Goal: Task Accomplishment & Management: Complete application form

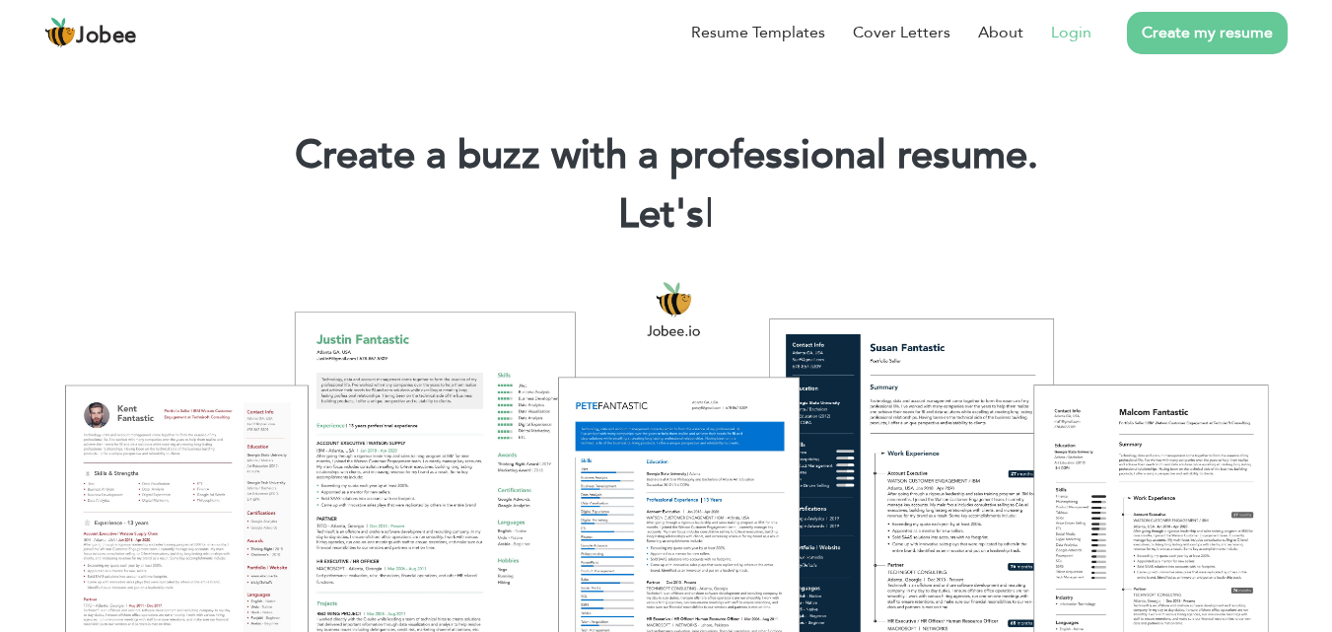
click at [1089, 36] on link "Login" at bounding box center [1071, 33] width 40 height 24
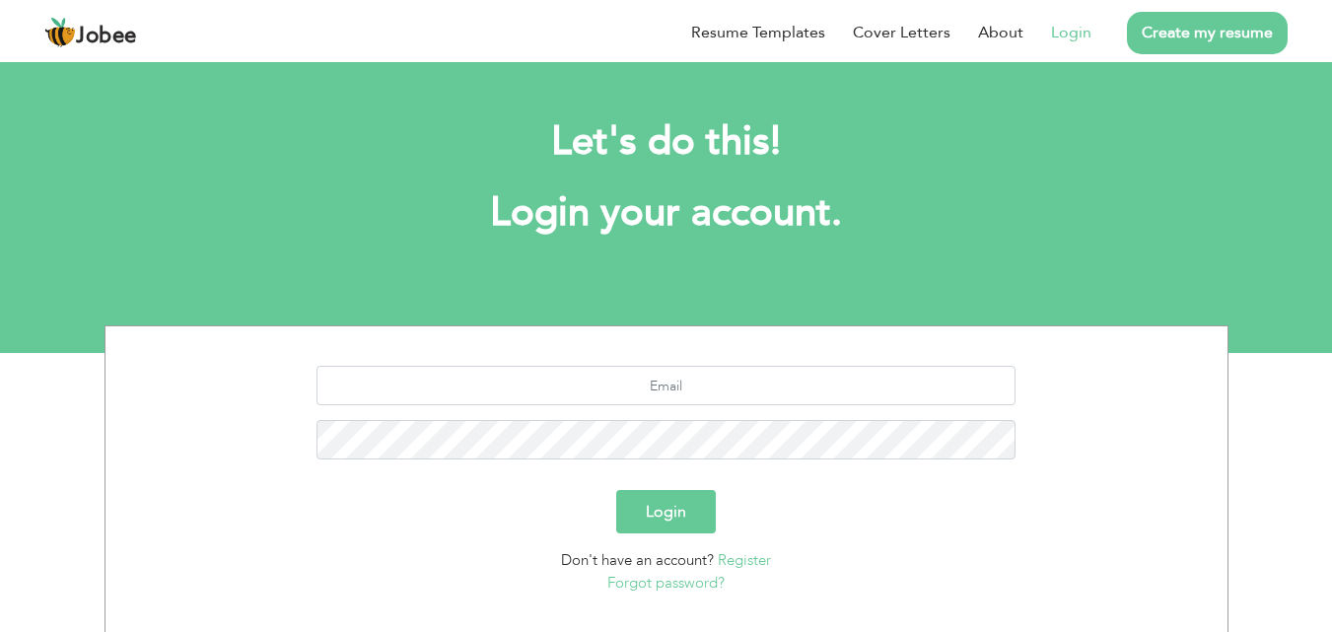
scroll to position [116, 0]
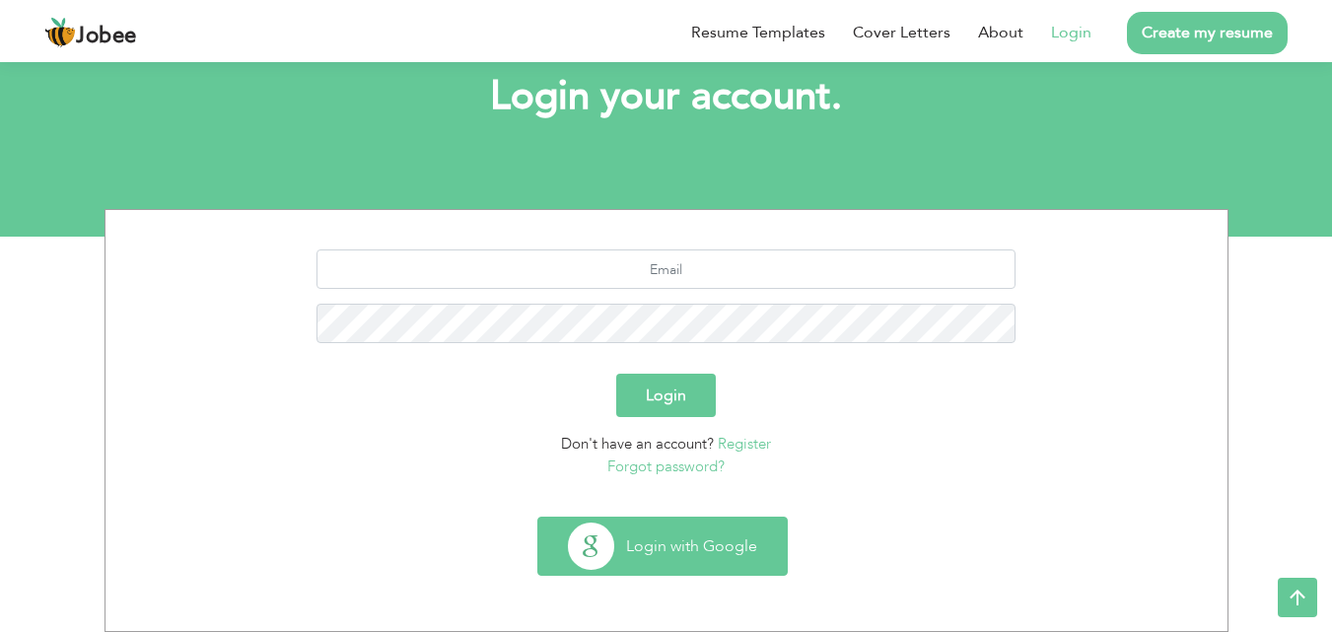
click at [648, 544] on button "Login with Google" at bounding box center [662, 546] width 248 height 57
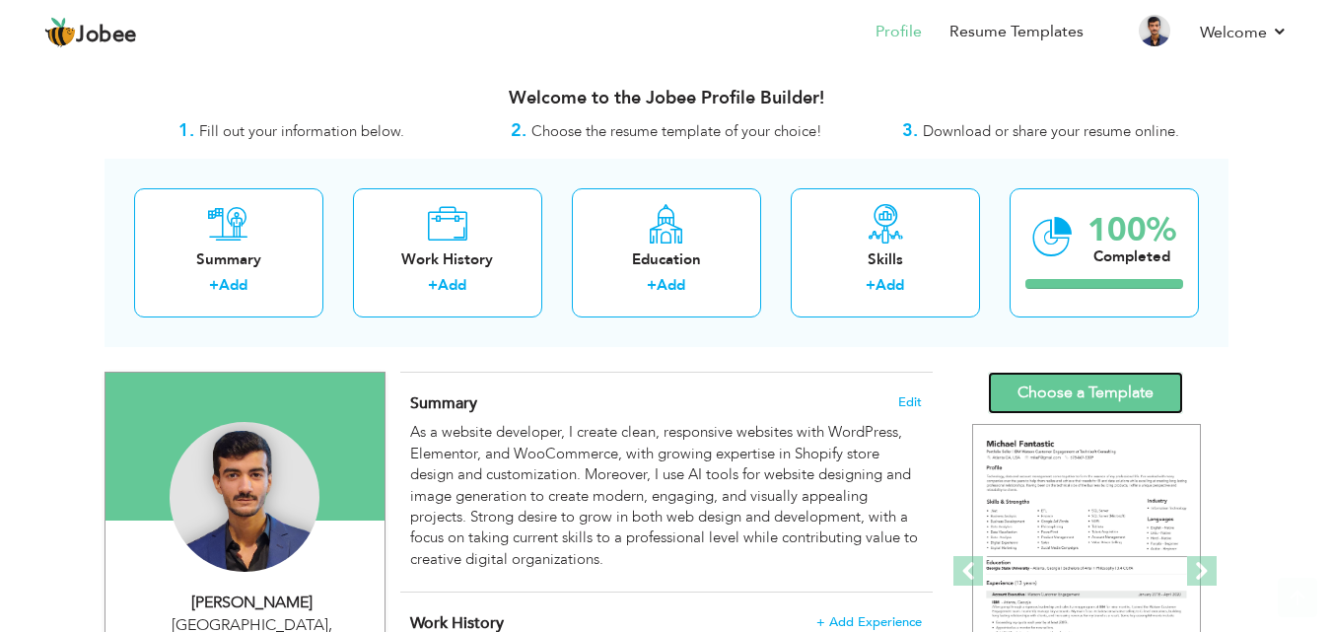
click at [1096, 398] on link "Choose a Template" at bounding box center [1085, 393] width 195 height 42
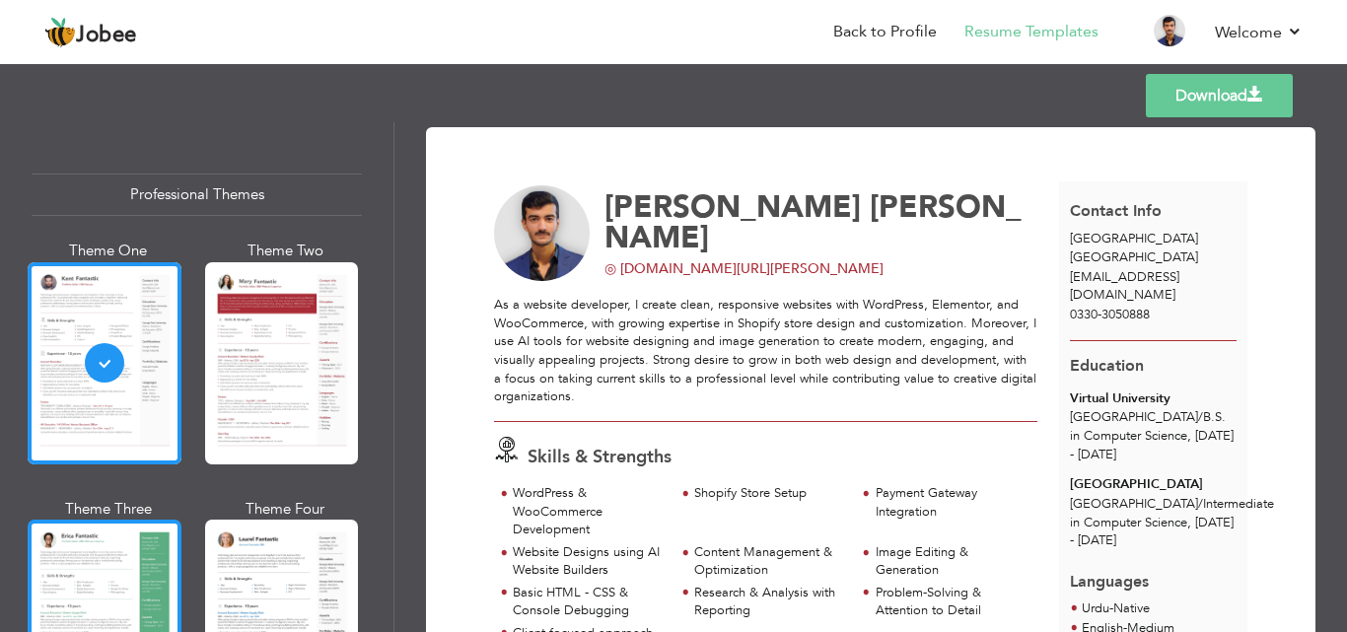
click at [125, 524] on div at bounding box center [105, 621] width 154 height 202
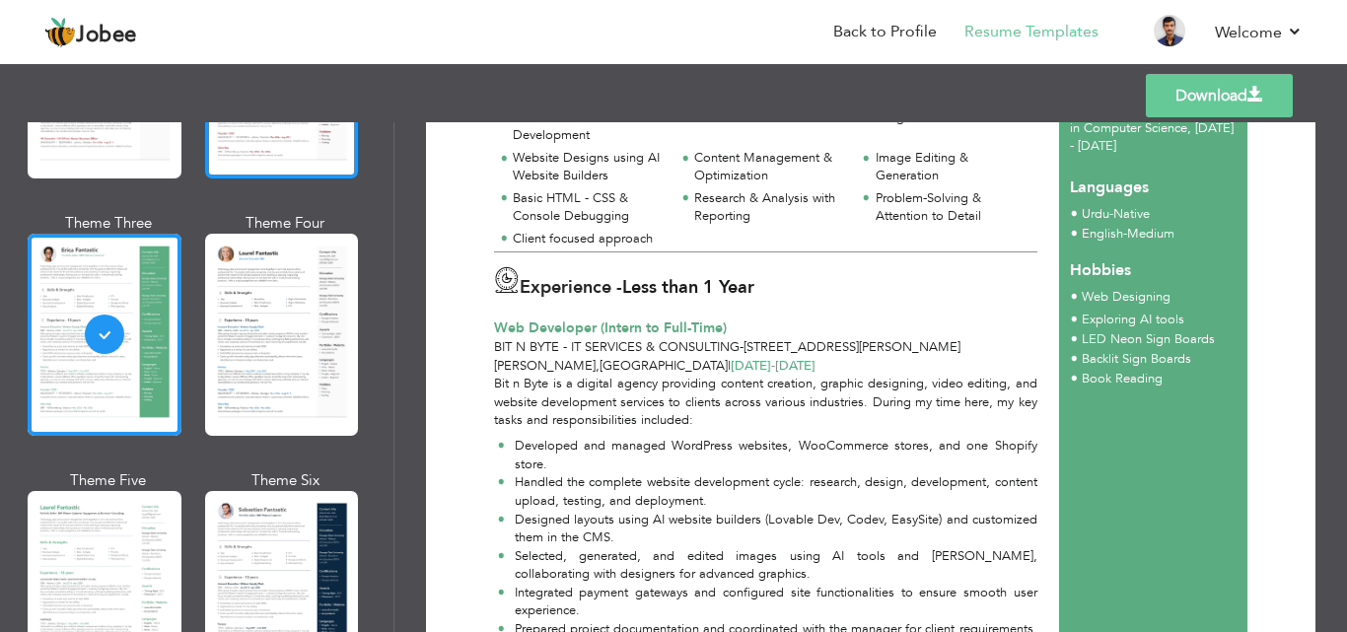
scroll to position [296, 0]
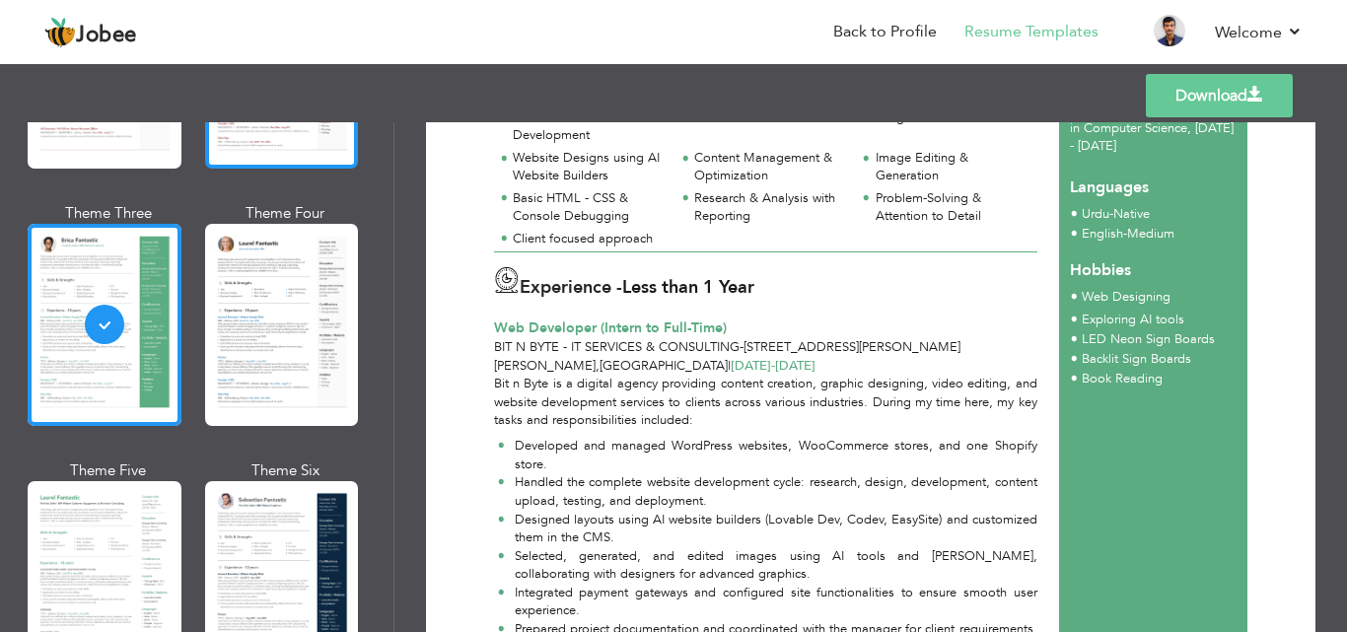
click at [311, 372] on div at bounding box center [282, 325] width 154 height 202
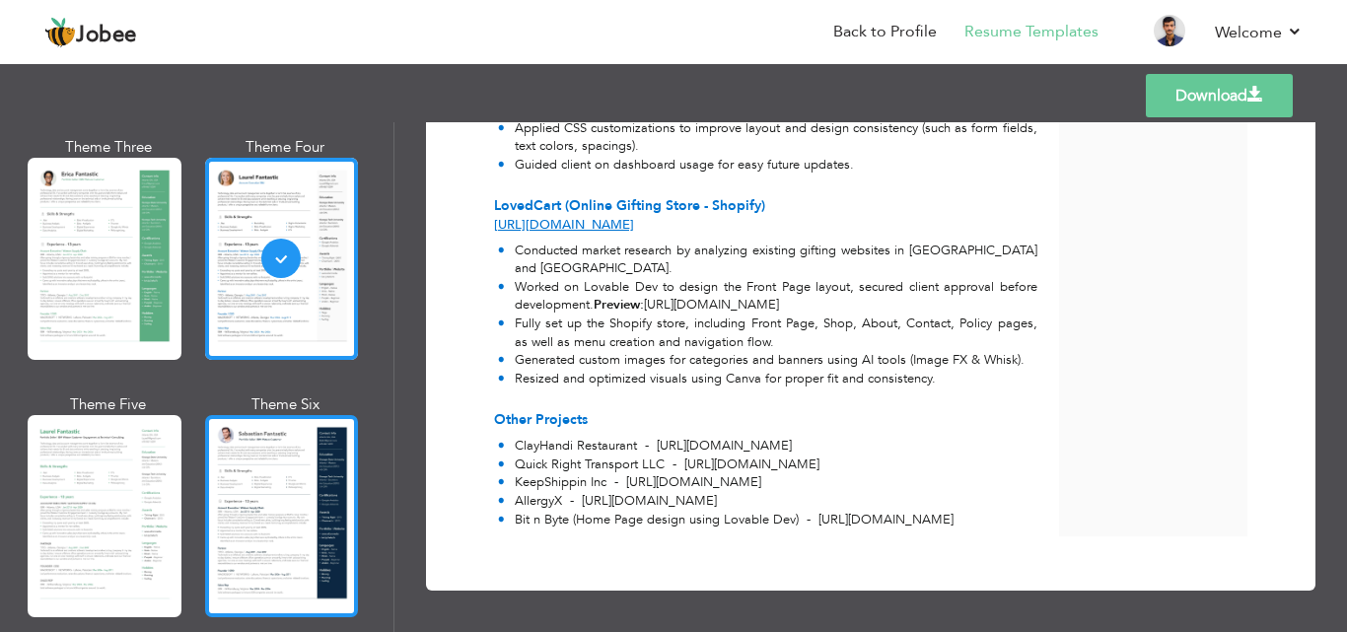
scroll to position [394, 0]
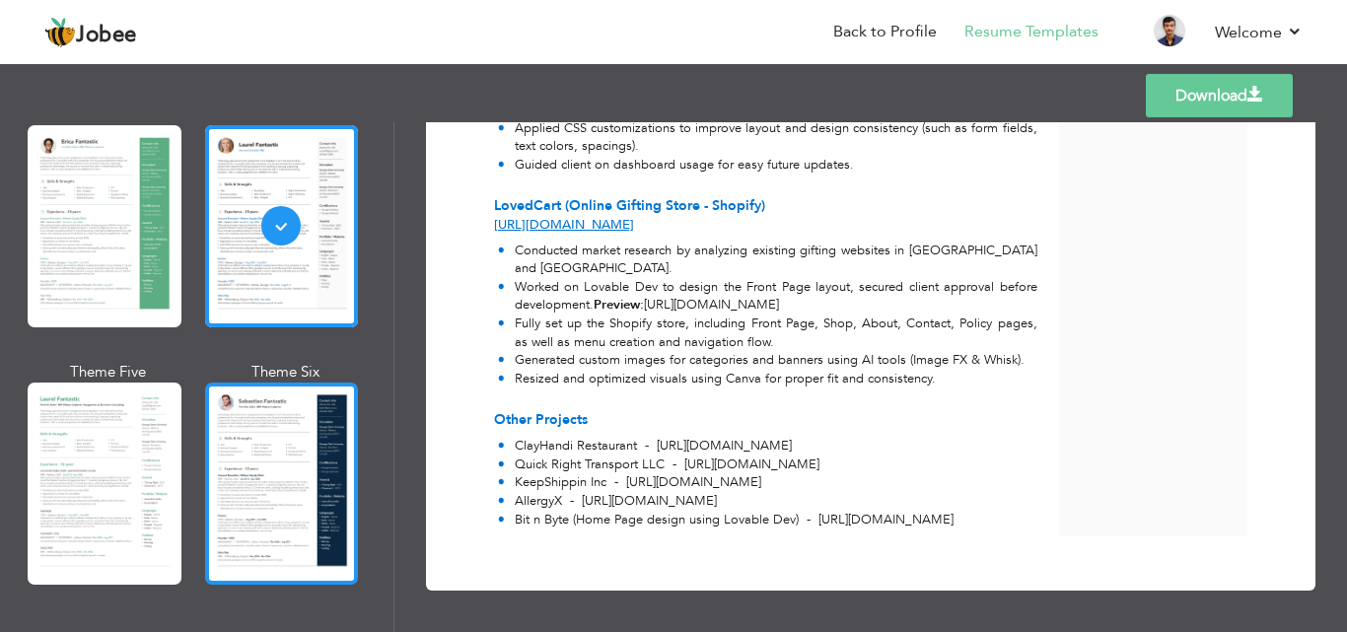
click at [287, 443] on div at bounding box center [282, 483] width 154 height 202
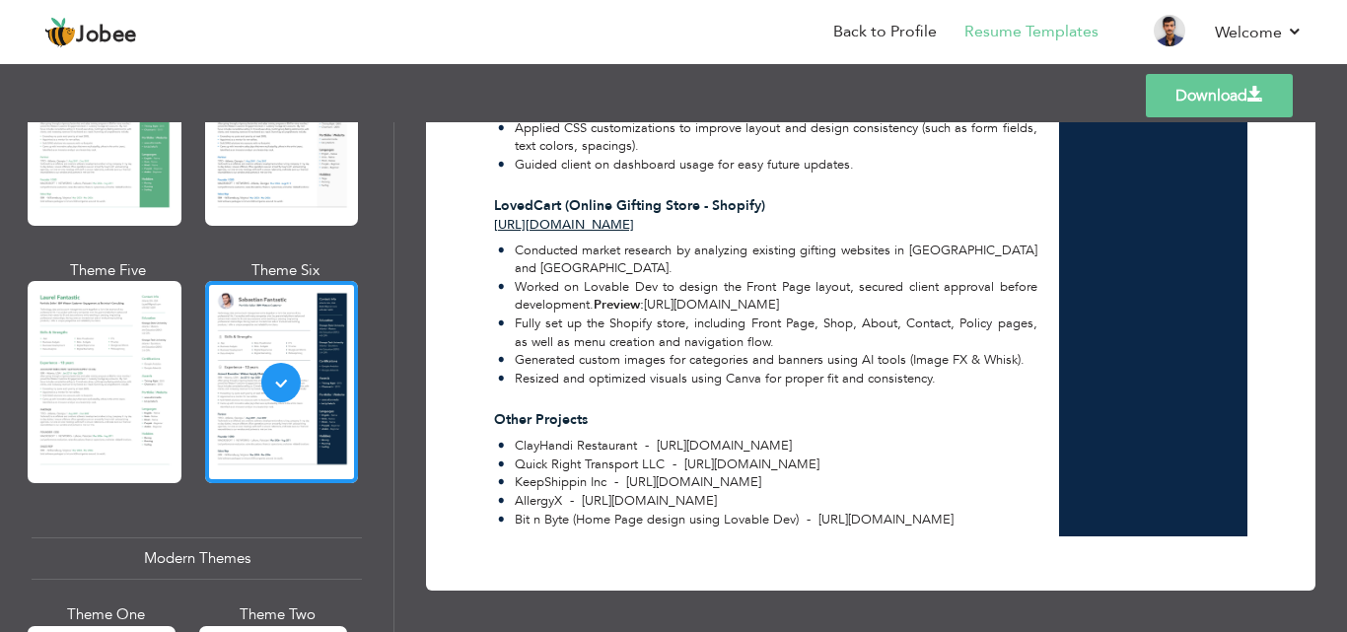
scroll to position [789, 0]
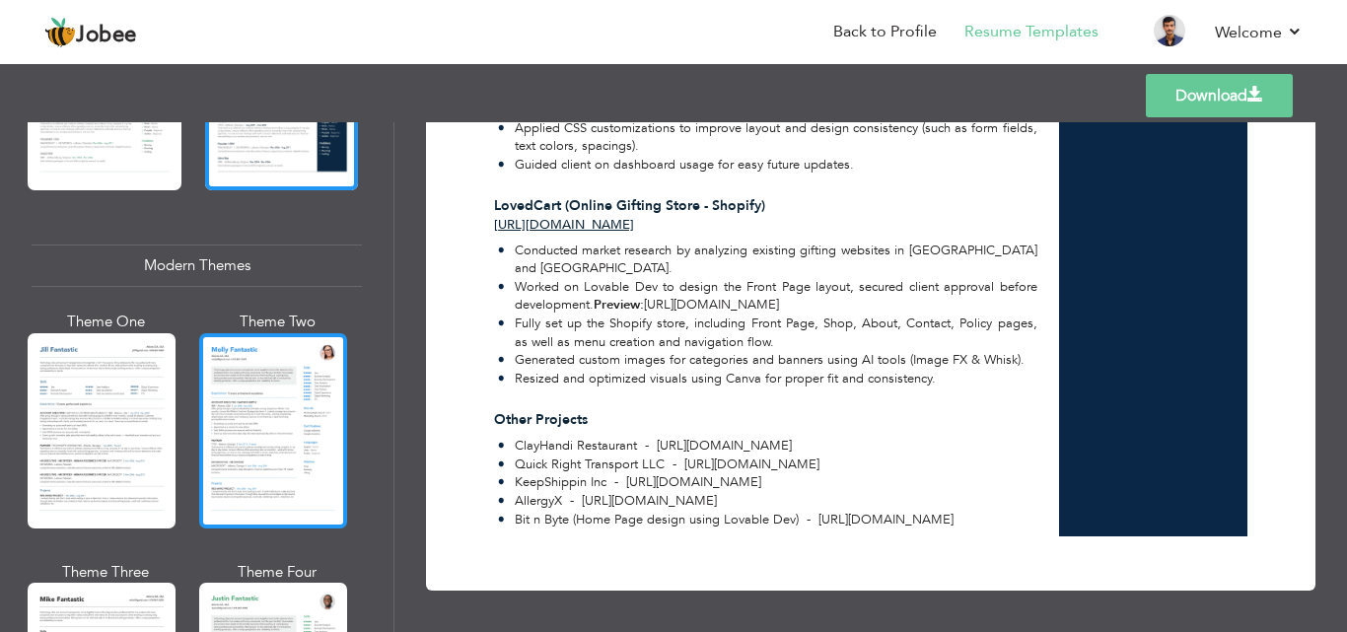
click at [256, 432] on div at bounding box center [273, 430] width 148 height 195
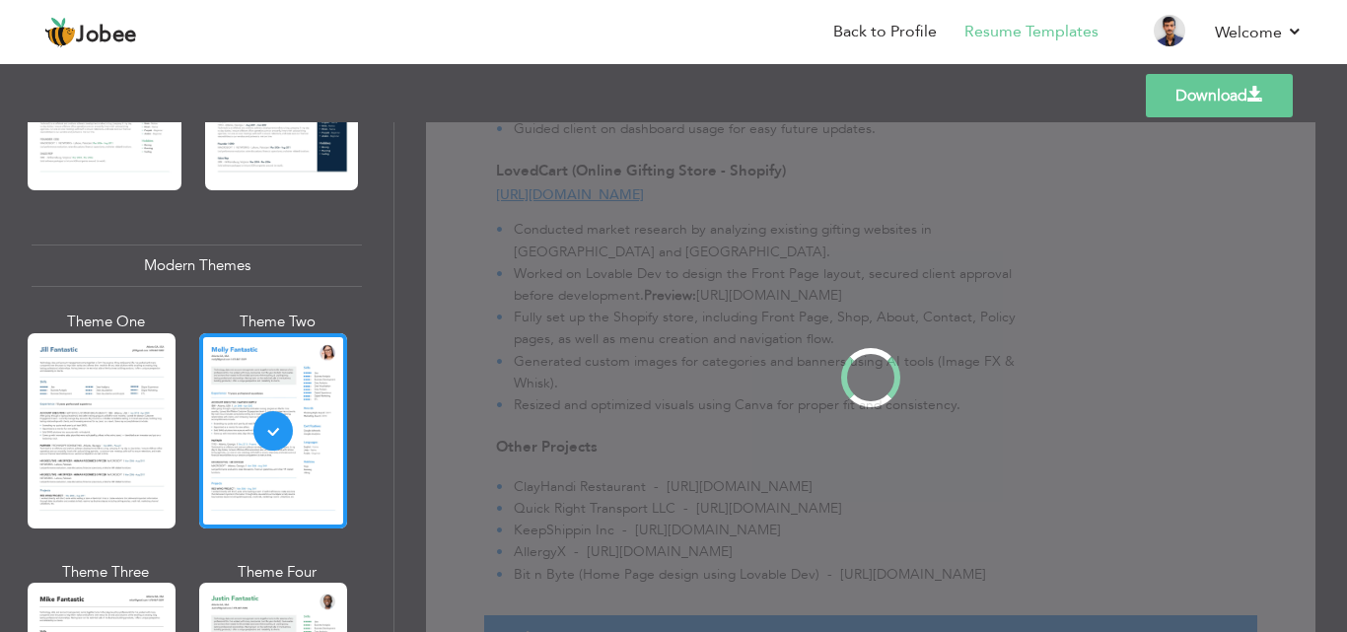
scroll to position [0, 0]
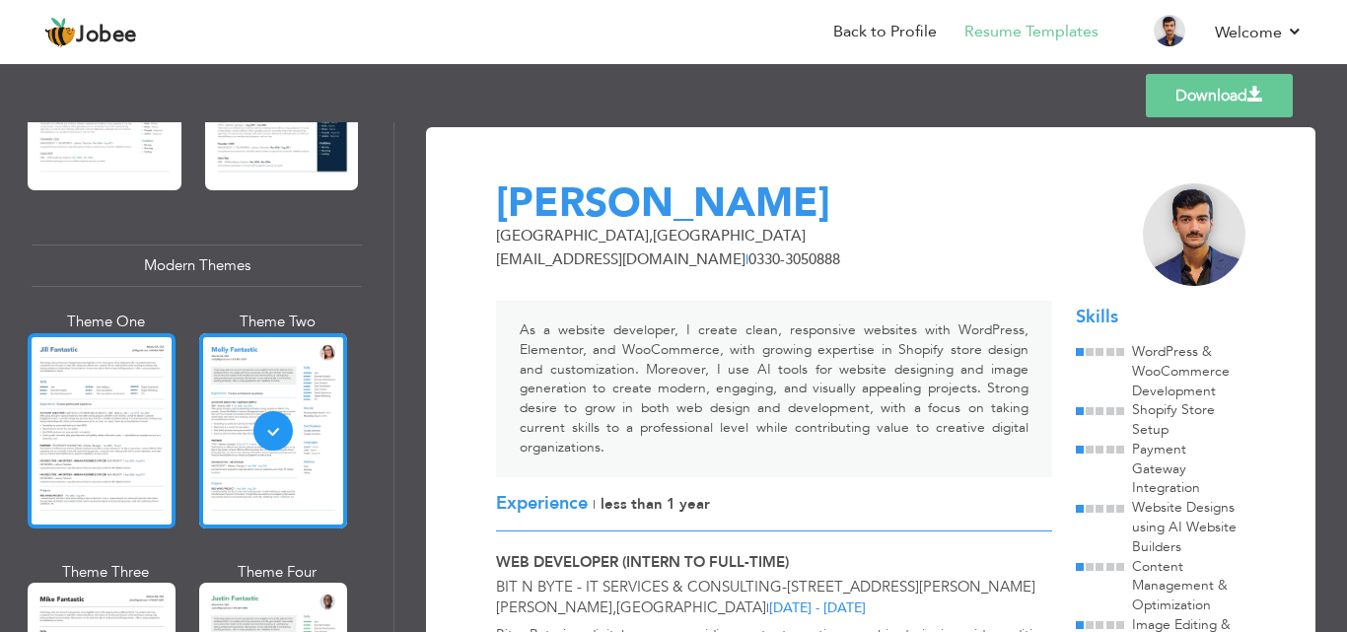
click at [102, 420] on div at bounding box center [102, 430] width 148 height 195
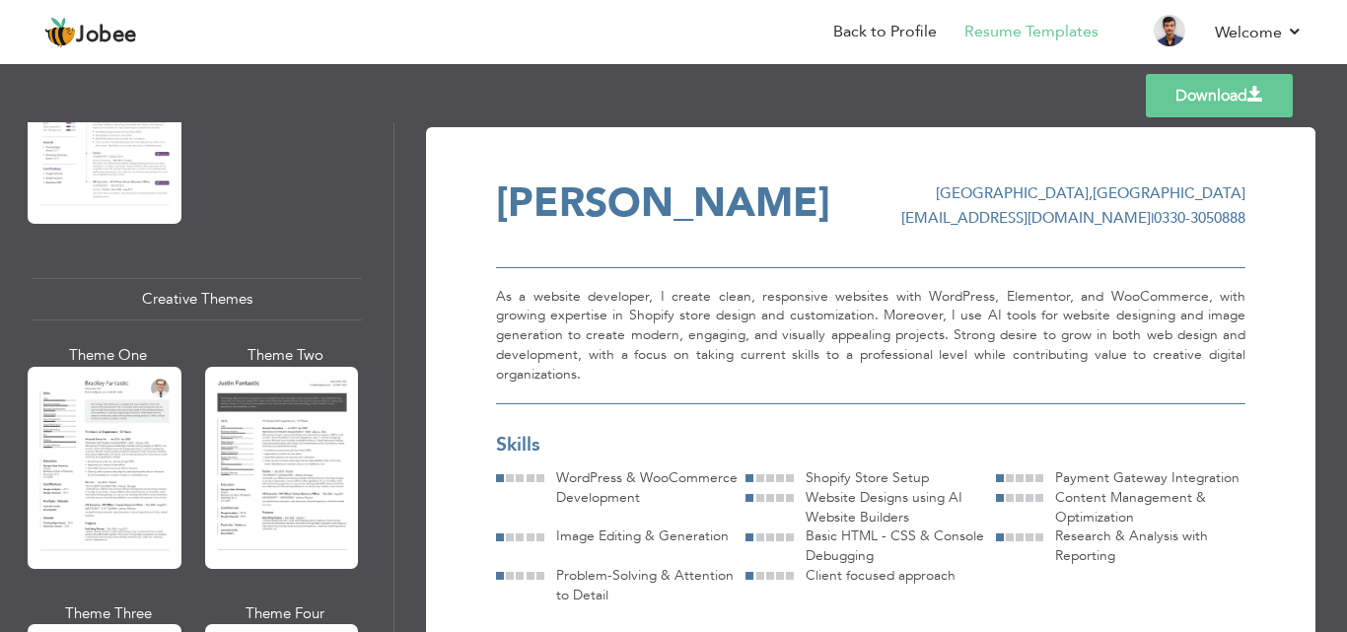
scroll to position [2366, 0]
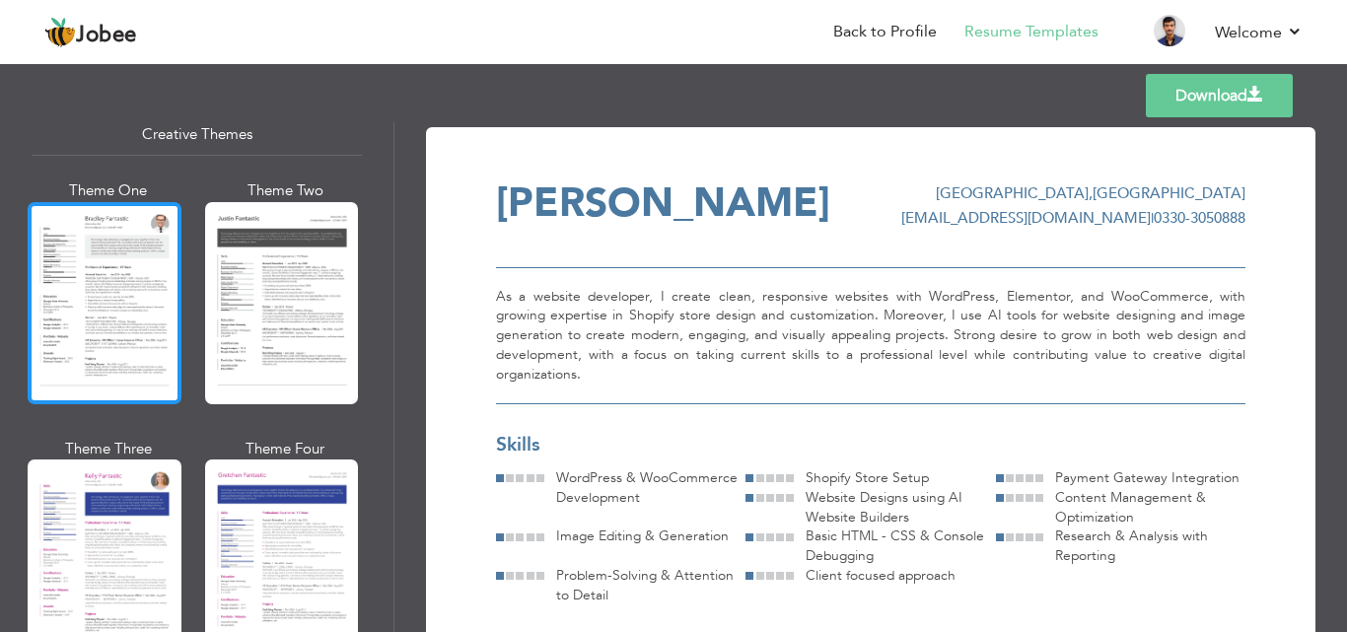
click at [168, 250] on div at bounding box center [105, 303] width 154 height 202
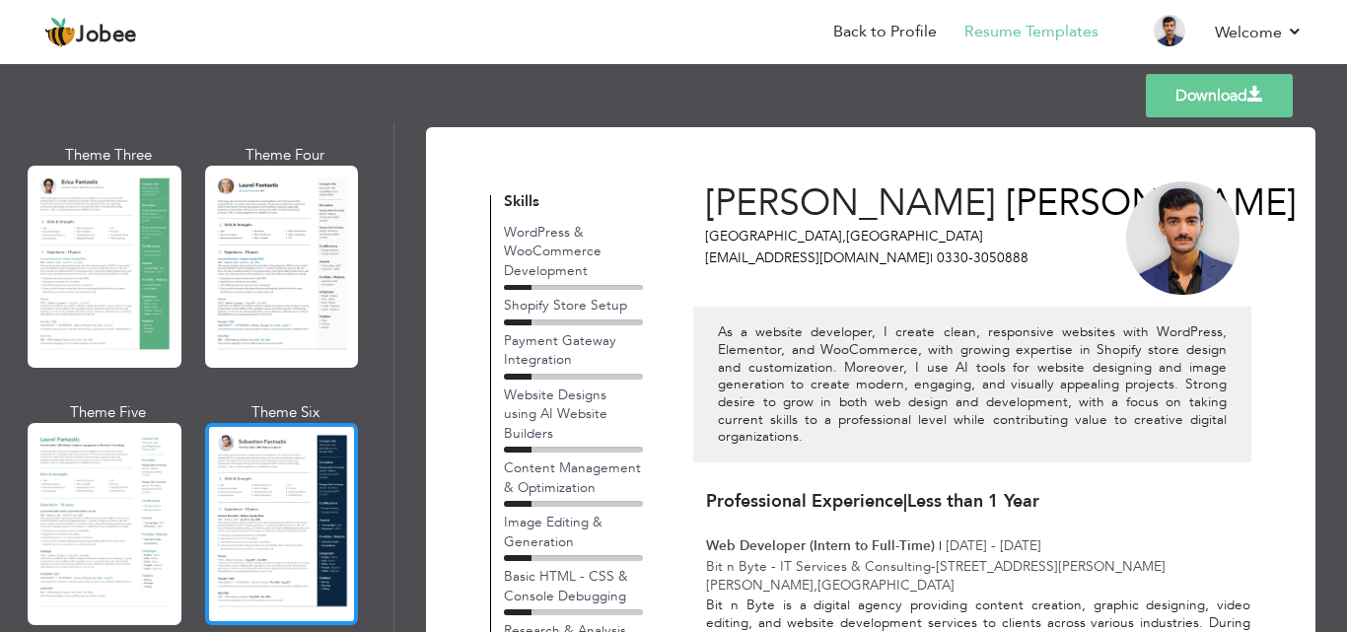
scroll to position [355, 0]
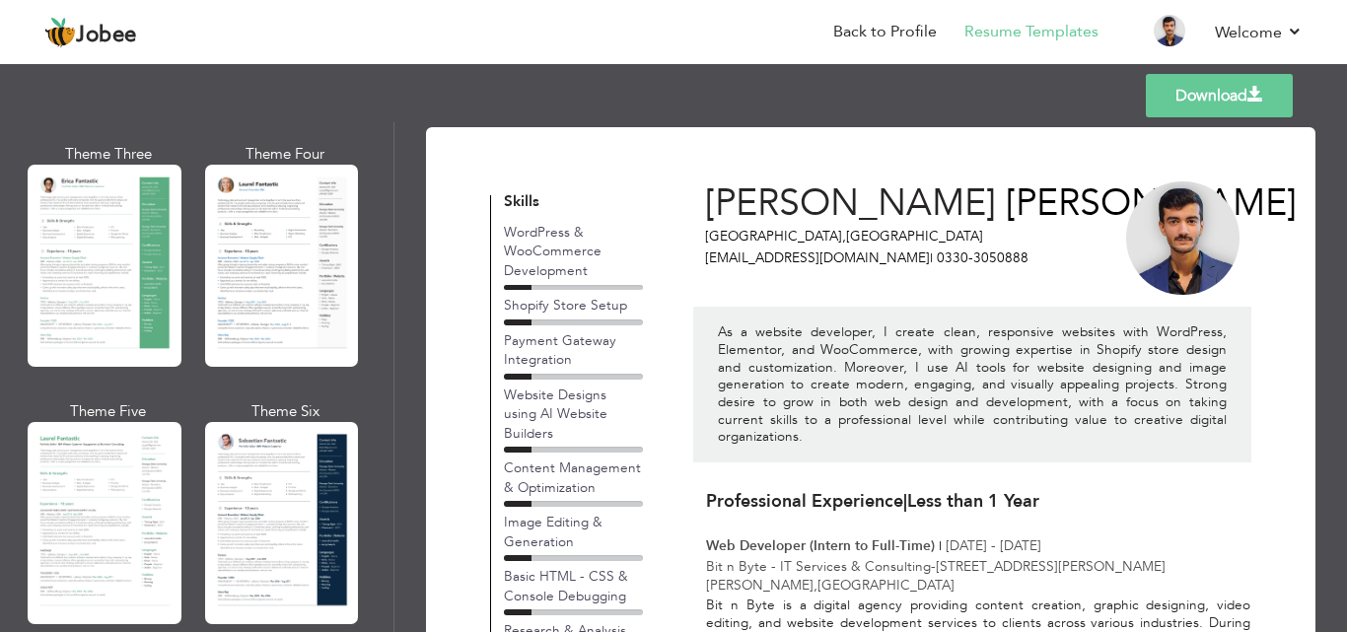
click at [197, 530] on div "Theme One Theme Two Theme Three Theme Four" at bounding box center [197, 272] width 330 height 772
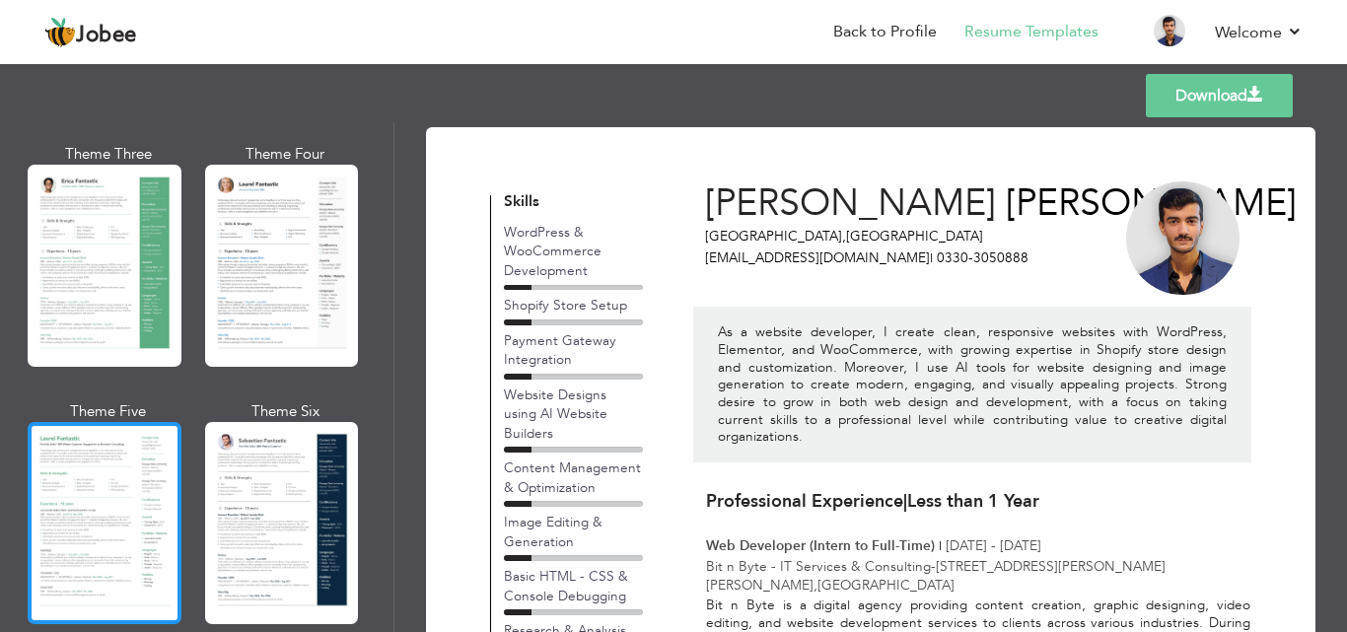
click at [166, 521] on div at bounding box center [105, 523] width 154 height 202
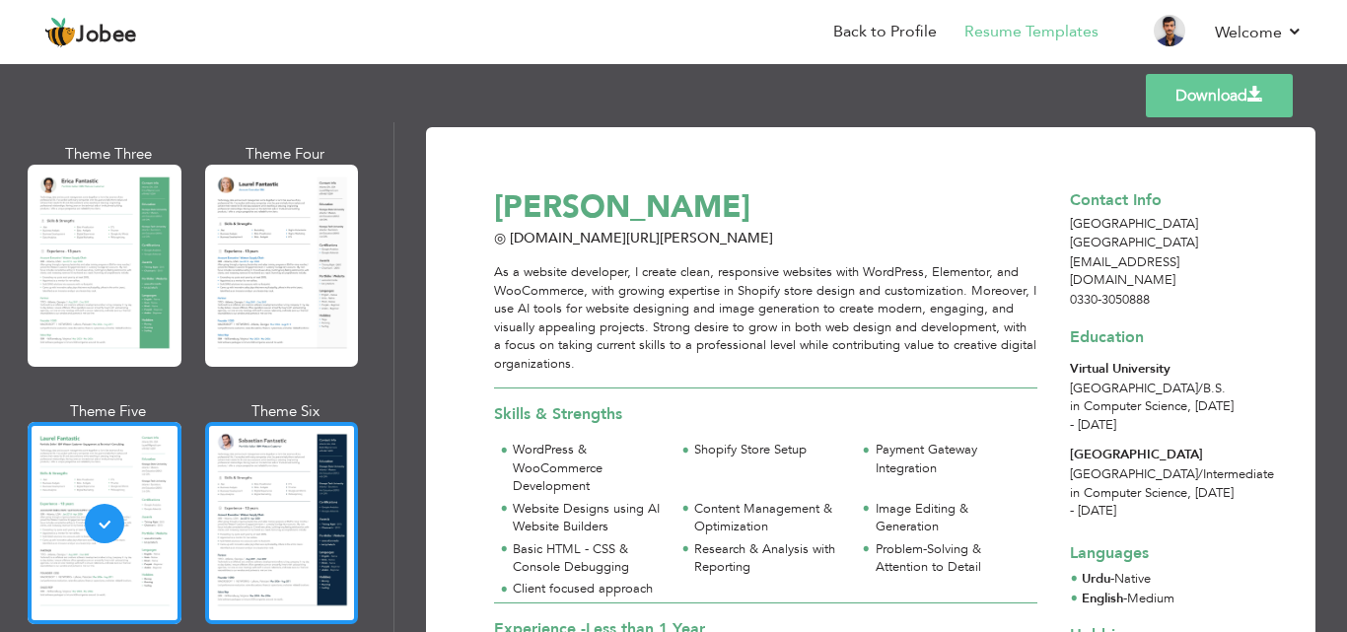
click at [236, 481] on div at bounding box center [282, 523] width 154 height 202
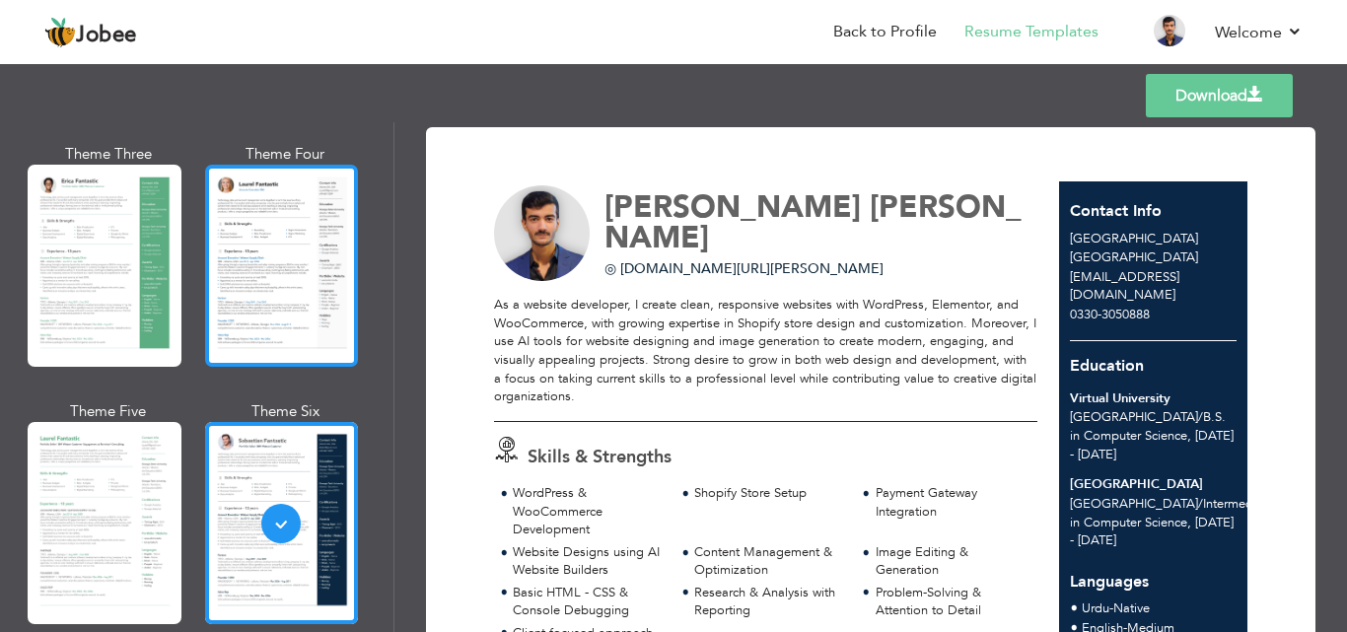
click at [260, 248] on div at bounding box center [282, 266] width 154 height 202
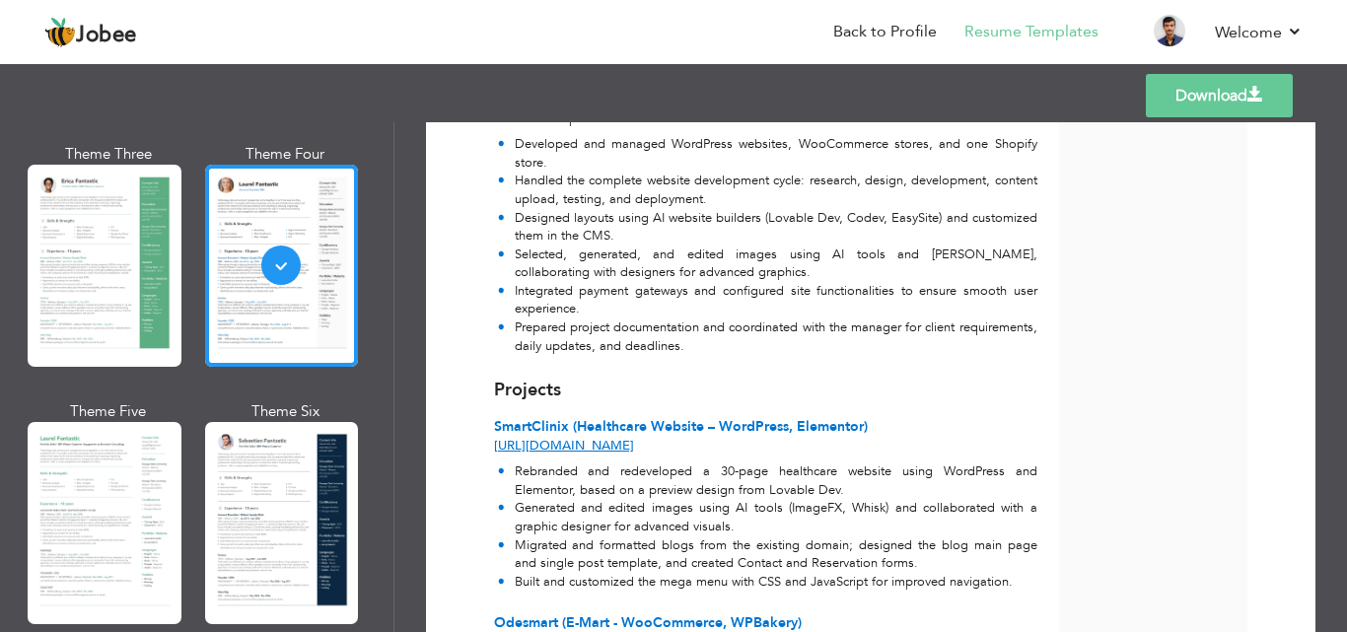
scroll to position [502, 0]
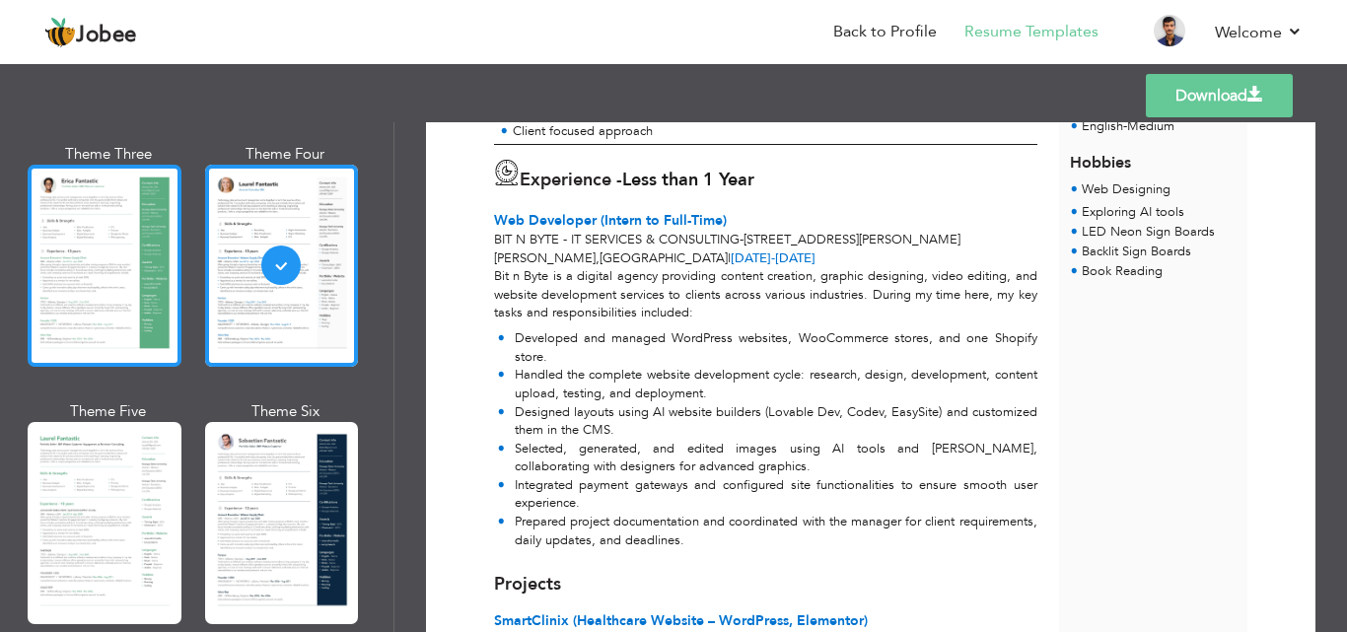
click at [70, 287] on div at bounding box center [105, 266] width 154 height 202
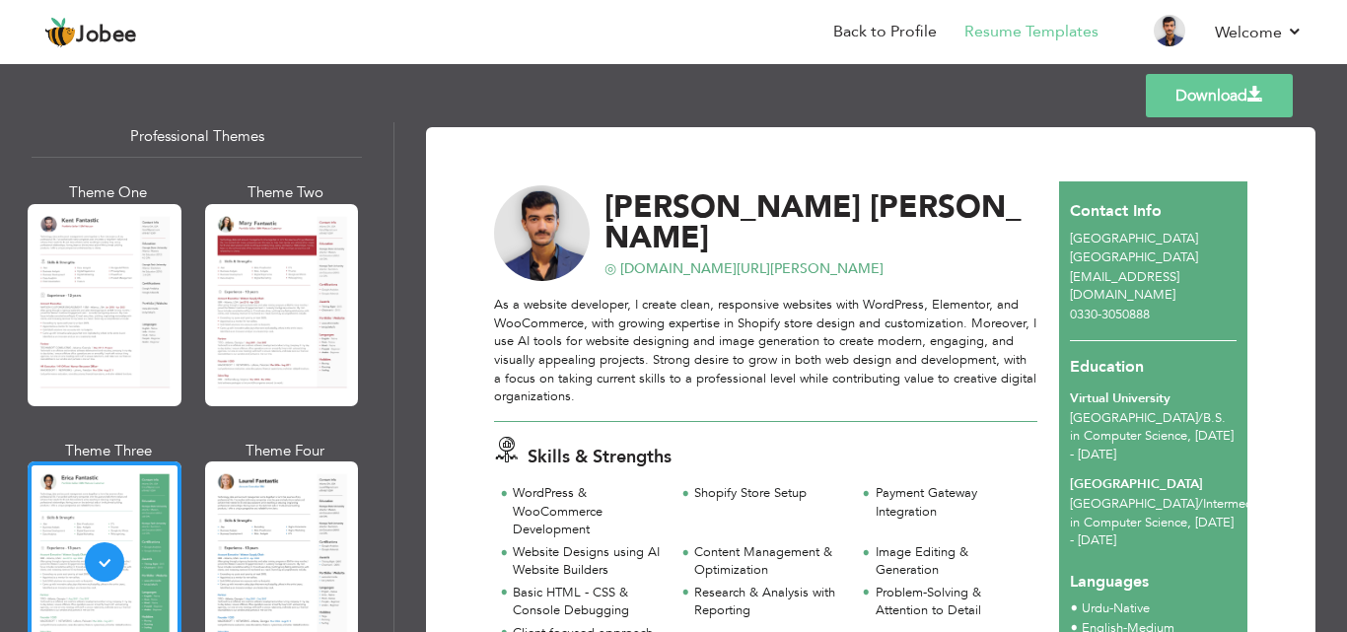
scroll to position [0, 0]
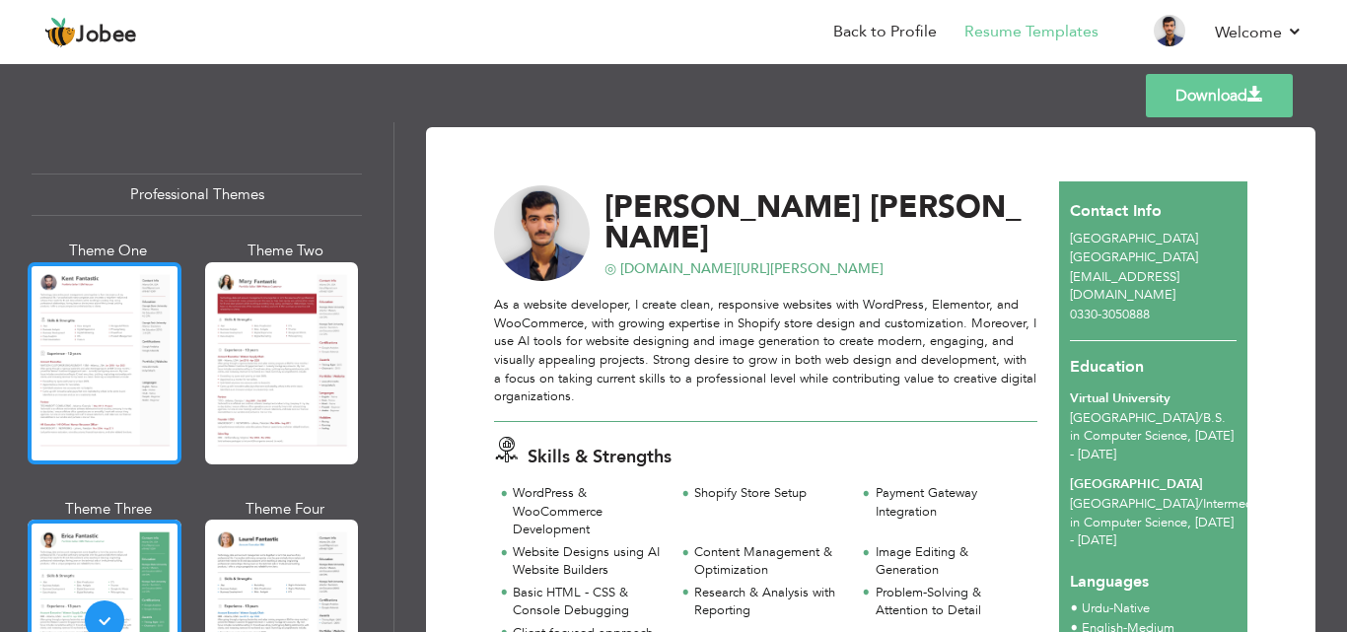
click at [123, 363] on div at bounding box center [105, 363] width 154 height 202
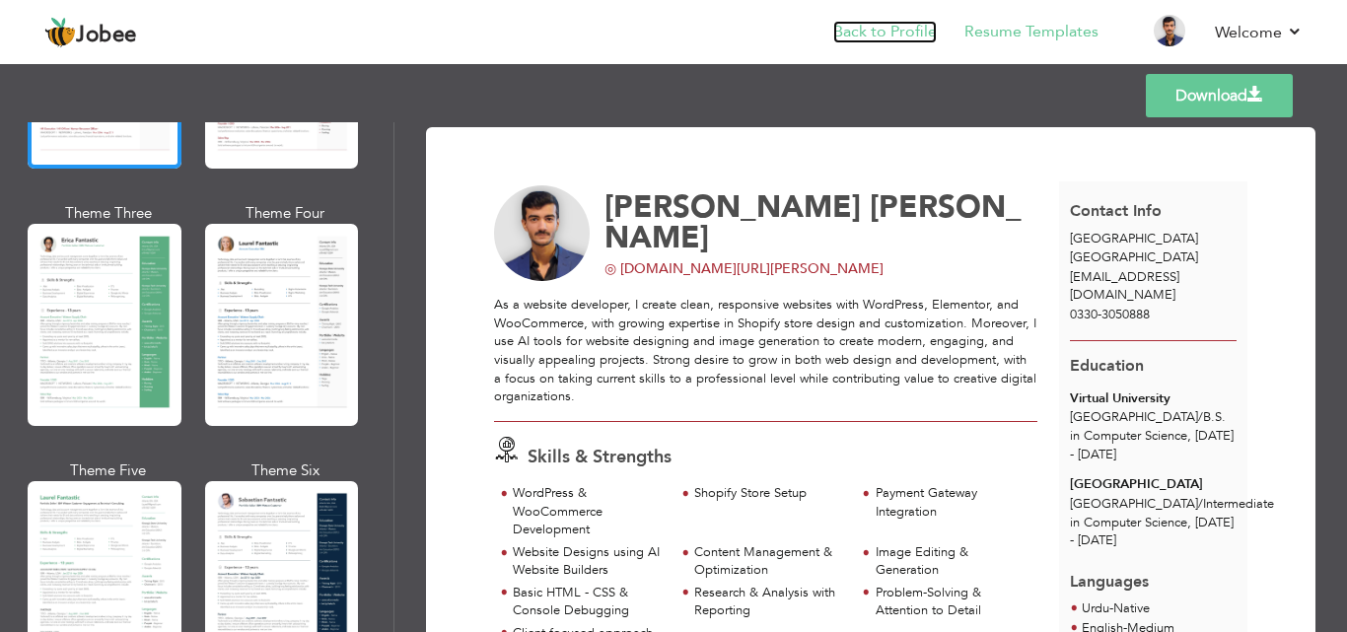
click at [921, 42] on link "Back to Profile" at bounding box center [885, 32] width 104 height 23
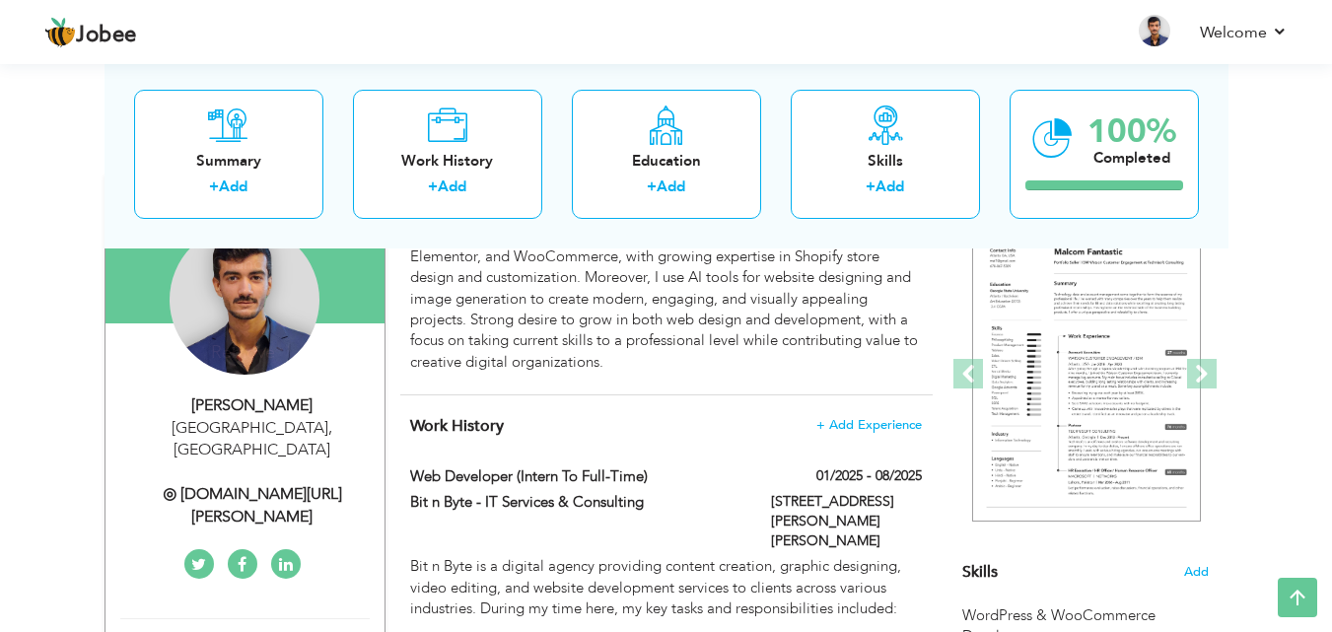
click at [276, 417] on div "Lahore , Pakistan" at bounding box center [252, 439] width 264 height 45
type input "[PERSON_NAME]"
type input "0330-3050888"
select select "number:166"
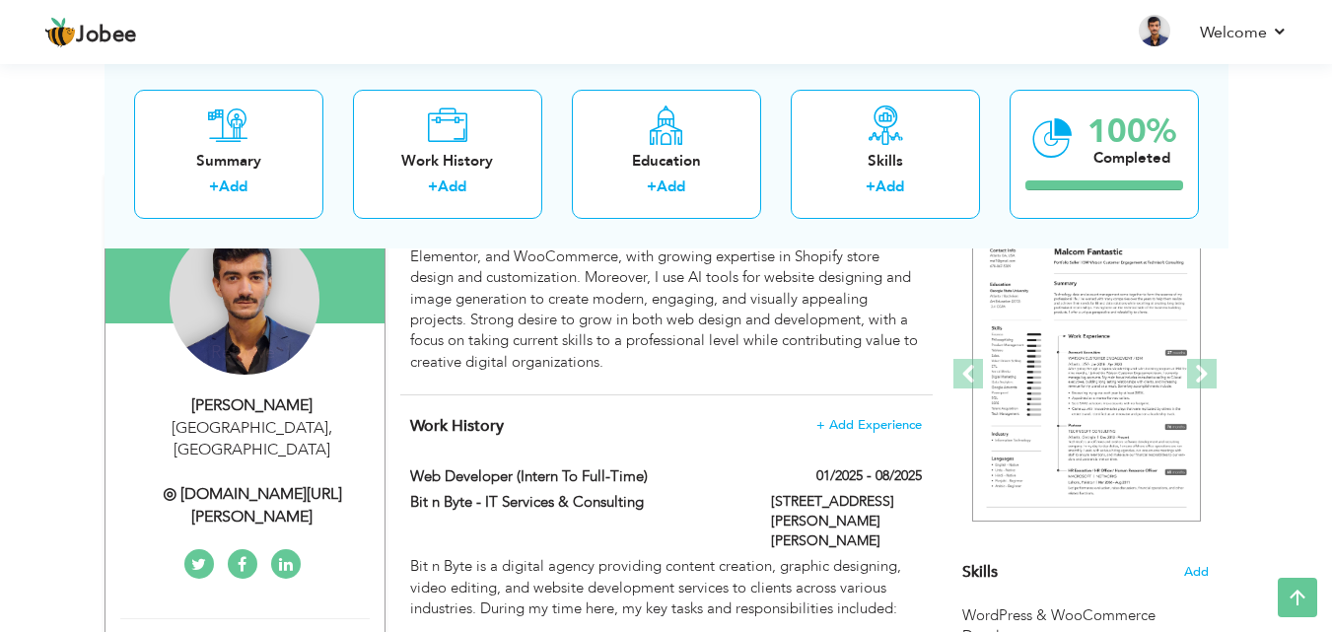
type input "[GEOGRAPHIC_DATA]"
select select "number:2"
type input "◎ [DOMAIN_NAME][URL][PERSON_NAME]"
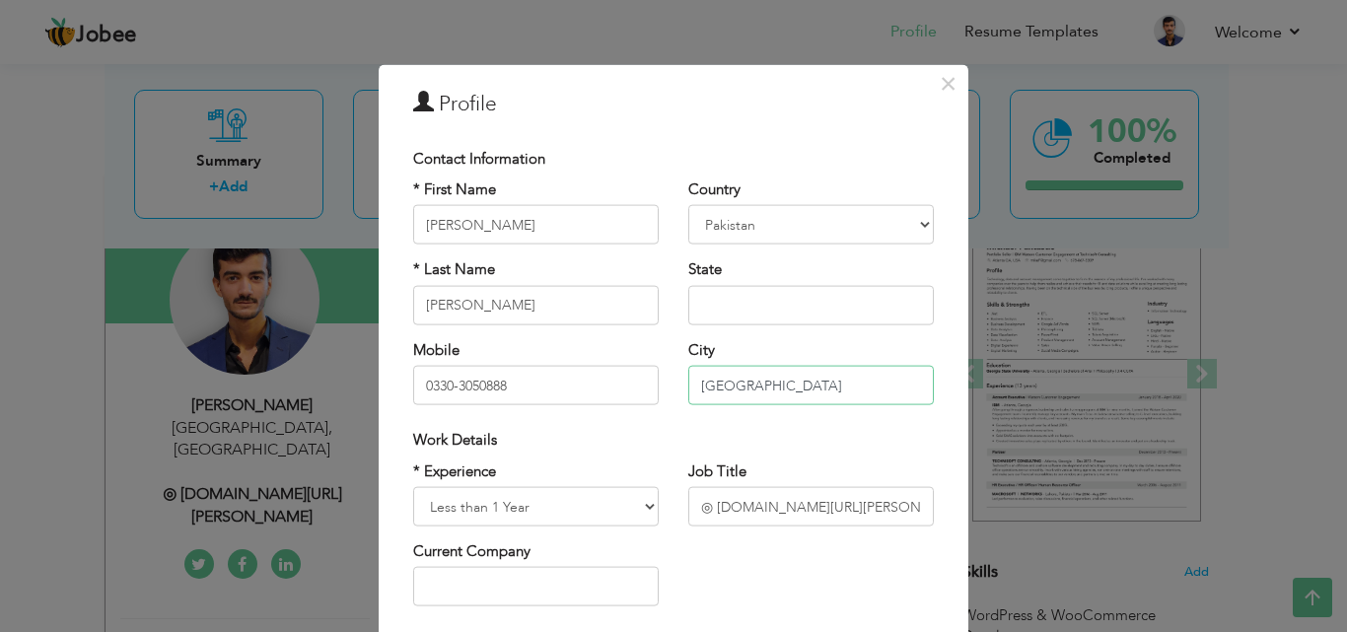
click at [786, 386] on input "[GEOGRAPHIC_DATA]" at bounding box center [810, 385] width 245 height 39
click at [868, 212] on select "Afghanistan Albania Algeria American Samoa Andorra Angola Anguilla Antarctica A…" at bounding box center [810, 224] width 245 height 39
click at [737, 387] on input "[GEOGRAPHIC_DATA]" at bounding box center [810, 385] width 245 height 39
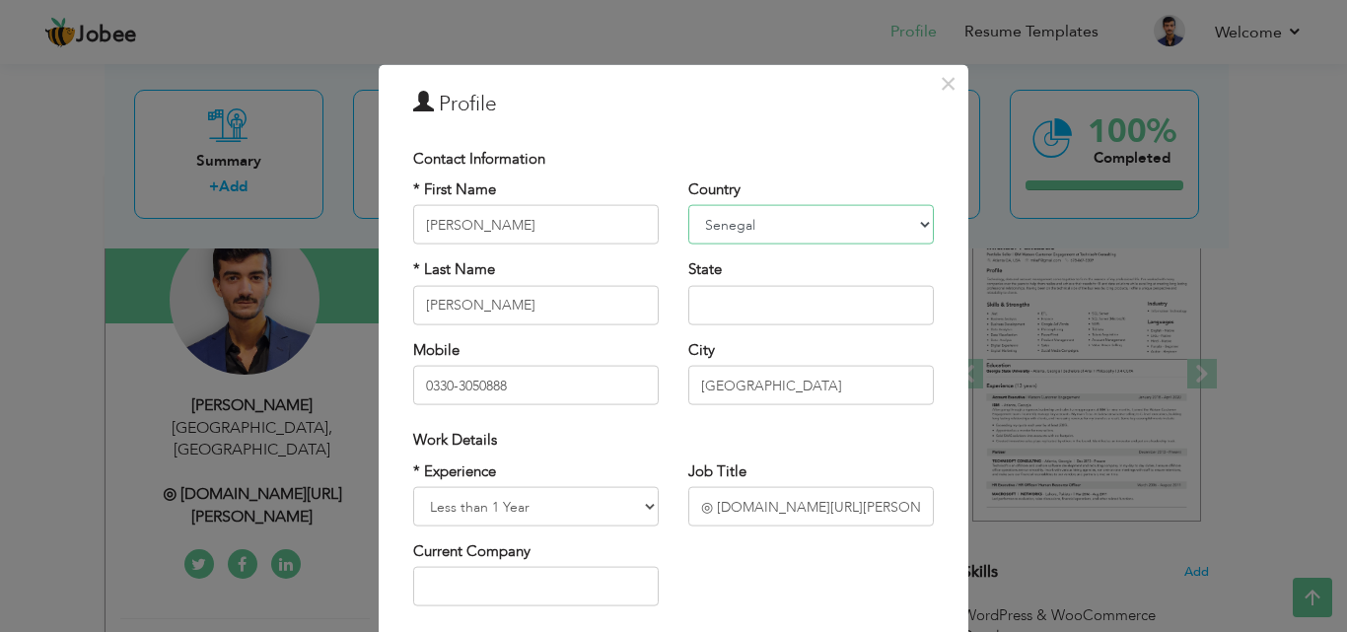
click at [774, 230] on select "Afghanistan Albania Algeria American Samoa Andorra Angola Anguilla Antarctica A…" at bounding box center [810, 224] width 245 height 39
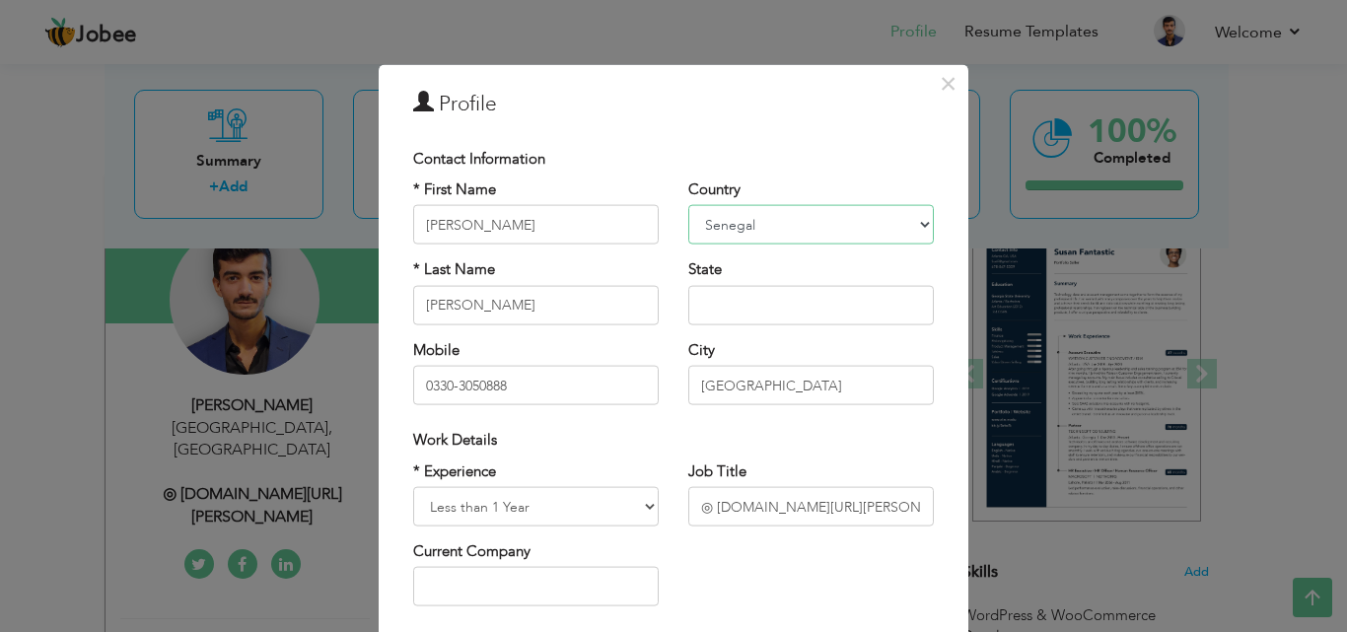
select select "number:166"
click at [688, 205] on select "Afghanistan Albania Algeria American Samoa Andorra Angola Anguilla Antarctica A…" at bounding box center [810, 224] width 245 height 39
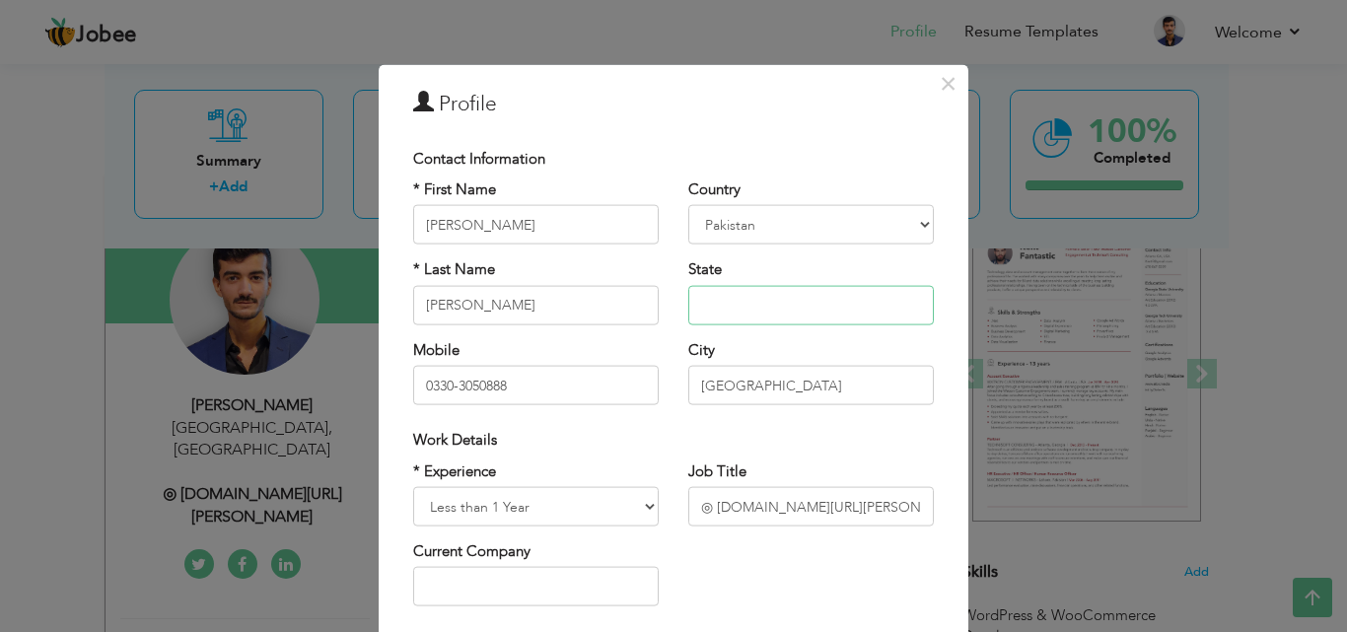
click at [718, 307] on input "text" at bounding box center [810, 304] width 245 height 39
type input "[GEOGRAPHIC_DATA]"
click at [753, 406] on div "Country Afghanistan Albania Algeria American Samoa Andorra Angola Anguilla Anta…" at bounding box center [810, 299] width 275 height 241
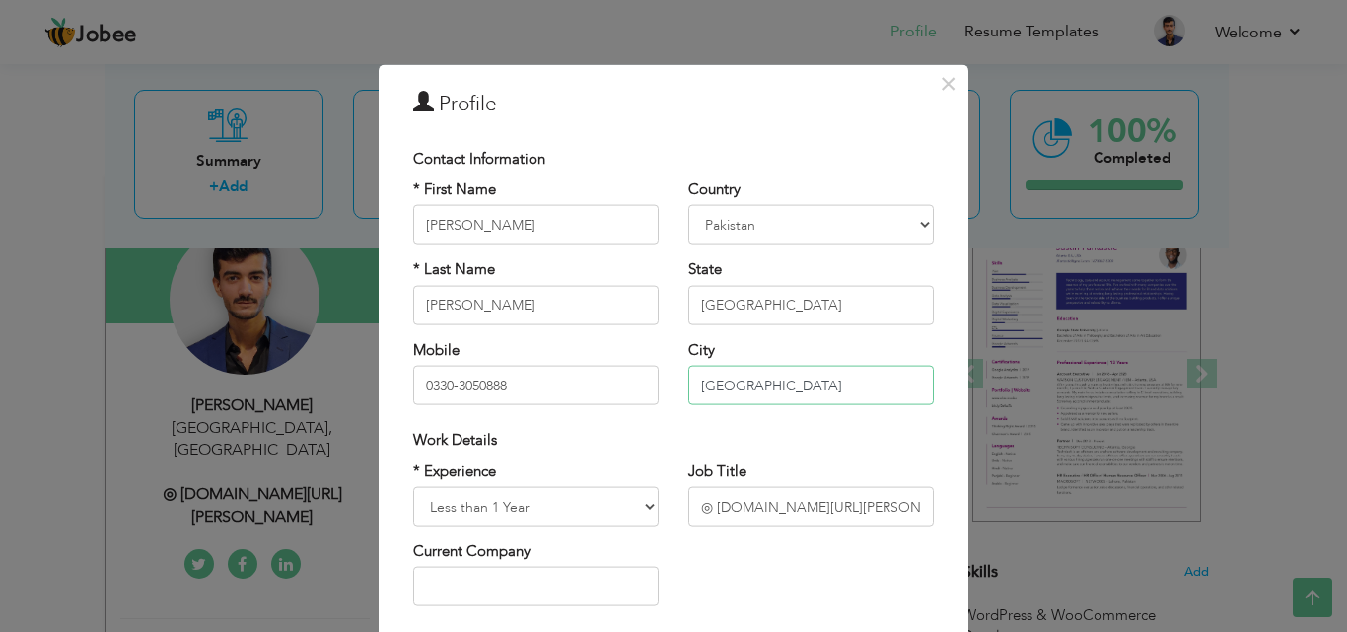
click at [738, 394] on input "[GEOGRAPHIC_DATA]" at bounding box center [810, 385] width 245 height 39
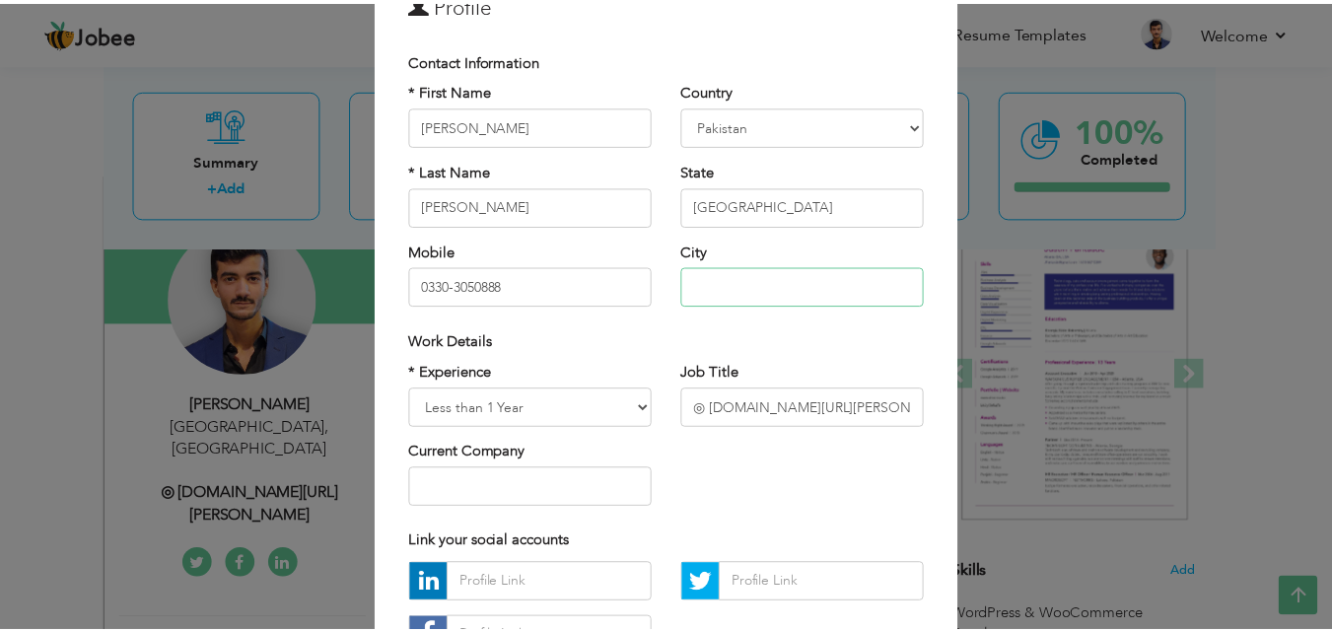
scroll to position [257, 0]
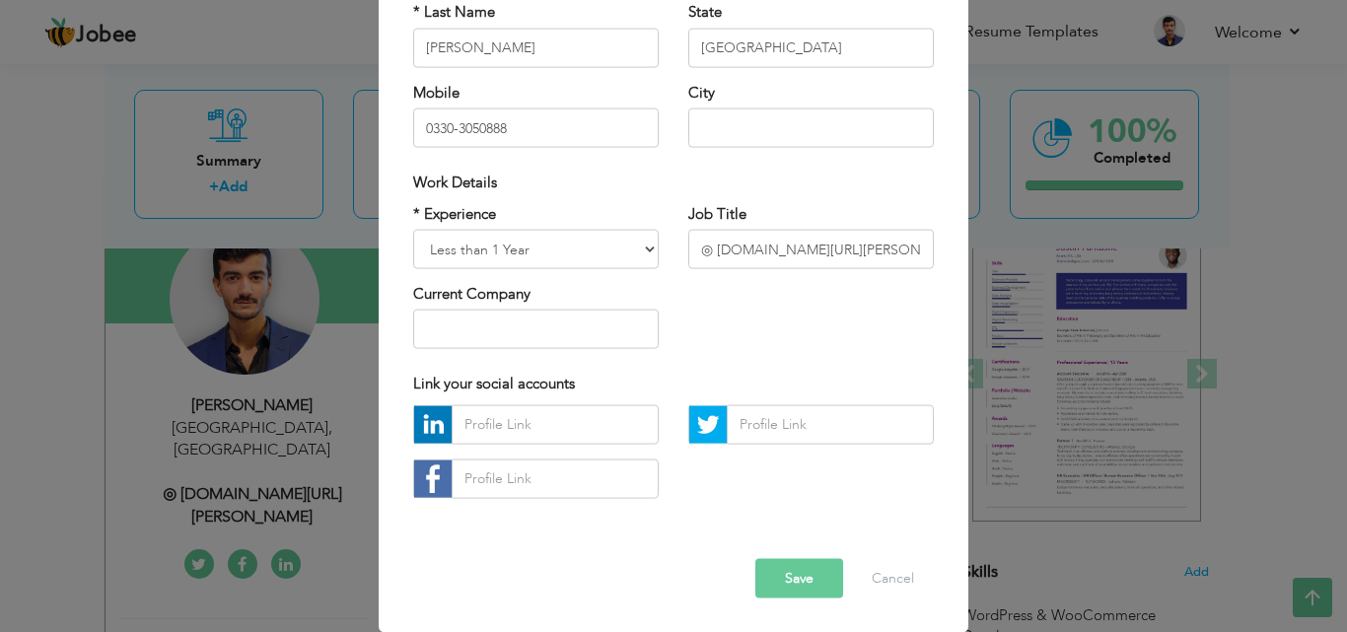
click at [774, 587] on button "Save" at bounding box center [799, 577] width 88 height 39
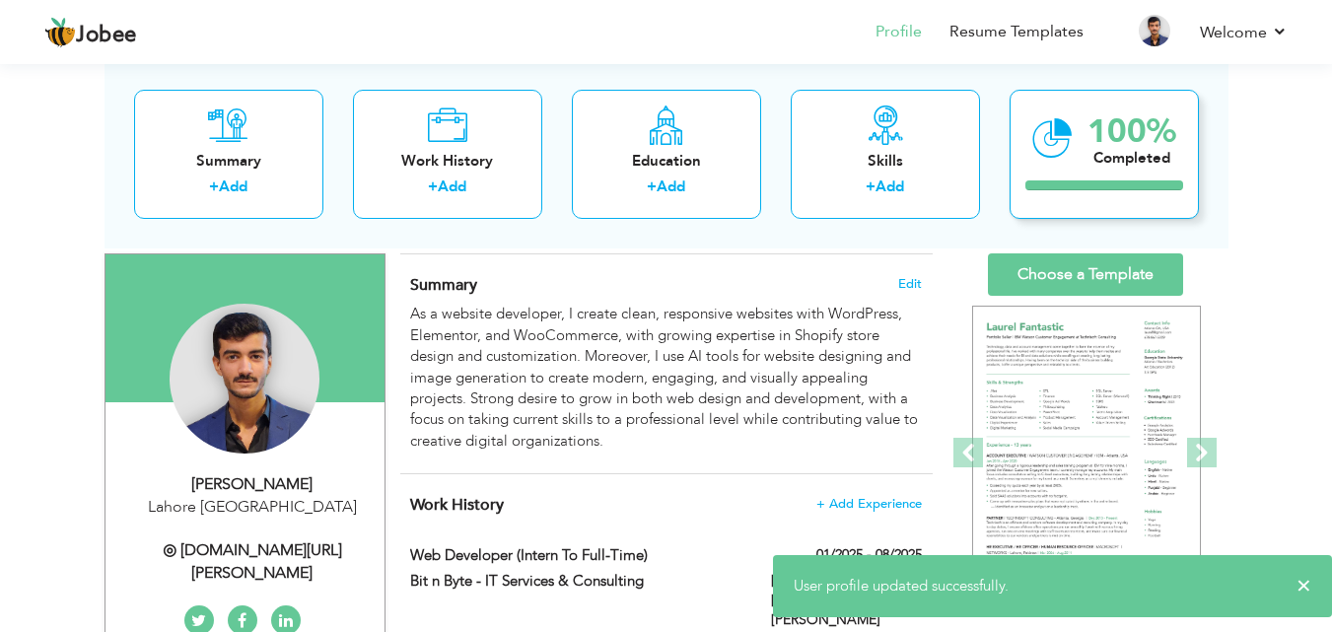
scroll to position [0, 0]
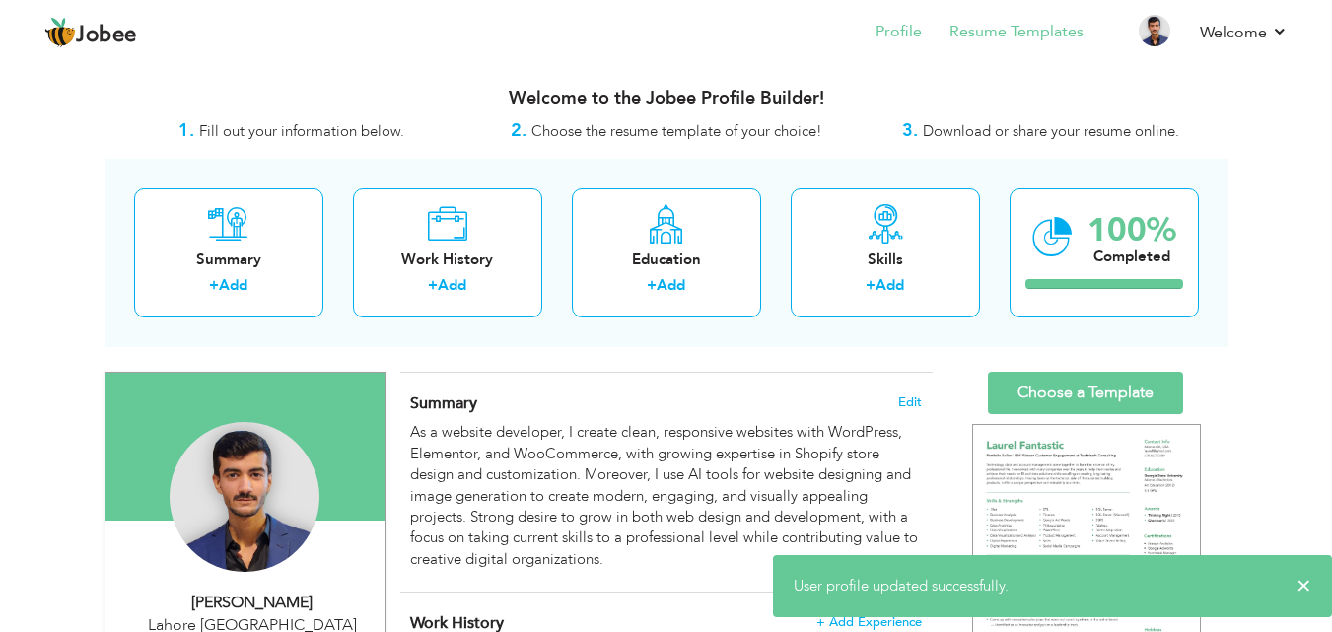
click at [966, 46] on li "Resume Templates" at bounding box center [1003, 33] width 162 height 53
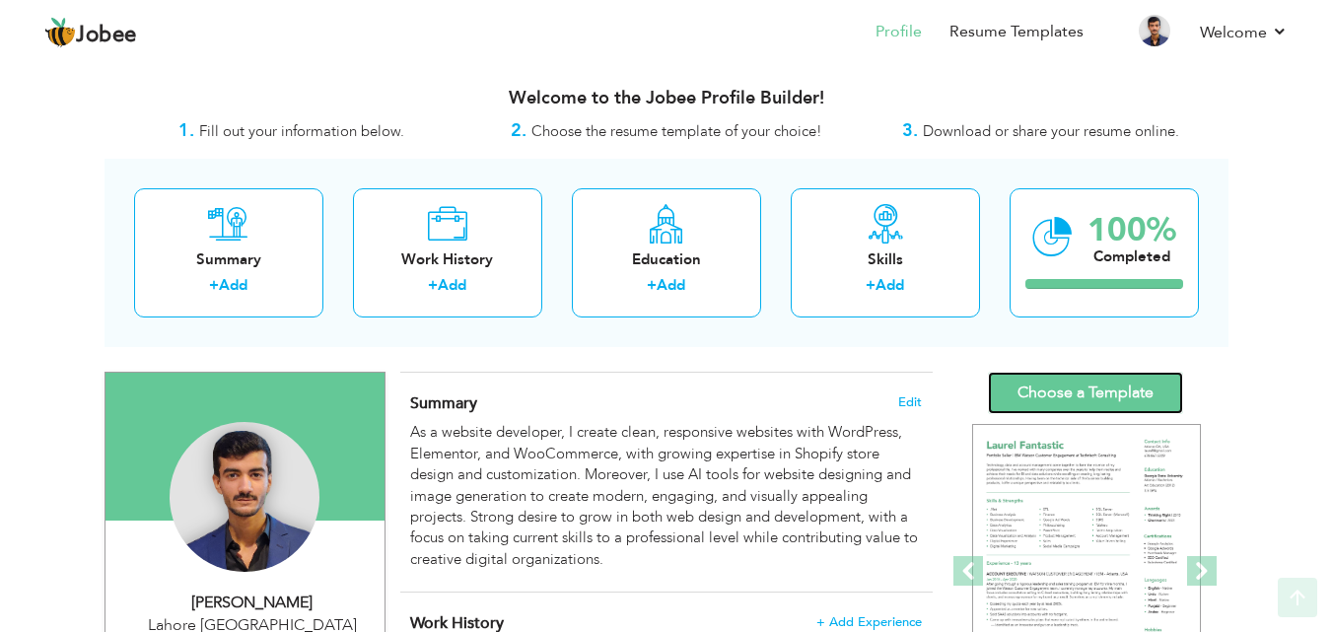
click at [1068, 380] on link "Choose a Template" at bounding box center [1085, 393] width 195 height 42
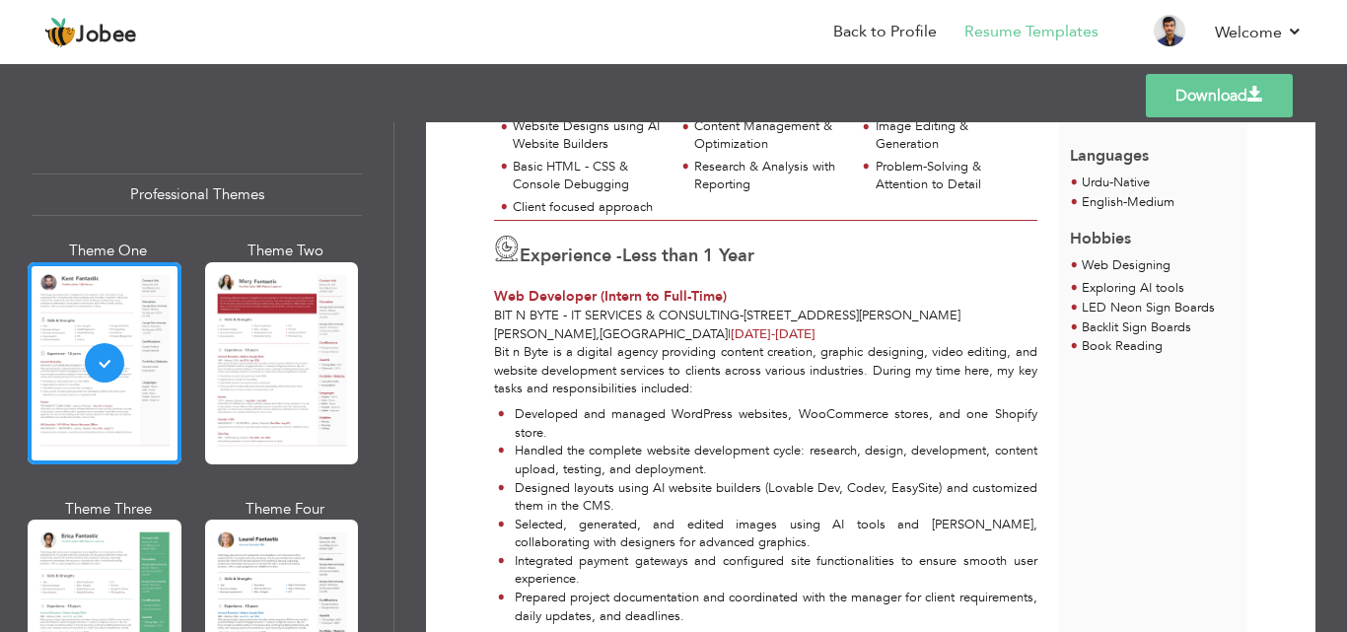
scroll to position [493, 0]
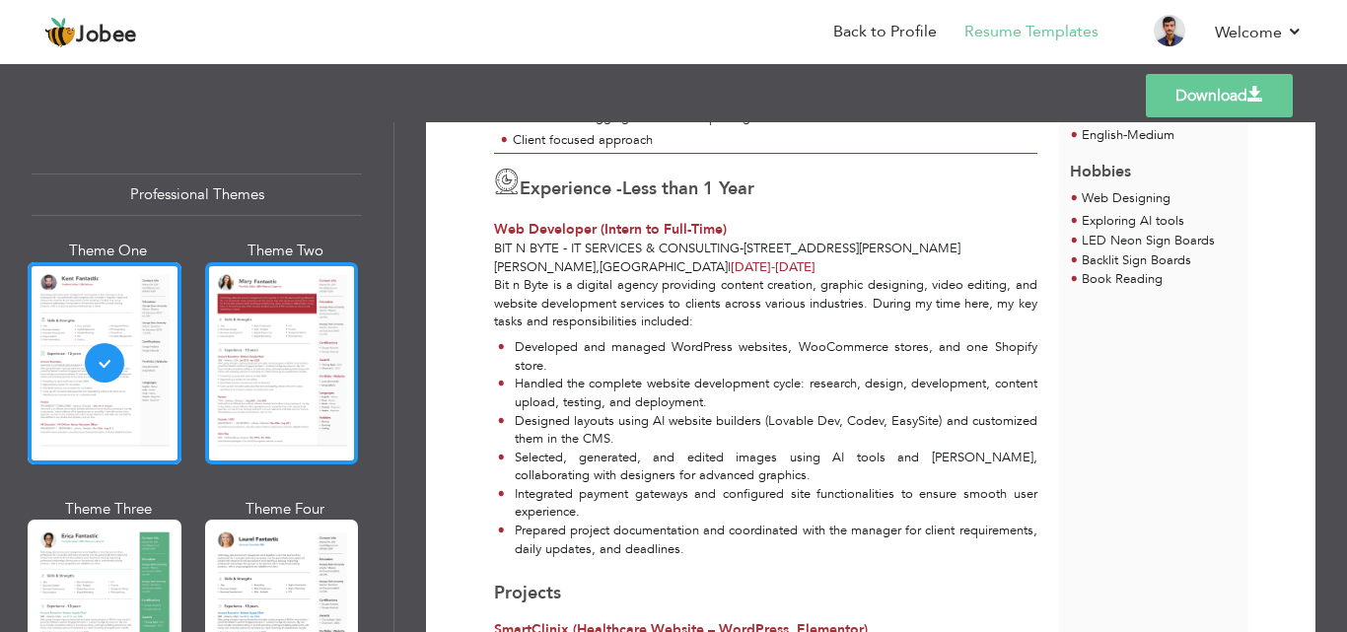
click at [262, 379] on div at bounding box center [282, 363] width 154 height 202
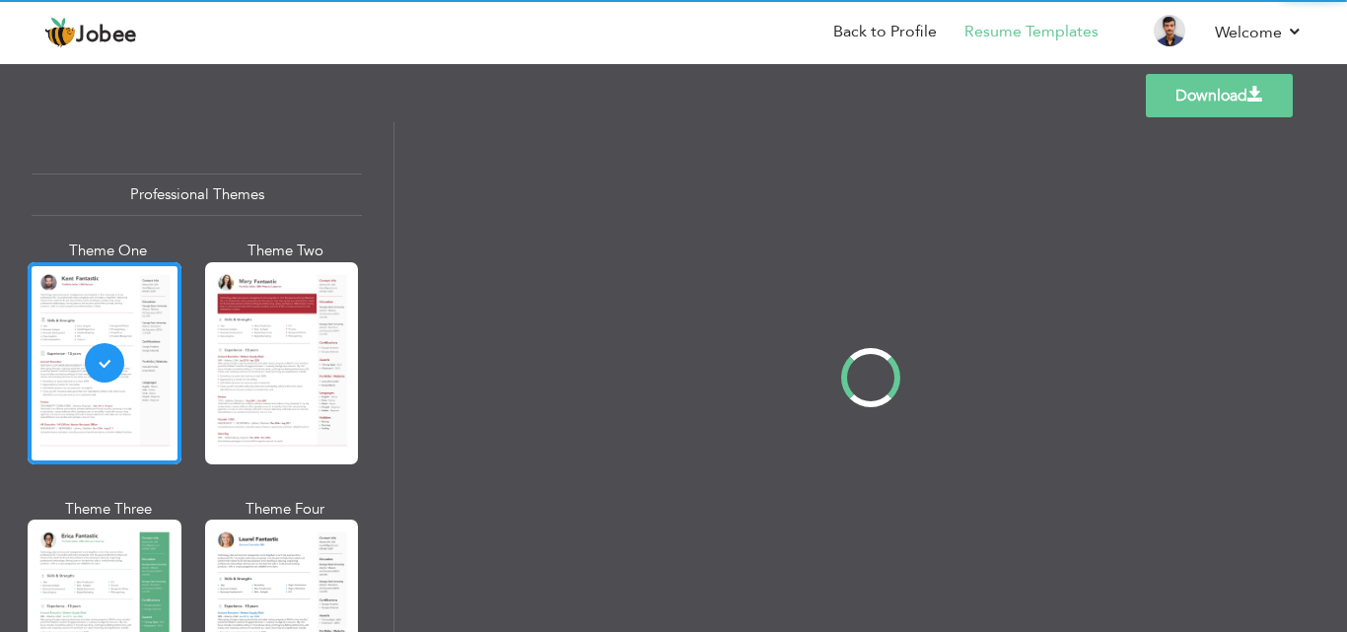
scroll to position [0, 0]
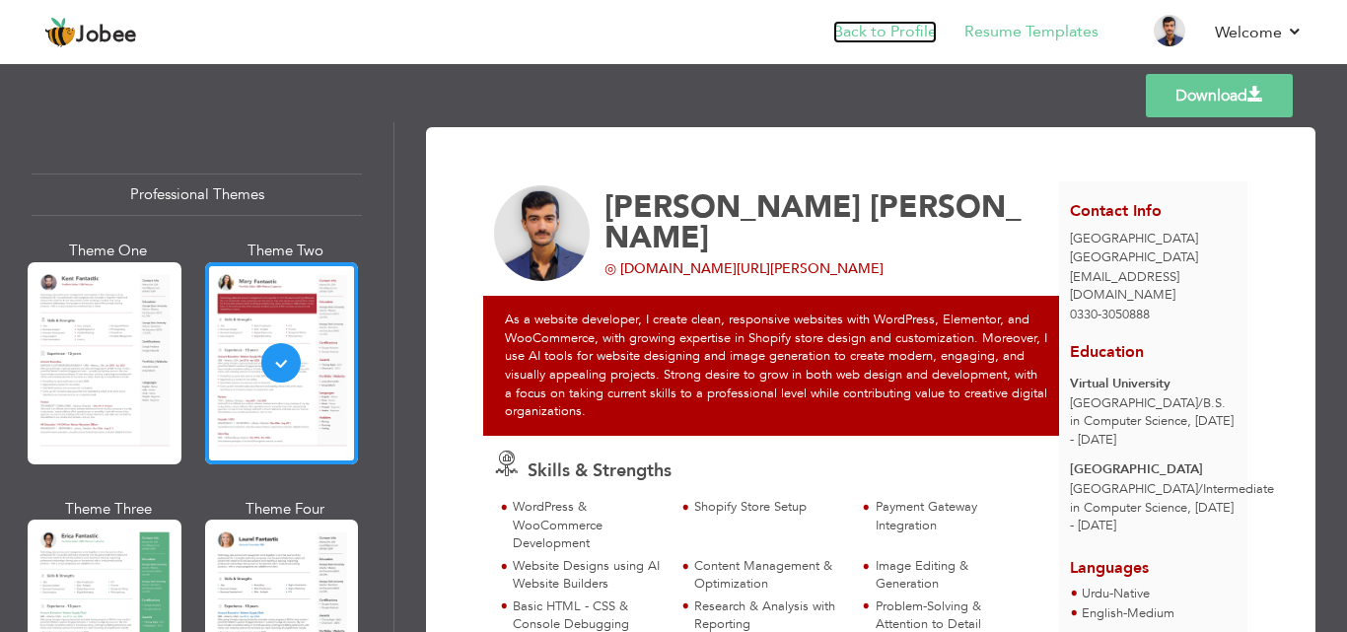
click at [908, 30] on link "Back to Profile" at bounding box center [885, 32] width 104 height 23
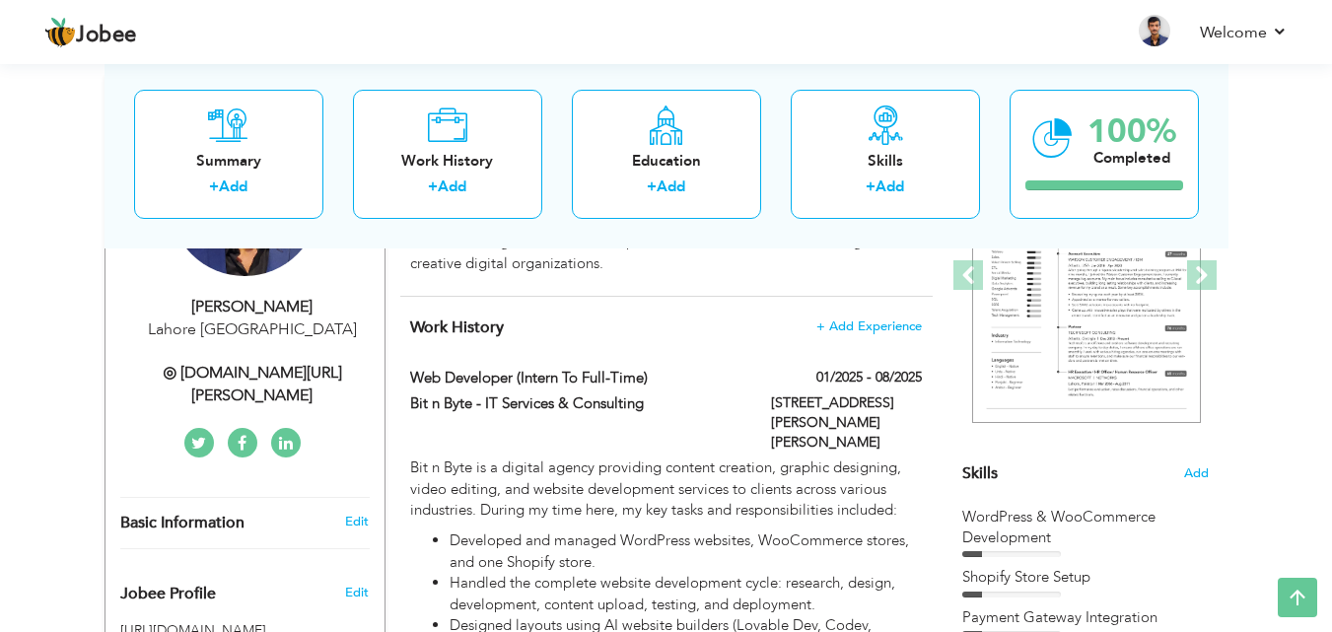
click at [331, 314] on div "[PERSON_NAME]" at bounding box center [252, 307] width 264 height 23
type input "[PERSON_NAME]"
type input "0330-3050888"
select select "number:166"
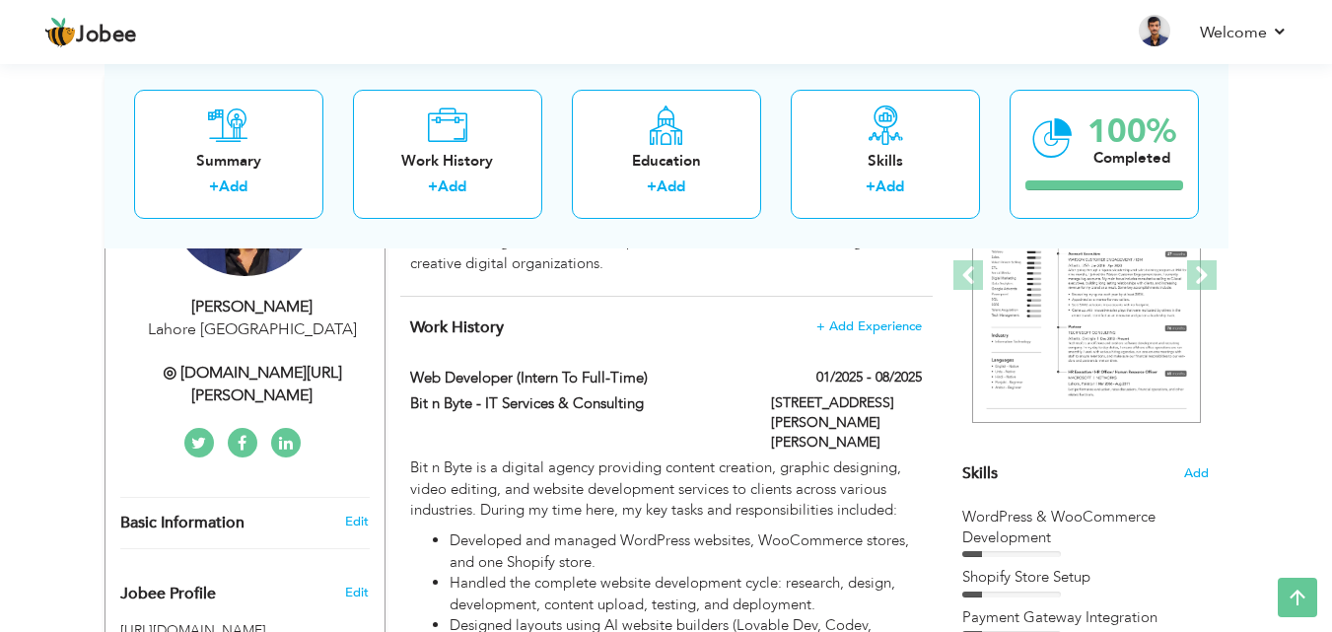
type input "[GEOGRAPHIC_DATA]"
select select "number:2"
type input "◎ [DOMAIN_NAME][URL][PERSON_NAME]"
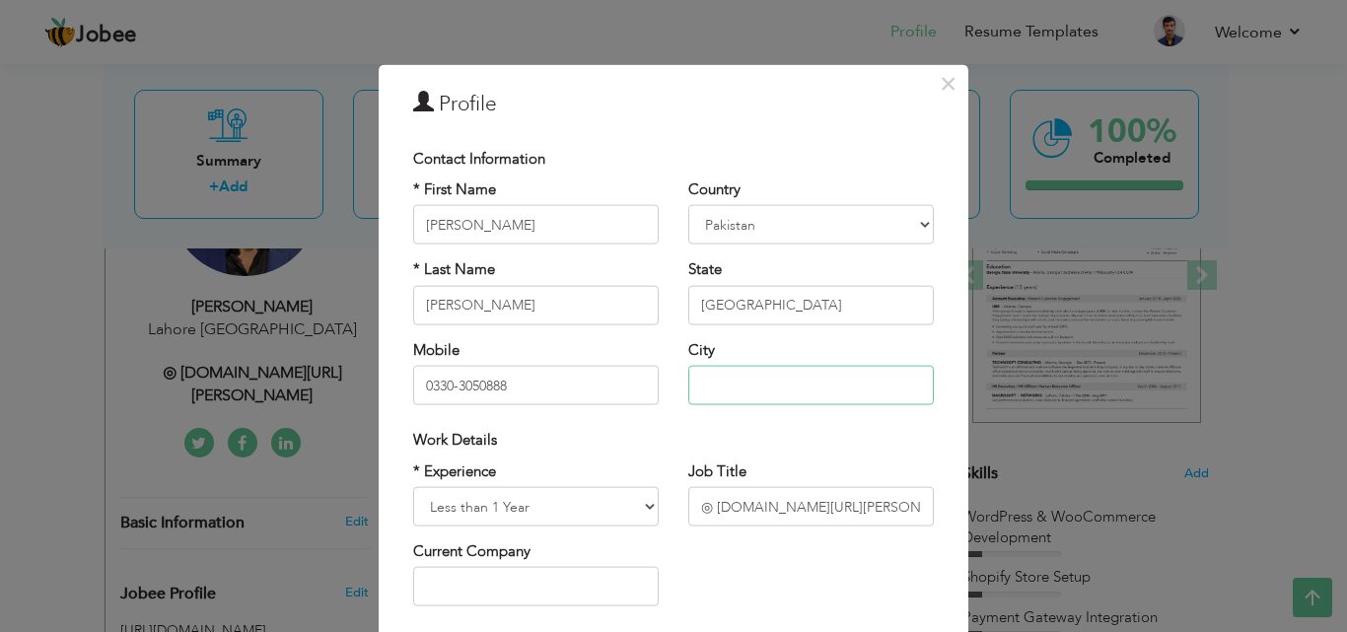
click at [762, 388] on input "text" at bounding box center [810, 385] width 245 height 39
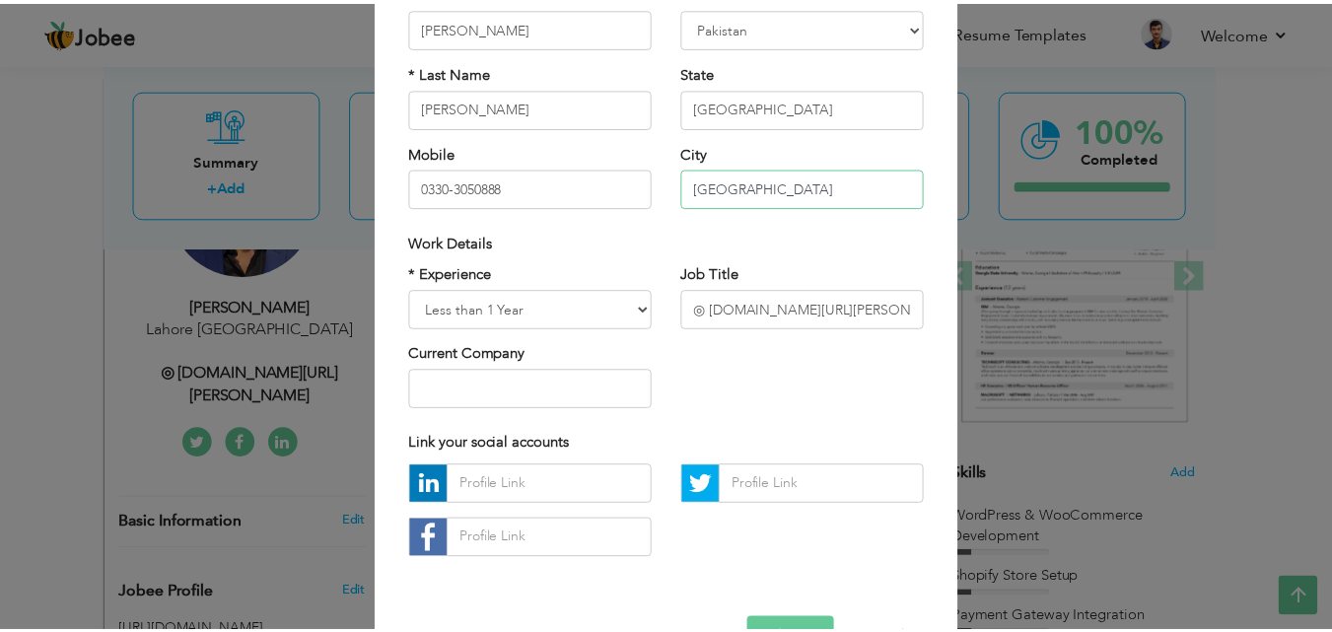
scroll to position [257, 0]
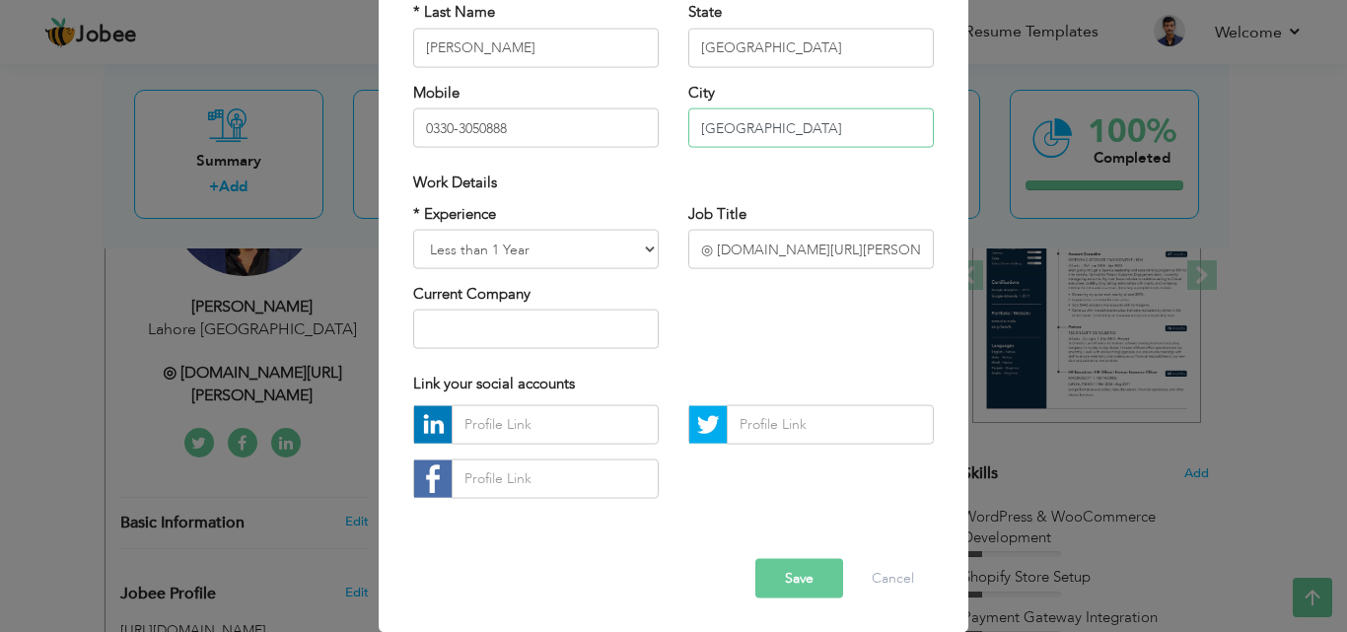
type input "[GEOGRAPHIC_DATA]"
click at [790, 582] on button "Save" at bounding box center [799, 577] width 88 height 39
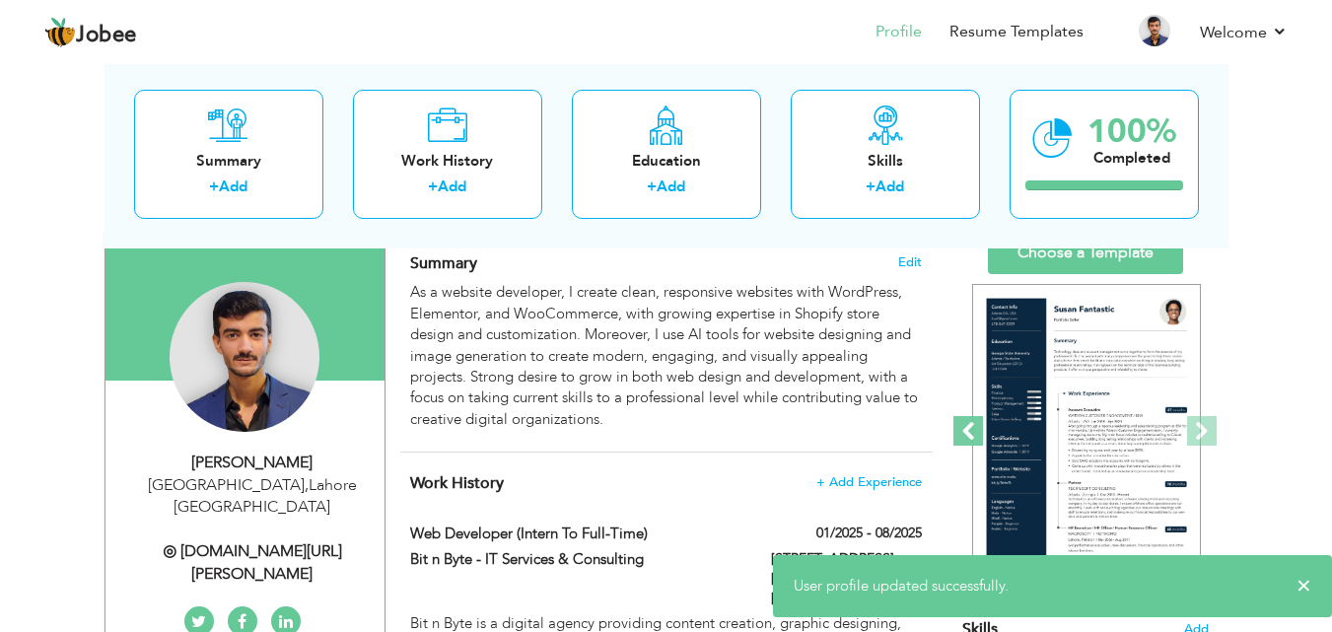
scroll to position [0, 0]
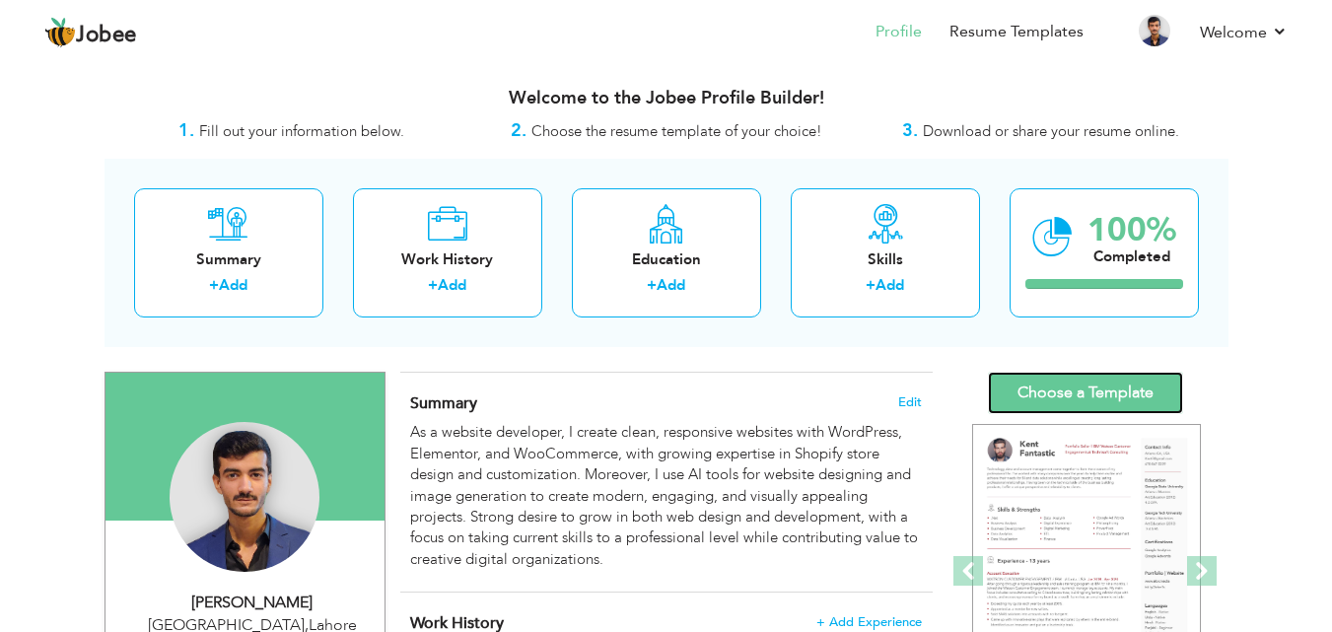
click at [1104, 381] on link "Choose a Template" at bounding box center [1085, 393] width 195 height 42
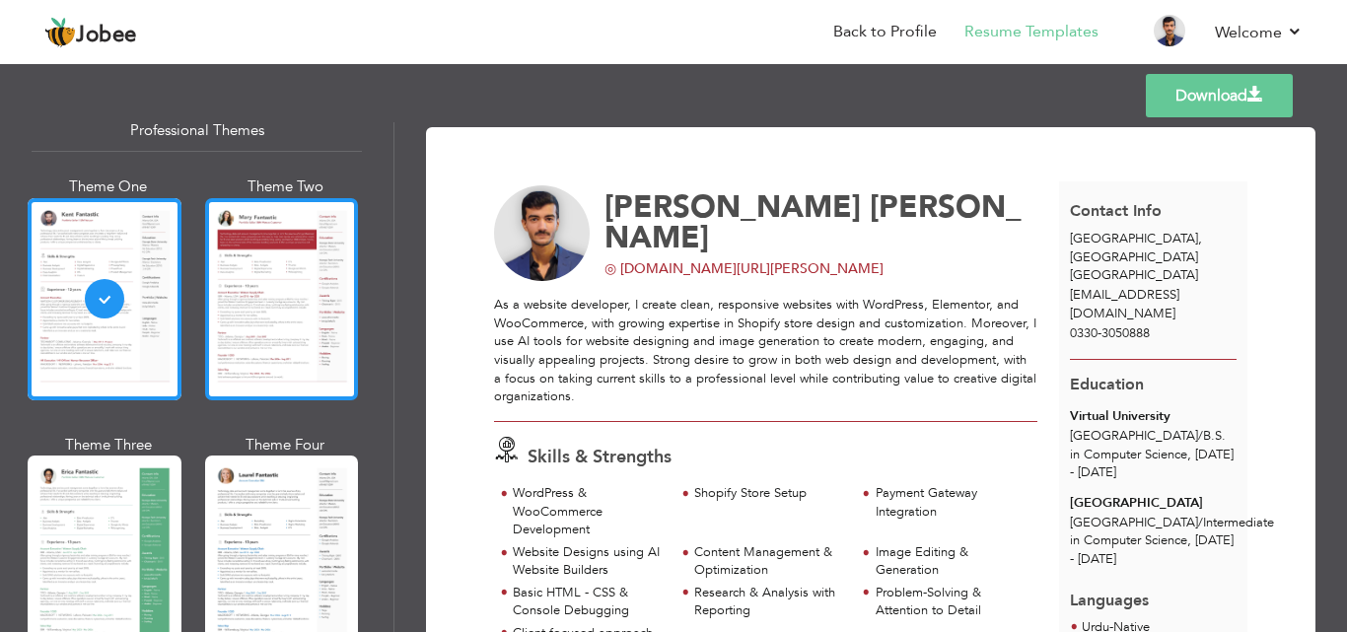
scroll to position [99, 0]
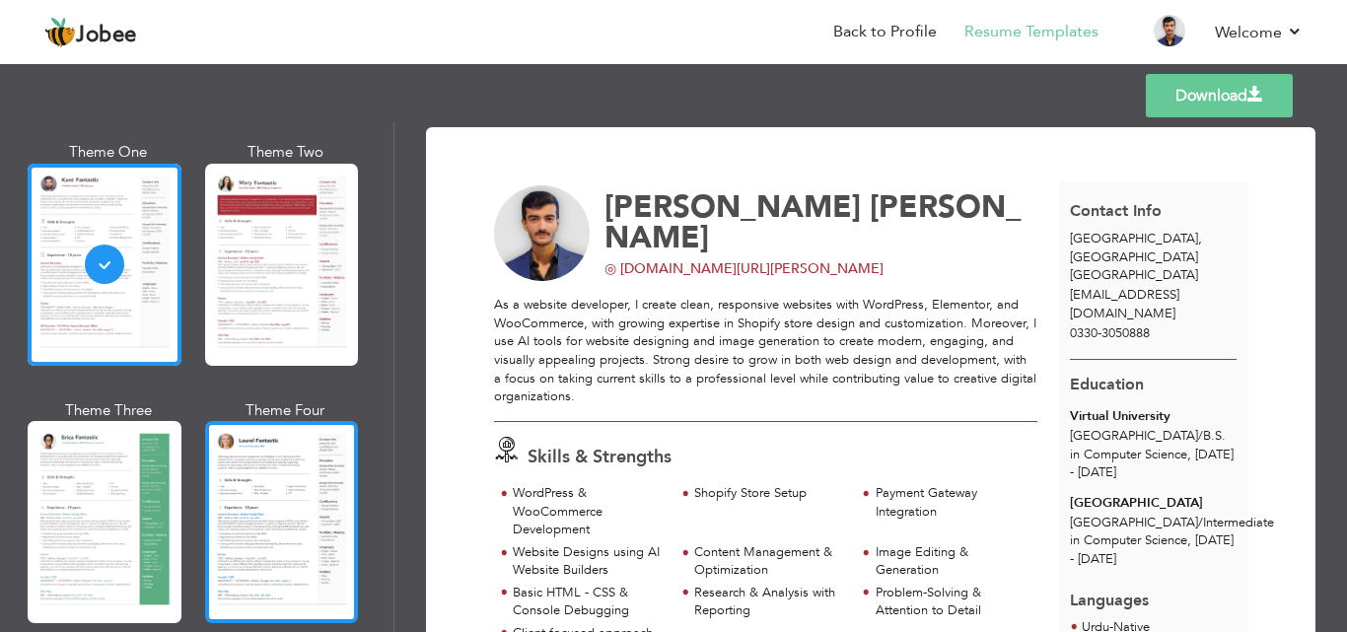
click at [296, 544] on div at bounding box center [282, 522] width 154 height 202
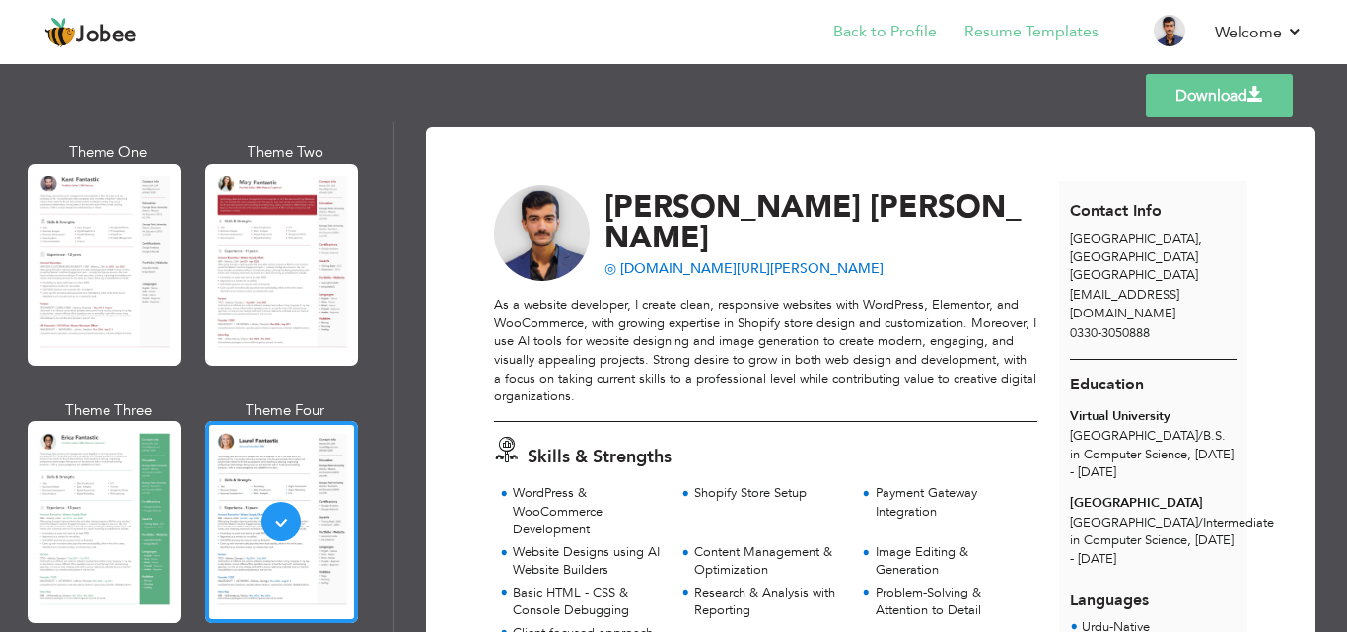
click at [899, 44] on li "Back to Profile" at bounding box center [870, 33] width 131 height 53
click at [873, 33] on link "Back to Profile" at bounding box center [885, 32] width 104 height 23
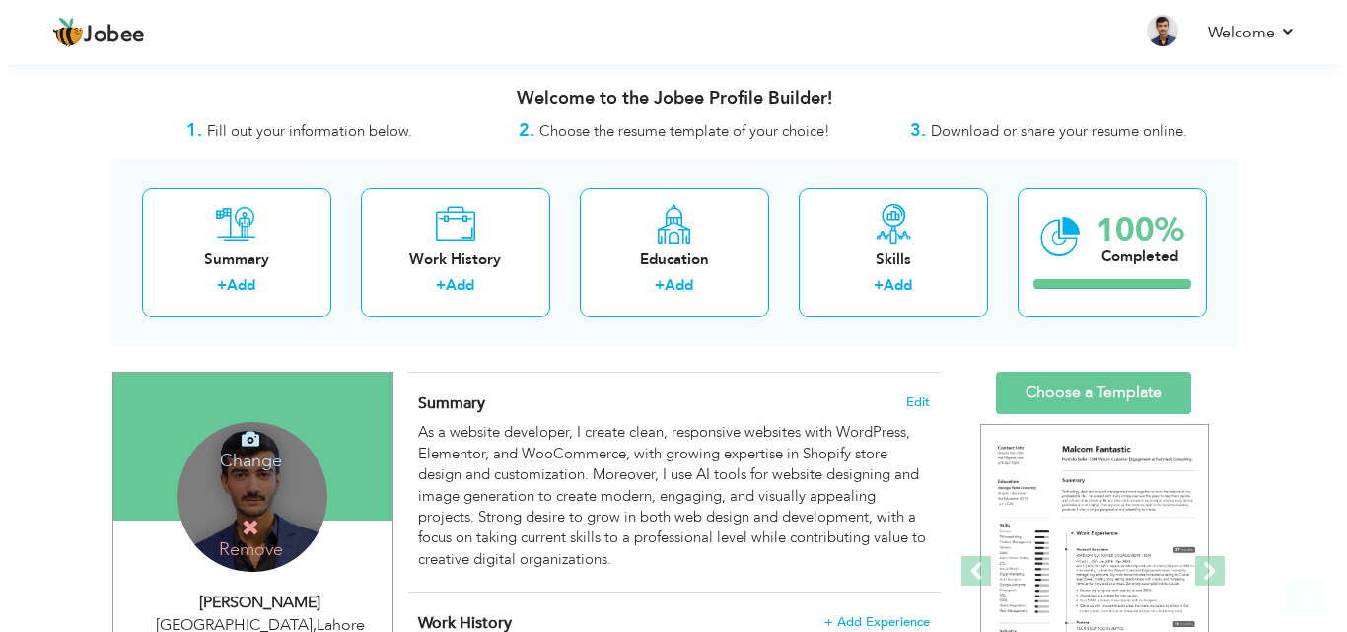
scroll to position [197, 0]
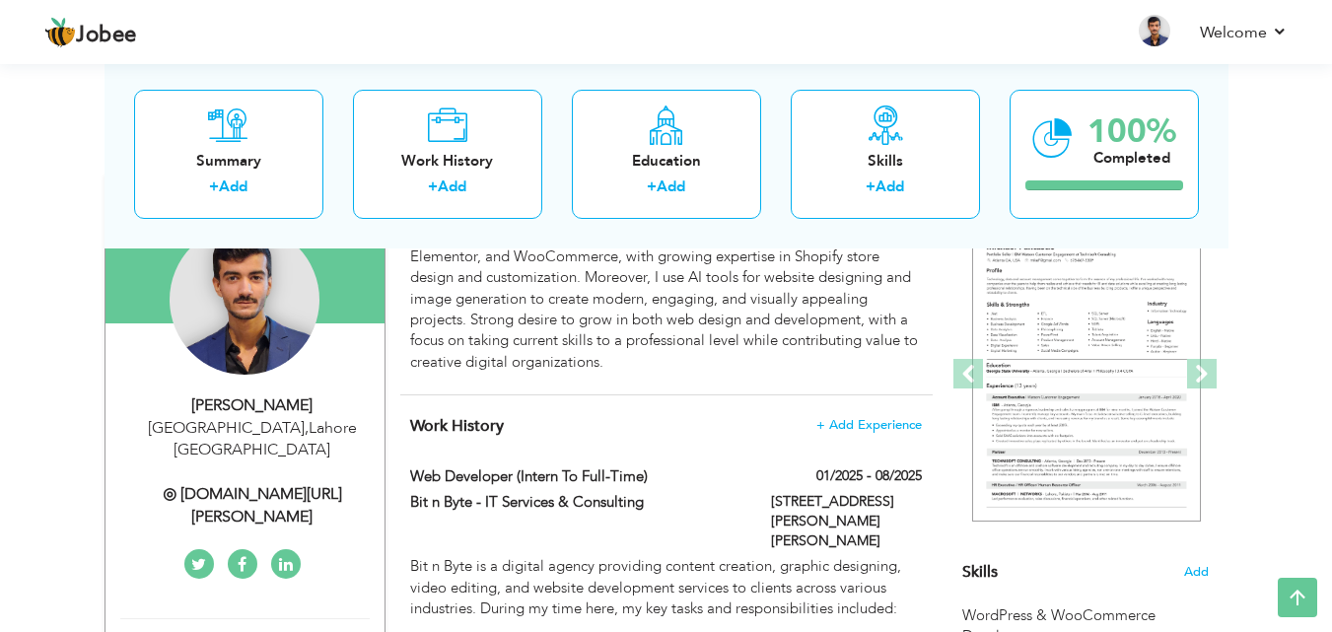
click at [352, 390] on div "Change Remove" at bounding box center [244, 310] width 249 height 170
click at [334, 408] on div "[PERSON_NAME]" at bounding box center [252, 405] width 264 height 23
type input "[PERSON_NAME]"
type input "0330-3050888"
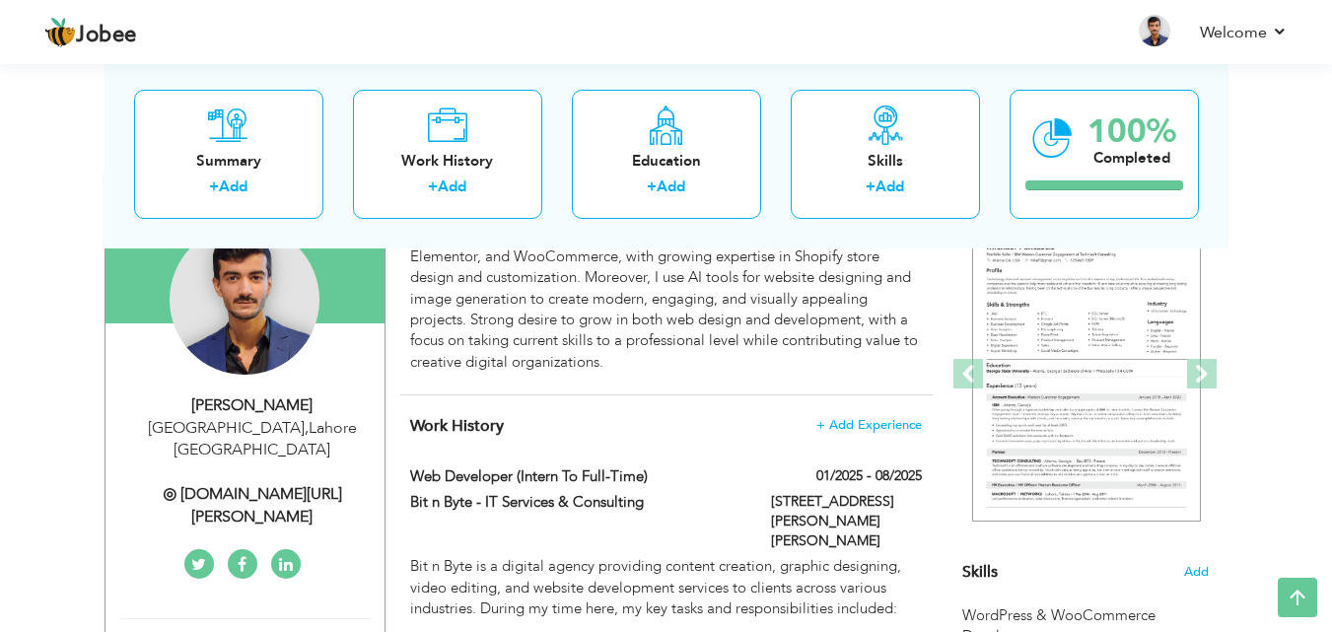
select select "number:166"
type input "[GEOGRAPHIC_DATA]"
select select "number:2"
type input "◎ [DOMAIN_NAME][URL][PERSON_NAME]"
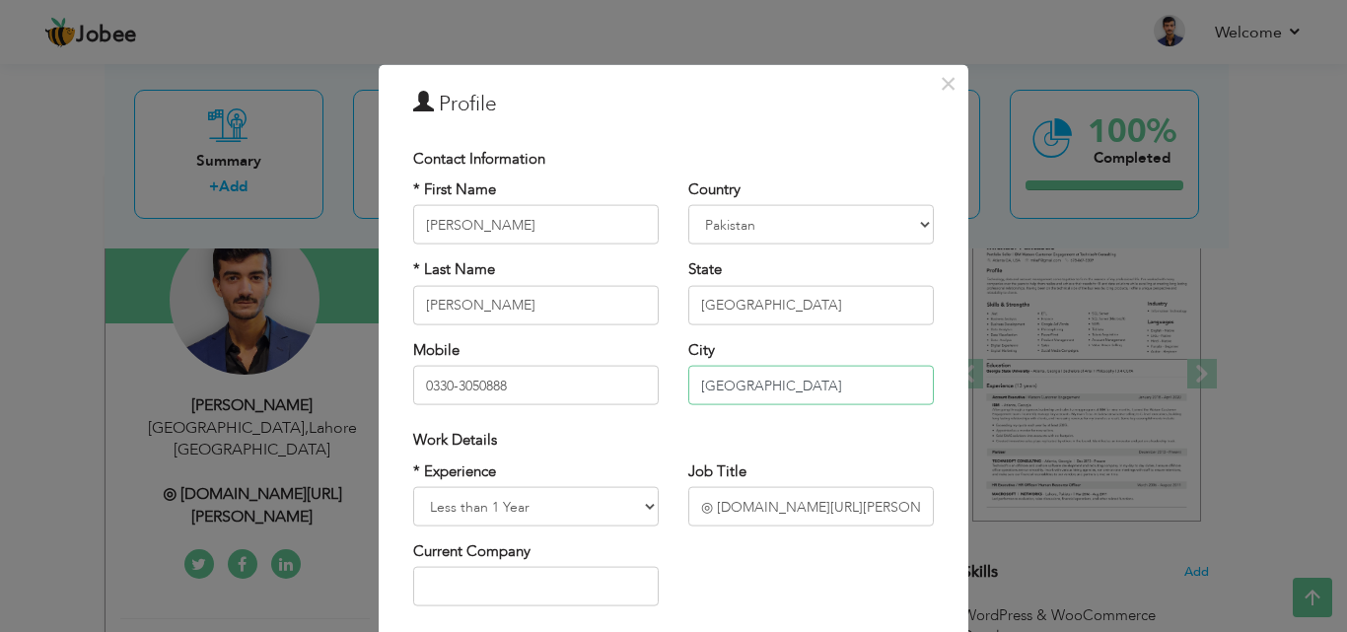
click at [742, 381] on input "[GEOGRAPHIC_DATA]" at bounding box center [810, 385] width 245 height 39
click at [755, 300] on input "[GEOGRAPHIC_DATA]" at bounding box center [810, 304] width 245 height 39
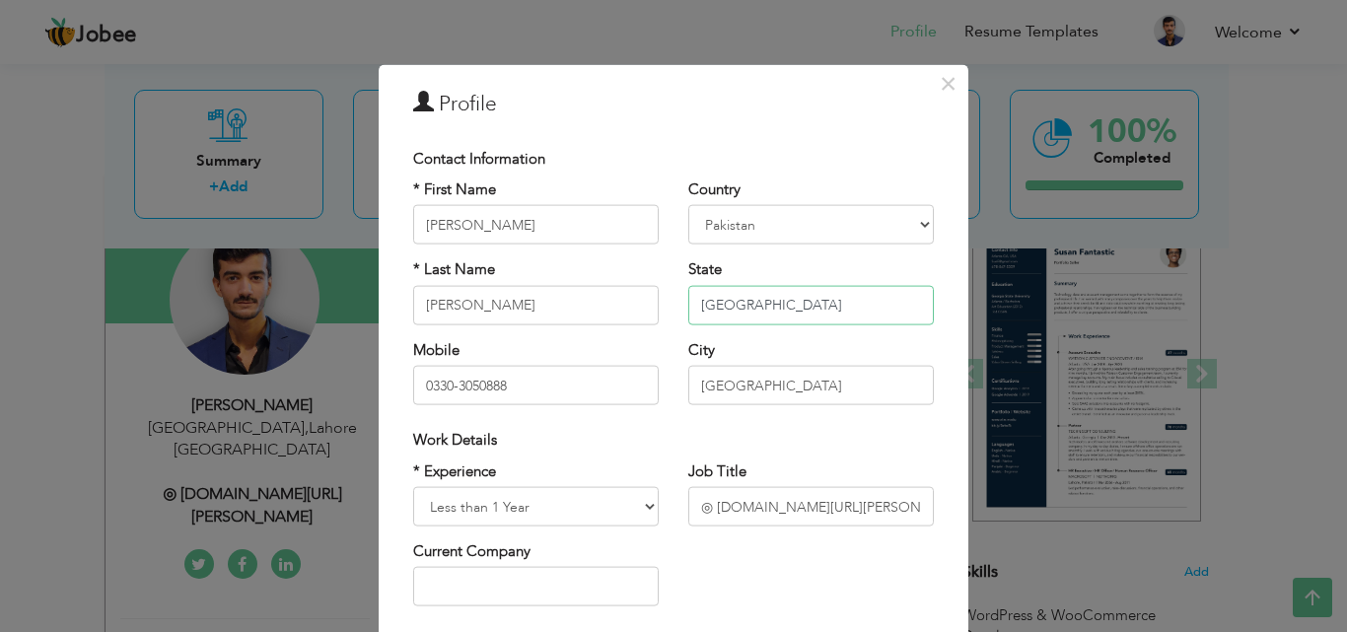
click at [755, 300] on input "[GEOGRAPHIC_DATA]" at bounding box center [810, 304] width 245 height 39
click at [784, 391] on input "[GEOGRAPHIC_DATA]" at bounding box center [810, 385] width 245 height 39
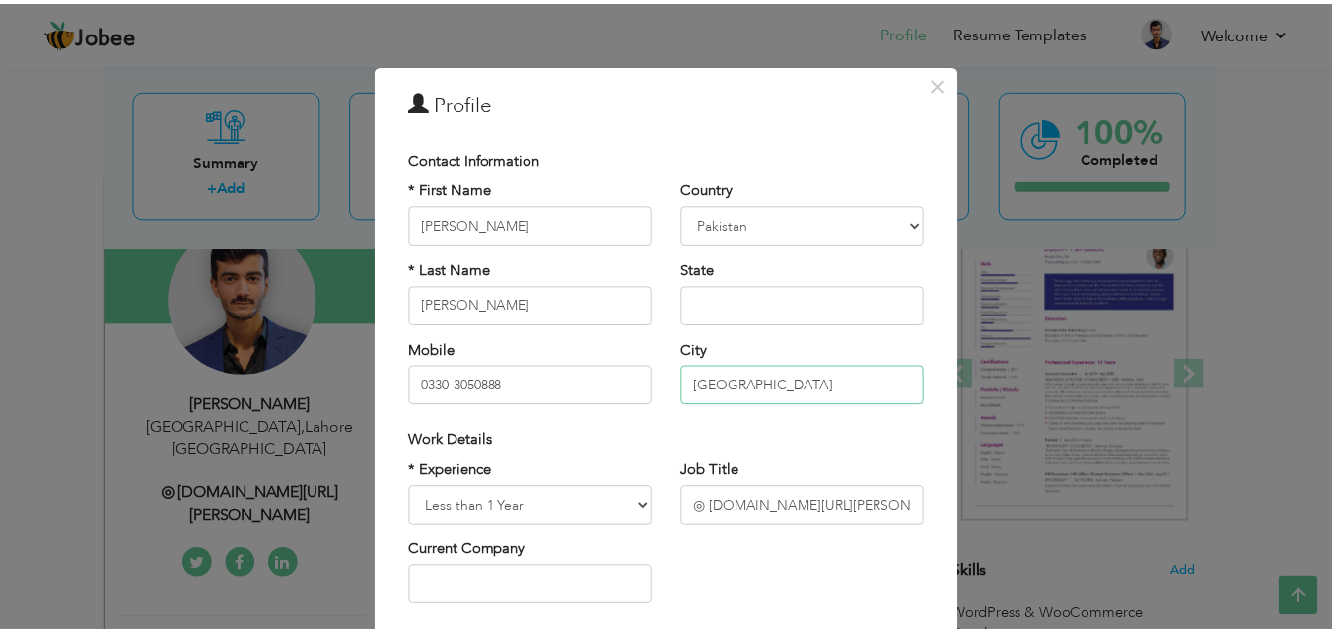
scroll to position [257, 0]
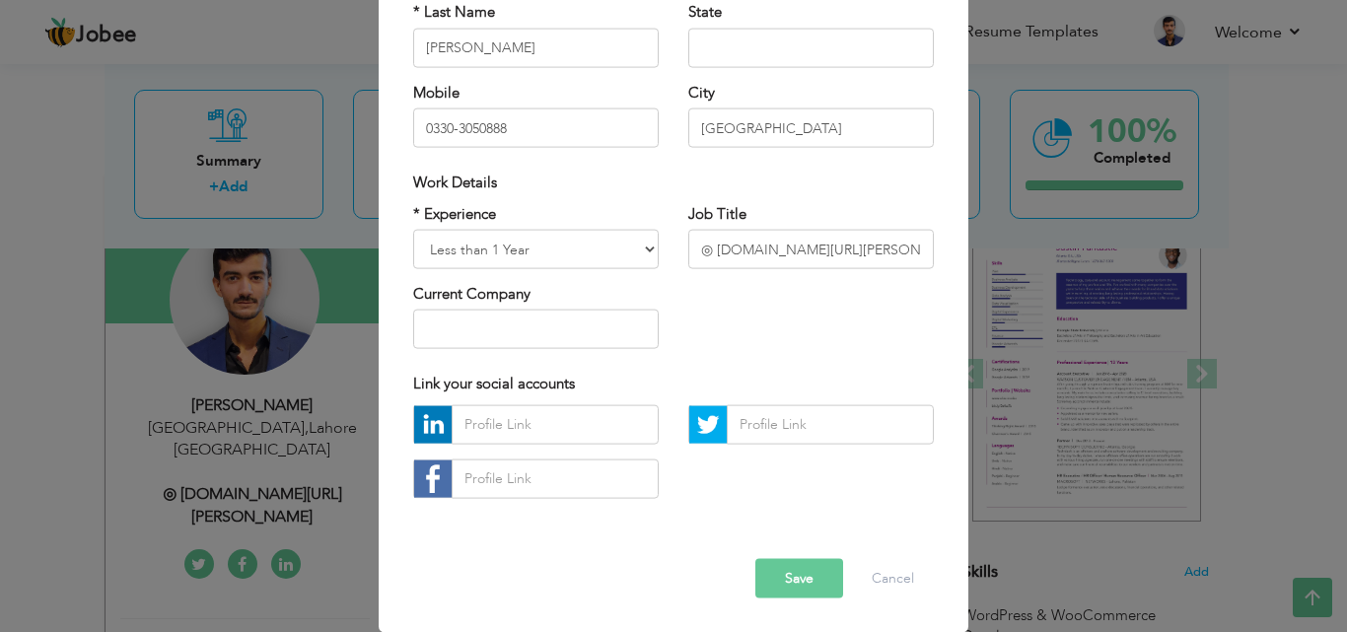
click at [790, 567] on button "Save" at bounding box center [799, 577] width 88 height 39
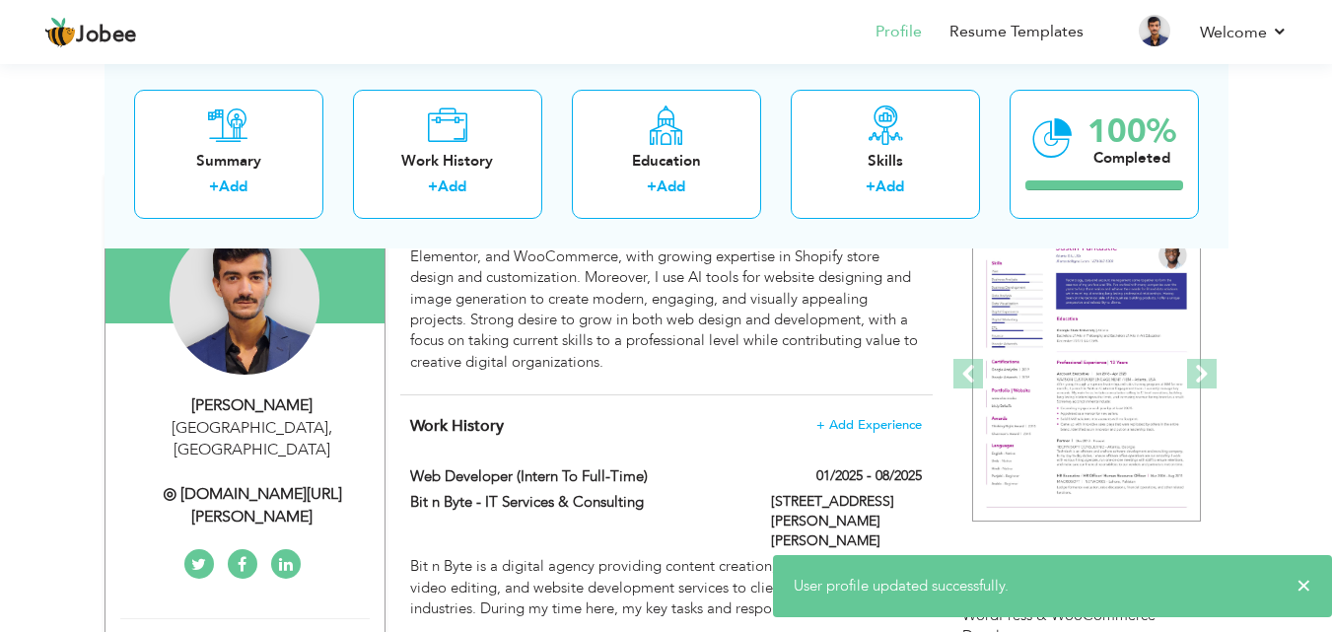
scroll to position [0, 0]
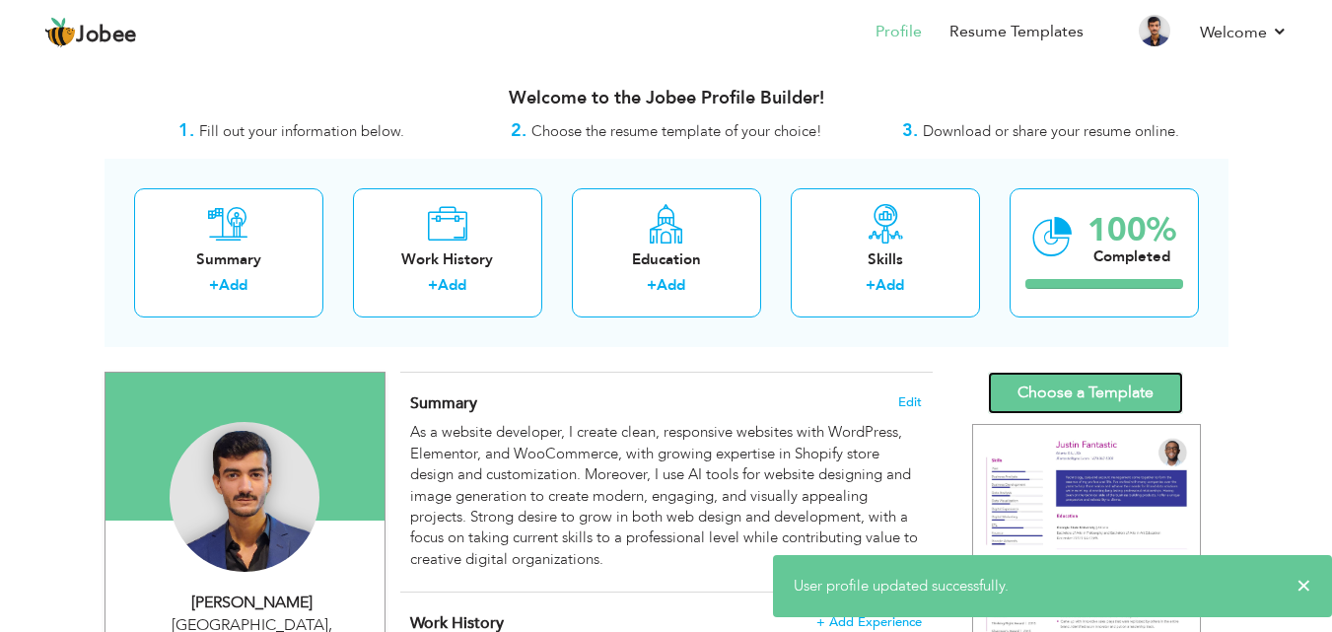
click at [1052, 377] on link "Choose a Template" at bounding box center [1085, 393] width 195 height 42
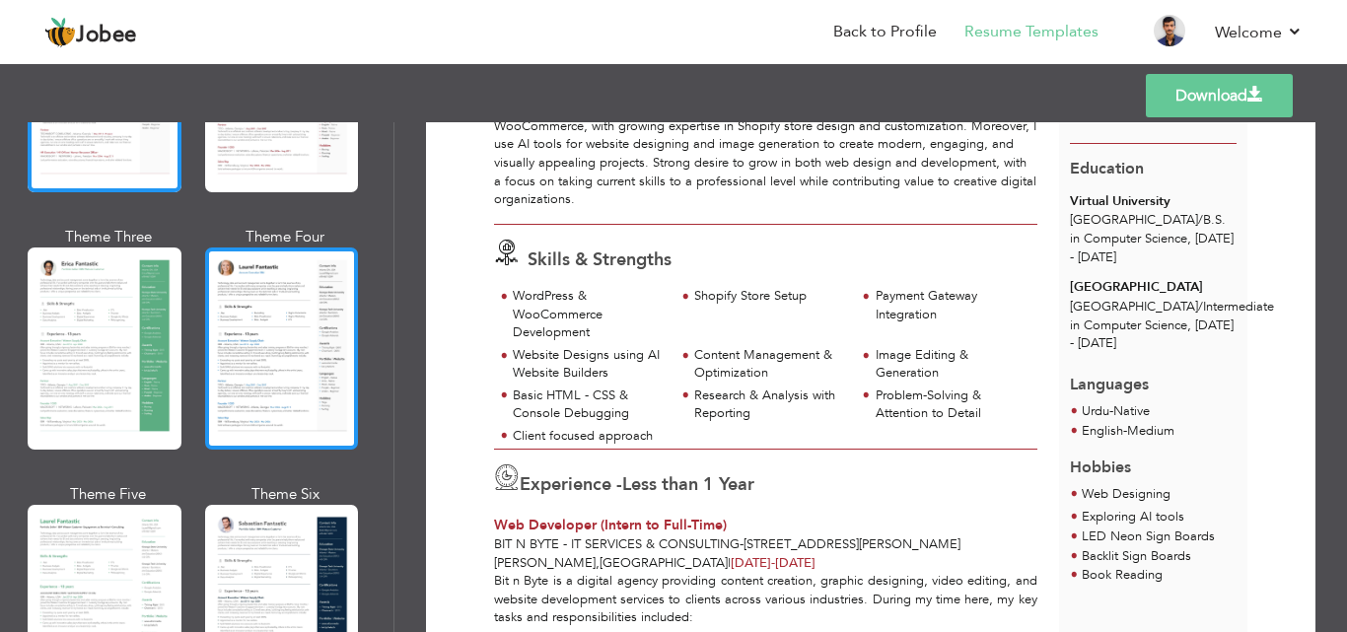
scroll to position [296, 0]
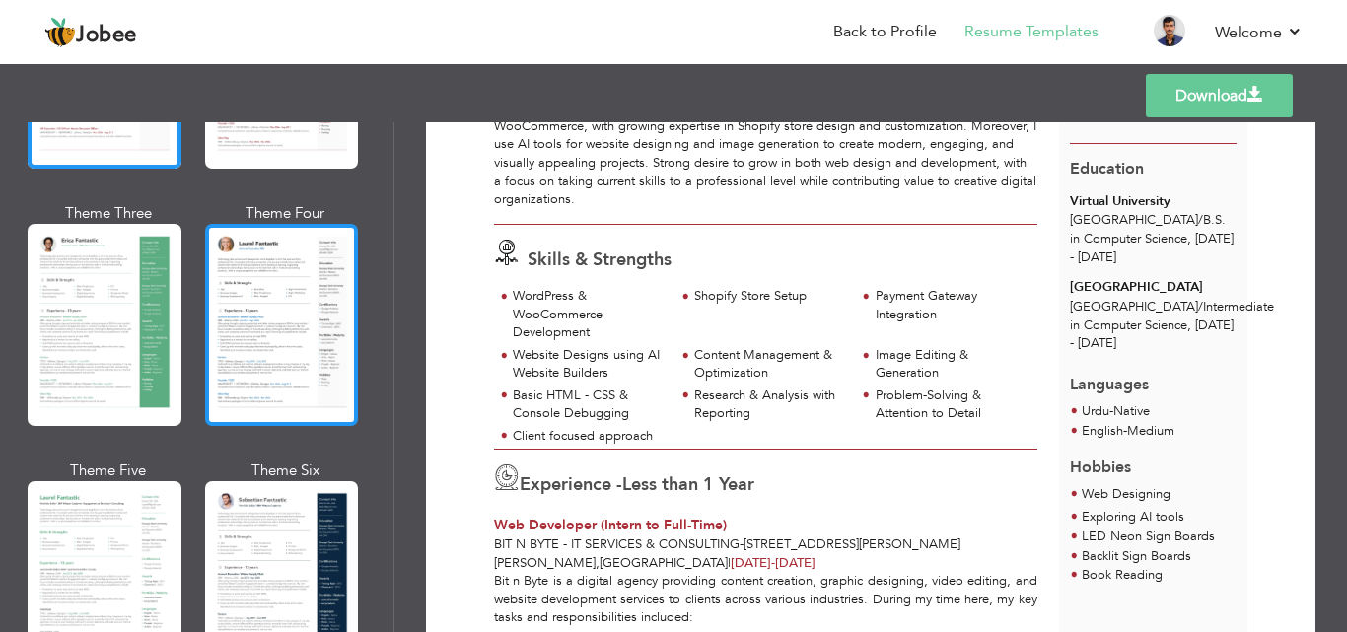
click at [262, 373] on div at bounding box center [282, 325] width 154 height 202
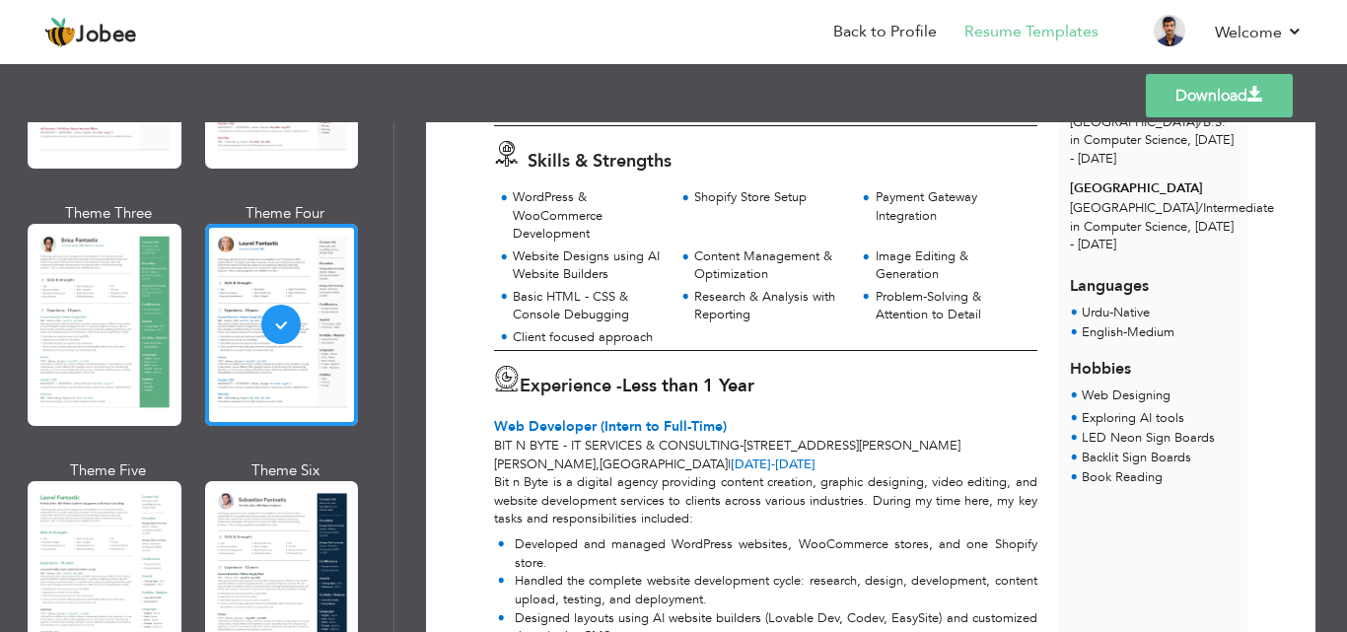
scroll to position [394, 0]
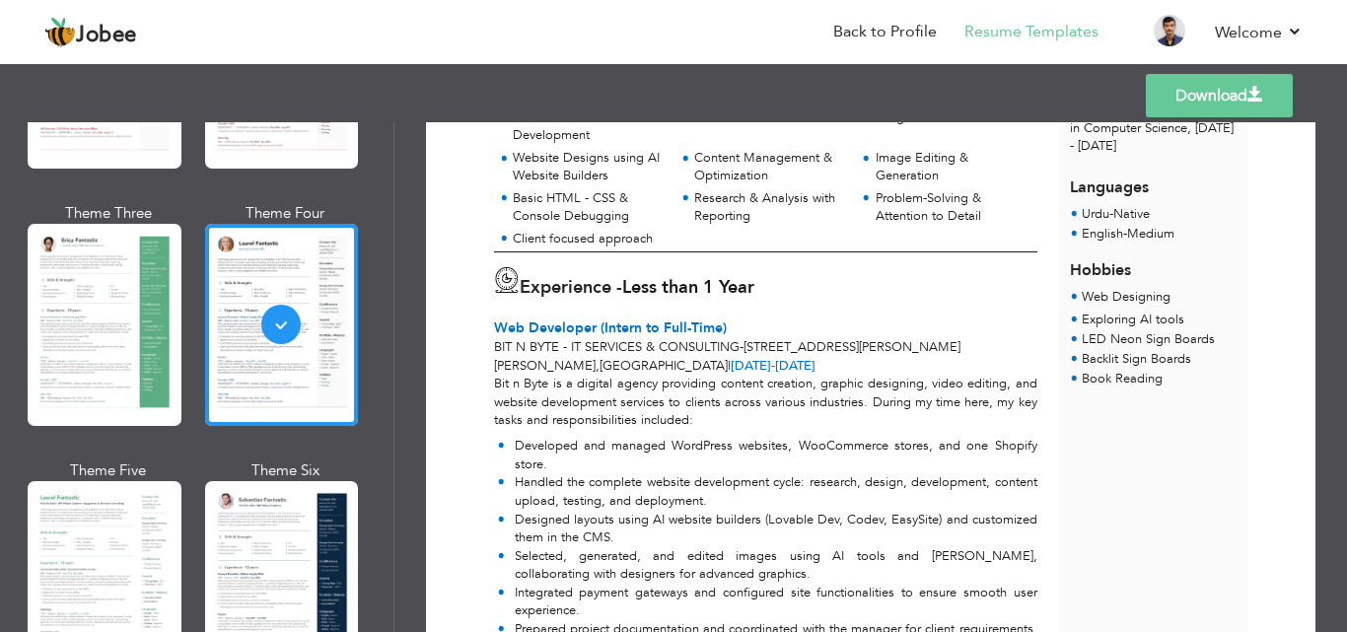
click at [1185, 90] on link "Download" at bounding box center [1218, 95] width 147 height 43
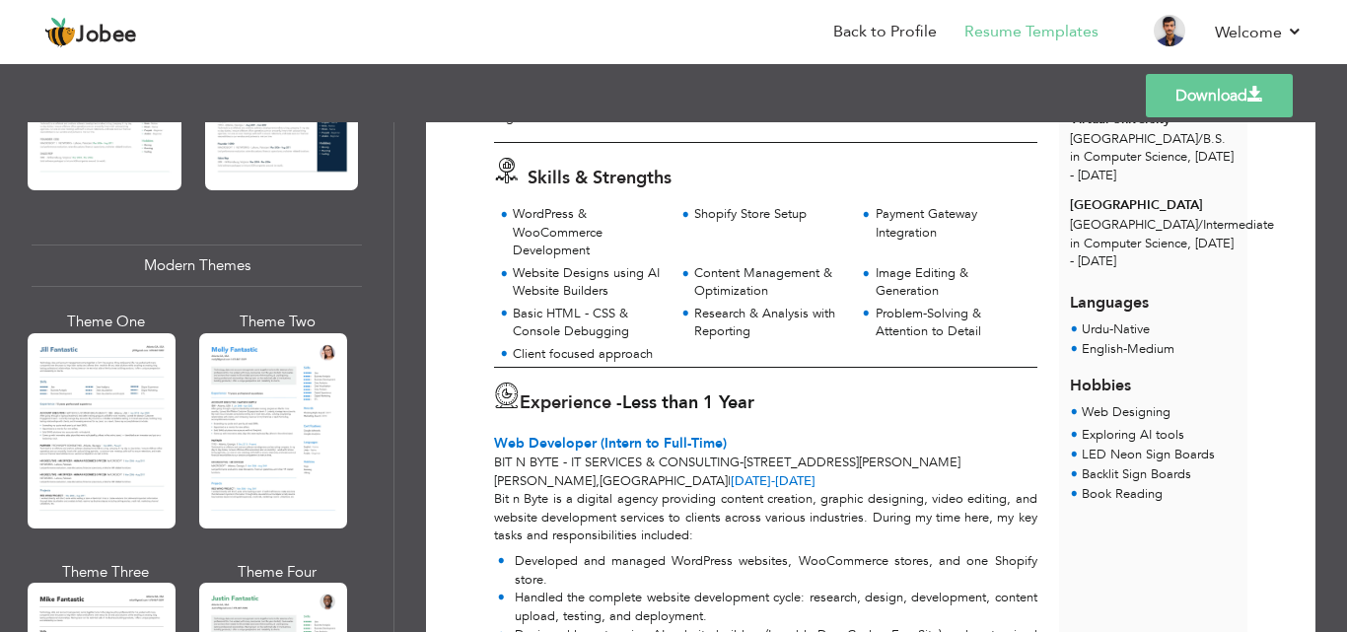
scroll to position [206, 0]
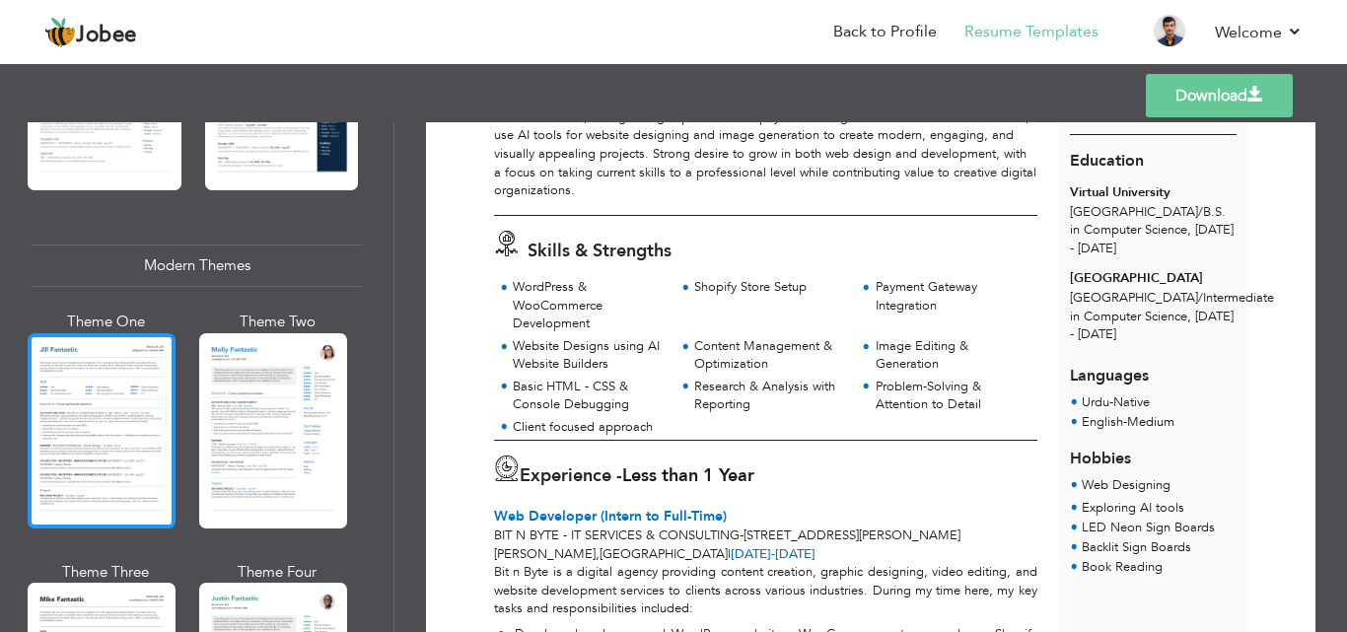
click at [112, 455] on div at bounding box center [102, 430] width 148 height 195
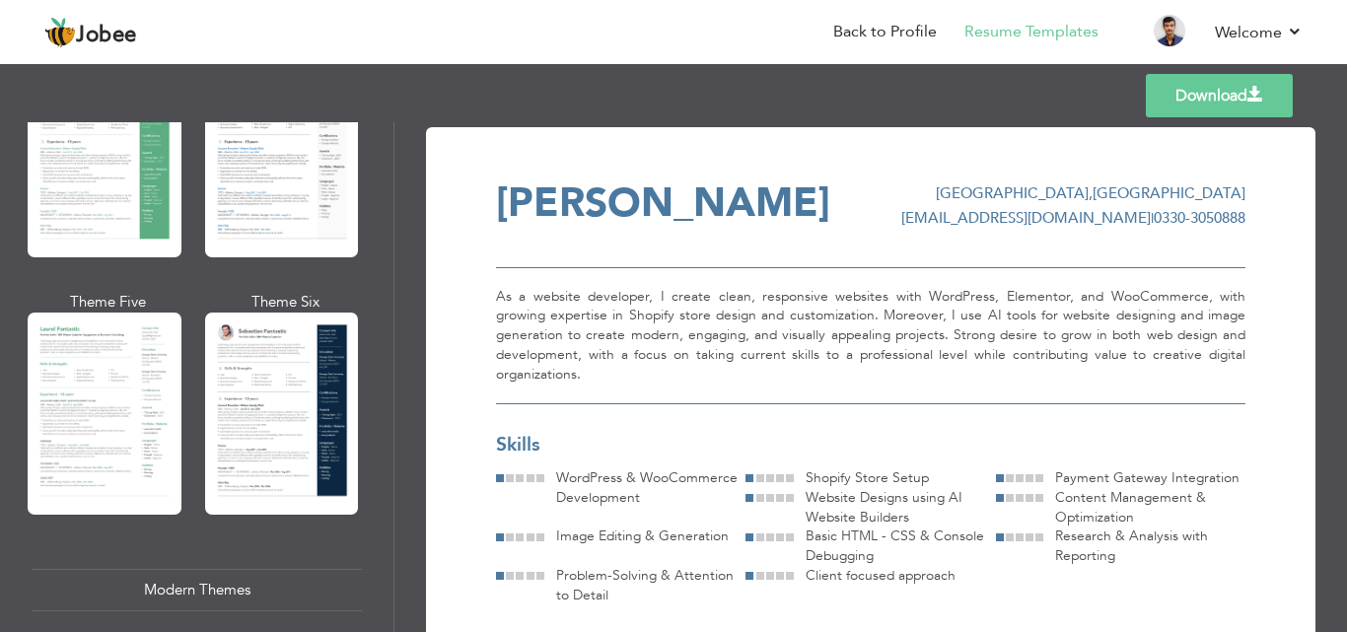
scroll to position [296, 0]
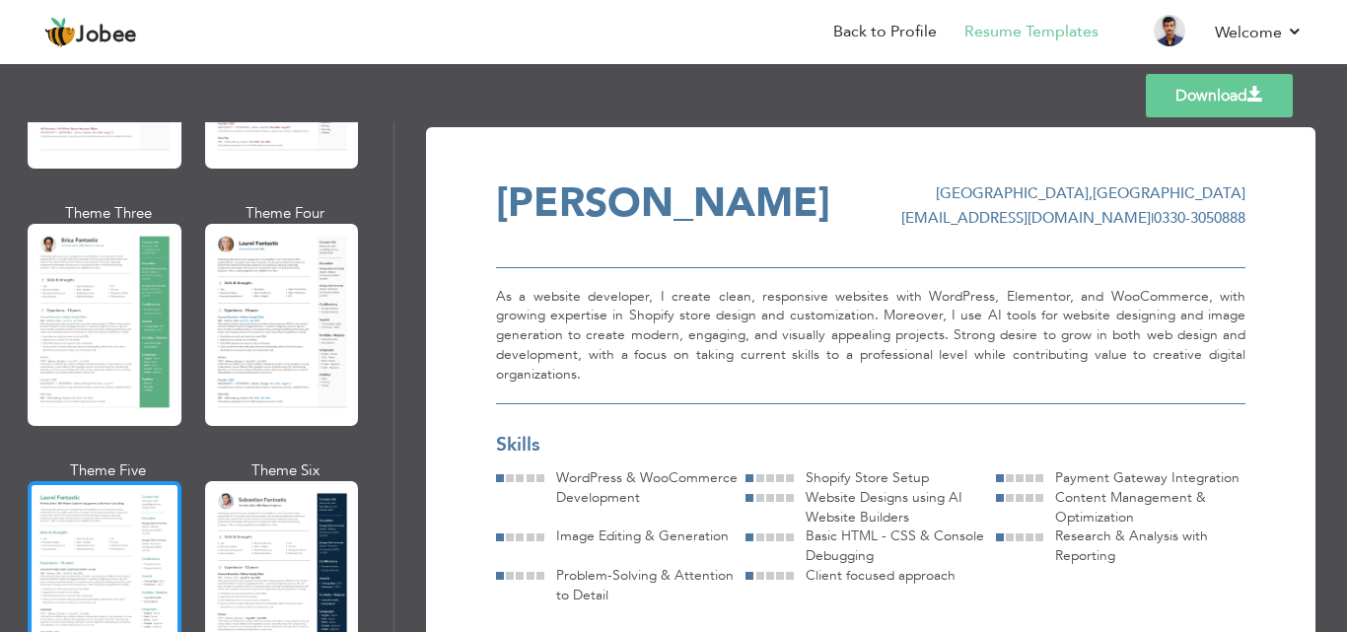
click at [131, 549] on div at bounding box center [105, 582] width 154 height 202
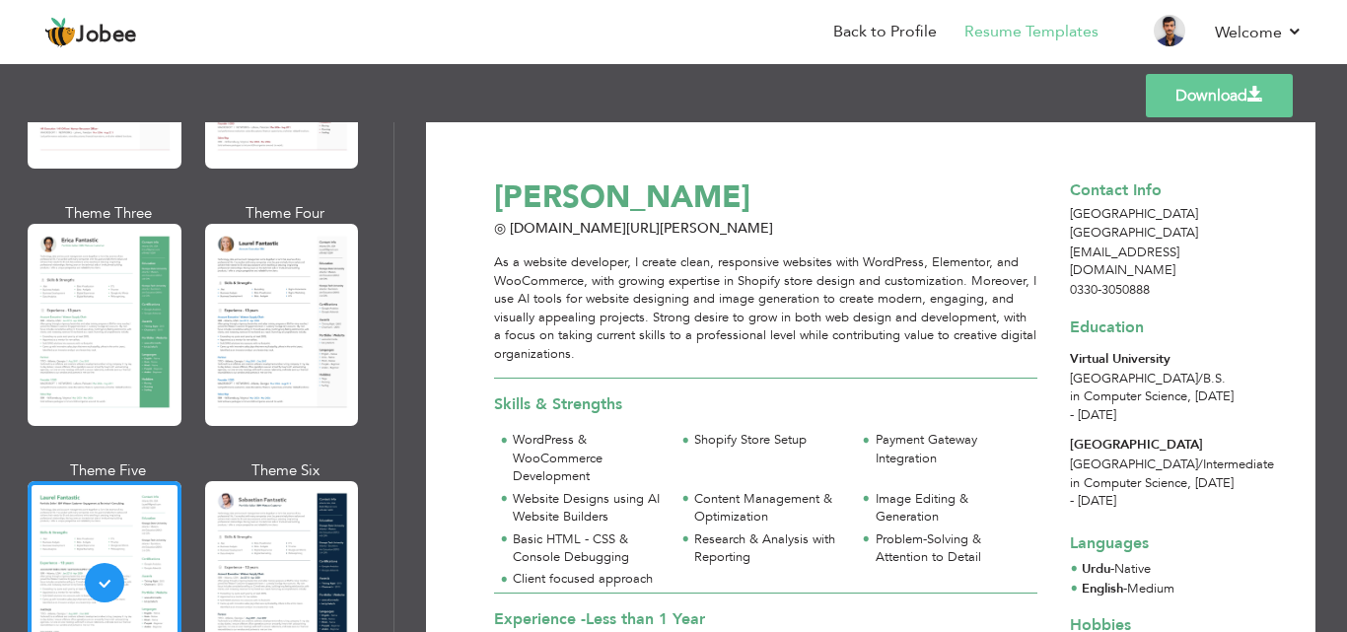
scroll to position [0, 0]
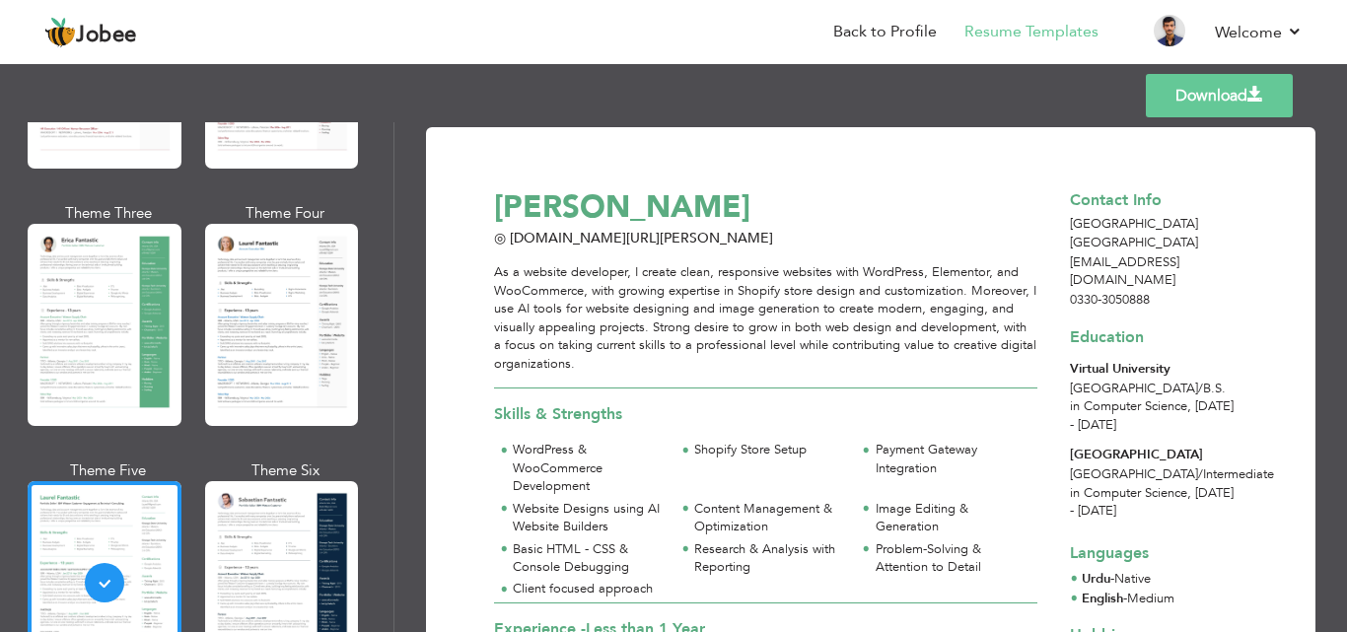
click at [1236, 99] on link "Download" at bounding box center [1218, 95] width 147 height 43
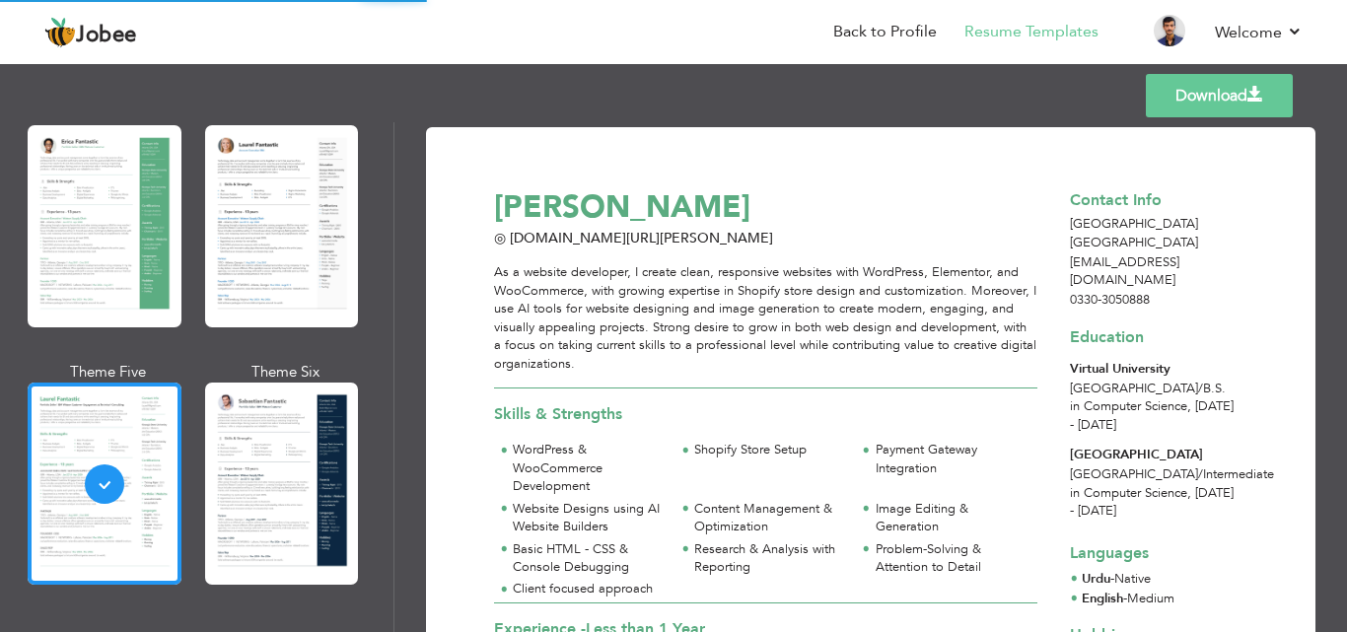
click at [256, 400] on div at bounding box center [282, 483] width 154 height 202
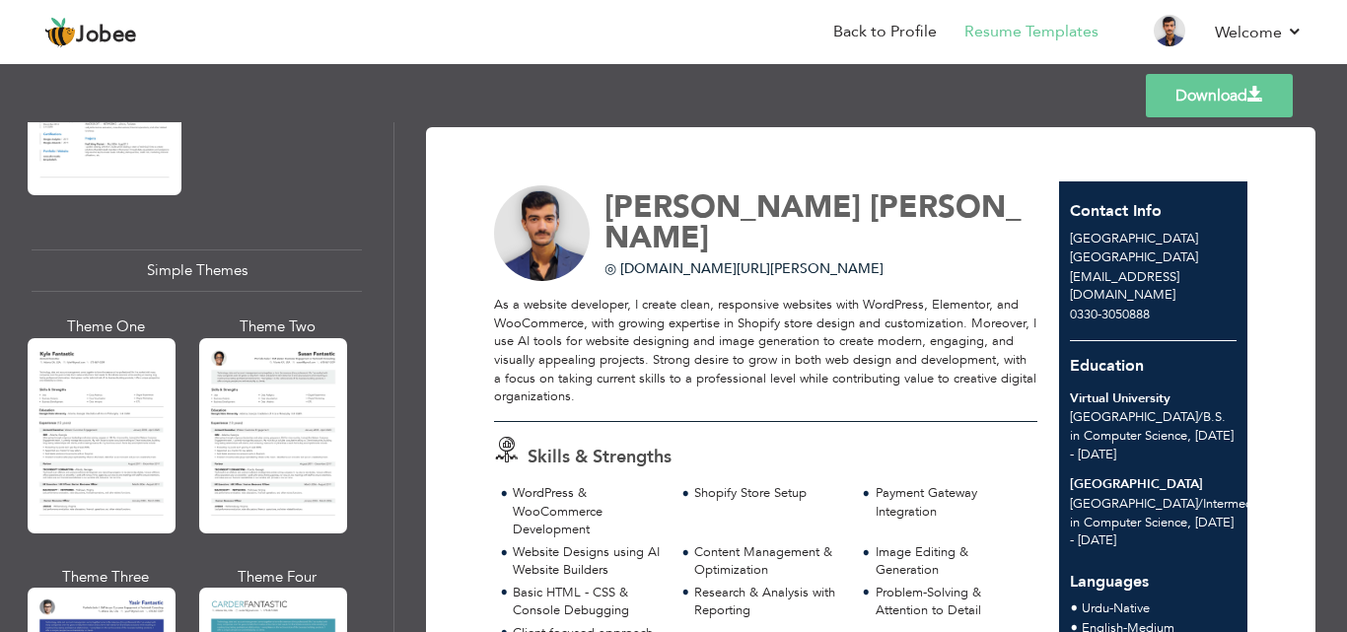
scroll to position [3352, 0]
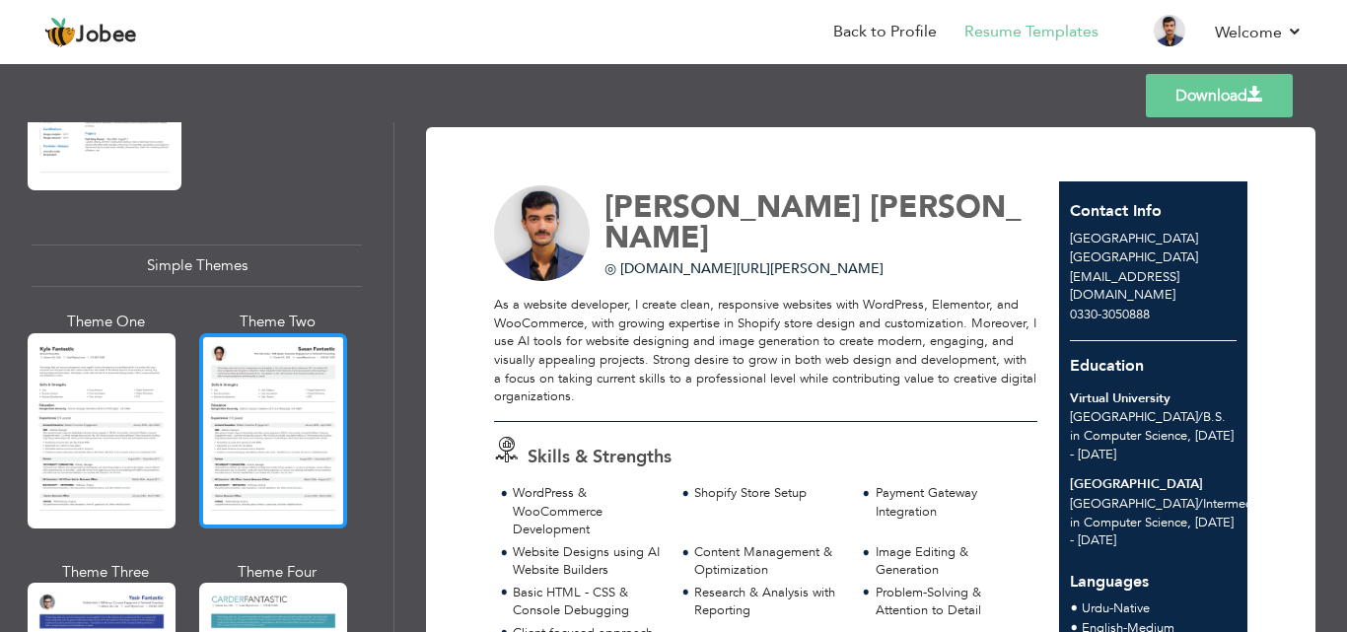
click at [265, 347] on div at bounding box center [273, 430] width 148 height 195
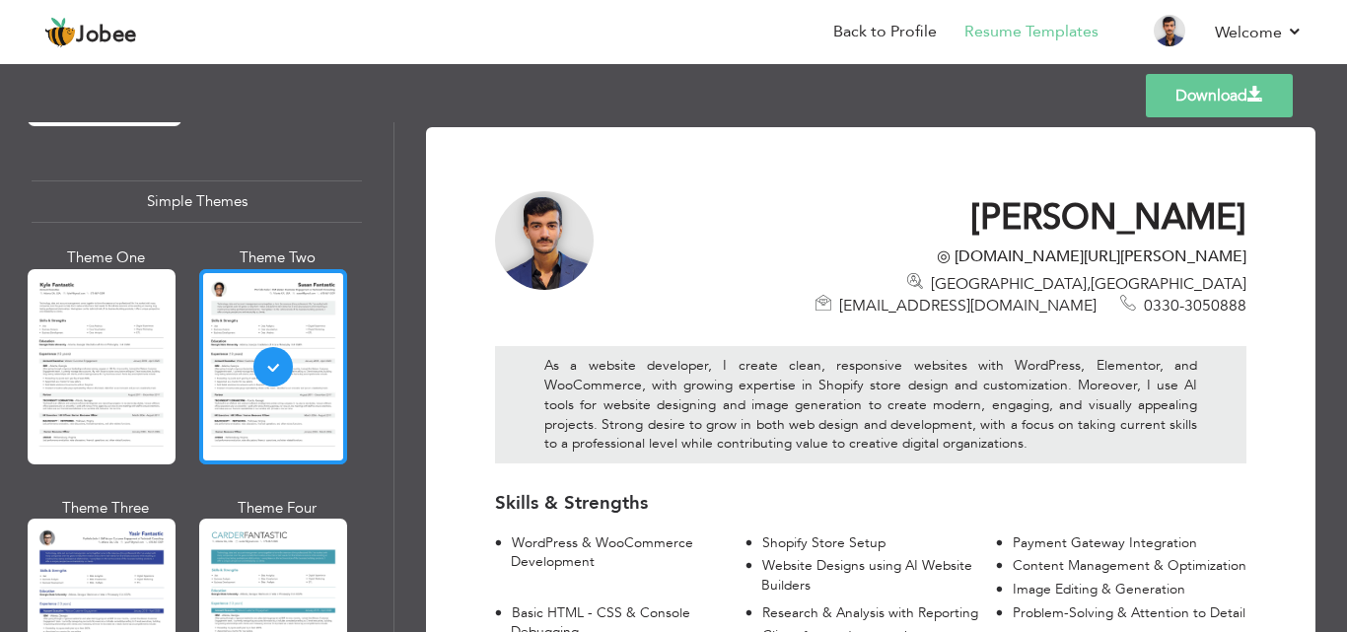
scroll to position [3450, 0]
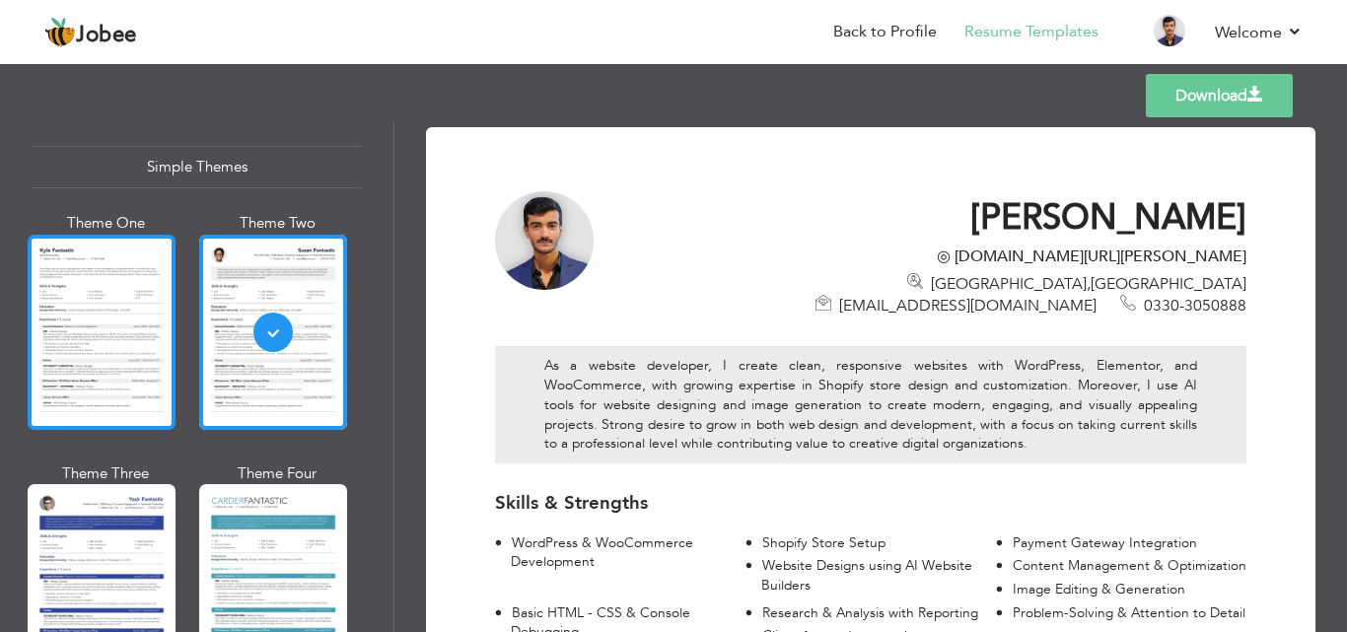
click at [154, 324] on div at bounding box center [102, 332] width 148 height 195
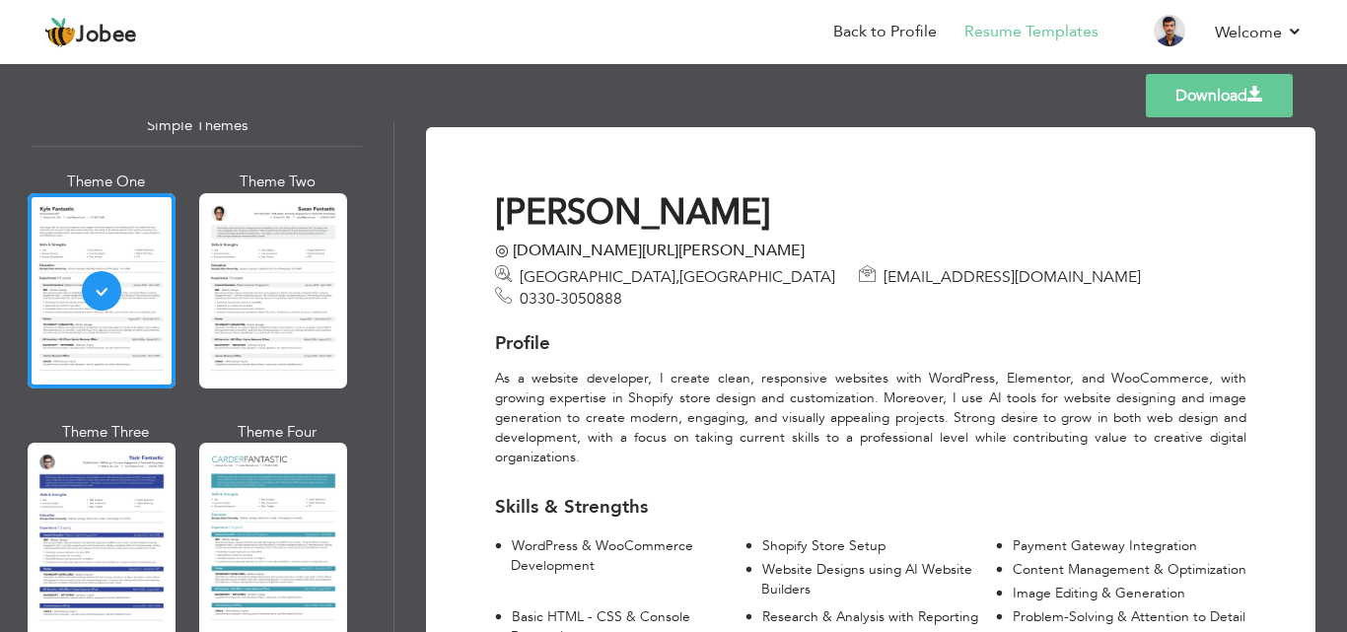
scroll to position [3509, 0]
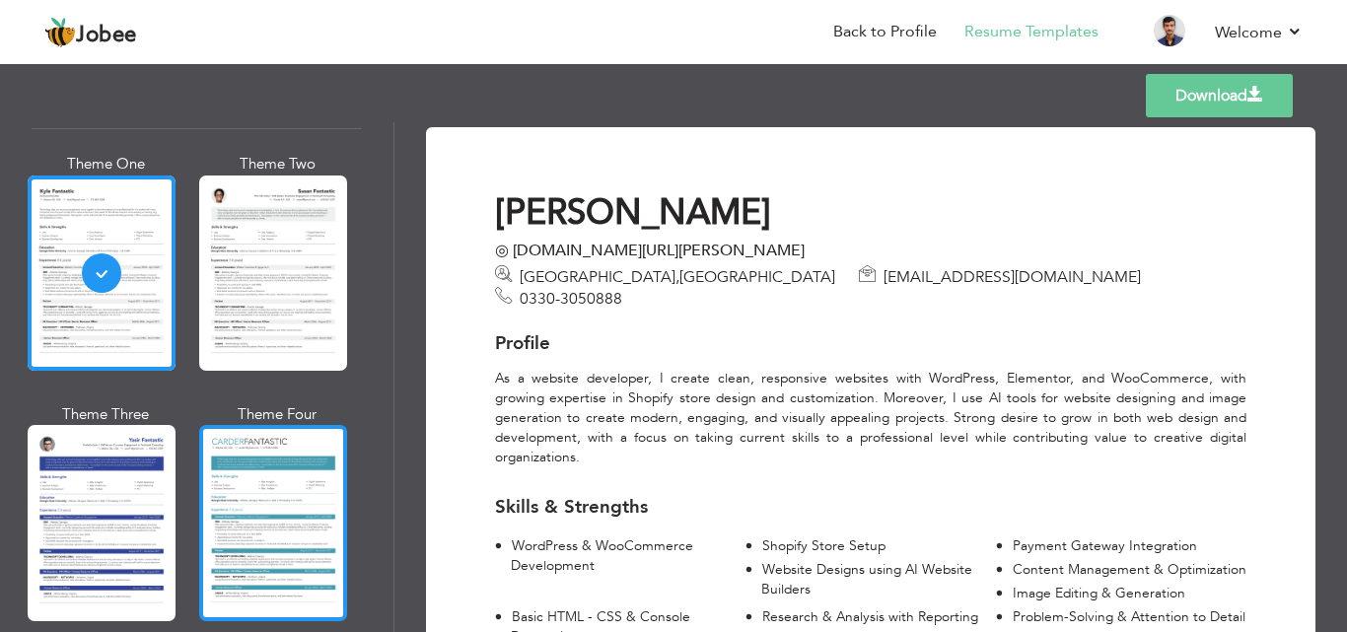
click at [303, 473] on div at bounding box center [273, 522] width 148 height 195
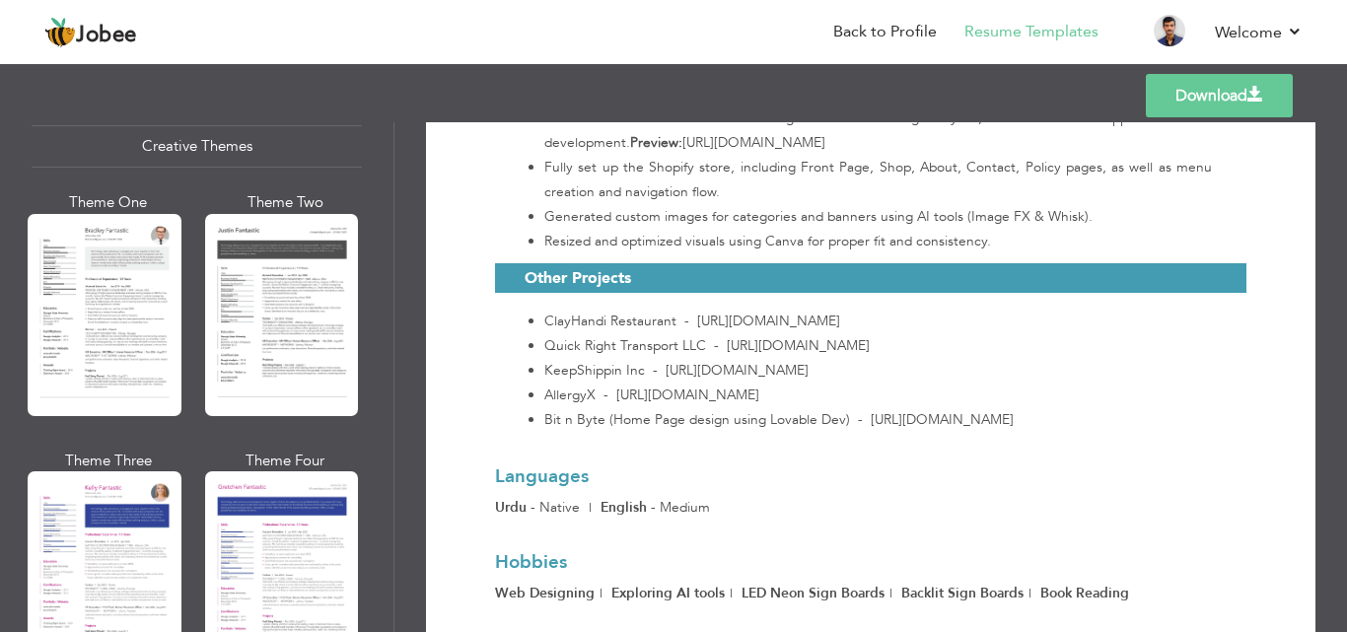
scroll to position [2326, 0]
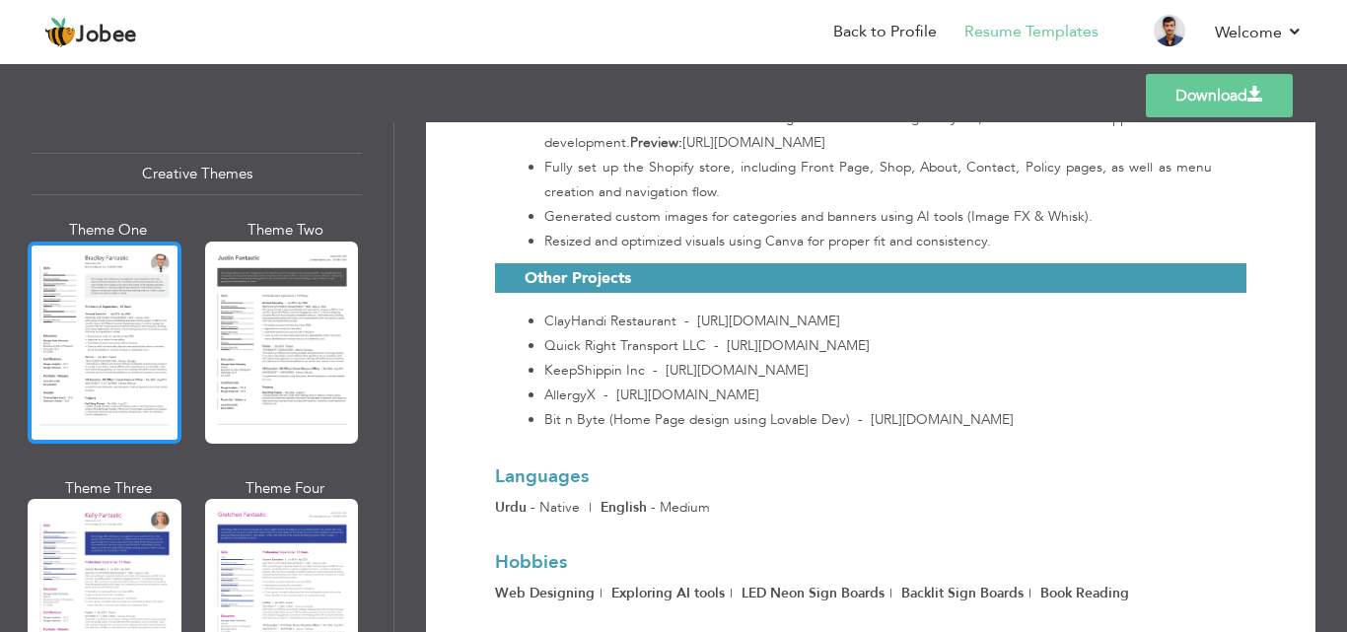
click at [139, 357] on div at bounding box center [105, 343] width 154 height 202
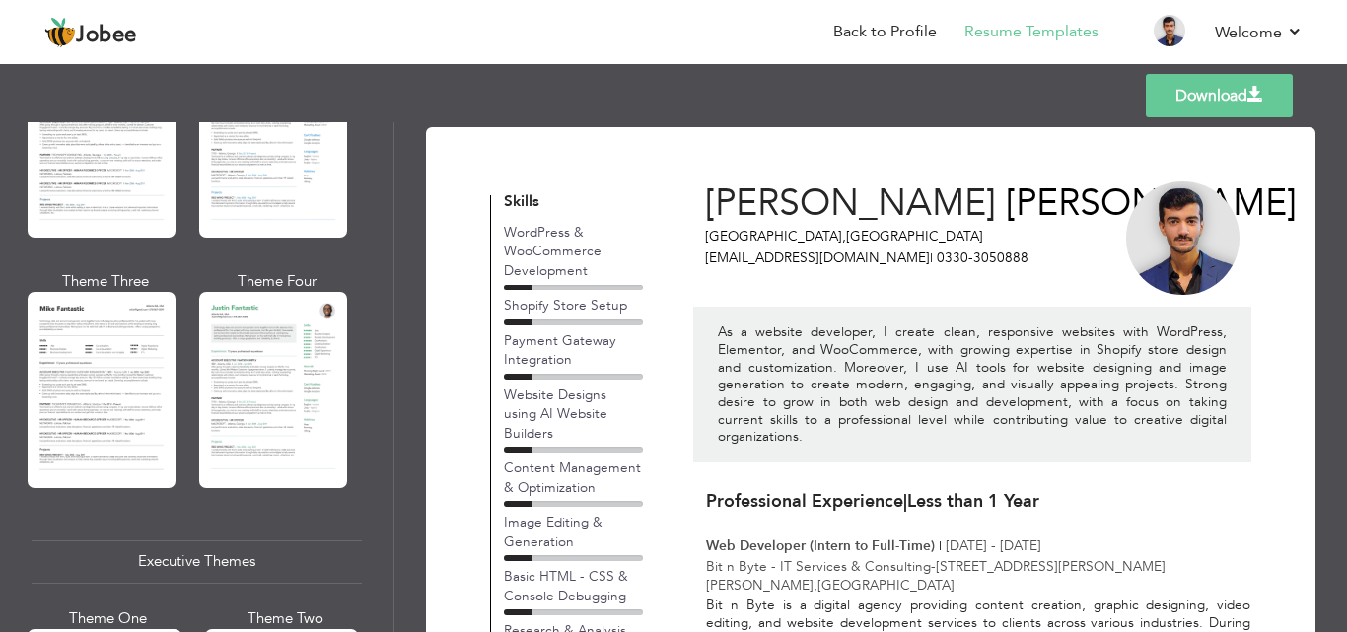
scroll to position [1045, 0]
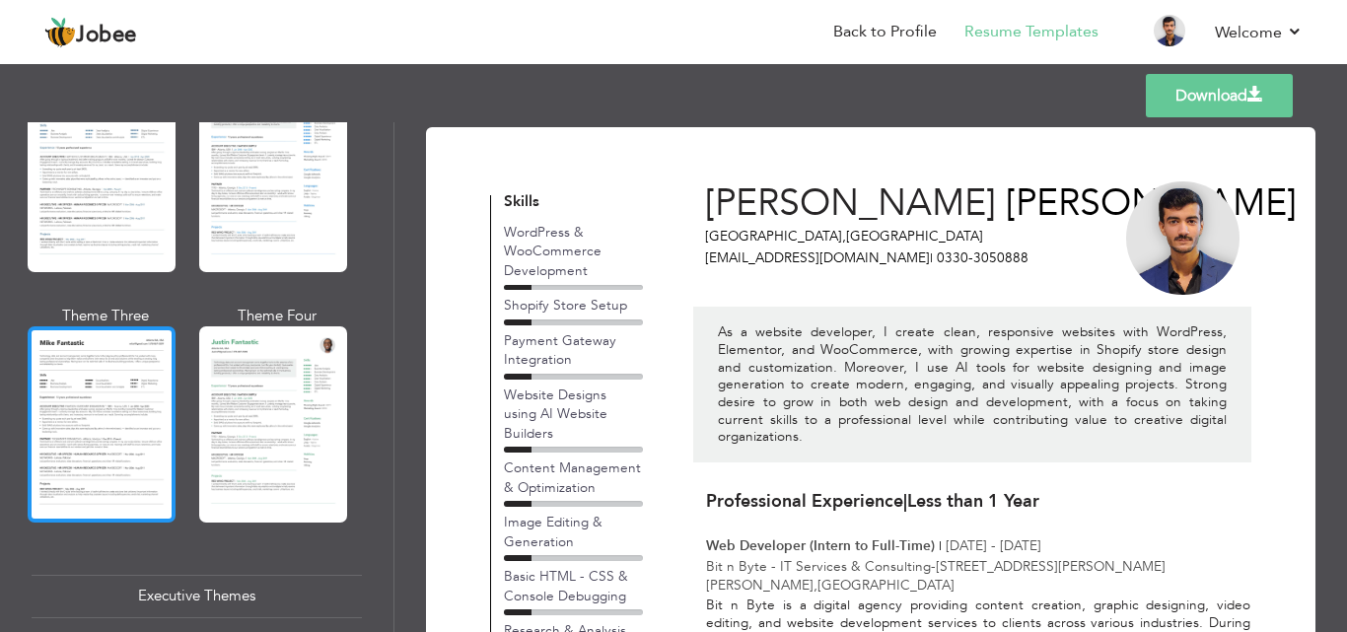
click at [95, 451] on div at bounding box center [102, 423] width 148 height 195
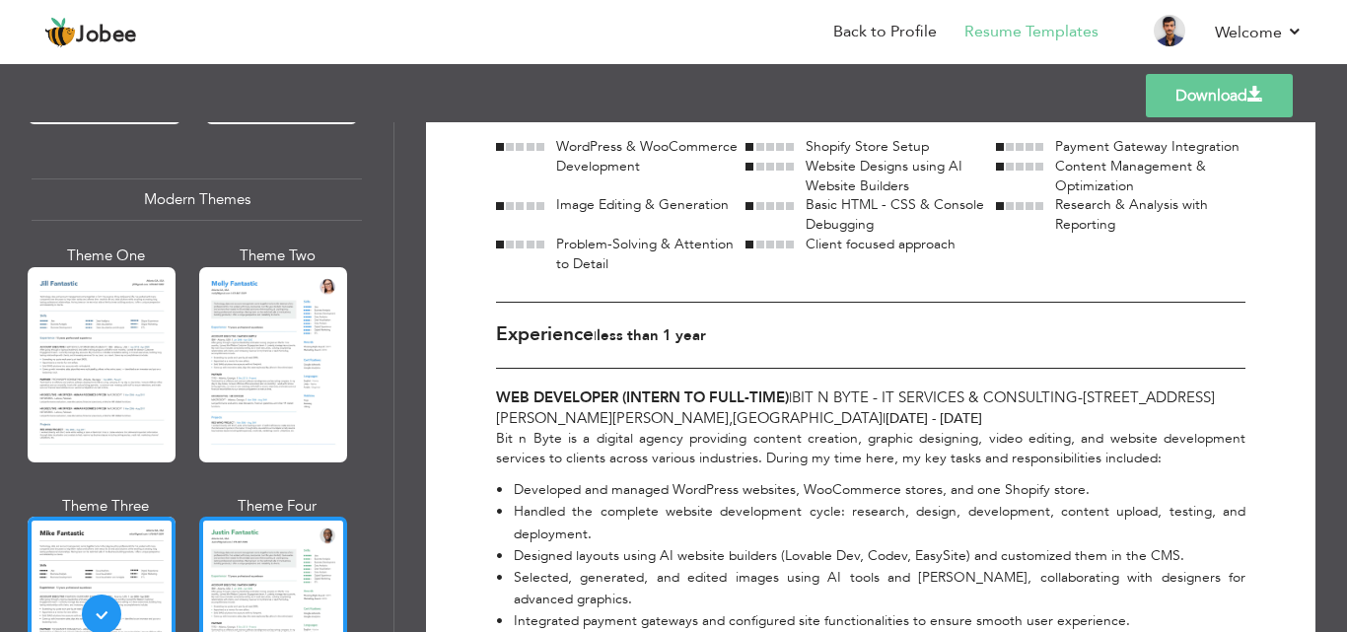
scroll to position [848, 0]
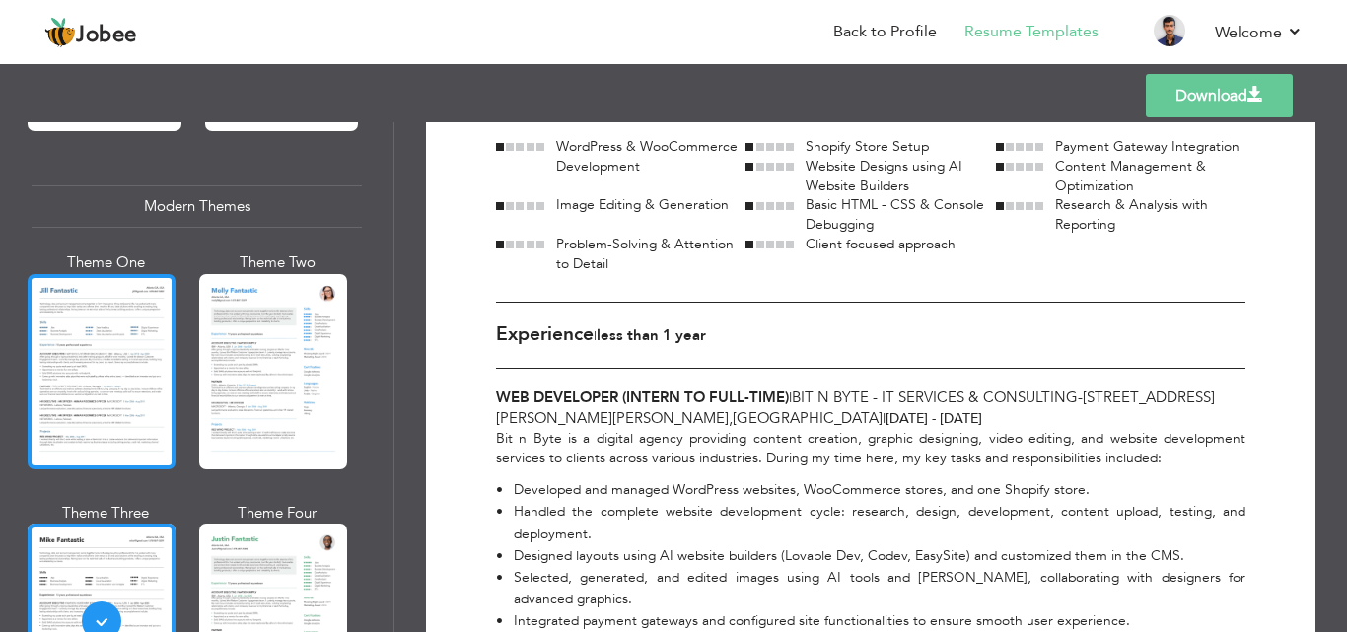
click at [146, 405] on div at bounding box center [102, 371] width 148 height 195
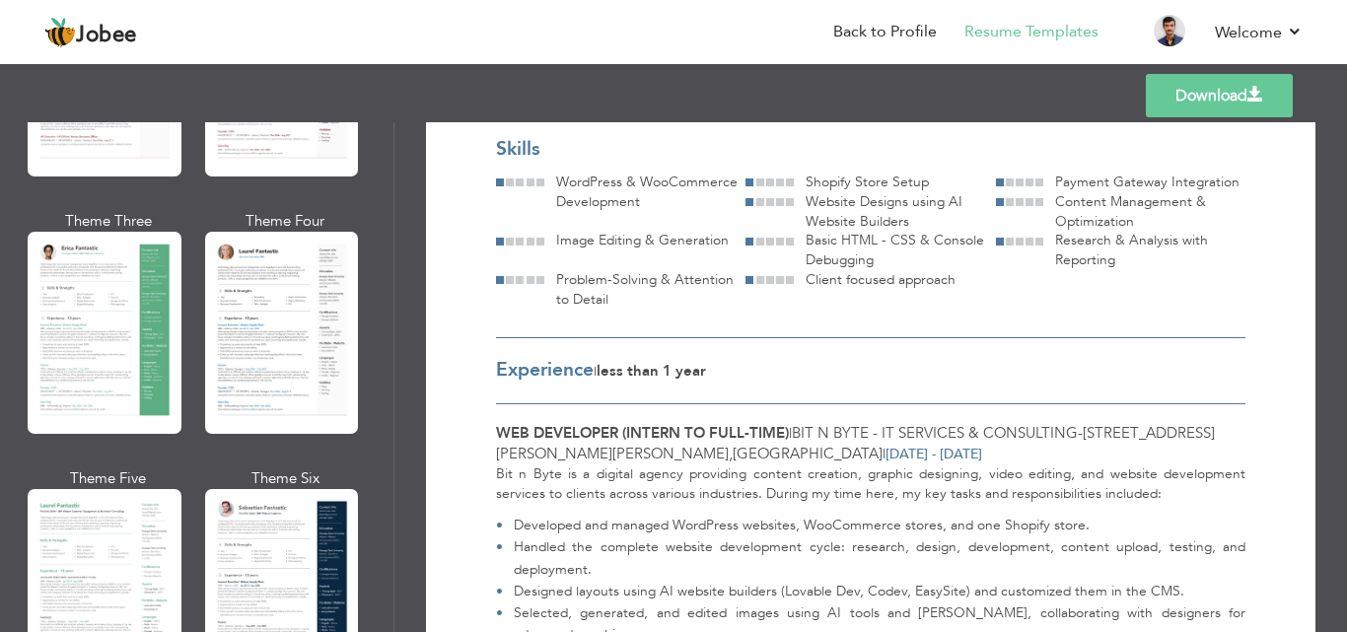
scroll to position [256, 0]
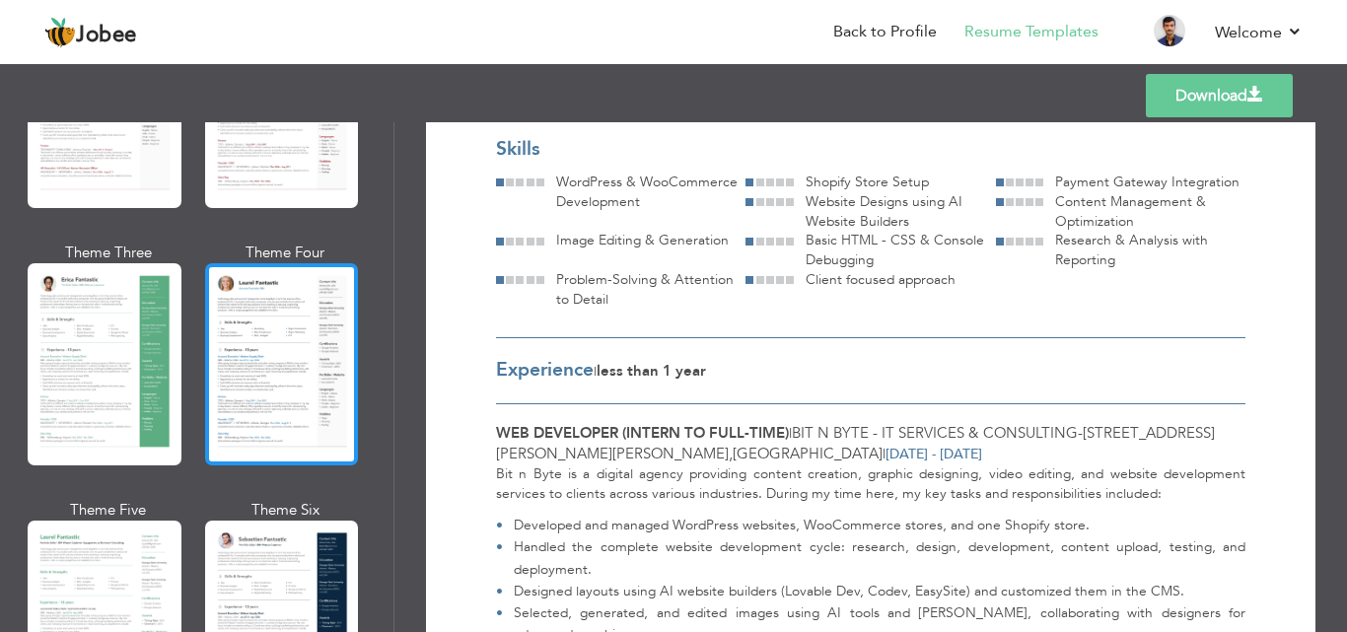
click at [269, 373] on div at bounding box center [282, 364] width 154 height 202
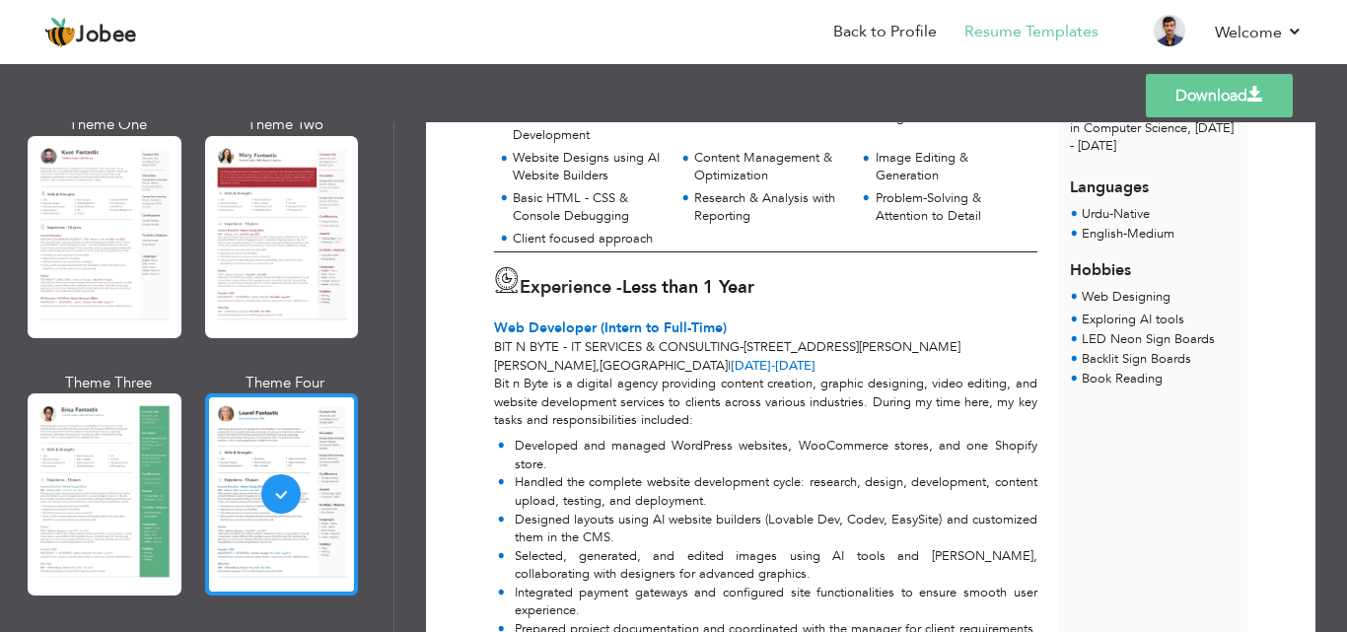
scroll to position [0, 0]
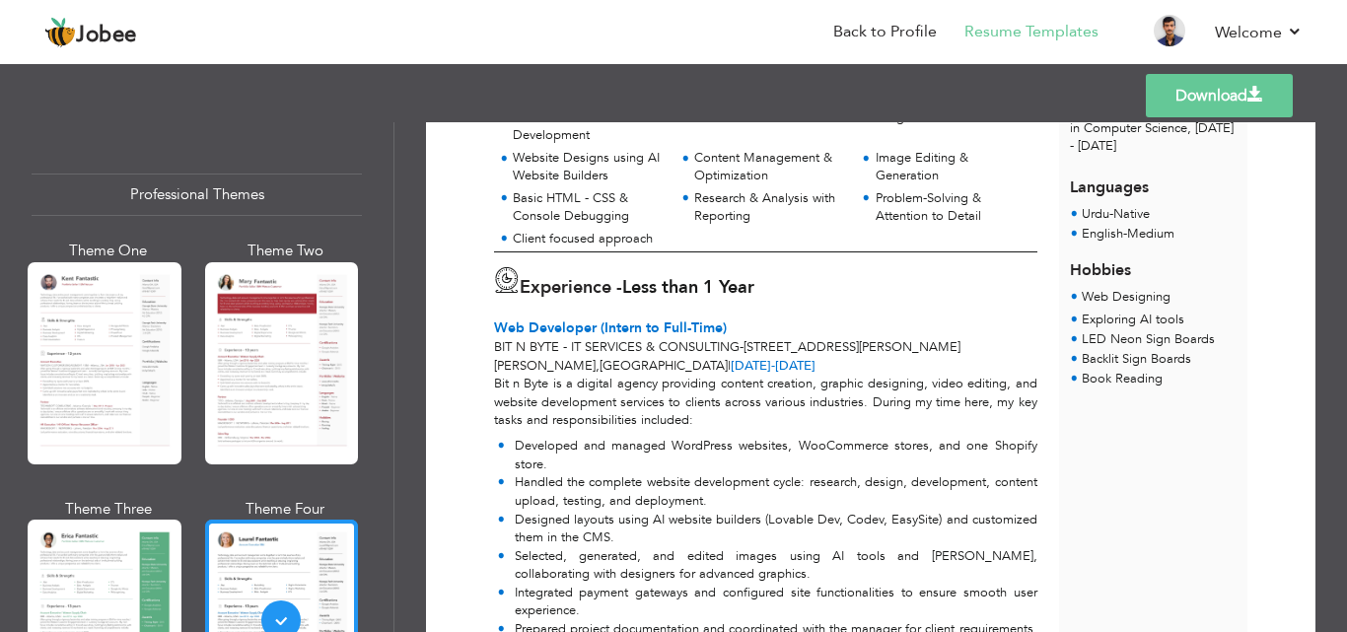
click at [277, 371] on div at bounding box center [282, 363] width 154 height 202
click at [277, 371] on div "Professional Themes Theme One Theme Two Theme Three Theme Four" at bounding box center [673, 377] width 1347 height 510
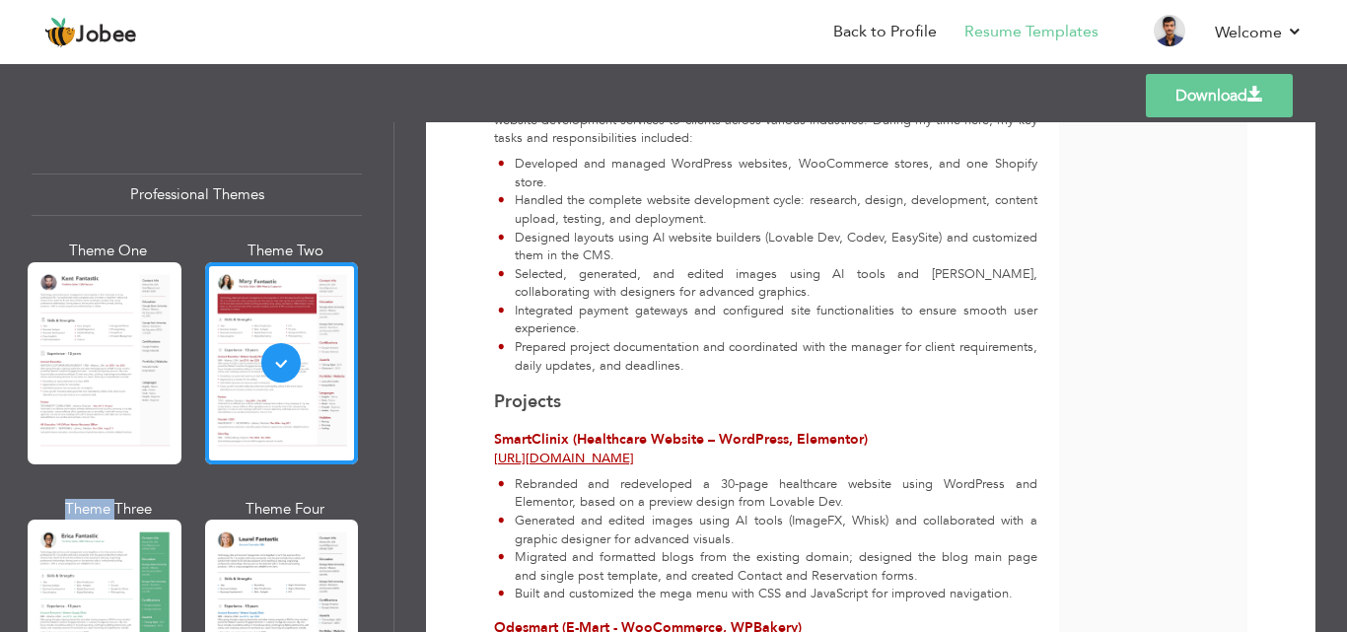
scroll to position [296, 0]
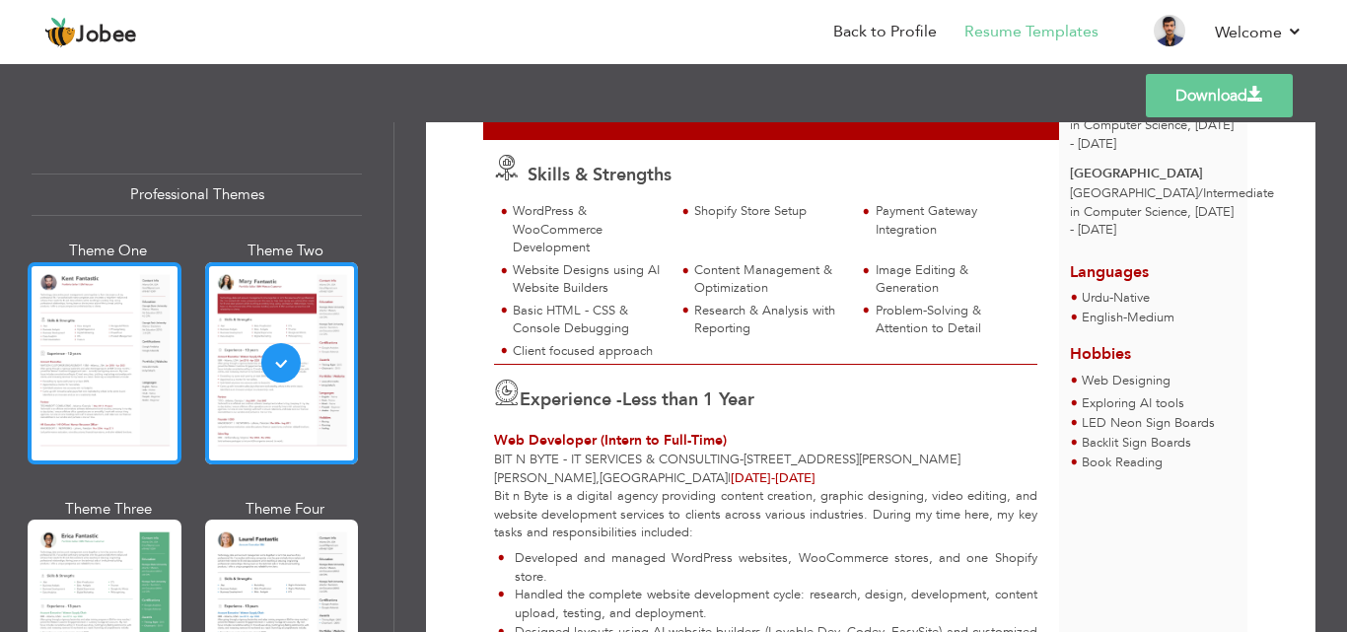
click at [104, 401] on div at bounding box center [105, 363] width 154 height 202
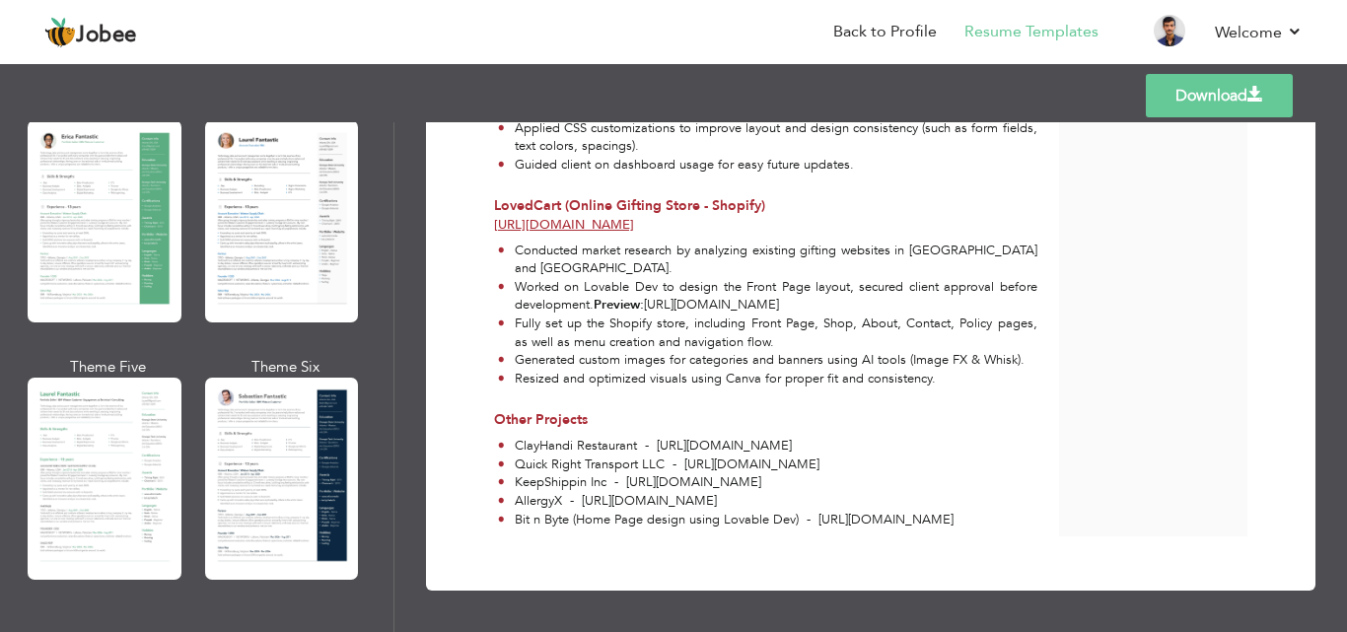
scroll to position [493, 0]
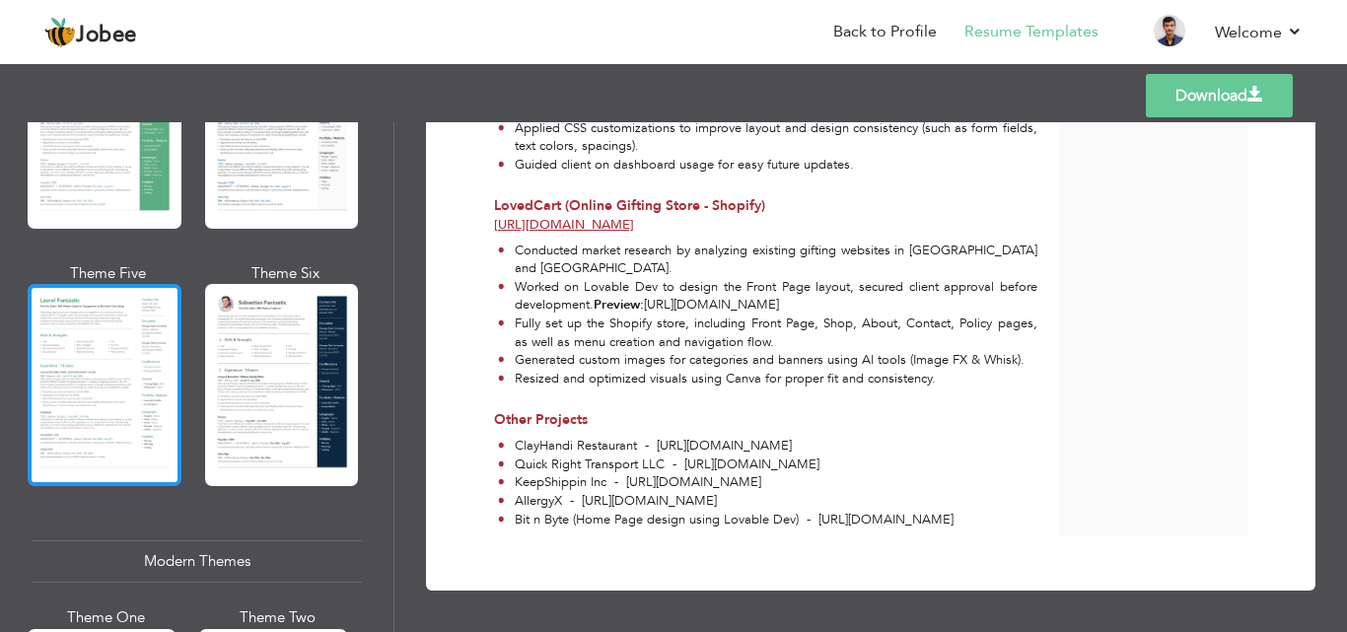
click at [130, 431] on div at bounding box center [105, 385] width 154 height 202
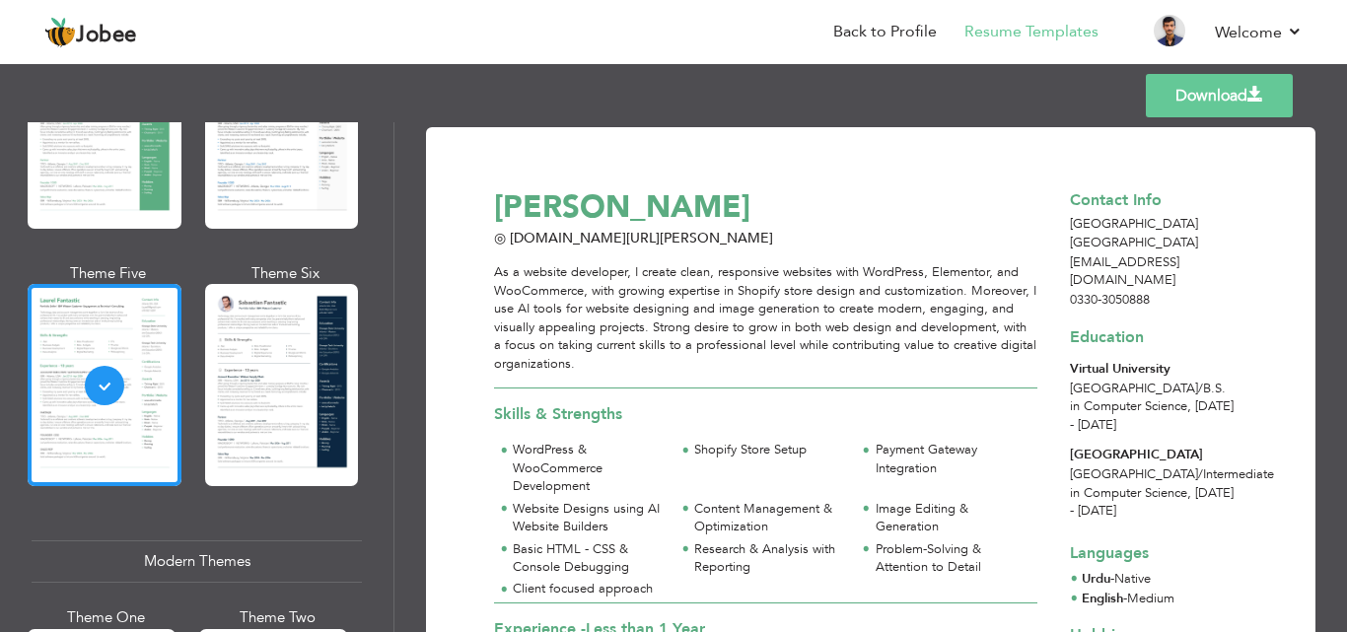
scroll to position [591, 0]
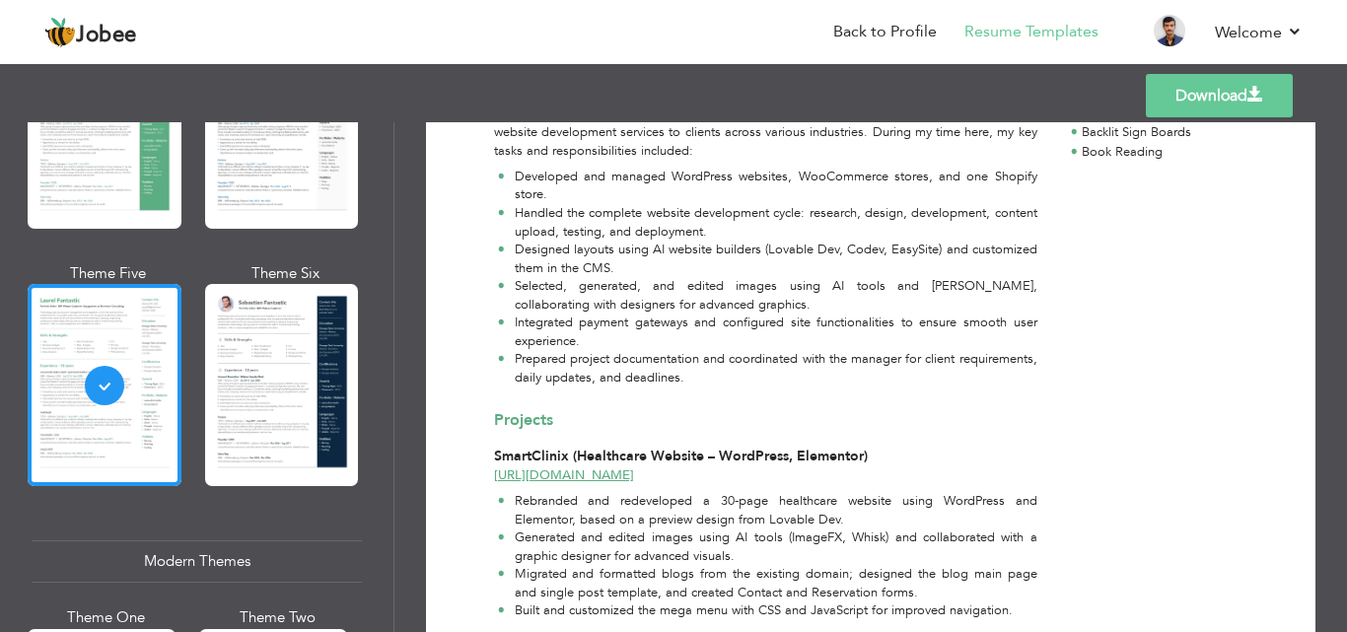
click at [1191, 106] on link "Download" at bounding box center [1218, 95] width 147 height 43
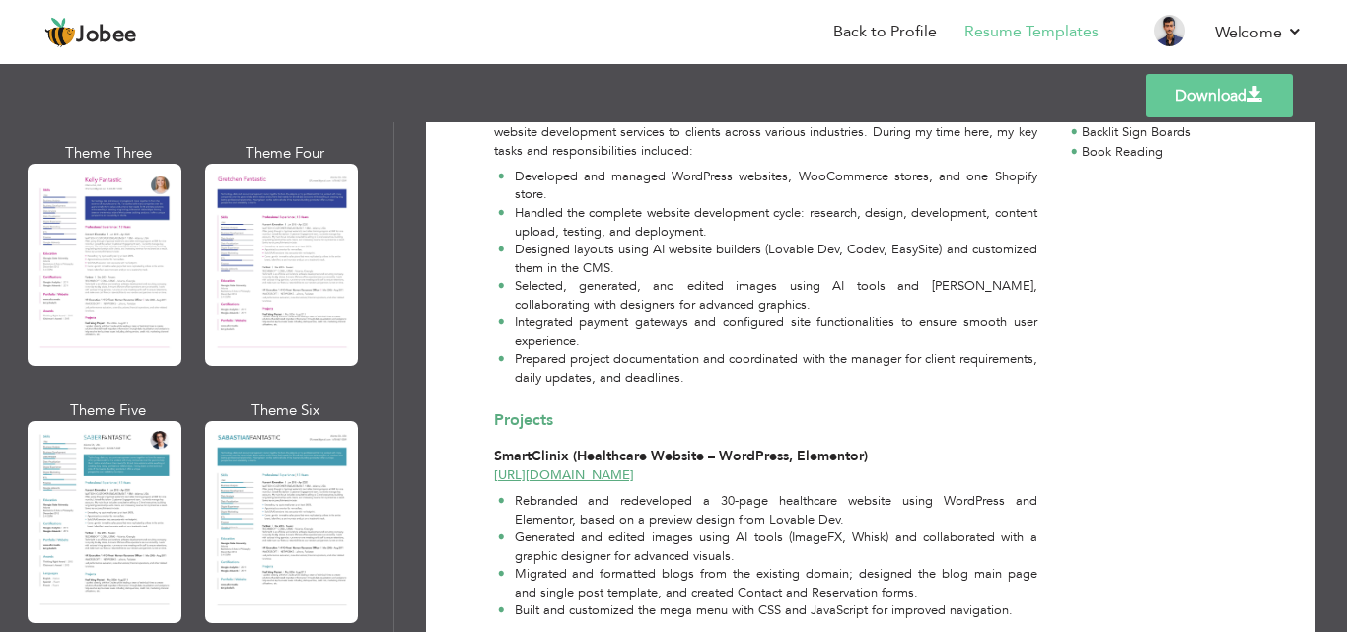
scroll to position [690, 0]
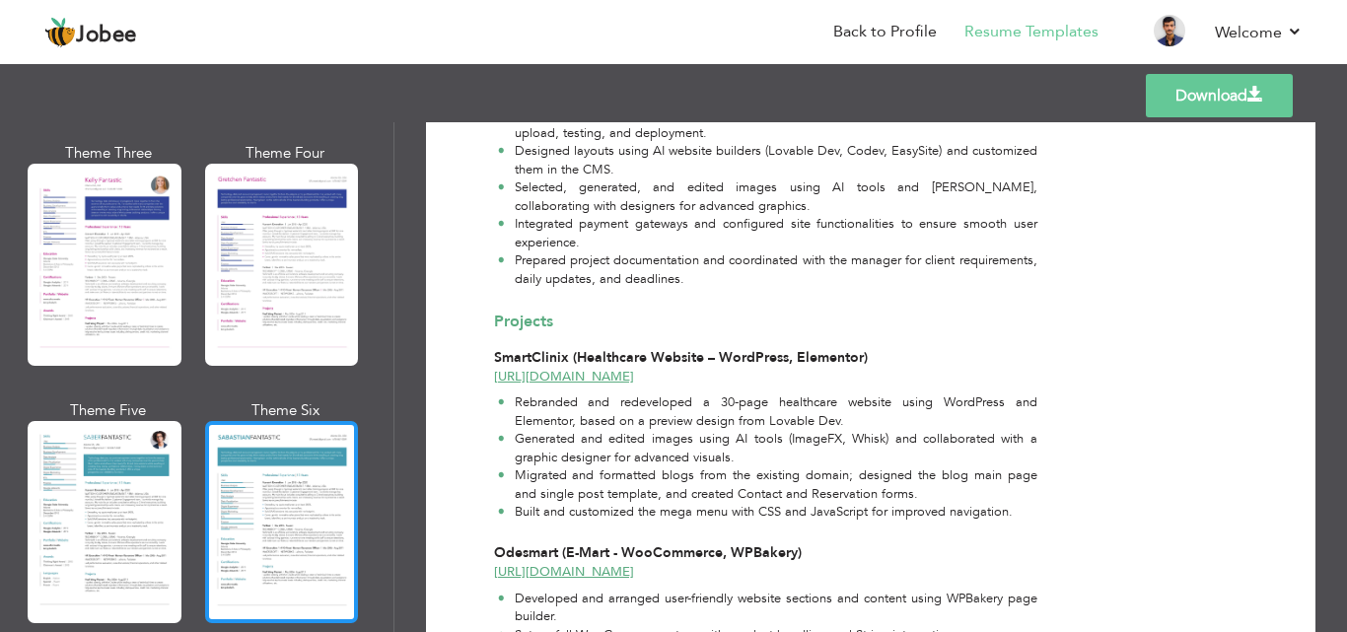
click at [287, 450] on div at bounding box center [282, 522] width 154 height 202
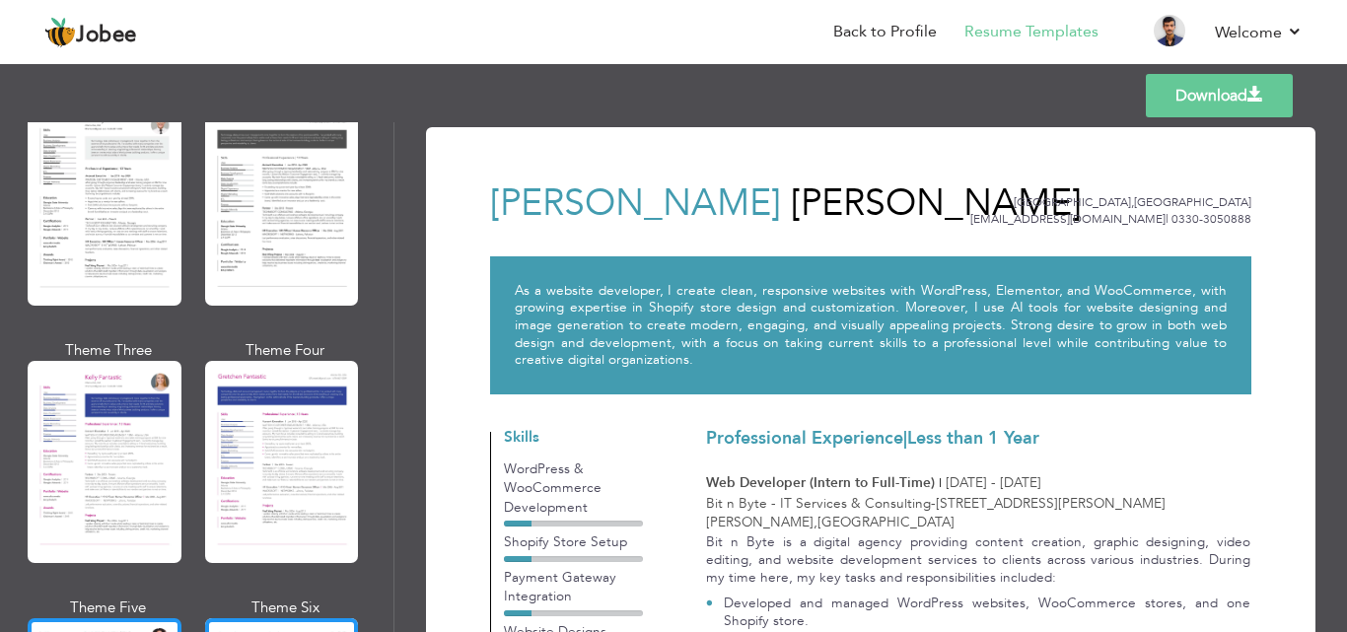
scroll to position [2662, 0]
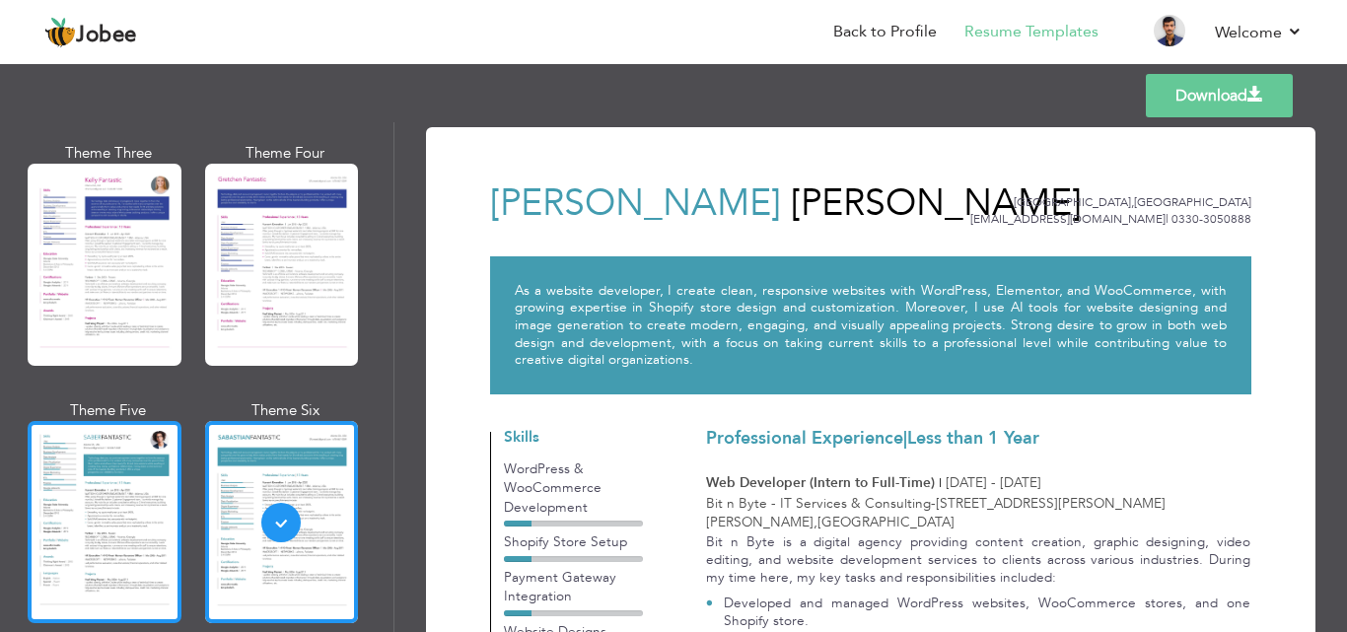
click at [136, 490] on div at bounding box center [105, 522] width 154 height 202
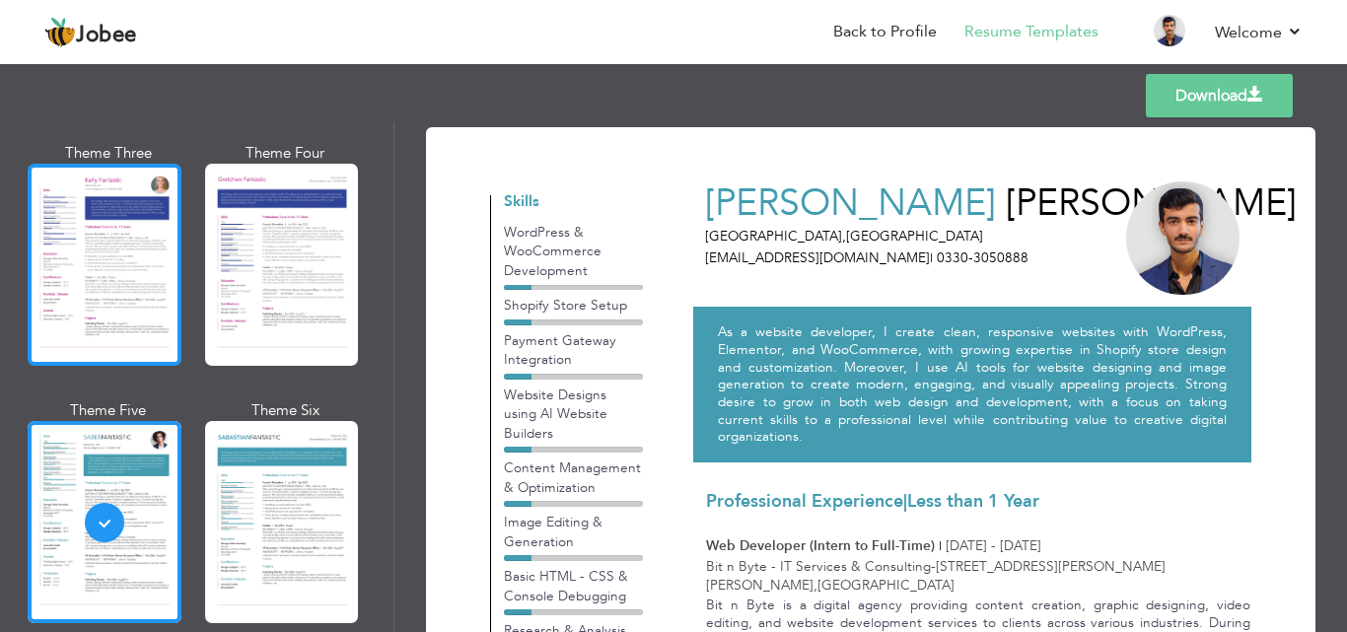
click at [168, 279] on div at bounding box center [105, 265] width 154 height 202
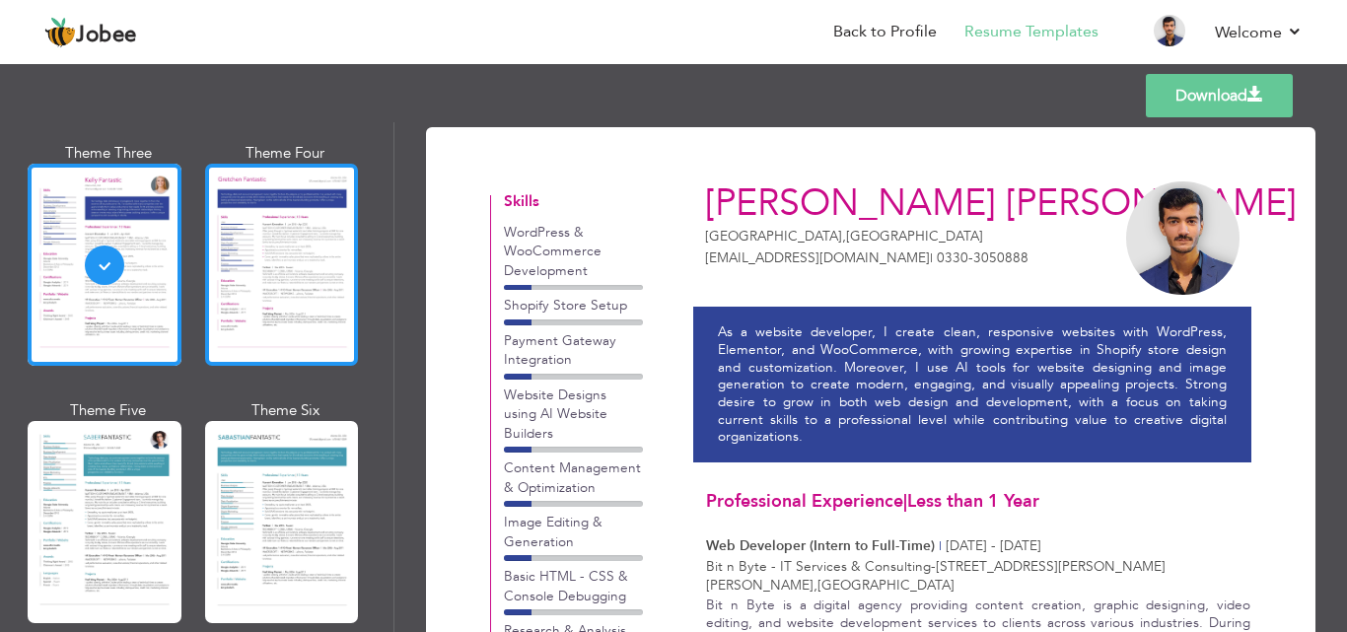
click at [324, 267] on div at bounding box center [282, 265] width 154 height 202
click at [324, 267] on div "Professional Themes Theme One Theme Two Theme Three Theme Four" at bounding box center [673, 377] width 1347 height 510
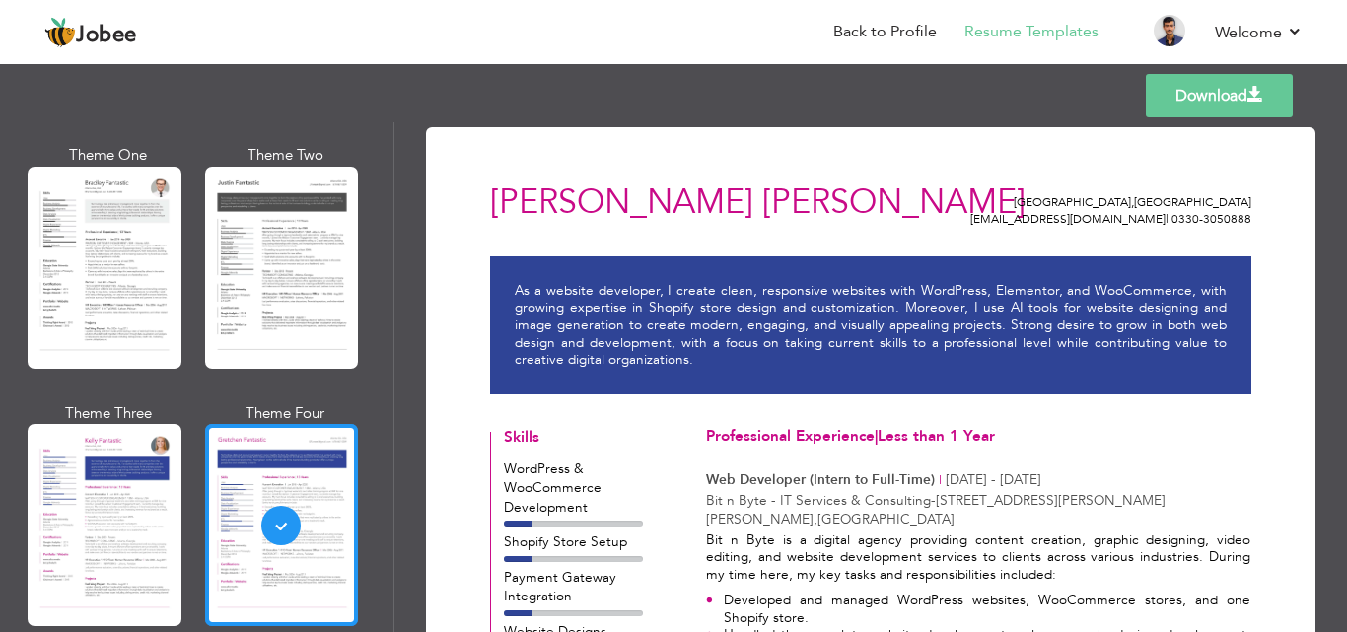
scroll to position [2366, 0]
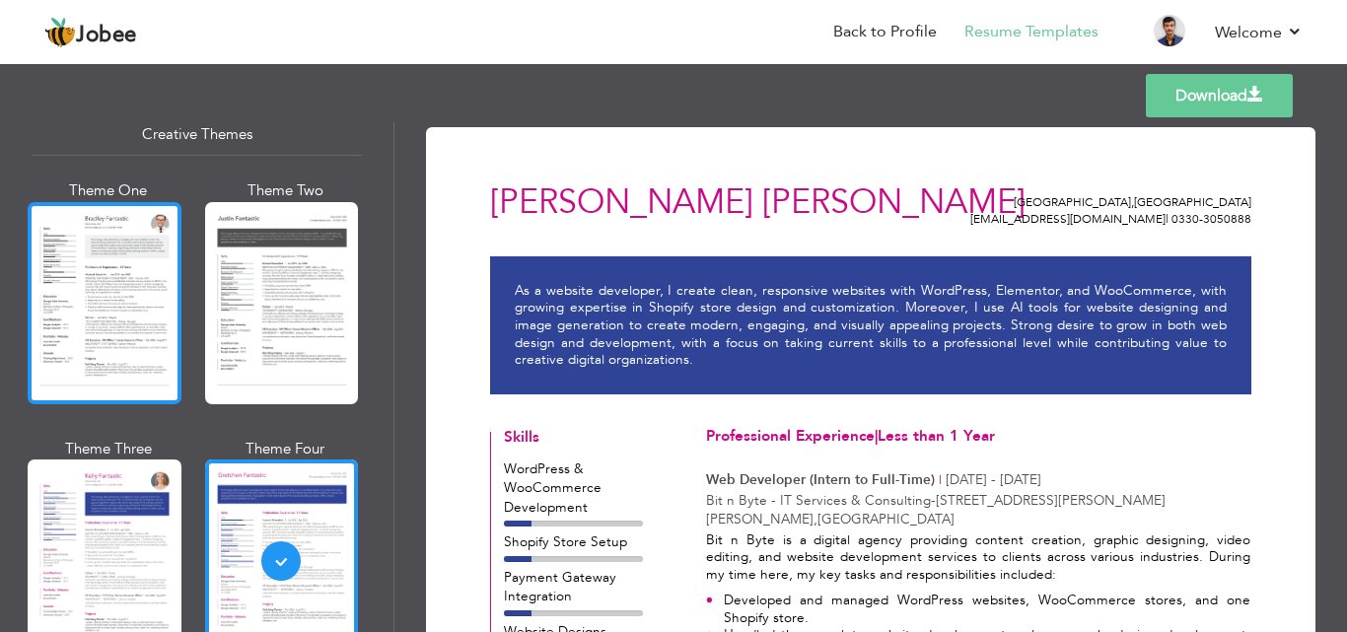
click at [121, 278] on div at bounding box center [105, 303] width 154 height 202
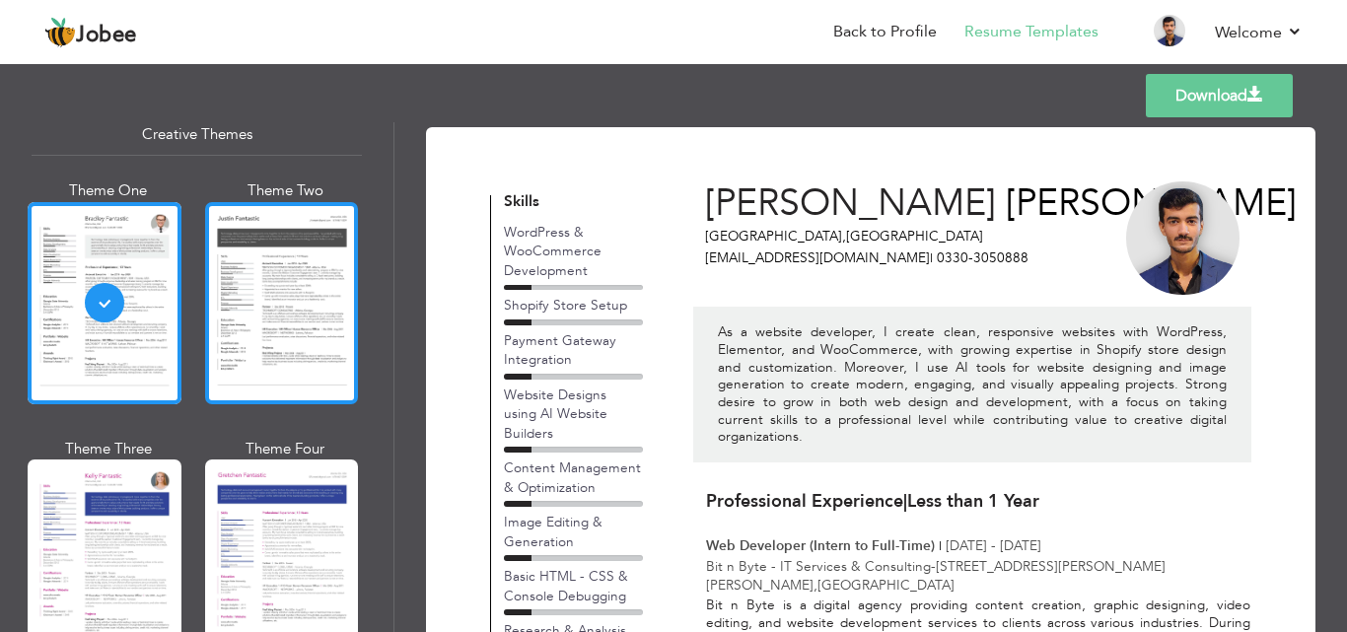
click at [269, 320] on div at bounding box center [282, 303] width 154 height 202
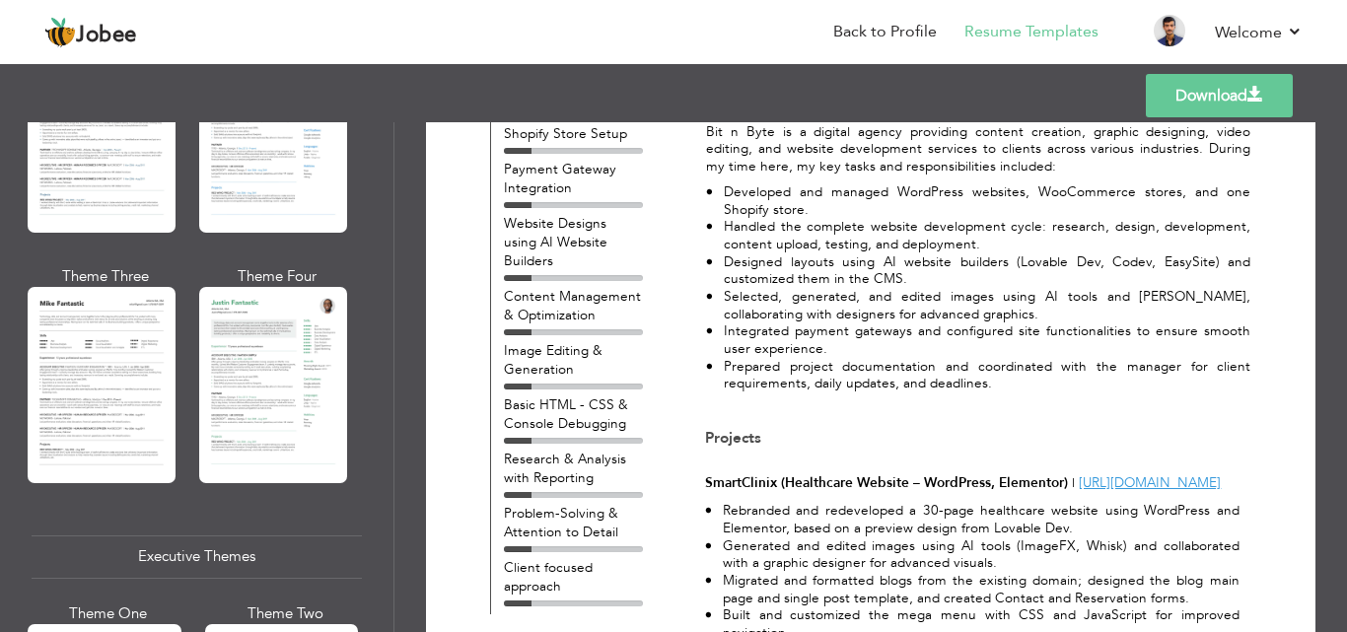
scroll to position [789, 0]
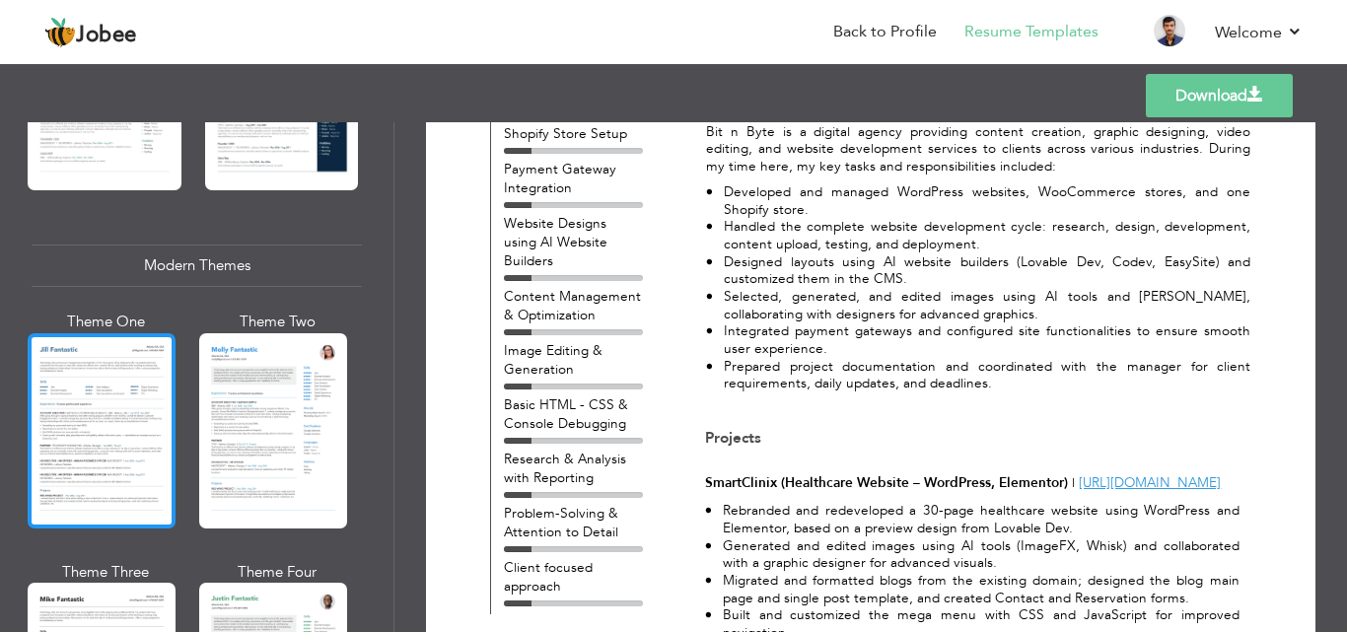
click at [144, 427] on div at bounding box center [102, 430] width 148 height 195
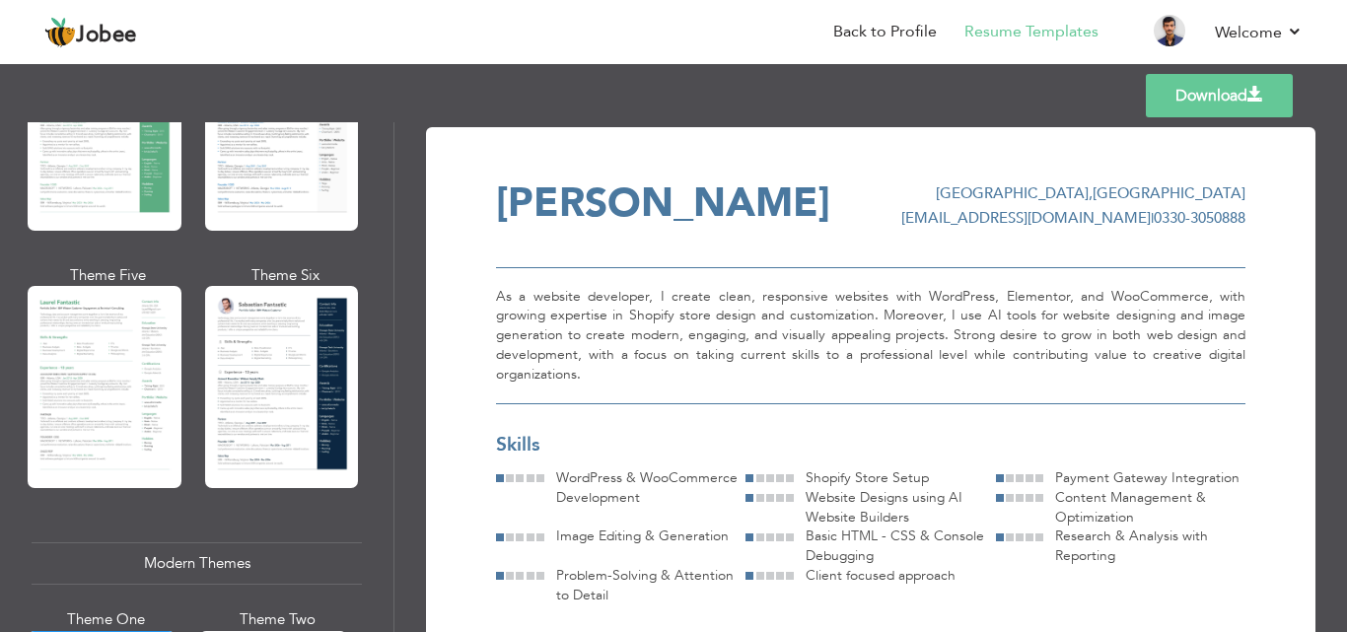
scroll to position [493, 0]
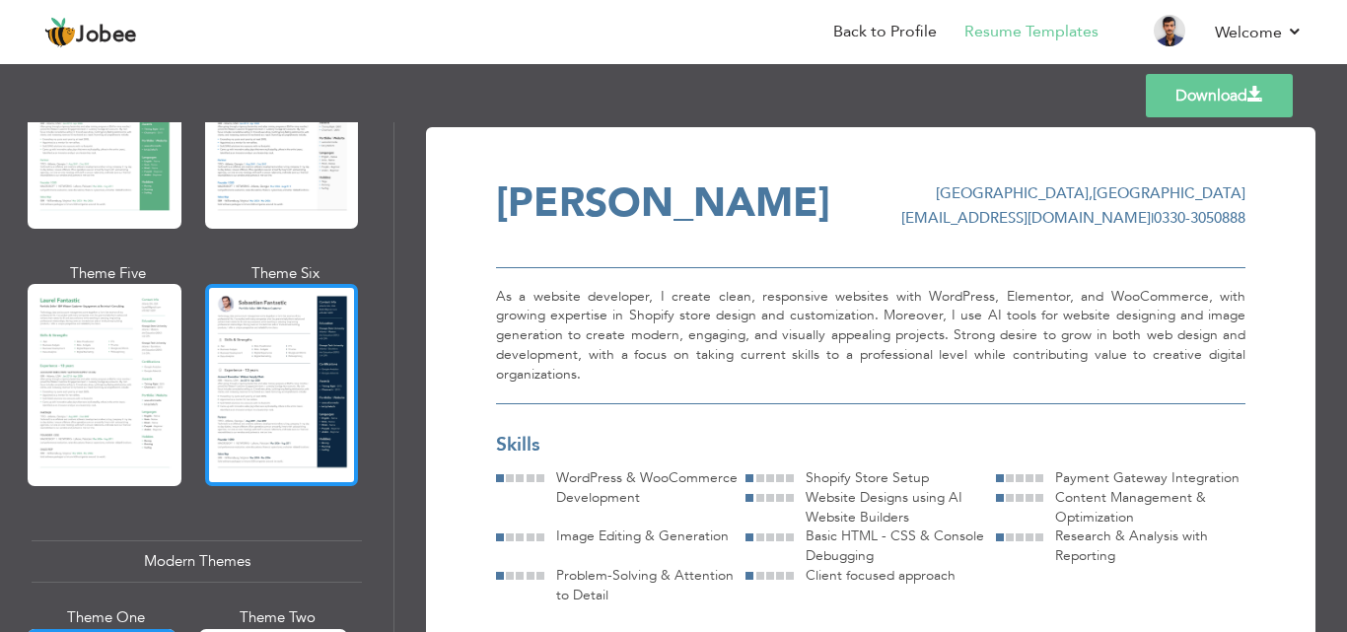
click at [304, 371] on div at bounding box center [282, 385] width 154 height 202
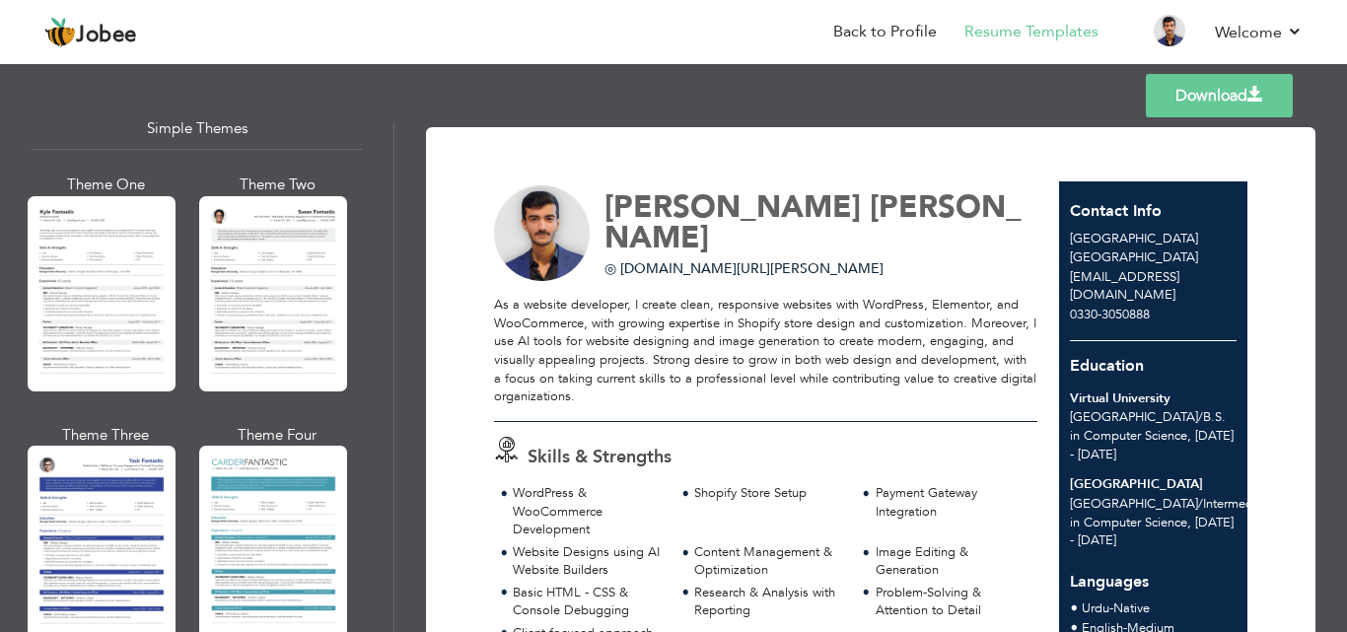
scroll to position [3509, 0]
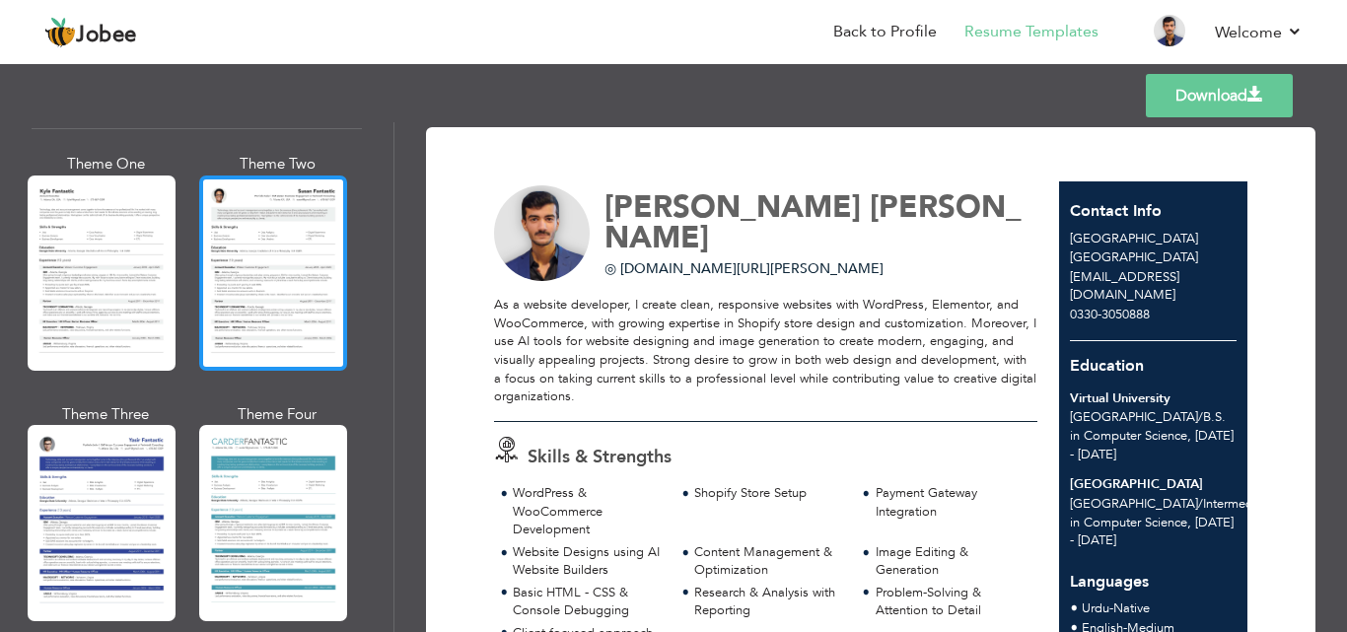
click at [312, 265] on div at bounding box center [273, 272] width 148 height 195
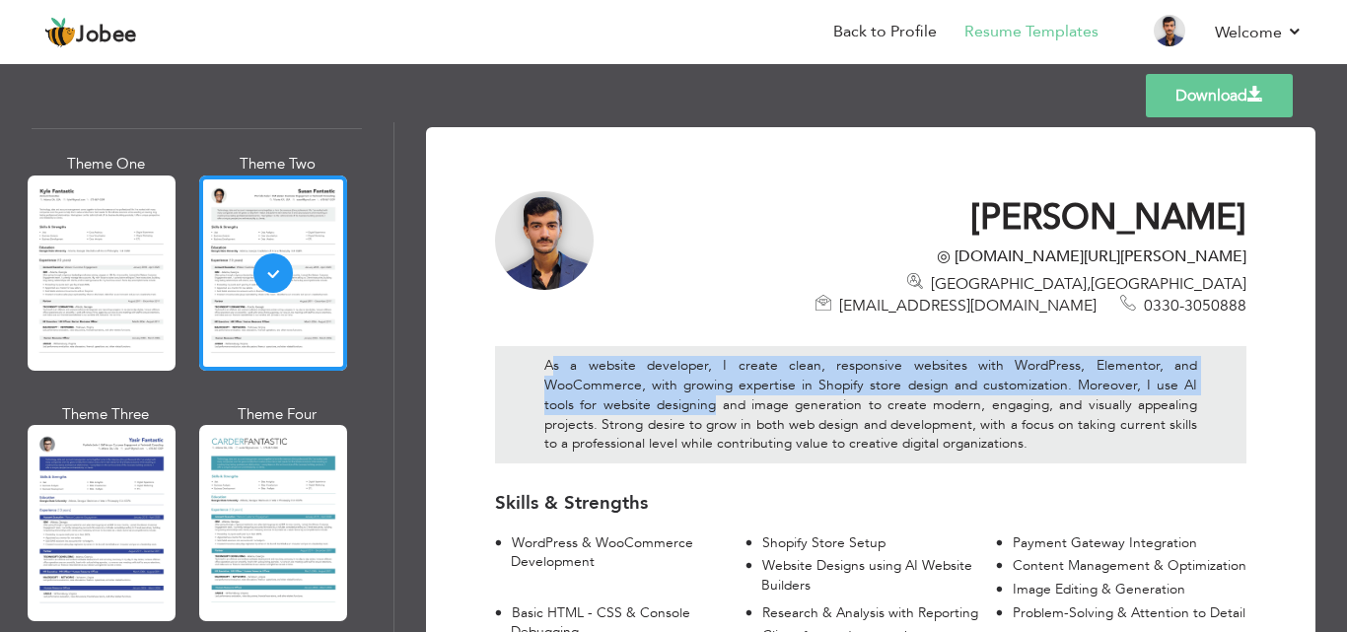
drag, startPoint x: 550, startPoint y: 345, endPoint x: 765, endPoint y: 410, distance: 224.5
click at [716, 385] on div "As a website developer, I create clean, responsive websites with WordPress, Ele…" at bounding box center [870, 404] width 751 height 117
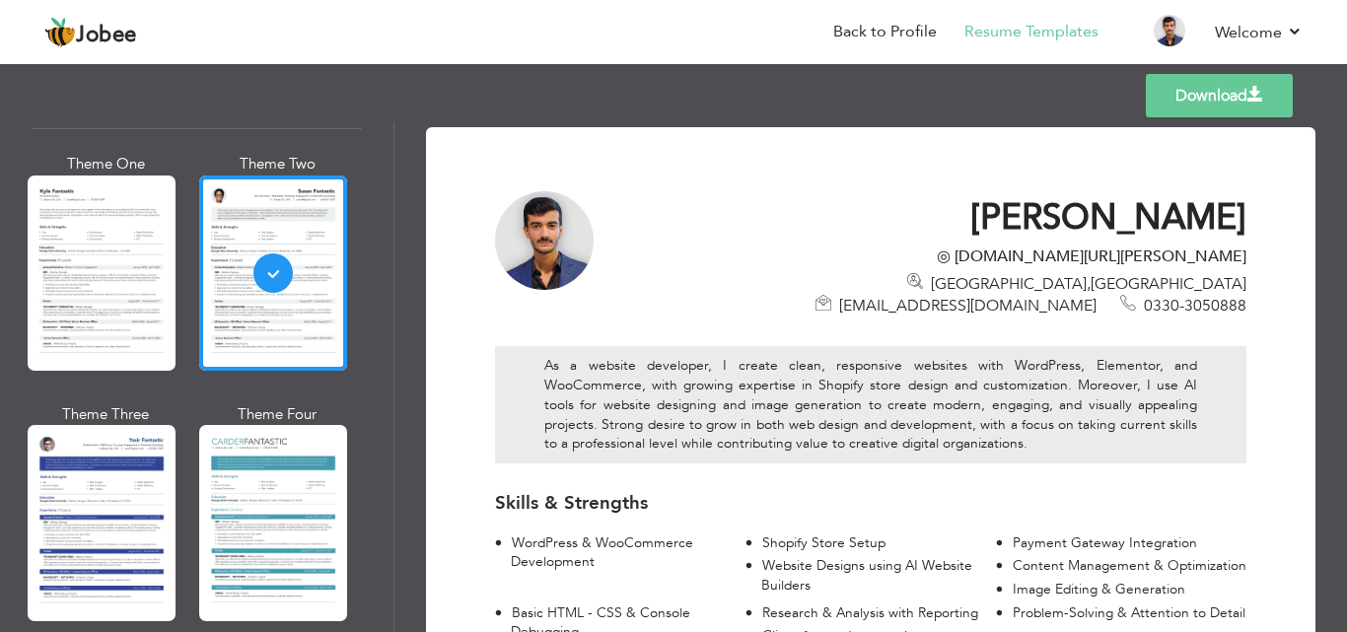
click at [867, 434] on div "As a website developer, I create clean, responsive websites with WordPress, Ele…" at bounding box center [870, 404] width 751 height 117
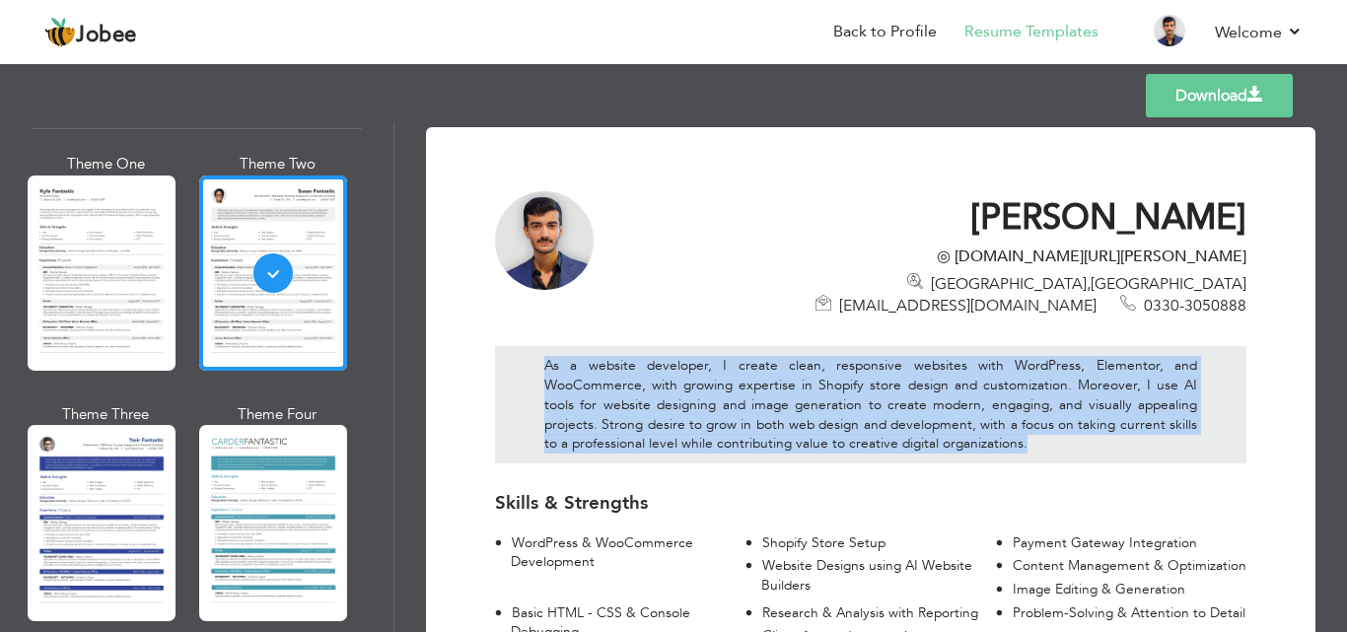
drag, startPoint x: 1041, startPoint y: 427, endPoint x: 541, endPoint y: 343, distance: 506.8
click at [541, 346] on div "As a website developer, I create clean, responsive websites with WordPress, Ele…" at bounding box center [870, 404] width 751 height 117
copy div "As a website developer, I create clean, responsive websites with WordPress, Ele…"
click at [886, 369] on div "As a website developer, I create clean, responsive websites with WordPress, Ele…" at bounding box center [870, 404] width 751 height 117
drag, startPoint x: 1026, startPoint y: 420, endPoint x: 539, endPoint y: 334, distance: 494.5
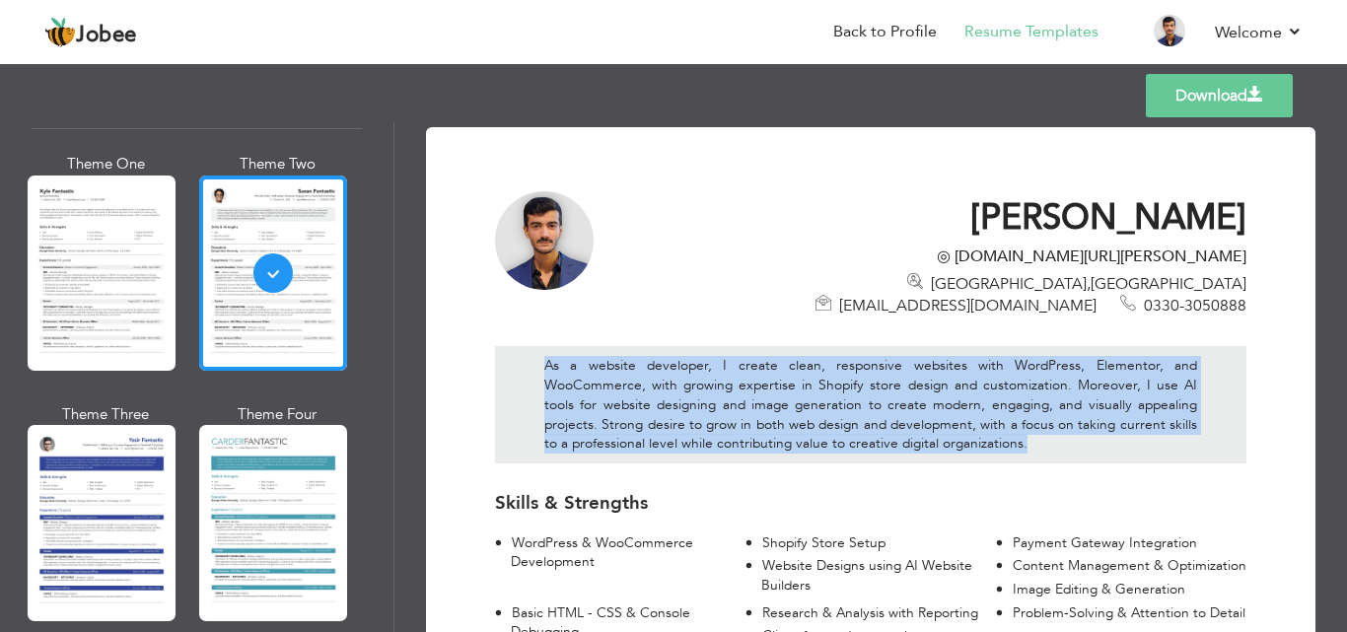
click at [539, 346] on div "As a website developer, I create clean, responsive websites with WordPress, Ele…" at bounding box center [870, 404] width 751 height 117
copy div "As a website developer, I create clean, responsive websites with WordPress, Ele…"
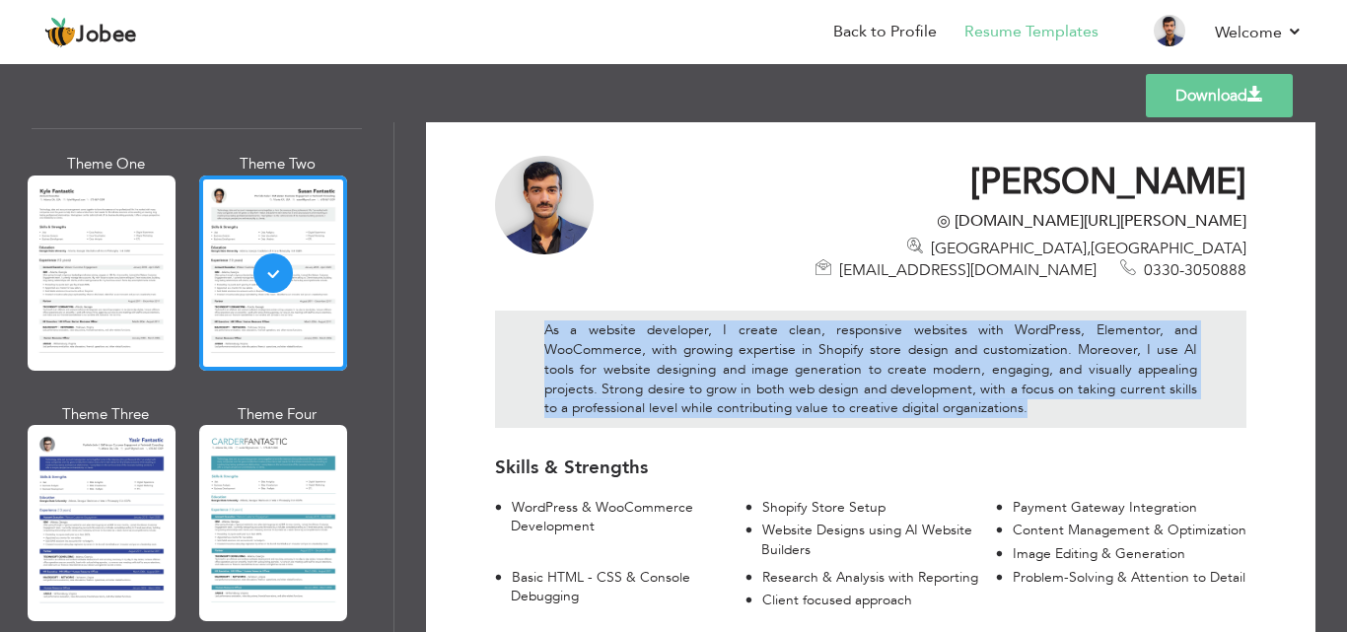
scroll to position [0, 0]
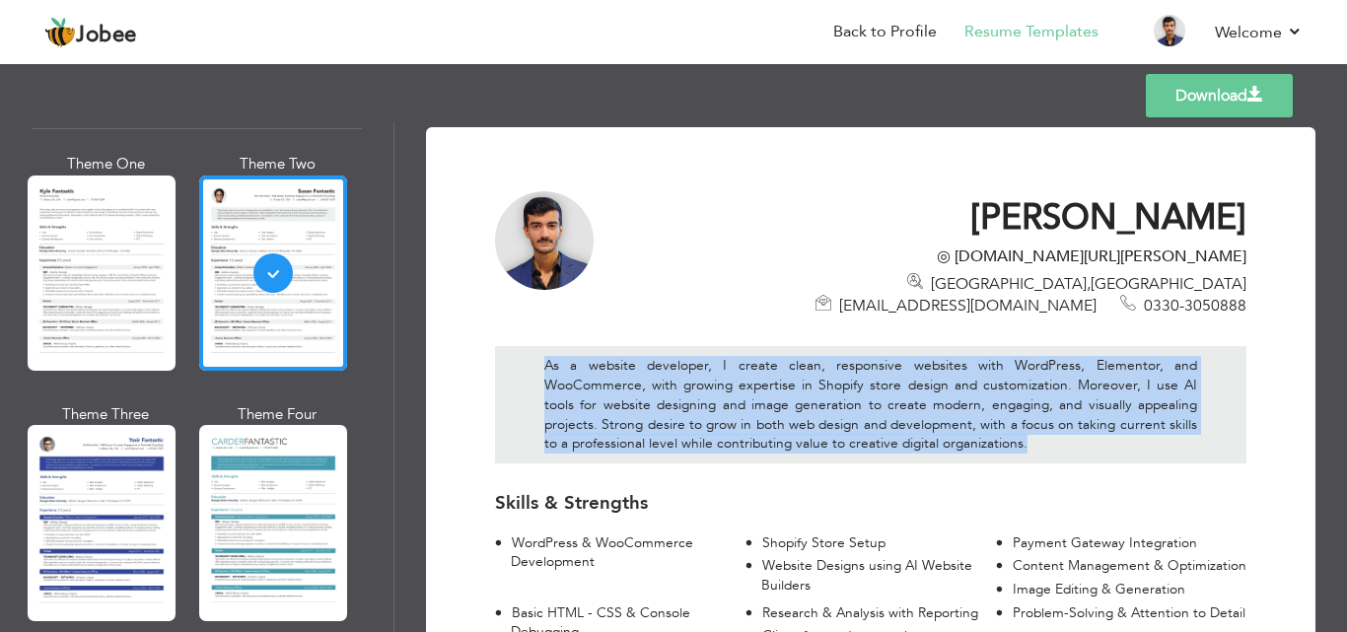
click at [824, 410] on div "As a website developer, I create clean, responsive websites with WordPress, Ele…" at bounding box center [870, 404] width 751 height 117
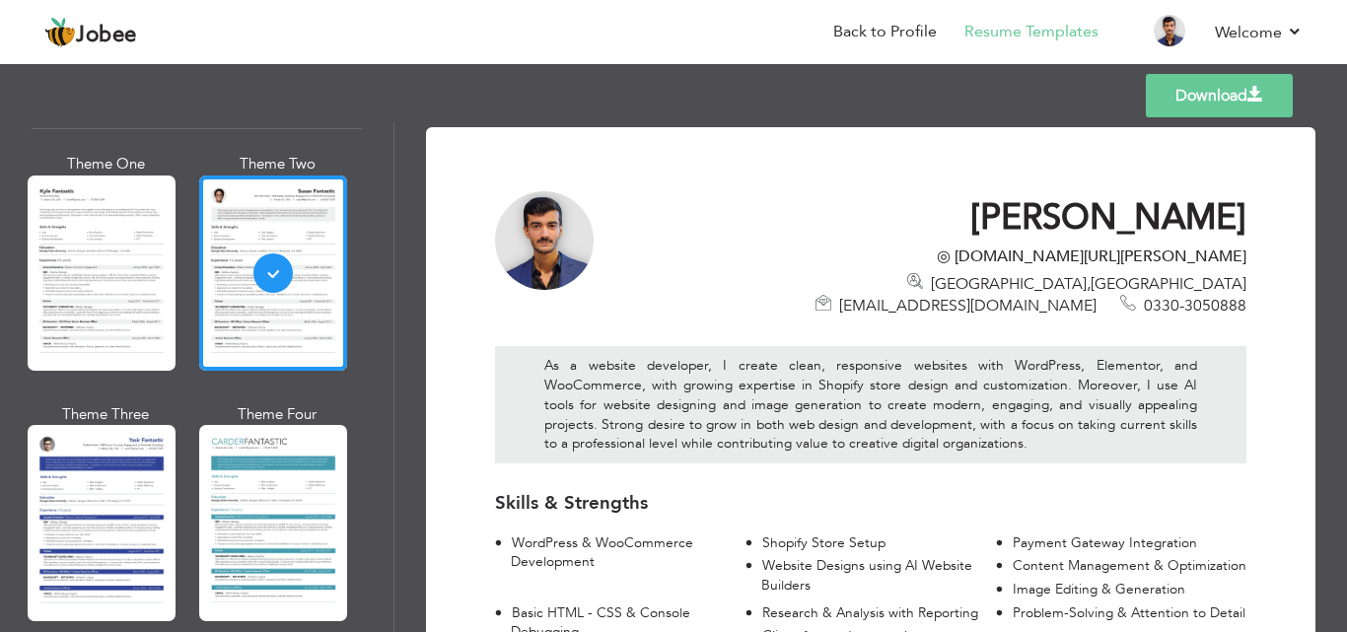
drag, startPoint x: 838, startPoint y: 254, endPoint x: 1236, endPoint y: 263, distance: 398.4
click at [1236, 263] on div "◎ [DOMAIN_NAME][URL][PERSON_NAME]" at bounding box center [935, 256] width 621 height 22
copy div "[DOMAIN_NAME][URL][PERSON_NAME]"
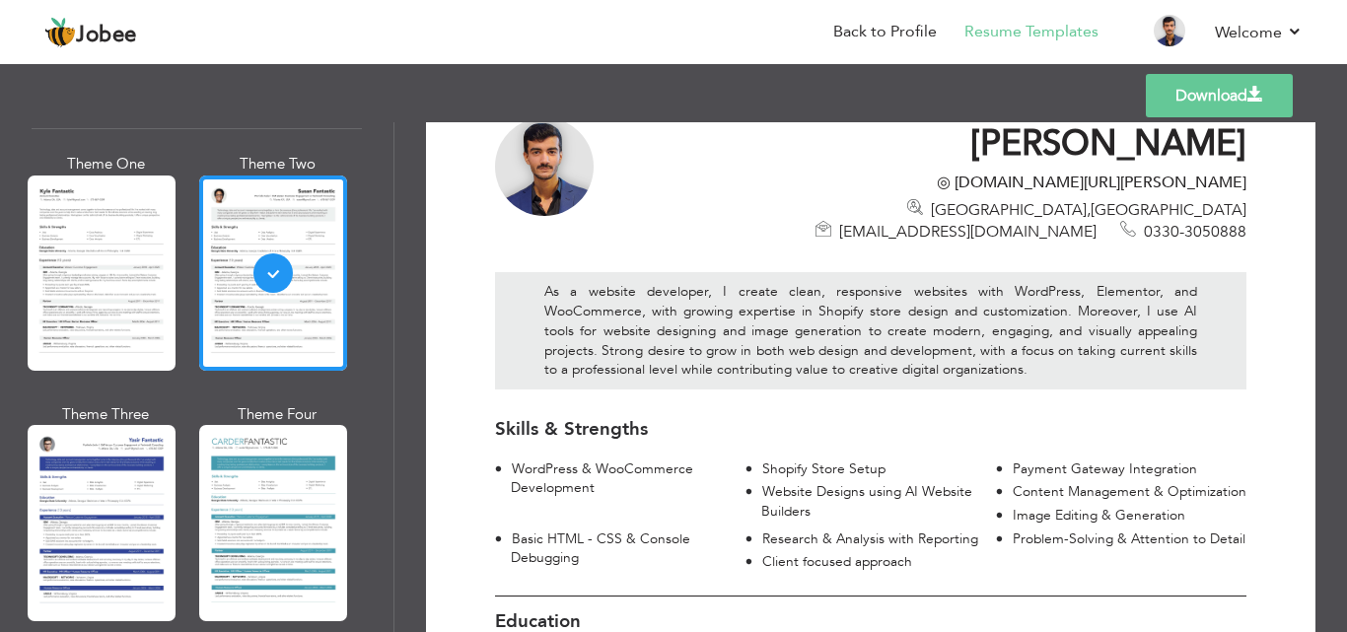
scroll to position [197, 0]
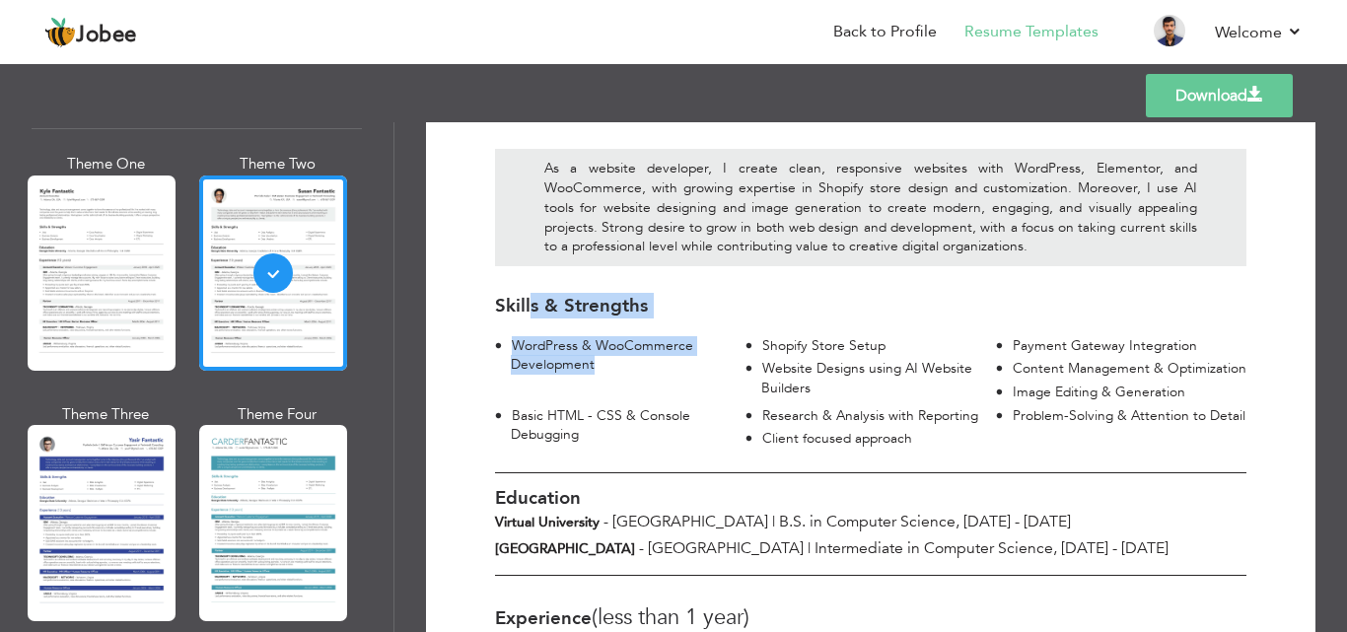
drag, startPoint x: 569, startPoint y: 327, endPoint x: 530, endPoint y: 311, distance: 41.9
click at [530, 311] on div "Skills & Strengths WordPress & WooCommerce Development Shopify Store Setup Paym…" at bounding box center [870, 369] width 781 height 167
click at [547, 336] on div "WordPress & WooCommerce Development" at bounding box center [628, 355] width 235 height 38
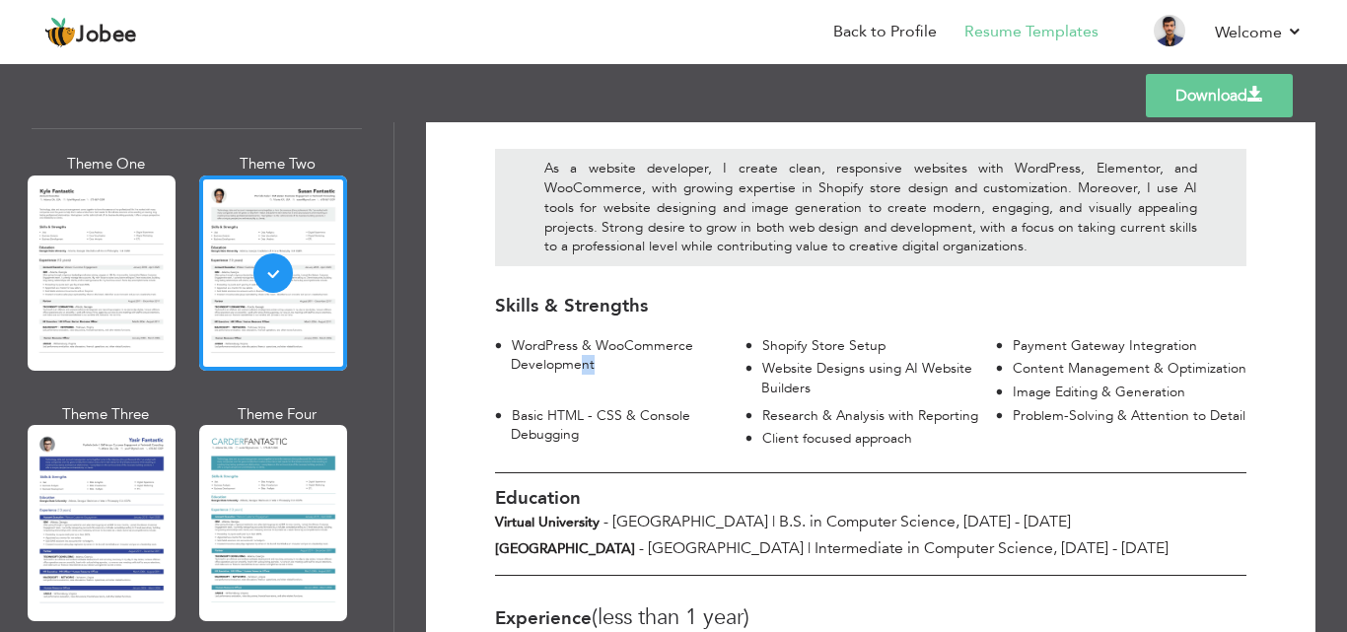
drag, startPoint x: 597, startPoint y: 350, endPoint x: 568, endPoint y: 339, distance: 31.5
click at [575, 340] on div "WordPress & WooCommerce Development" at bounding box center [628, 355] width 235 height 38
click at [578, 346] on div "WordPress & WooCommerce Development" at bounding box center [628, 355] width 235 height 38
drag, startPoint x: 597, startPoint y: 340, endPoint x: 517, endPoint y: 320, distance: 83.2
click at [517, 336] on div "WordPress & WooCommerce Development" at bounding box center [628, 355] width 235 height 38
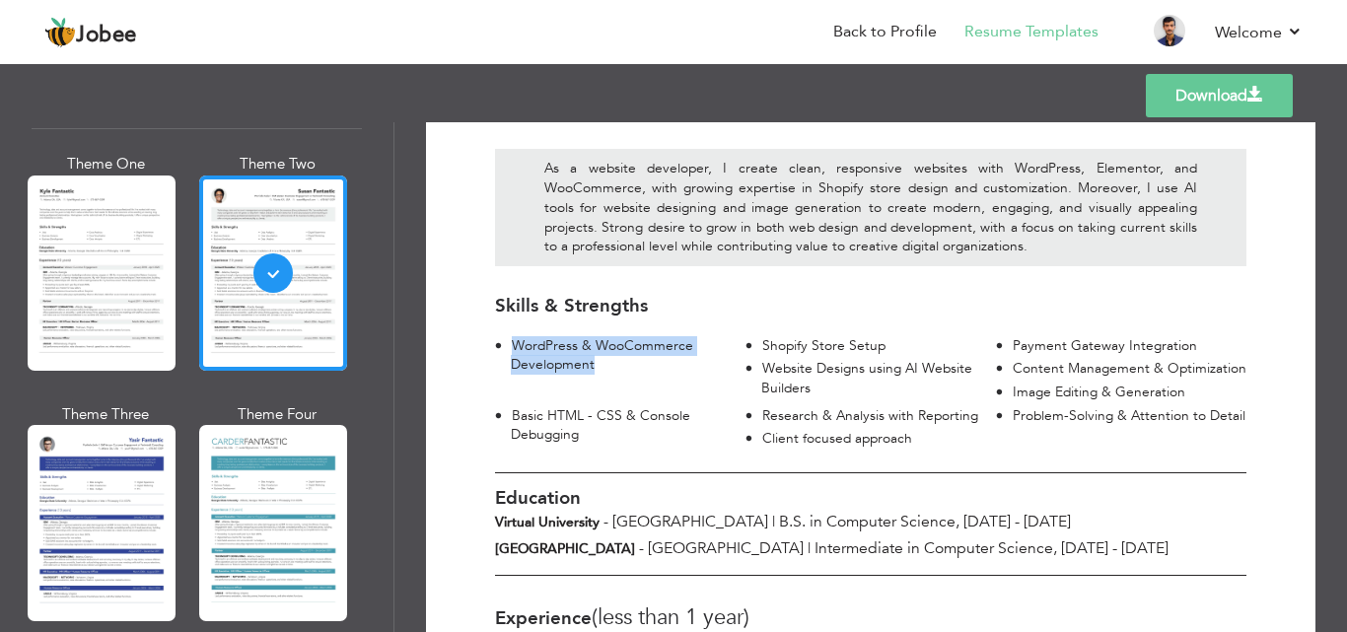
click at [517, 336] on div "WordPress & WooCommerce Development" at bounding box center [628, 355] width 235 height 38
drag, startPoint x: 597, startPoint y: 342, endPoint x: 513, endPoint y: 324, distance: 86.6
click at [513, 336] on div "WordPress & WooCommerce Development" at bounding box center [628, 355] width 235 height 38
copy div "WordPress & WooCommerce Development"
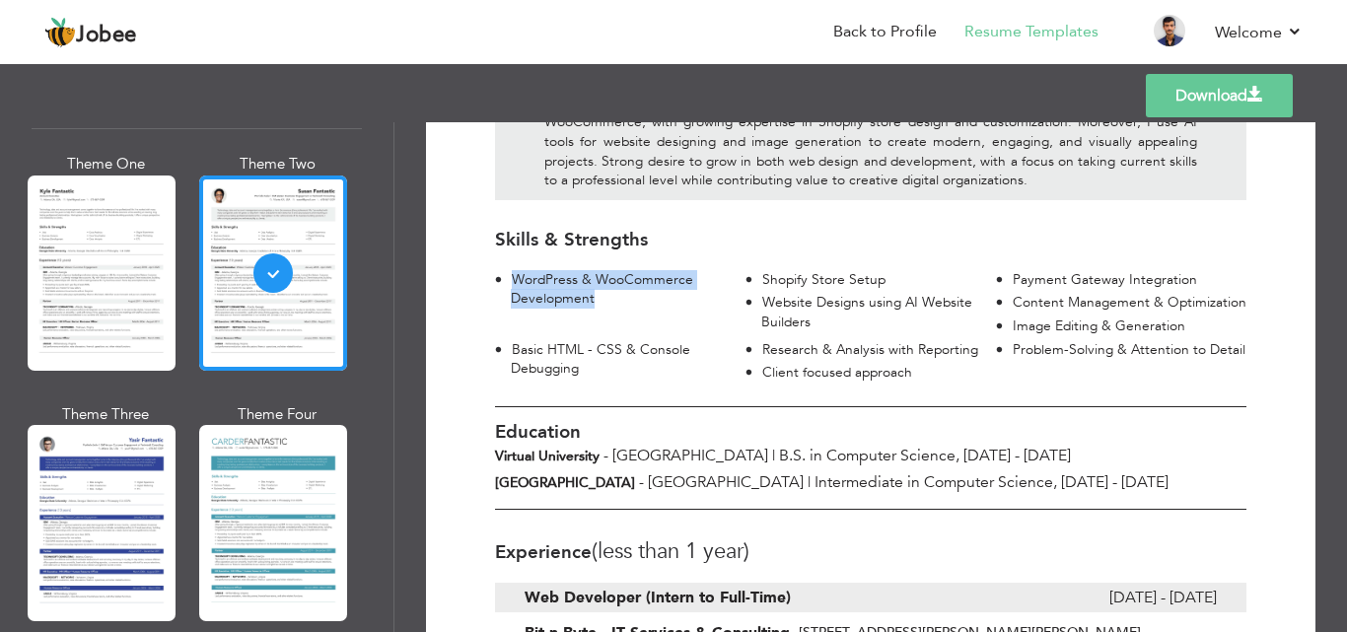
scroll to position [296, 0]
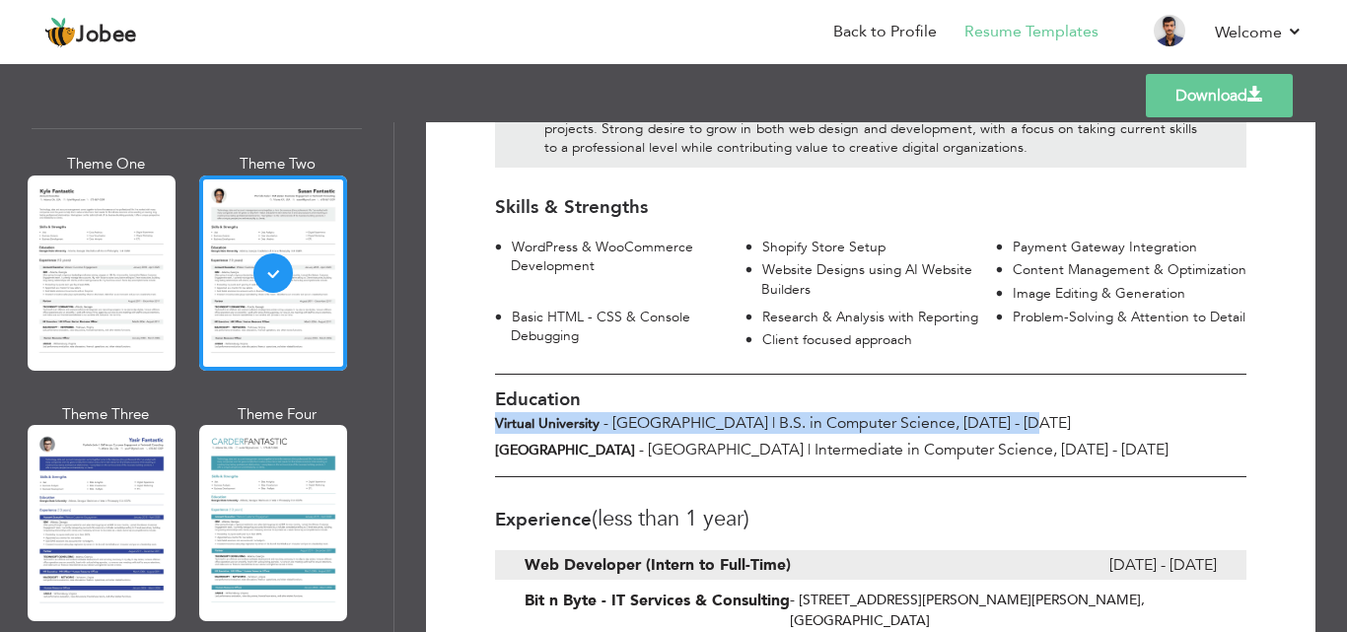
drag, startPoint x: 955, startPoint y: 399, endPoint x: 497, endPoint y: 402, distance: 458.4
click at [497, 412] on div "Virtual University - [GEOGRAPHIC_DATA] | B.S. in Computer Science, [DATE] - [DA…" at bounding box center [870, 423] width 781 height 22
click at [497, 414] on b "Virtual University" at bounding box center [547, 423] width 104 height 19
drag, startPoint x: 960, startPoint y: 397, endPoint x: 492, endPoint y: 403, distance: 468.3
click at [492, 412] on div "Virtual University - [GEOGRAPHIC_DATA] | B.S. in Computer Science, [DATE] - [DA…" at bounding box center [870, 423] width 781 height 22
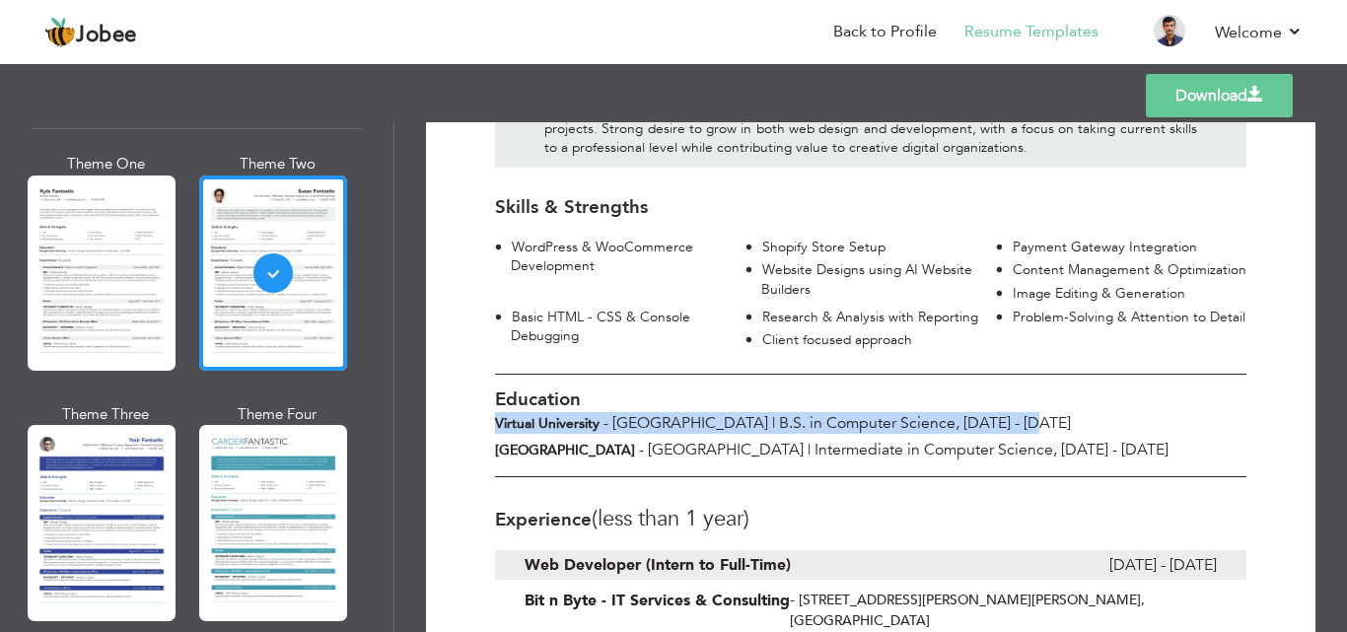
copy div "Virtual University - [GEOGRAPHIC_DATA] | B.S. in Computer Science, [DATE] - [DA…"
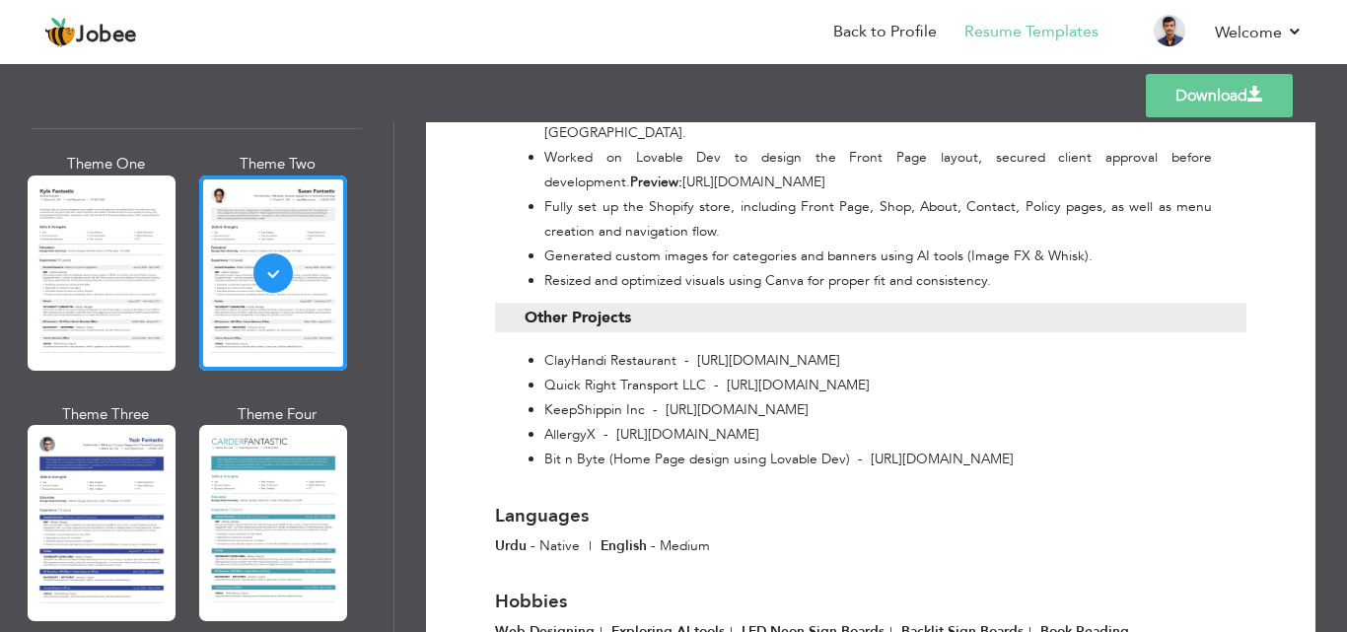
scroll to position [1762, 0]
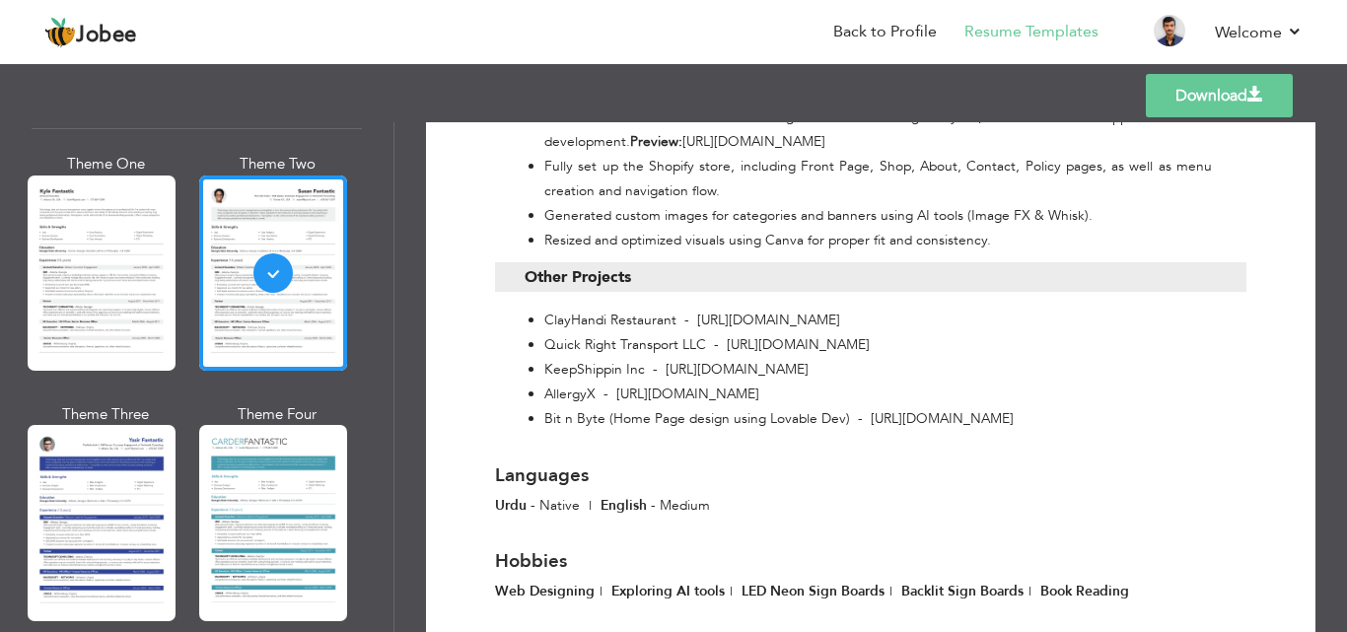
click at [758, 332] on li "Quick Right Transport LLC - [URL][DOMAIN_NAME]" at bounding box center [877, 344] width 667 height 25
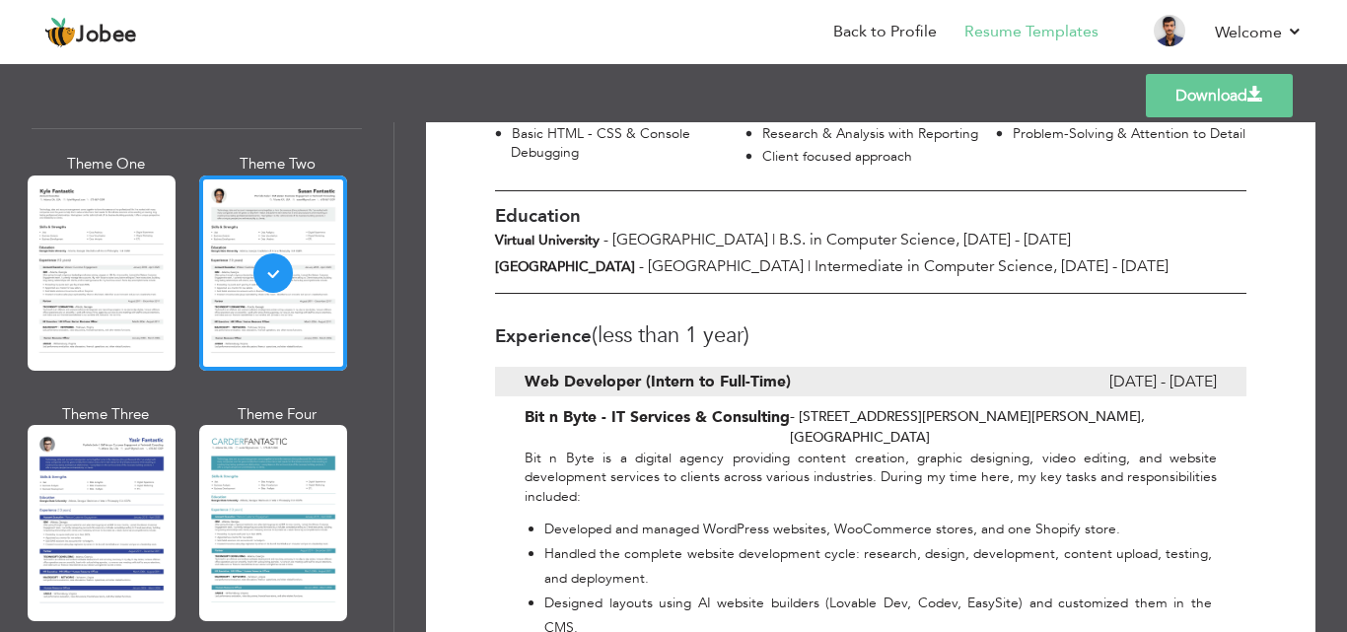
scroll to position [480, 0]
drag, startPoint x: 590, startPoint y: 314, endPoint x: 492, endPoint y: 318, distance: 98.7
click at [492, 318] on div "Experience (Less than 1 Year) Web Developer (Intern to Full-Time) [DATE] - [DAT…" at bounding box center [870, 527] width 781 height 469
drag, startPoint x: 589, startPoint y: 315, endPoint x: 498, endPoint y: 306, distance: 91.2
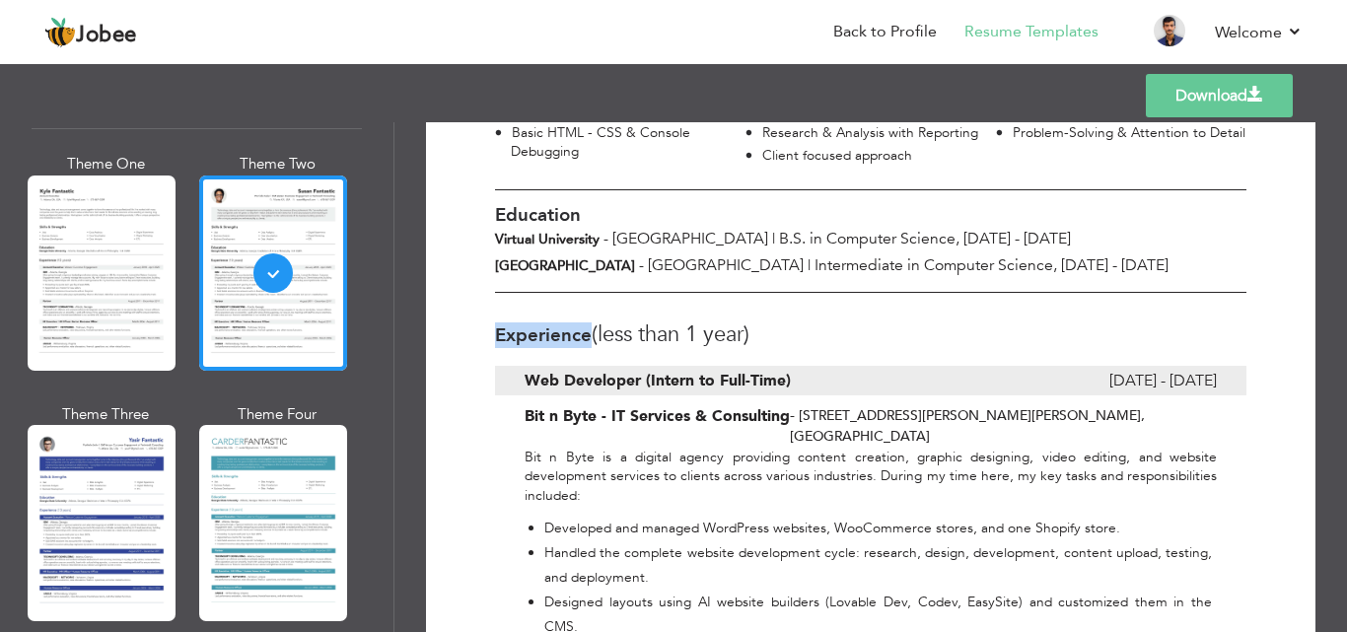
click at [498, 322] on h3 "Experience (Less than 1 Year)" at bounding box center [870, 334] width 751 height 24
copy h3 "Experience"
click at [669, 448] on p "Bit n Byte is a digital agency providing content creation, graphic designing, v…" at bounding box center [870, 477] width 692 height 58
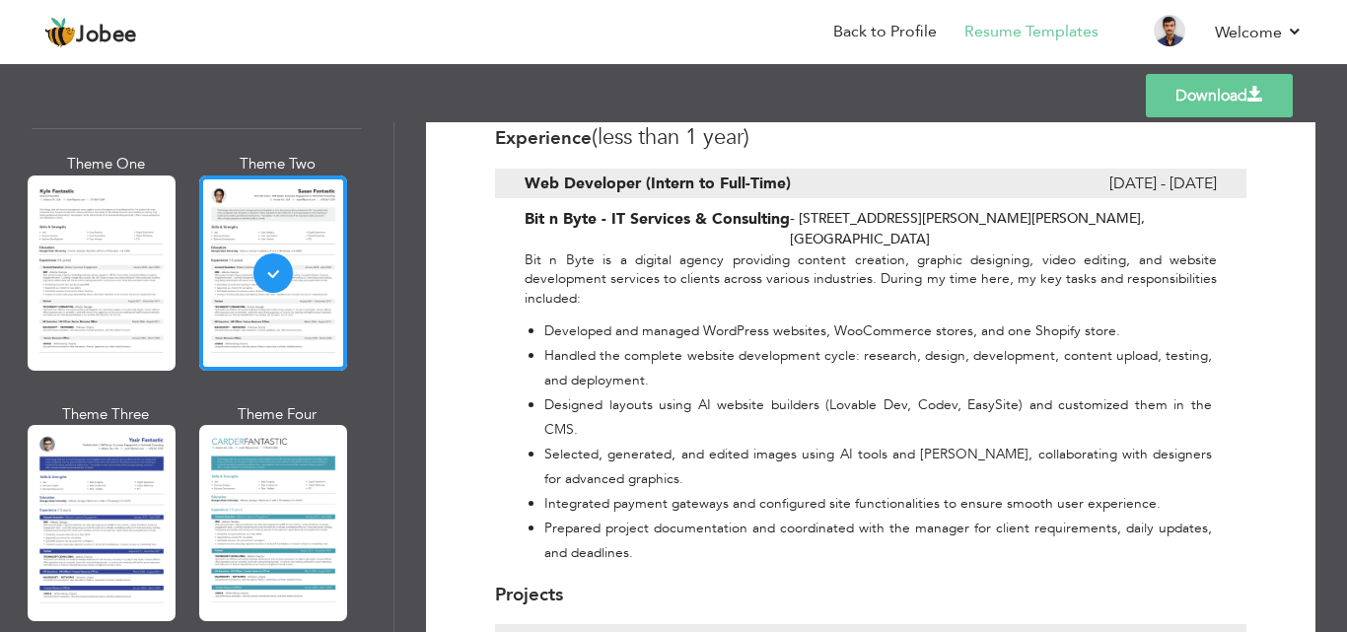
scroll to position [579, 0]
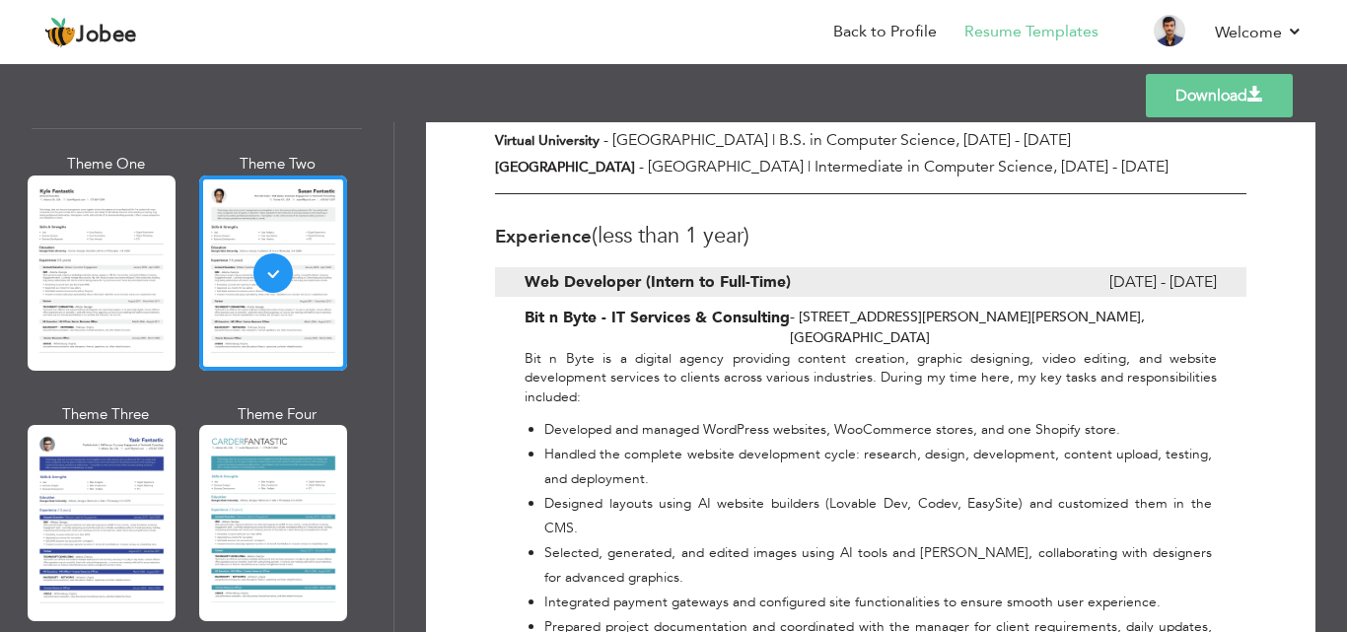
click at [588, 224] on h3 "Experience (Less than 1 Year)" at bounding box center [870, 236] width 751 height 24
drag, startPoint x: 588, startPoint y: 222, endPoint x: 546, endPoint y: 219, distance: 41.5
click at [551, 224] on h3 "Experience (Less than 1 Year)" at bounding box center [870, 236] width 751 height 24
click at [520, 224] on h3 "Experience (Less than 1 Year)" at bounding box center [870, 236] width 751 height 24
drag, startPoint x: 789, startPoint y: 262, endPoint x: 528, endPoint y: 259, distance: 260.3
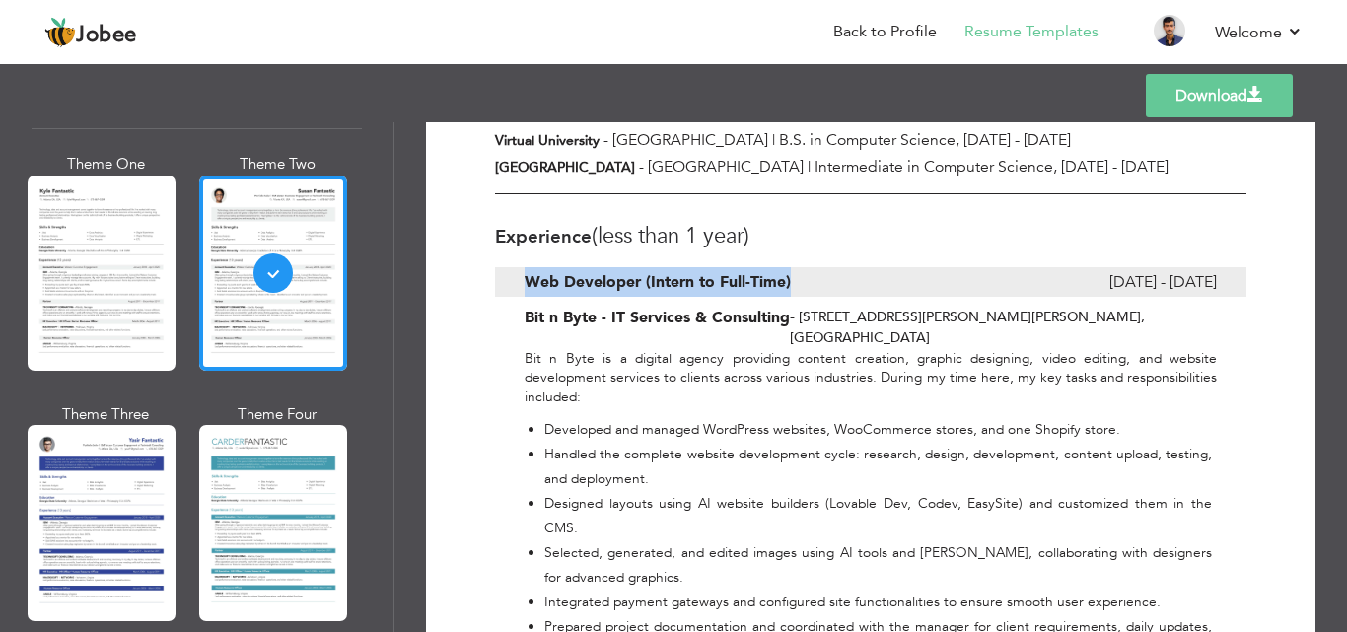
click at [528, 271] on b "Web Developer (Intern to Full-Time)" at bounding box center [657, 282] width 266 height 22
copy b "Web Developer (Intern to Full-Time)"
drag, startPoint x: 1015, startPoint y: 259, endPoint x: 1208, endPoint y: 258, distance: 192.2
click at [1208, 267] on span "[DATE] - [DATE]" at bounding box center [1162, 282] width 107 height 30
copy span "[DATE] - [DATE]"
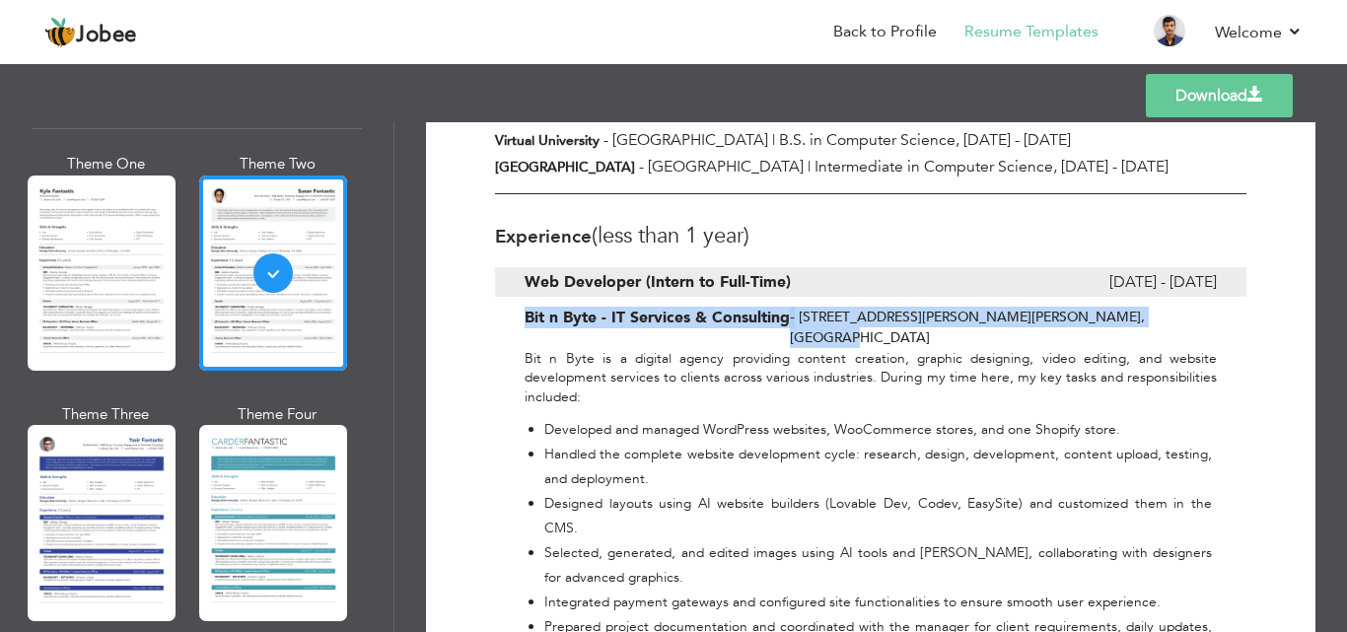
drag, startPoint x: 525, startPoint y: 296, endPoint x: 1172, endPoint y: 294, distance: 646.7
click at [1172, 307] on div "Bit n Byte - IT Services & Consulting - [STREET_ADDRESS][PERSON_NAME][PERSON_NA…" at bounding box center [870, 328] width 751 height 42
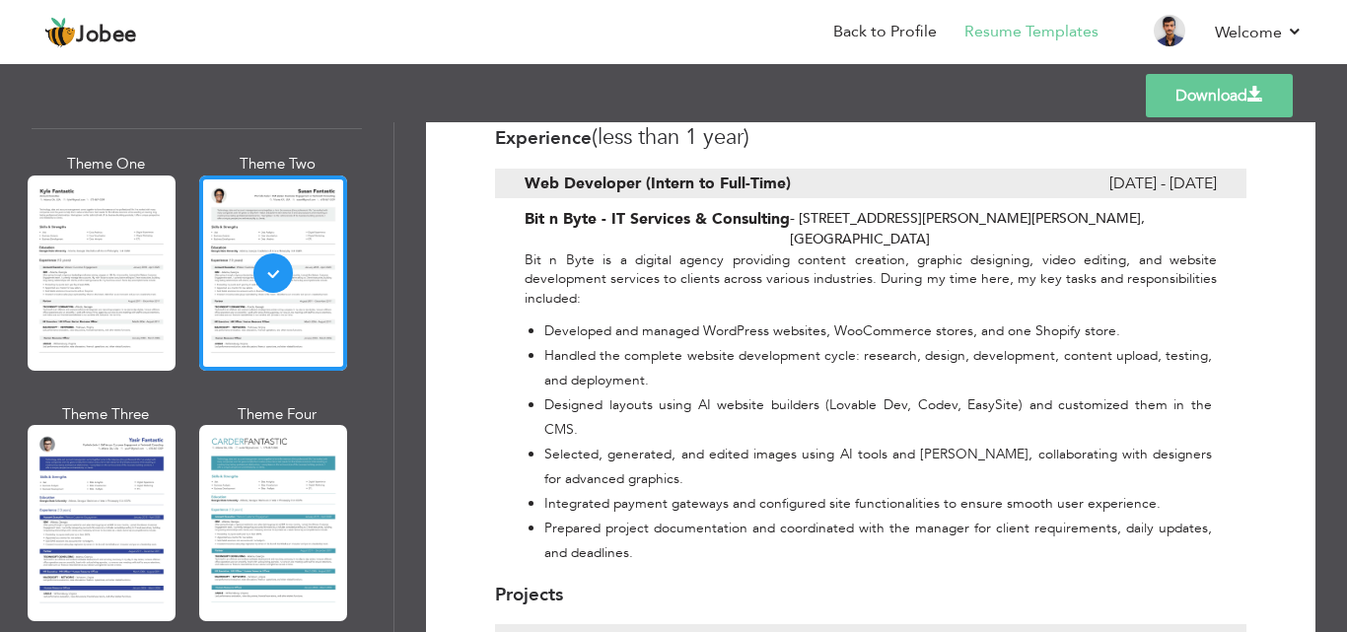
click at [596, 264] on p "Bit n Byte is a digital agency providing content creation, graphic designing, v…" at bounding box center [870, 279] width 692 height 58
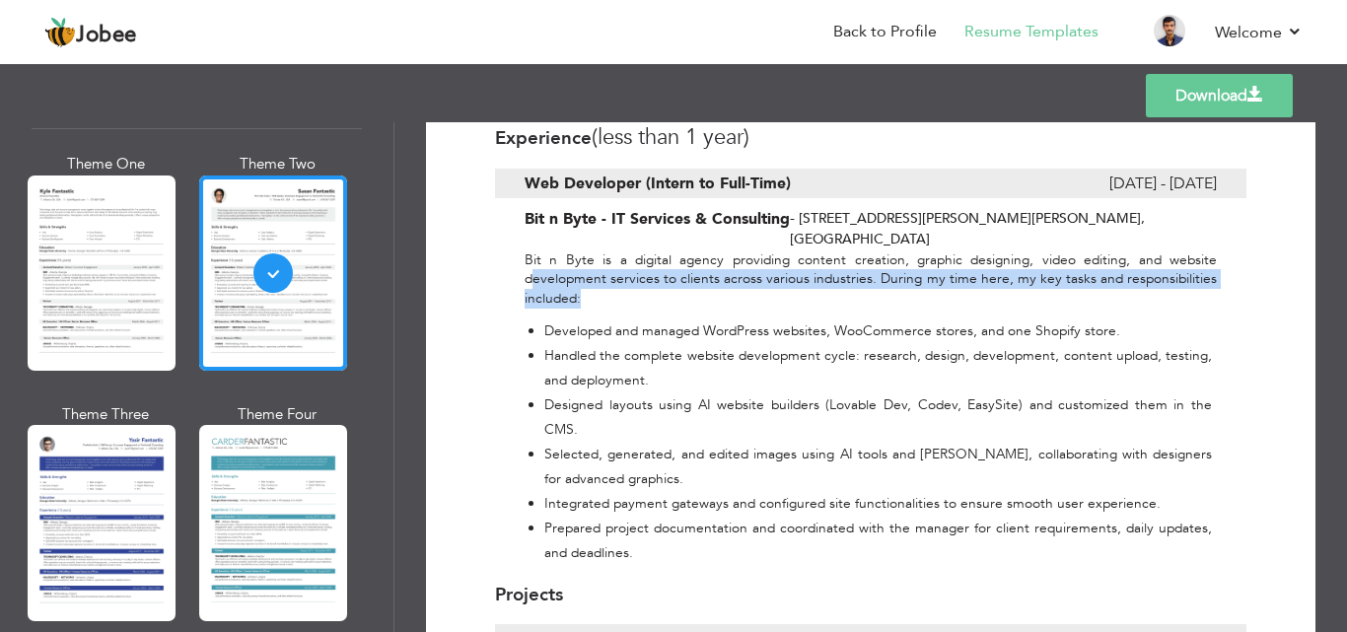
drag, startPoint x: 590, startPoint y: 258, endPoint x: 525, endPoint y: 225, distance: 72.3
click at [532, 250] on p "Bit n Byte is a digital agency providing content creation, graphic designing, v…" at bounding box center [870, 279] width 692 height 58
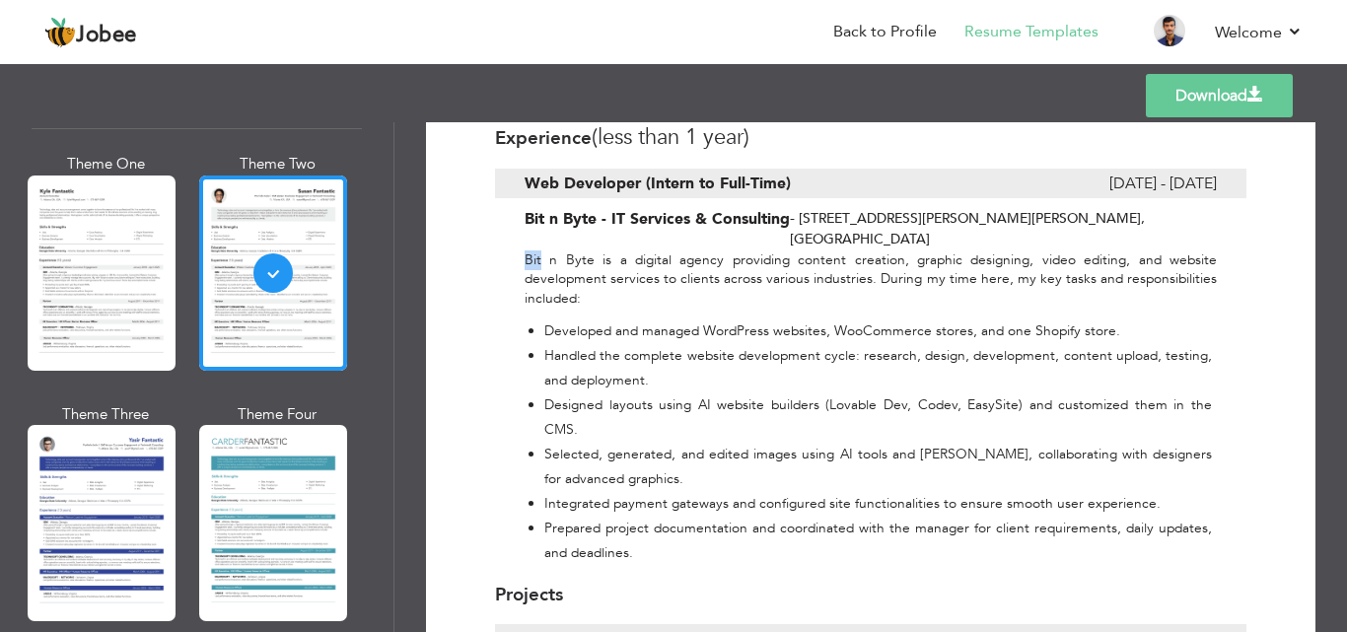
drag, startPoint x: 525, startPoint y: 225, endPoint x: 542, endPoint y: 226, distance: 16.8
click at [542, 250] on p "Bit n Byte is a digital agency providing content creation, graphic designing, v…" at bounding box center [870, 279] width 692 height 58
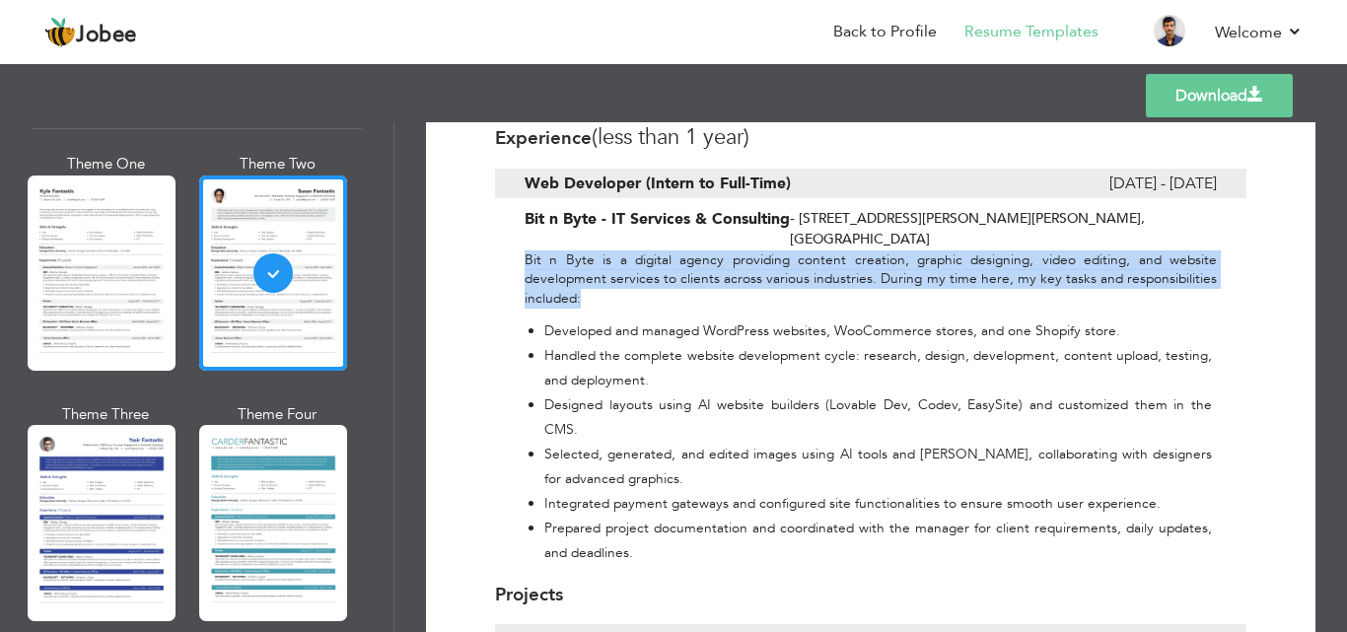
drag, startPoint x: 582, startPoint y: 254, endPoint x: 524, endPoint y: 225, distance: 64.4
click at [524, 250] on p "Bit n Byte is a digital agency providing content creation, graphic designing, v…" at bounding box center [870, 279] width 692 height 58
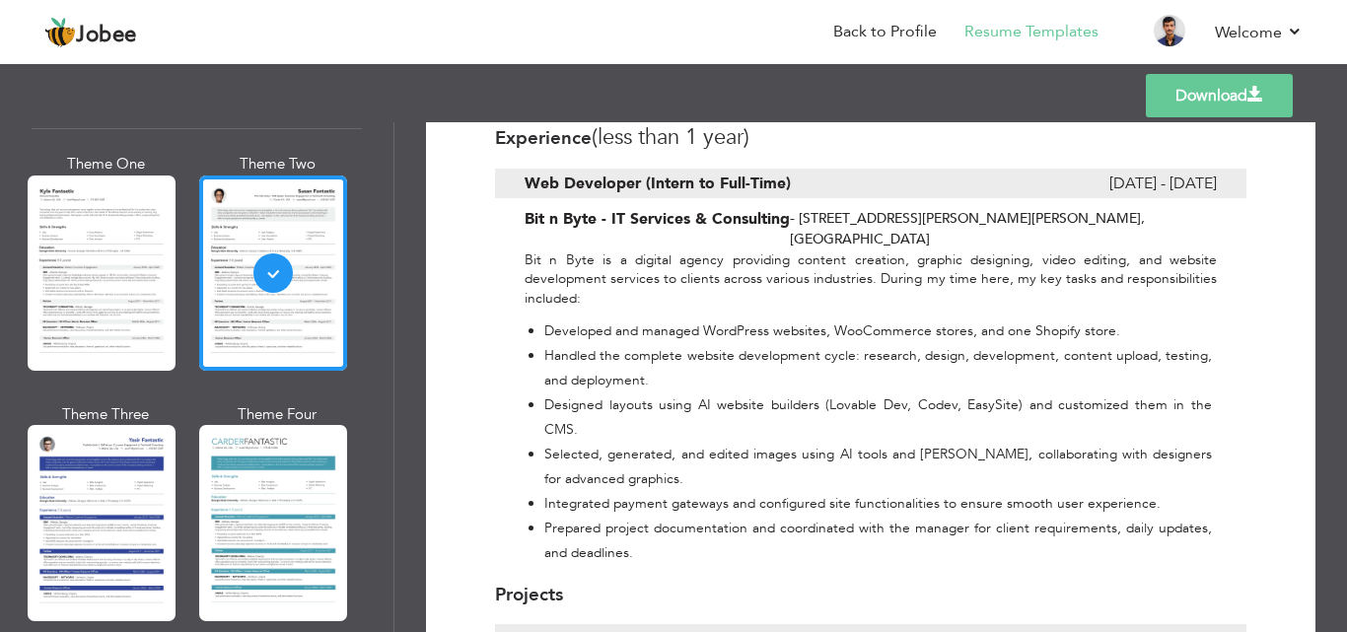
drag, startPoint x: 715, startPoint y: 317, endPoint x: 505, endPoint y: 8, distance: 374.0
click at [707, 343] on li "Handled the complete website development cycle: research, design, development, …" at bounding box center [877, 367] width 667 height 49
click at [730, 343] on li "Handled the complete website development cycle: research, design, development, …" at bounding box center [877, 367] width 667 height 49
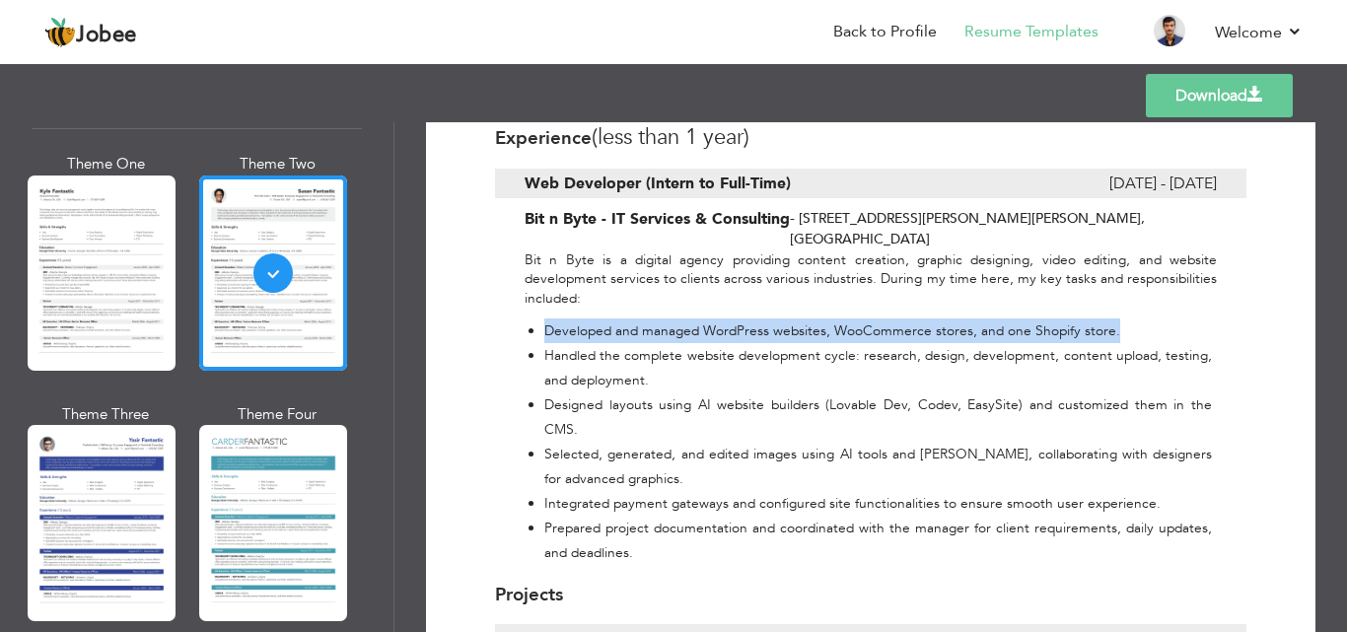
drag, startPoint x: 1115, startPoint y: 290, endPoint x: 546, endPoint y: 283, distance: 568.8
click at [546, 318] on li "Developed and managed WordPress websites, WooCommerce stores, and one Shopify s…" at bounding box center [877, 330] width 667 height 25
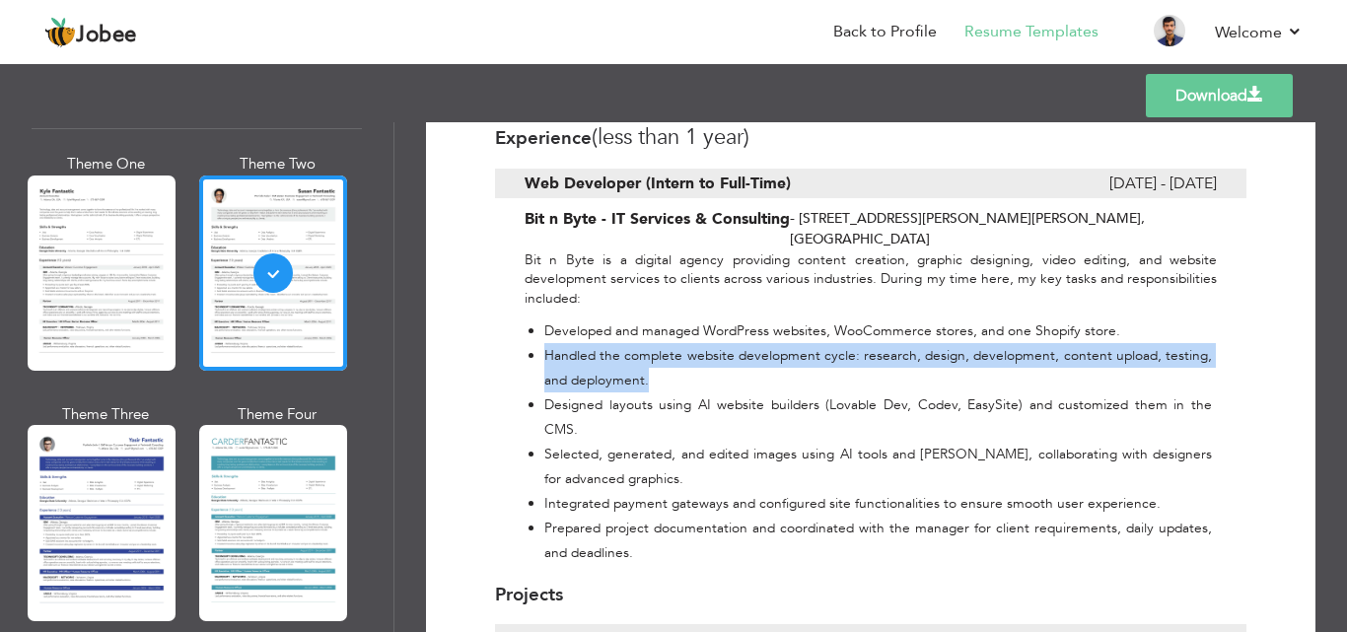
drag, startPoint x: 647, startPoint y: 340, endPoint x: 543, endPoint y: 315, distance: 106.4
click at [543, 318] on ul "Developed and managed WordPress websites, WooCommerce stores, and one Shopify s…" at bounding box center [867, 441] width 687 height 246
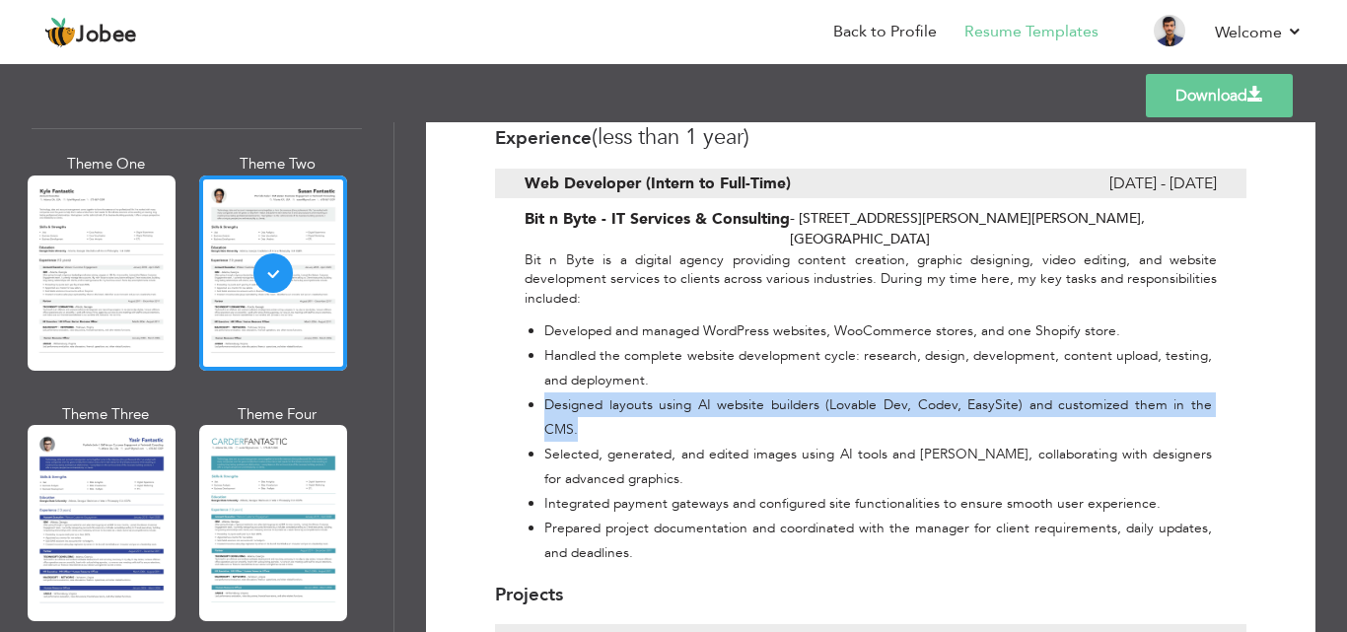
drag, startPoint x: 1210, startPoint y: 359, endPoint x: 546, endPoint y: 356, distance: 663.4
click at [546, 356] on div "Bit n Byte is a digital agency providing content creation, graphic designing, v…" at bounding box center [870, 407] width 751 height 314
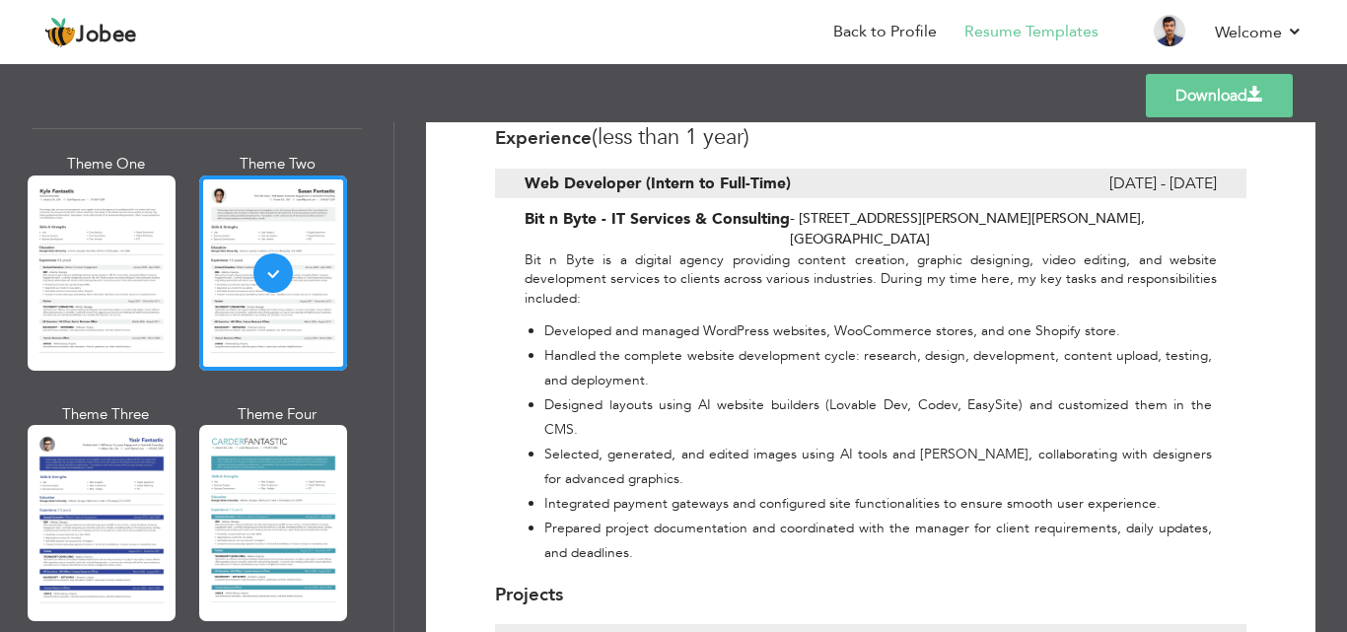
click at [646, 442] on li "Selected, generated, and edited images using AI tools and [PERSON_NAME], collab…" at bounding box center [877, 466] width 667 height 49
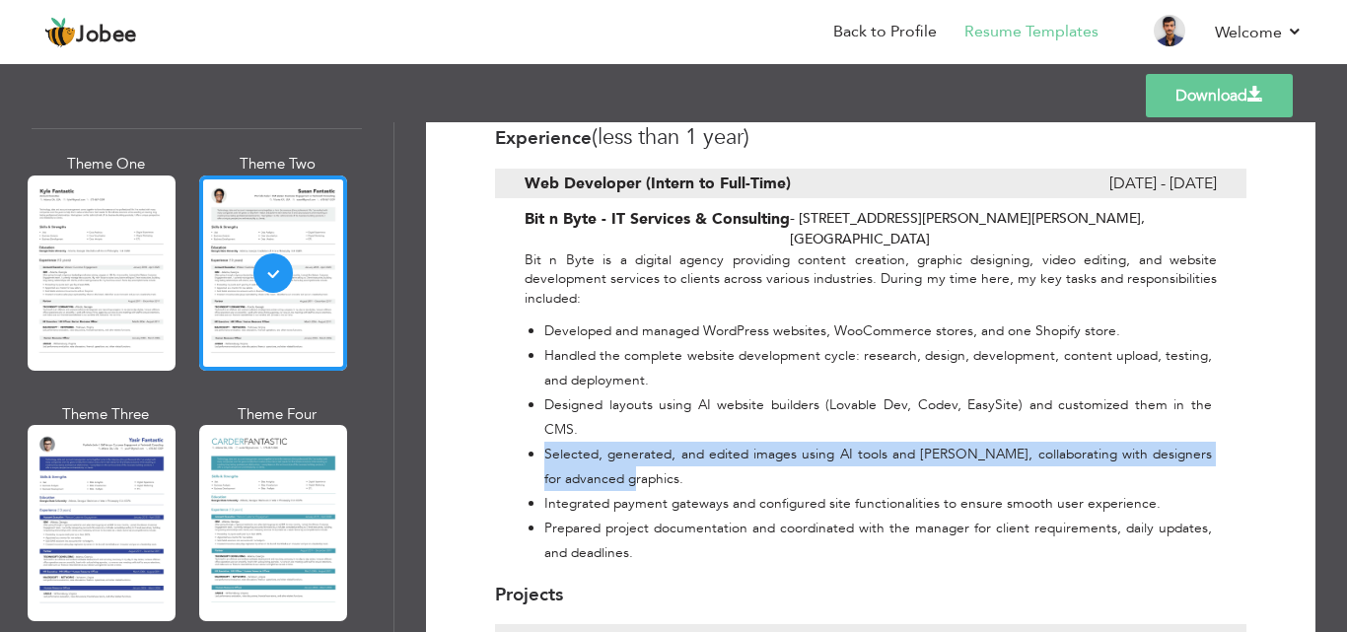
drag, startPoint x: 668, startPoint y: 413, endPoint x: 542, endPoint y: 395, distance: 127.4
click at [542, 395] on ul "Developed and managed WordPress websites, WooCommerce stores, and one Shopify s…" at bounding box center [867, 441] width 687 height 246
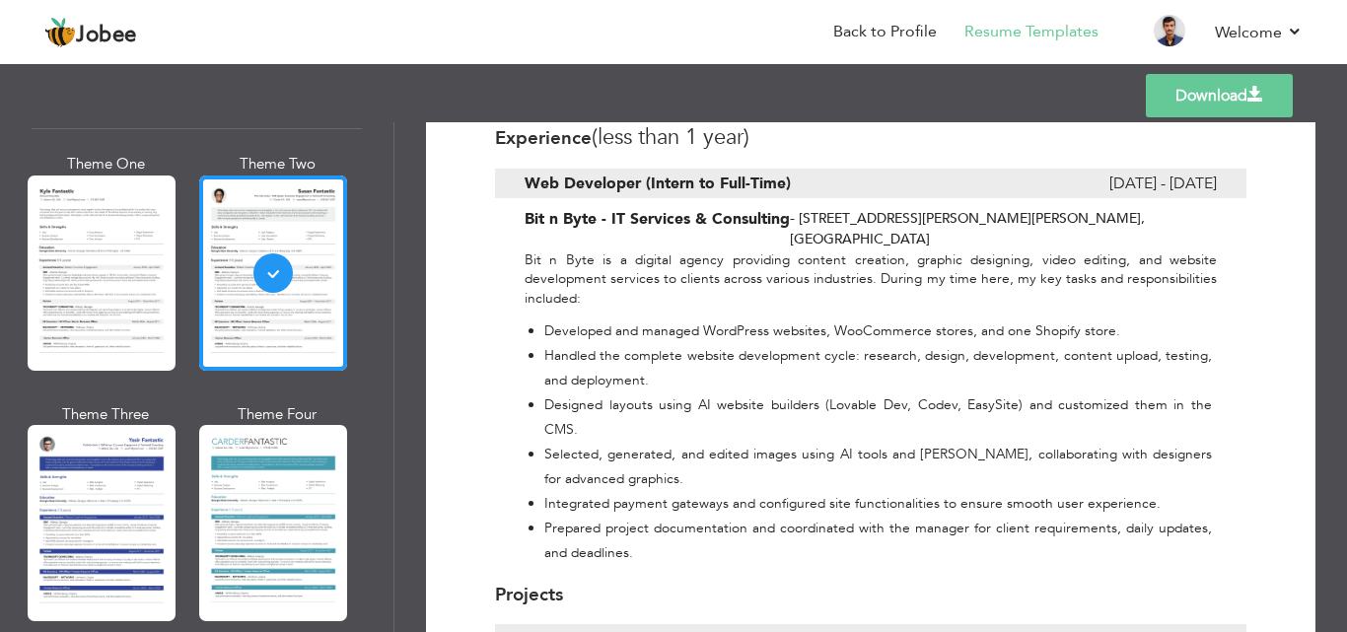
click at [658, 491] on li "Integrated payment gateways and configured site functionalities to ensure smoot…" at bounding box center [877, 503] width 667 height 25
drag, startPoint x: 658, startPoint y: 410, endPoint x: 619, endPoint y: 399, distance: 39.9
click at [619, 442] on li "Selected, generated, and edited images using AI tools and [PERSON_NAME], collab…" at bounding box center [877, 466] width 667 height 49
click at [680, 442] on li "Selected, generated, and edited images using AI tools and [PERSON_NAME], collab…" at bounding box center [877, 466] width 667 height 49
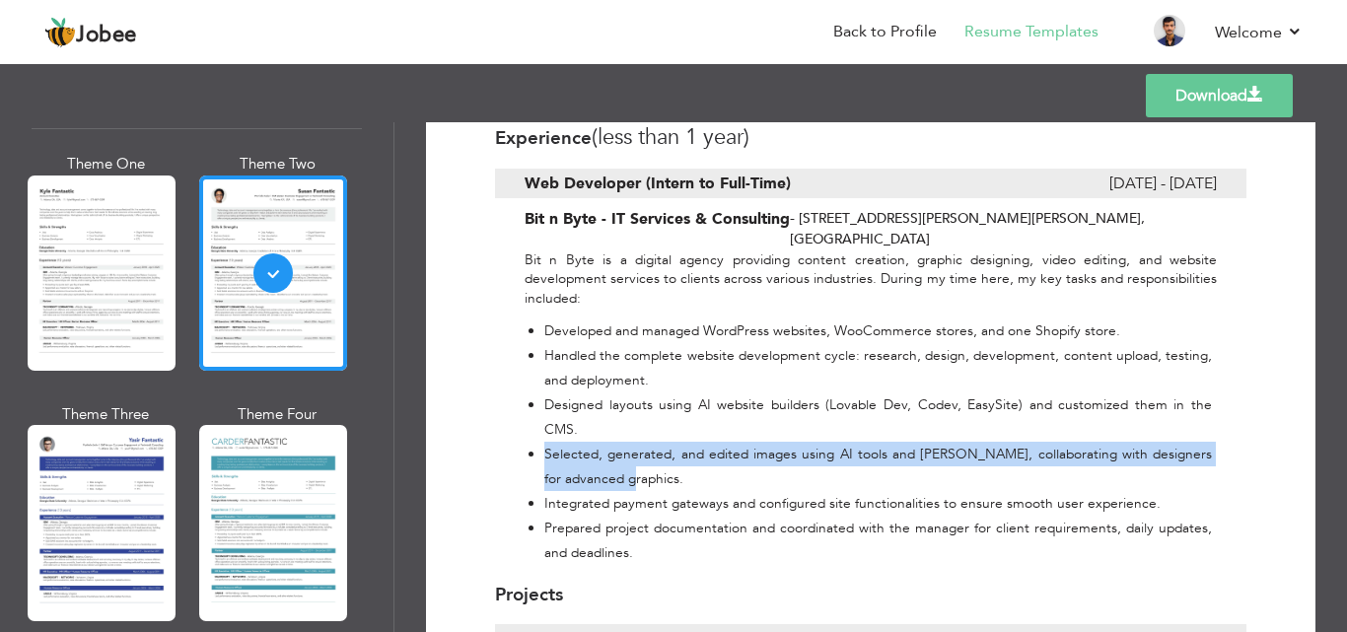
drag, startPoint x: 680, startPoint y: 410, endPoint x: 535, endPoint y: 393, distance: 145.9
click at [535, 393] on ul "Developed and managed WordPress websites, WooCommerce stores, and one Shopify s…" at bounding box center [867, 441] width 687 height 246
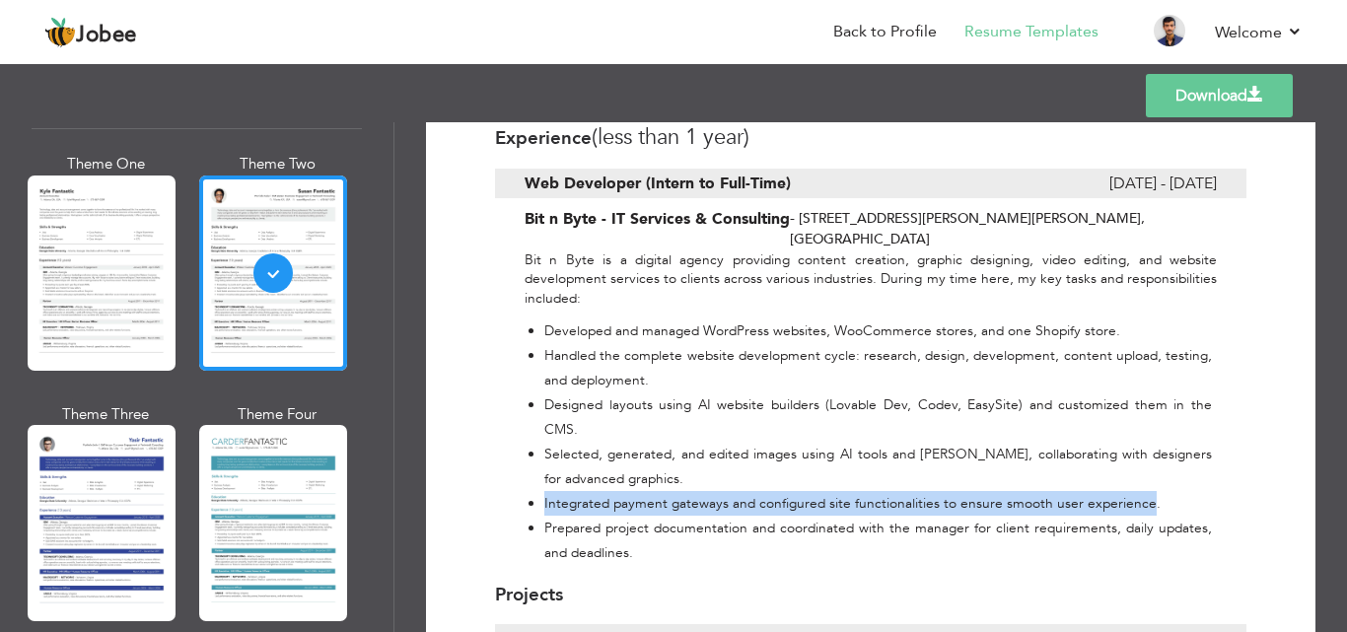
drag, startPoint x: 1145, startPoint y: 433, endPoint x: 543, endPoint y: 434, distance: 601.3
click at [543, 434] on ul "Developed and managed WordPress websites, WooCommerce stores, and one Shopify s…" at bounding box center [867, 441] width 687 height 246
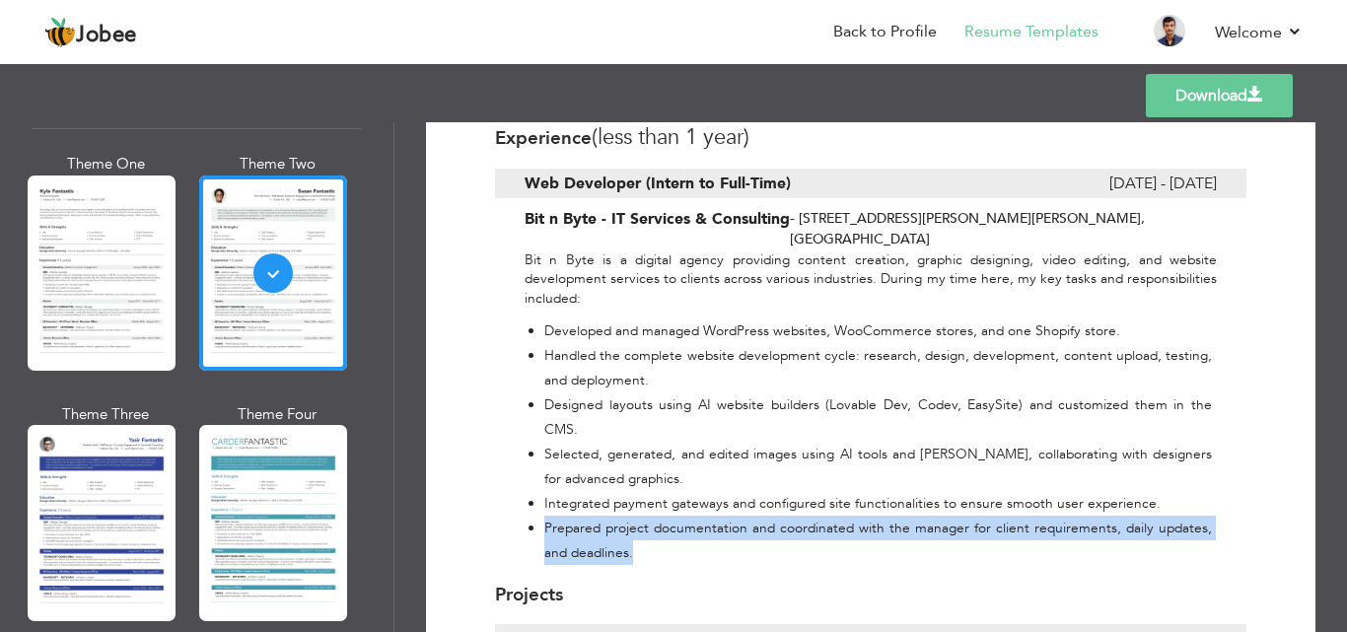
drag, startPoint x: 644, startPoint y: 487, endPoint x: 545, endPoint y: 461, distance: 101.9
click at [545, 516] on li "Prepared project documentation and coordinated with the manager for client requ…" at bounding box center [877, 540] width 667 height 49
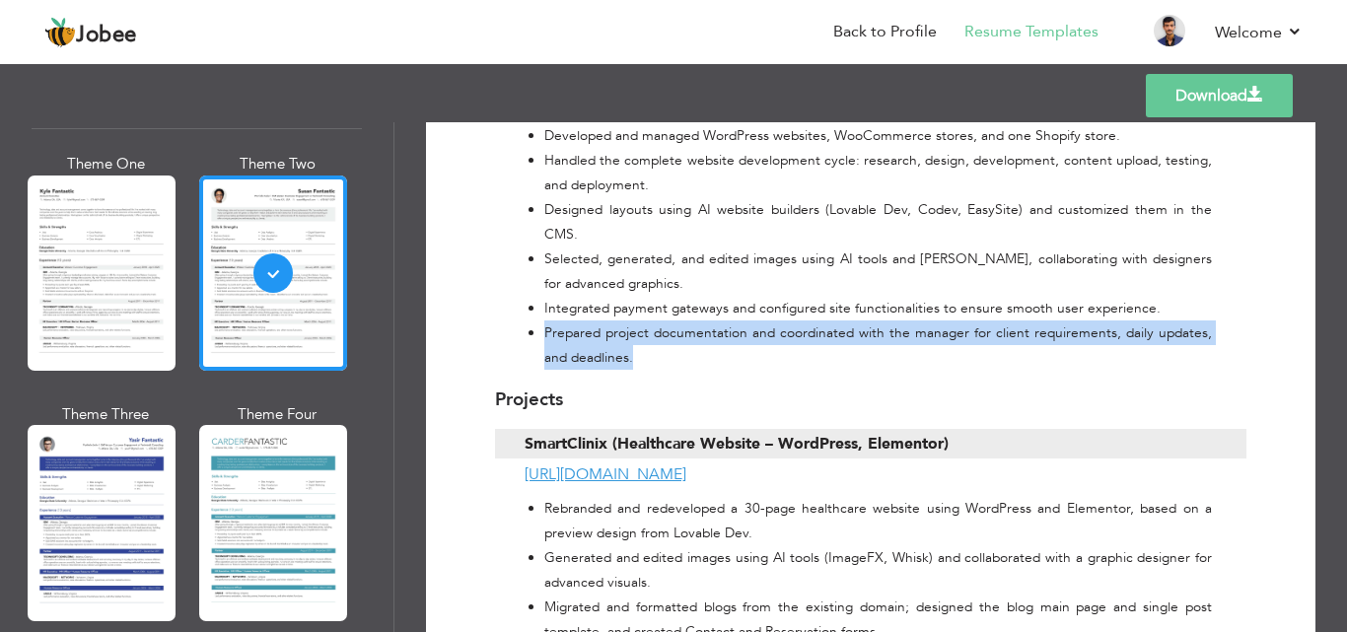
scroll to position [874, 0]
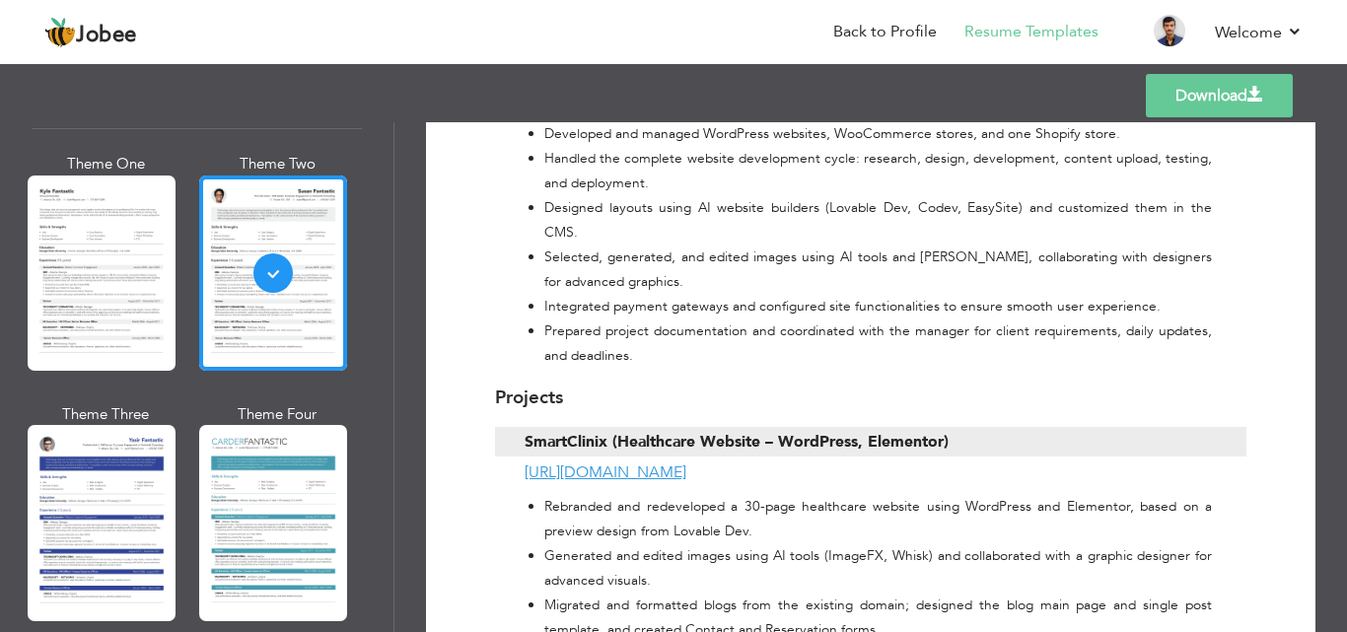
click at [559, 368] on div "Projects SmartClinix (Healthcare Website – WordPress, Elementor) [URL][DOMAIN_N…" at bounding box center [870, 426] width 751 height 116
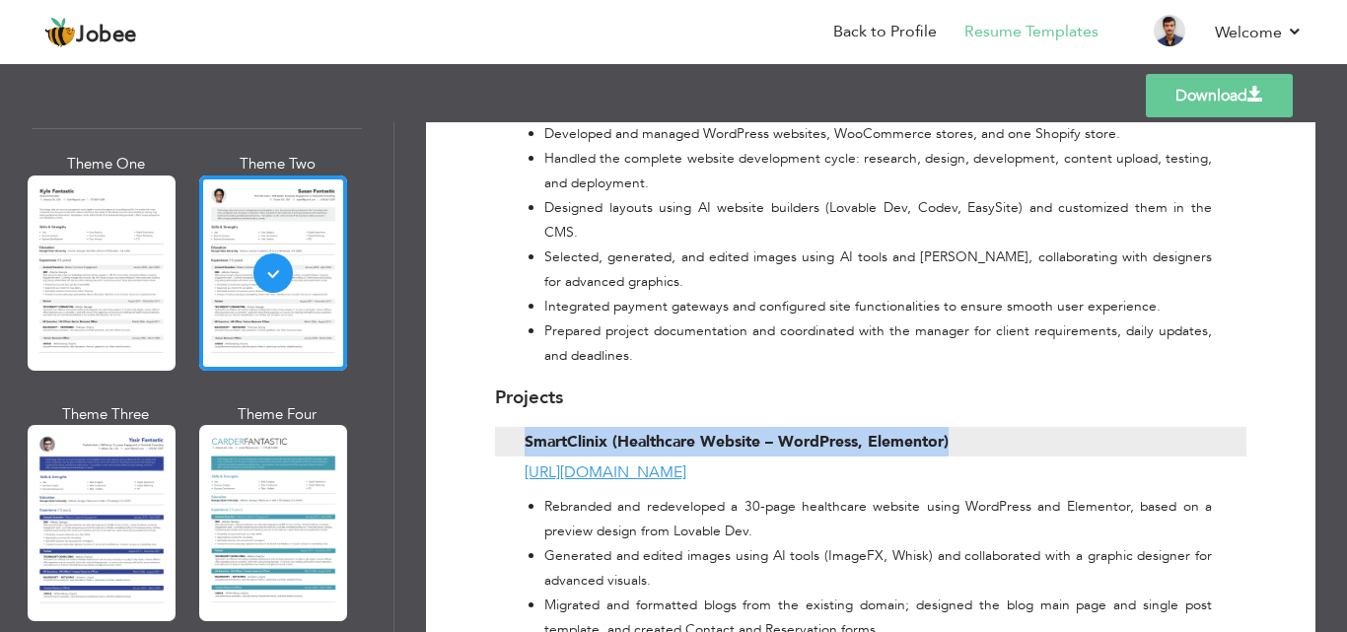
drag, startPoint x: 519, startPoint y: 371, endPoint x: 946, endPoint y: 374, distance: 427.8
click at [946, 427] on div "SmartClinix (Healthcare Website – WordPress, Elementor)" at bounding box center [870, 442] width 751 height 30
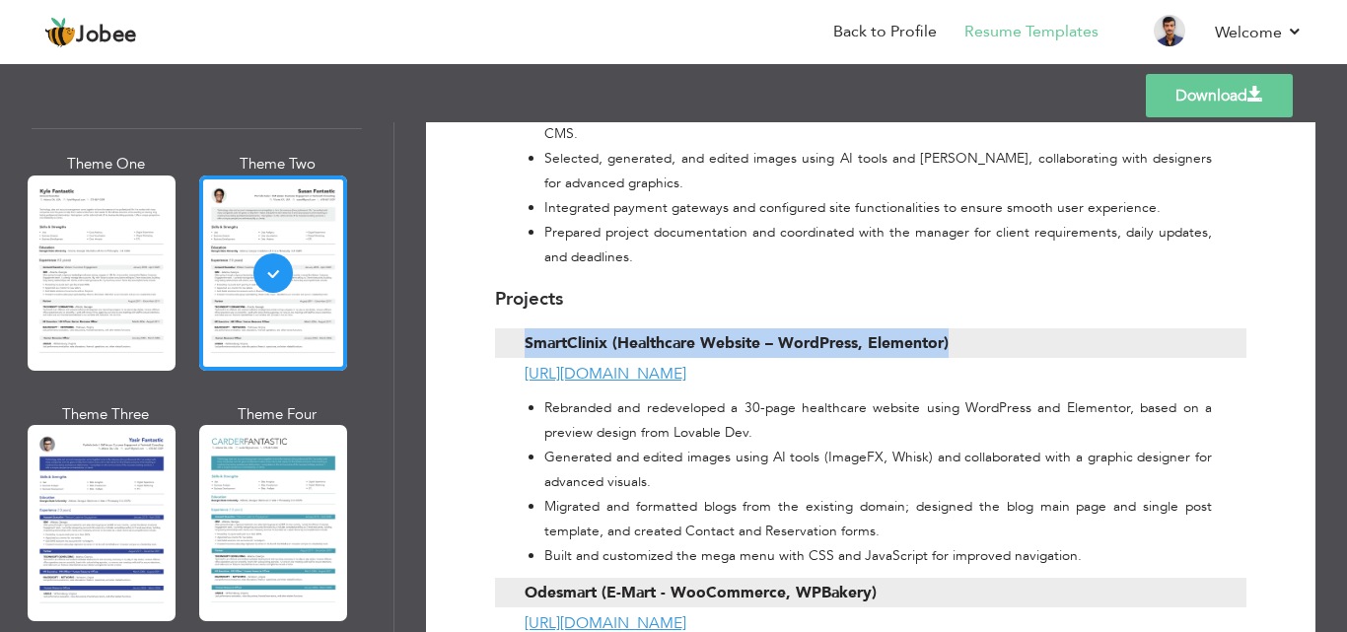
scroll to position [1072, 0]
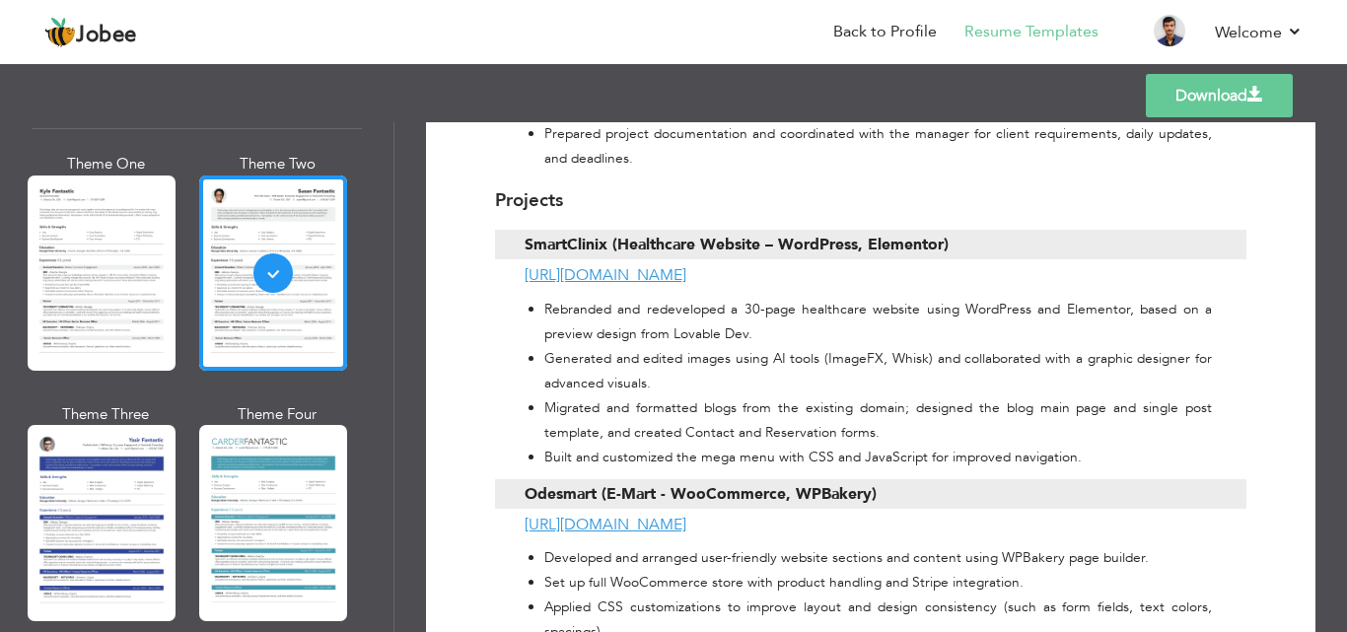
click at [770, 445] on li "Built and customized the mega menu with CSS and JavaScript for improved navigat…" at bounding box center [877, 457] width 667 height 25
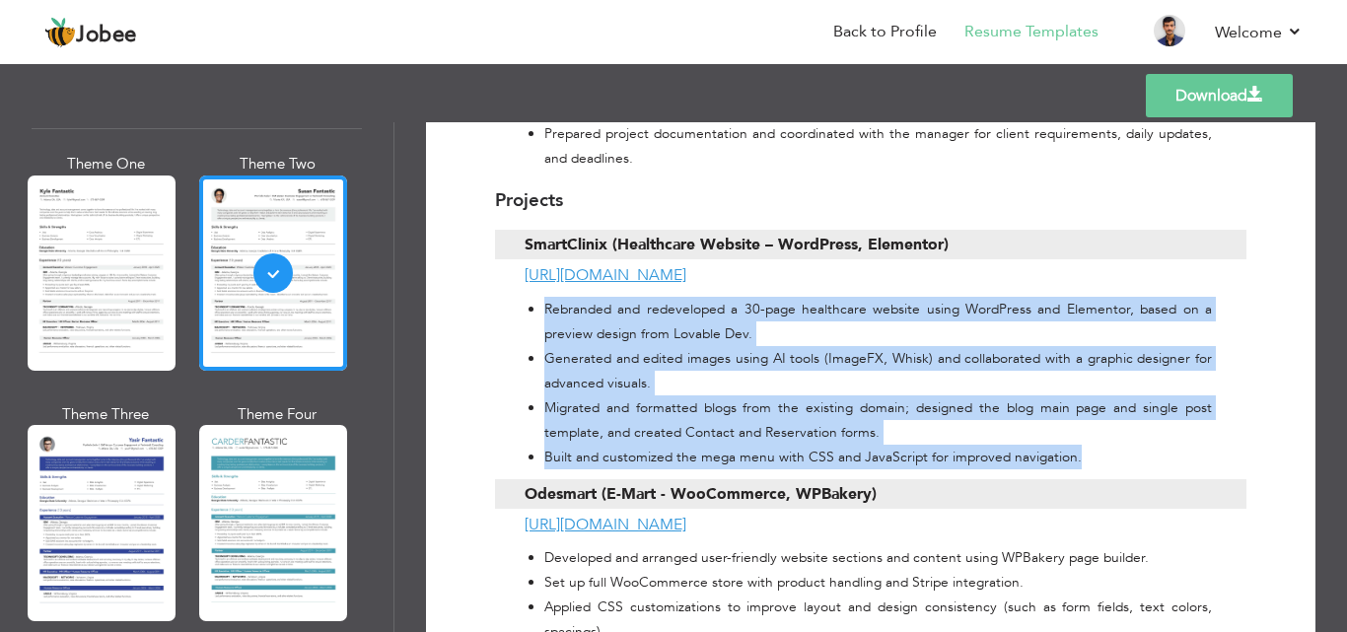
drag, startPoint x: 1076, startPoint y: 391, endPoint x: 544, endPoint y: 243, distance: 552.5
click at [544, 297] on ul "Rebranded and redeveloped a 30-page healthcare website using WordPress and Elem…" at bounding box center [867, 383] width 687 height 173
drag, startPoint x: 758, startPoint y: 332, endPoint x: 747, endPoint y: 311, distance: 24.2
click at [758, 395] on li "Migrated and formatted blogs from the existing domain; designed the blog main p…" at bounding box center [877, 419] width 667 height 49
drag, startPoint x: 719, startPoint y: 205, endPoint x: 522, endPoint y: 205, distance: 196.2
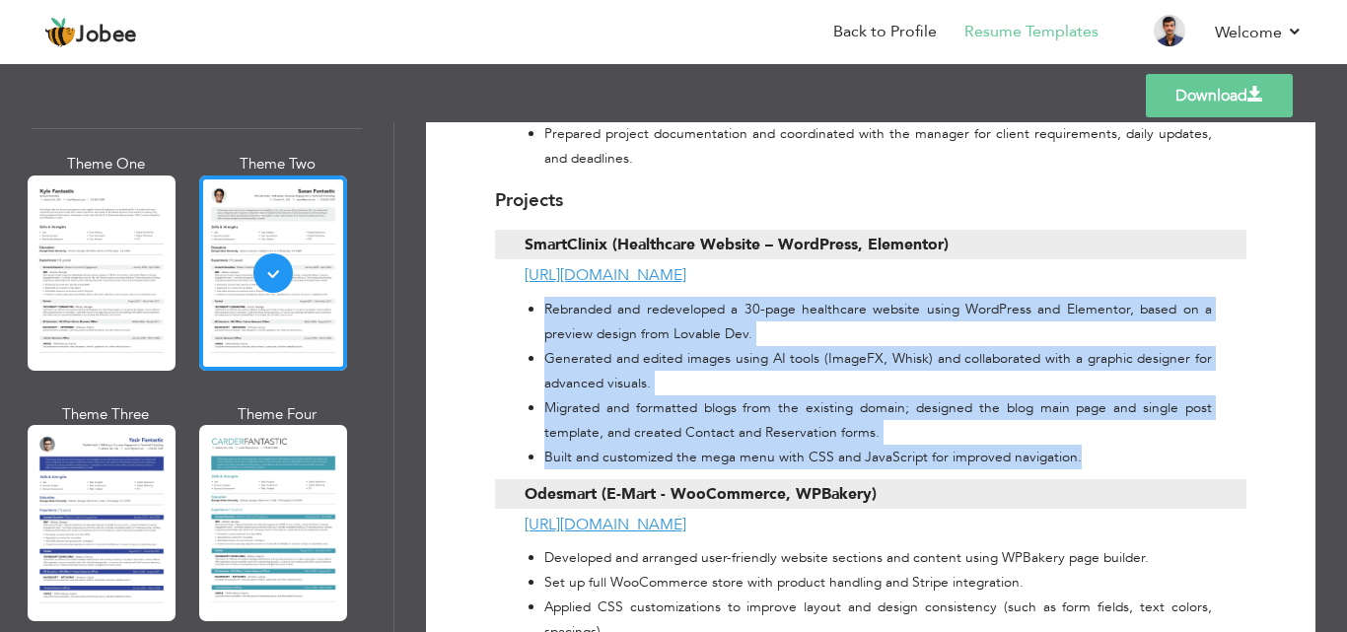
click at [522, 264] on div "[URL][DOMAIN_NAME]" at bounding box center [870, 275] width 751 height 22
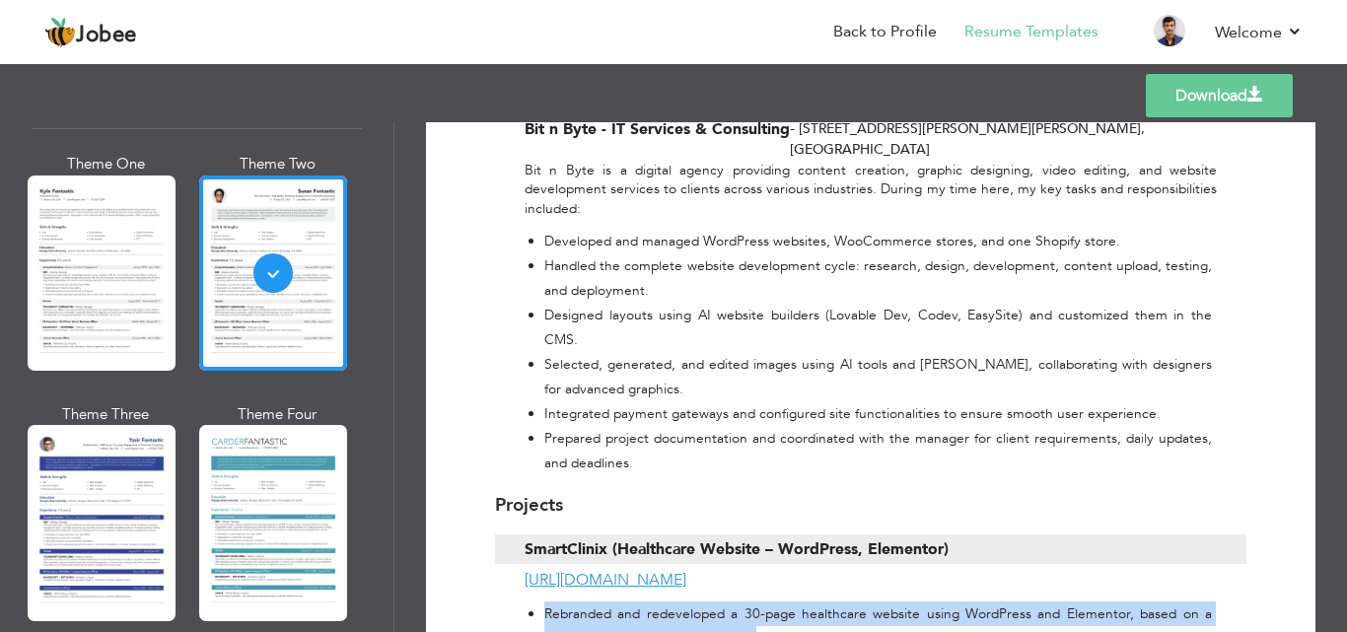
scroll to position [874, 0]
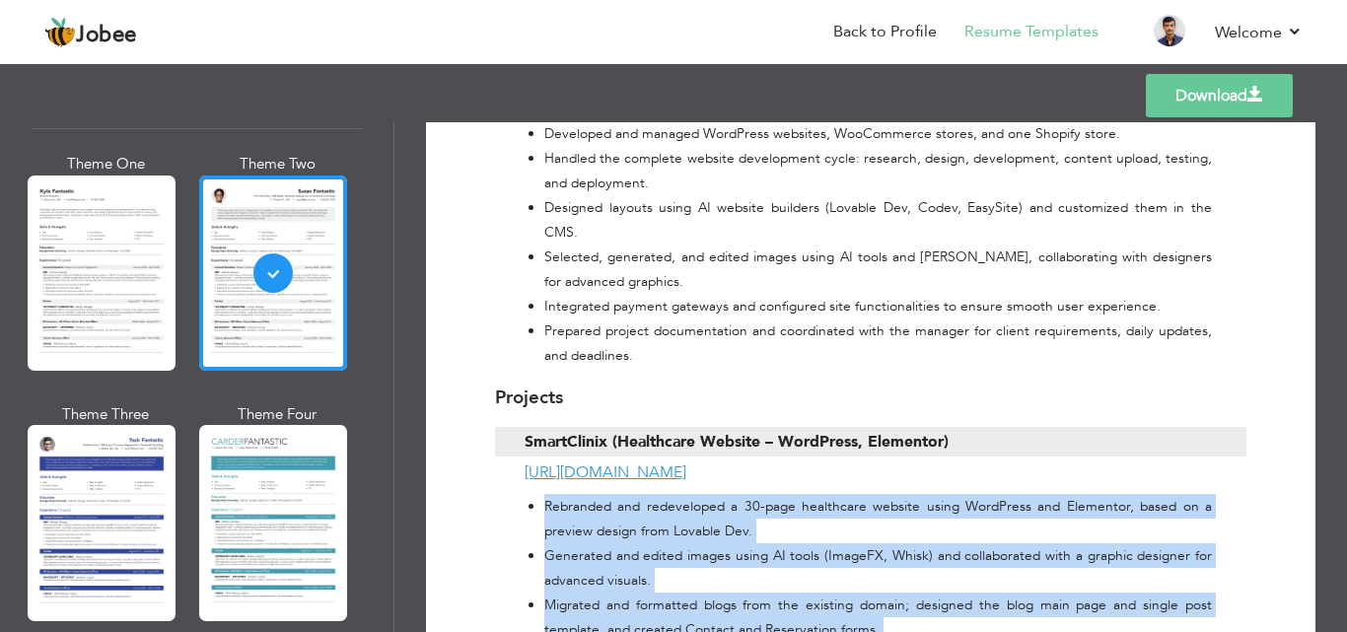
click at [731, 461] on div "[URL][DOMAIN_NAME]" at bounding box center [870, 472] width 751 height 22
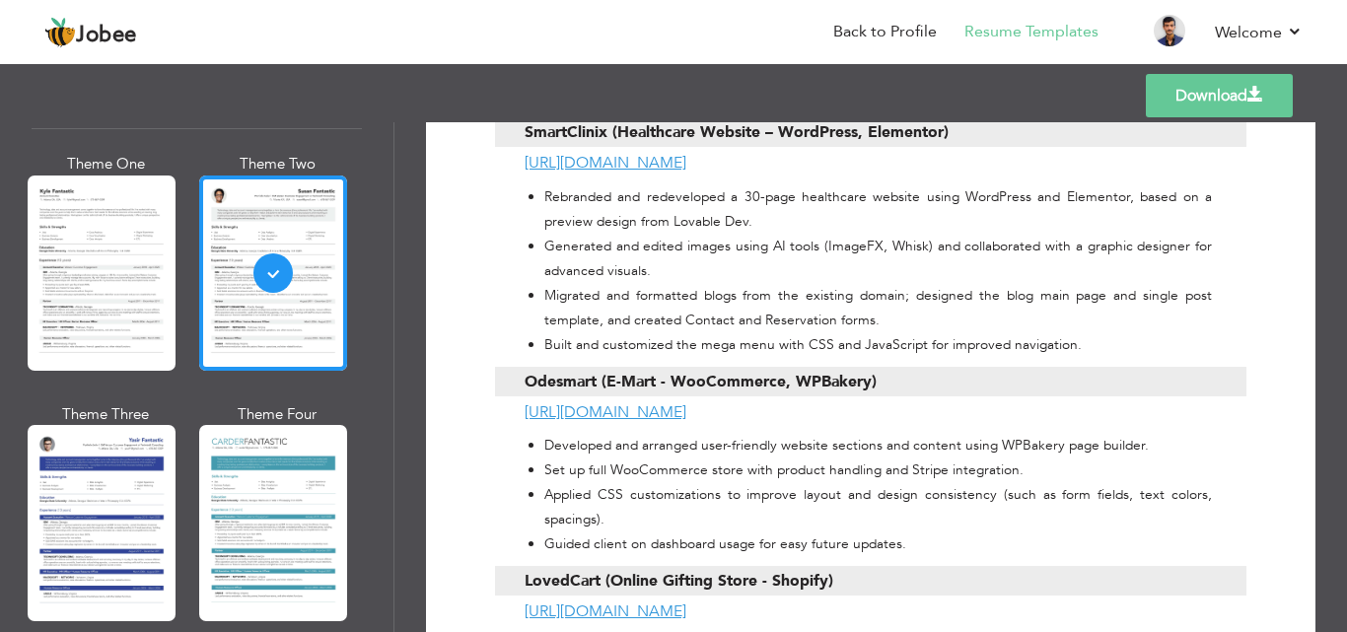
scroll to position [1170, 0]
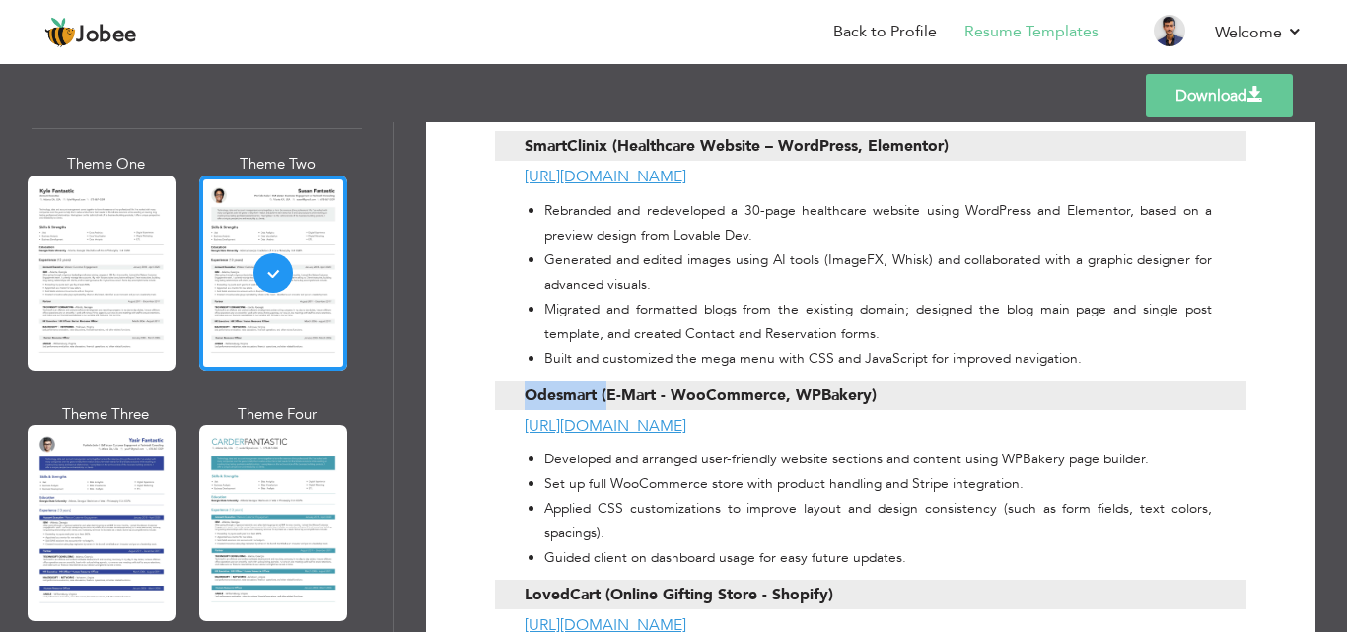
drag, startPoint x: 883, startPoint y: 327, endPoint x: 750, endPoint y: 334, distance: 133.3
click at [611, 381] on div "Odesmart (E-Mart - WooCommerce, WPBakery)" at bounding box center [754, 396] width 461 height 30
drag, startPoint x: 796, startPoint y: 334, endPoint x: 901, endPoint y: 334, distance: 105.5
click at [813, 381] on span "Odesmart (E-Mart - WooCommerce, WPBakery)" at bounding box center [700, 396] width 352 height 30
drag, startPoint x: 871, startPoint y: 323, endPoint x: 520, endPoint y: 333, distance: 352.1
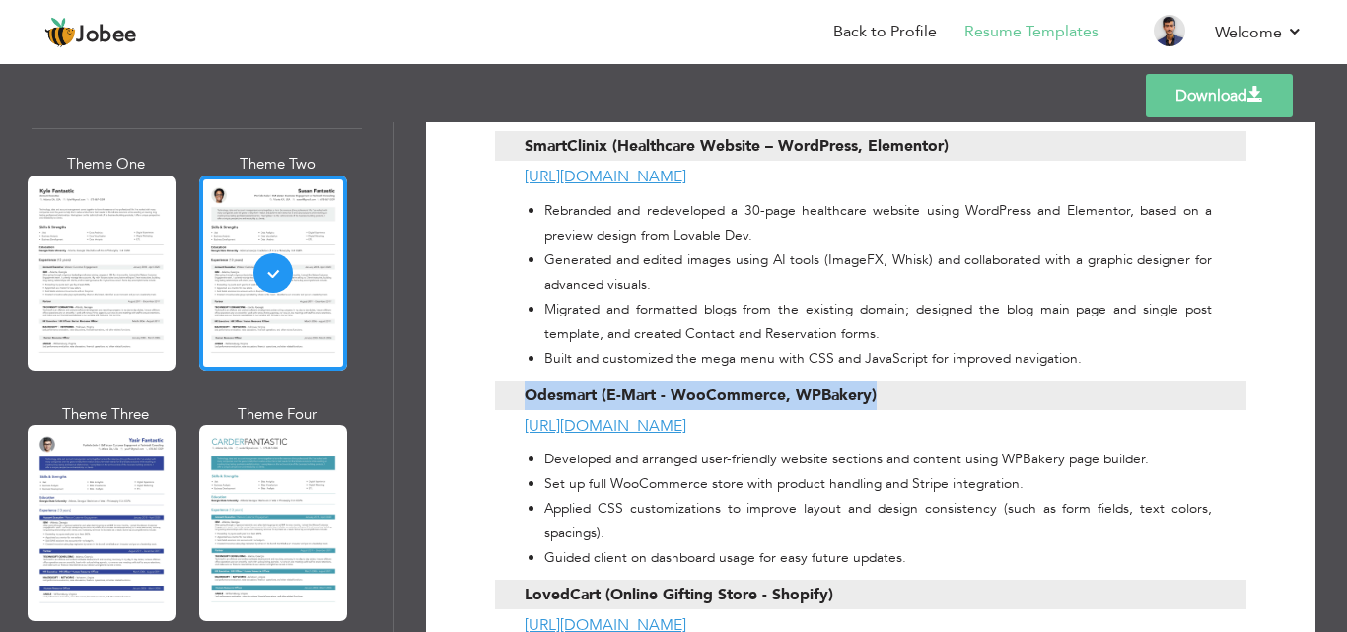
click at [520, 381] on div "Odesmart (E-Mart - WooCommerce, WPBakery)" at bounding box center [870, 396] width 751 height 30
drag, startPoint x: 734, startPoint y: 366, endPoint x: 524, endPoint y: 353, distance: 210.4
click at [524, 415] on div "[URL][DOMAIN_NAME]" at bounding box center [870, 426] width 751 height 22
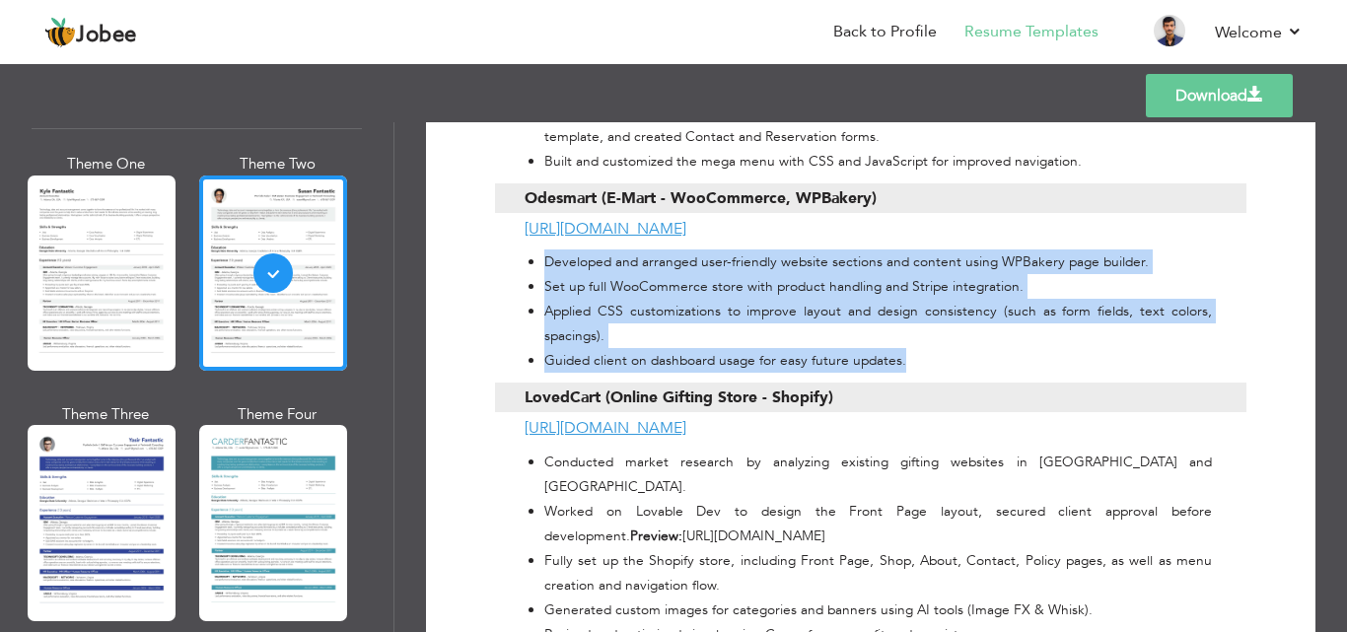
drag, startPoint x: 905, startPoint y: 295, endPoint x: 538, endPoint y: 199, distance: 379.0
click at [538, 249] on ul "Developed and arranged user-friendly website sections and content using WPBaker…" at bounding box center [867, 310] width 687 height 123
click at [789, 299] on li "Applied CSS customizations to improve layout and design consistency (such as fo…" at bounding box center [877, 323] width 667 height 49
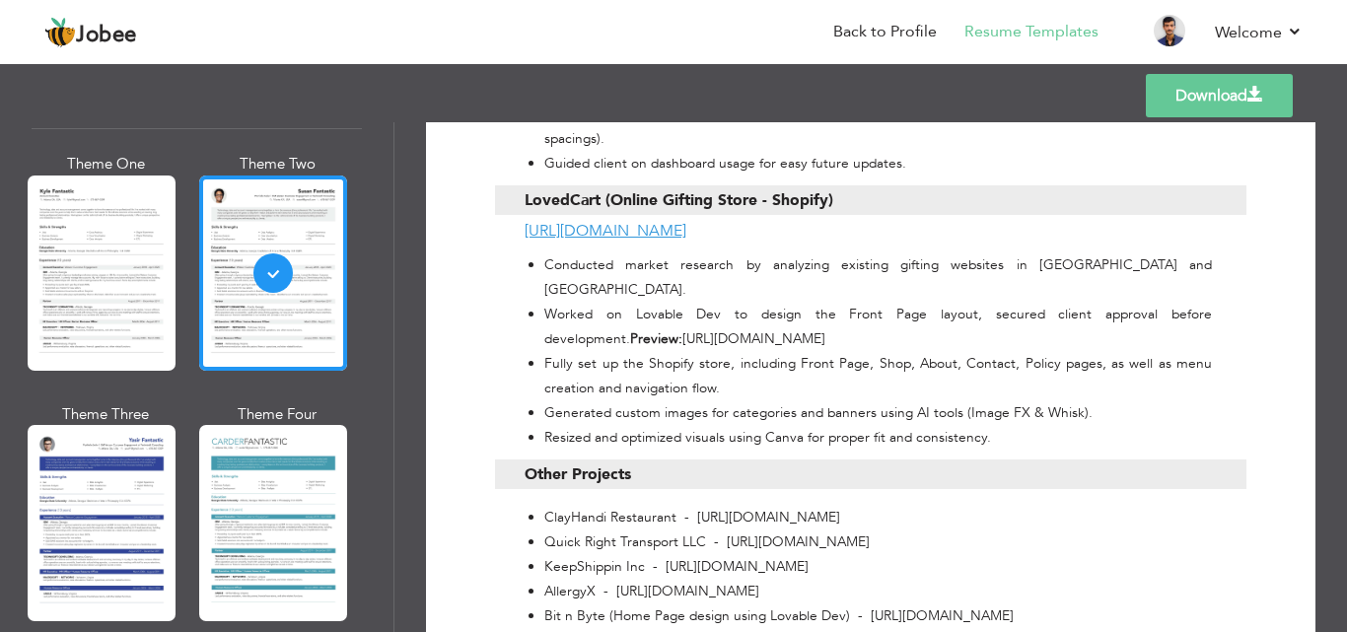
scroll to position [1466, 0]
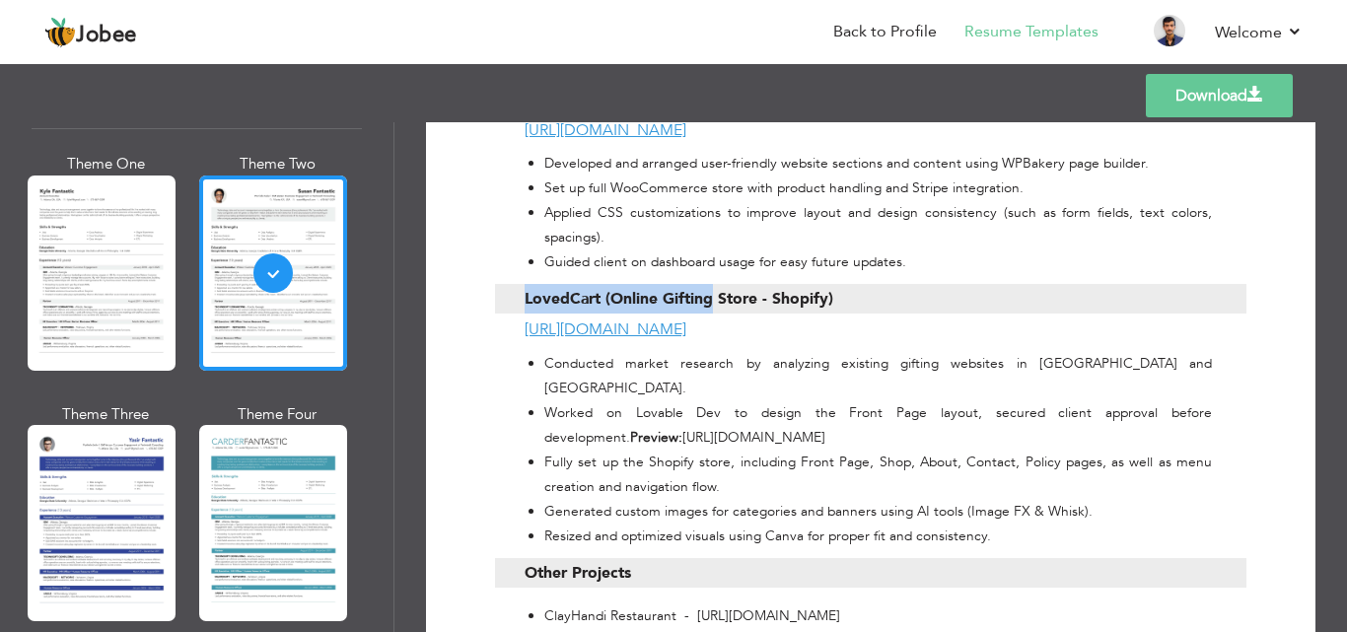
drag, startPoint x: 838, startPoint y: 220, endPoint x: 712, endPoint y: 244, distance: 128.6
click at [712, 284] on div "LovedCart (Online Gifting Store - Shopify)" at bounding box center [754, 299] width 461 height 30
click at [819, 284] on span "LovedCart (Online Gifting Store - Shopify)" at bounding box center [678, 299] width 309 height 30
drag, startPoint x: 834, startPoint y: 234, endPoint x: 824, endPoint y: 231, distance: 10.3
click at [824, 284] on div "LovedCart (Online Gifting Store - Shopify)" at bounding box center [754, 299] width 461 height 30
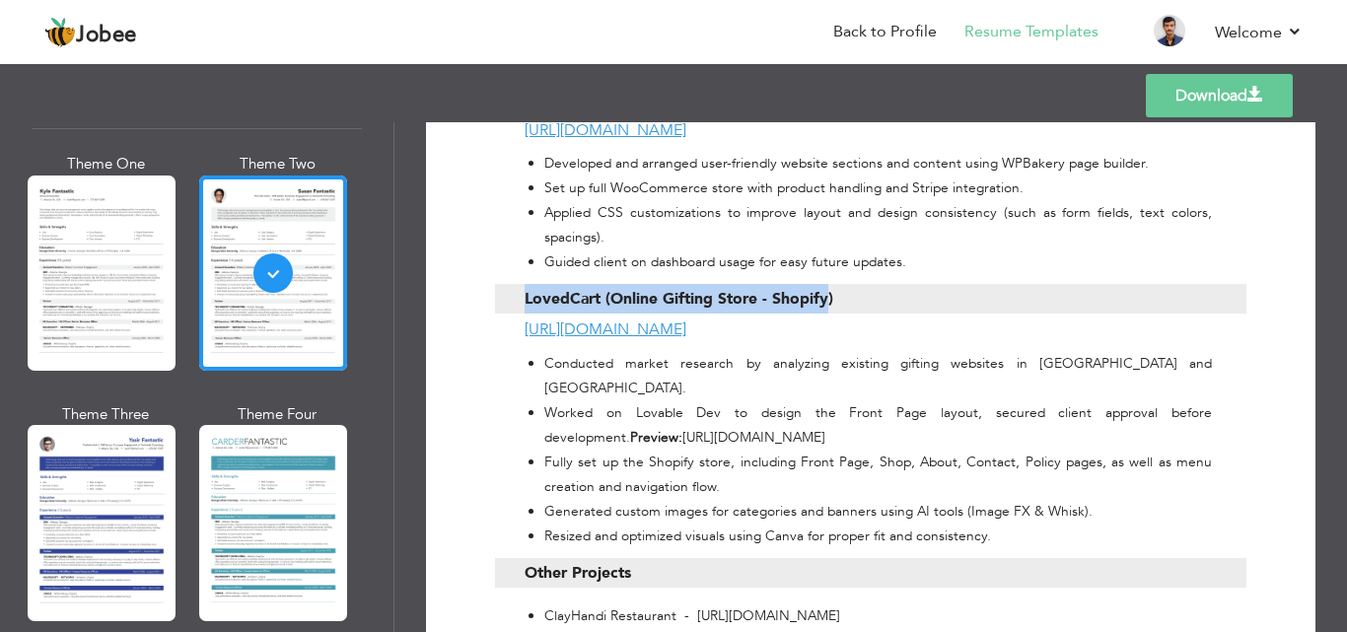
click at [826, 284] on span "LovedCart (Online Gifting Store - Shopify)" at bounding box center [678, 299] width 309 height 30
drag, startPoint x: 831, startPoint y: 231, endPoint x: 526, endPoint y: 236, distance: 304.6
click at [526, 284] on span "LovedCart (Online Gifting Store - Shopify)" at bounding box center [678, 299] width 309 height 30
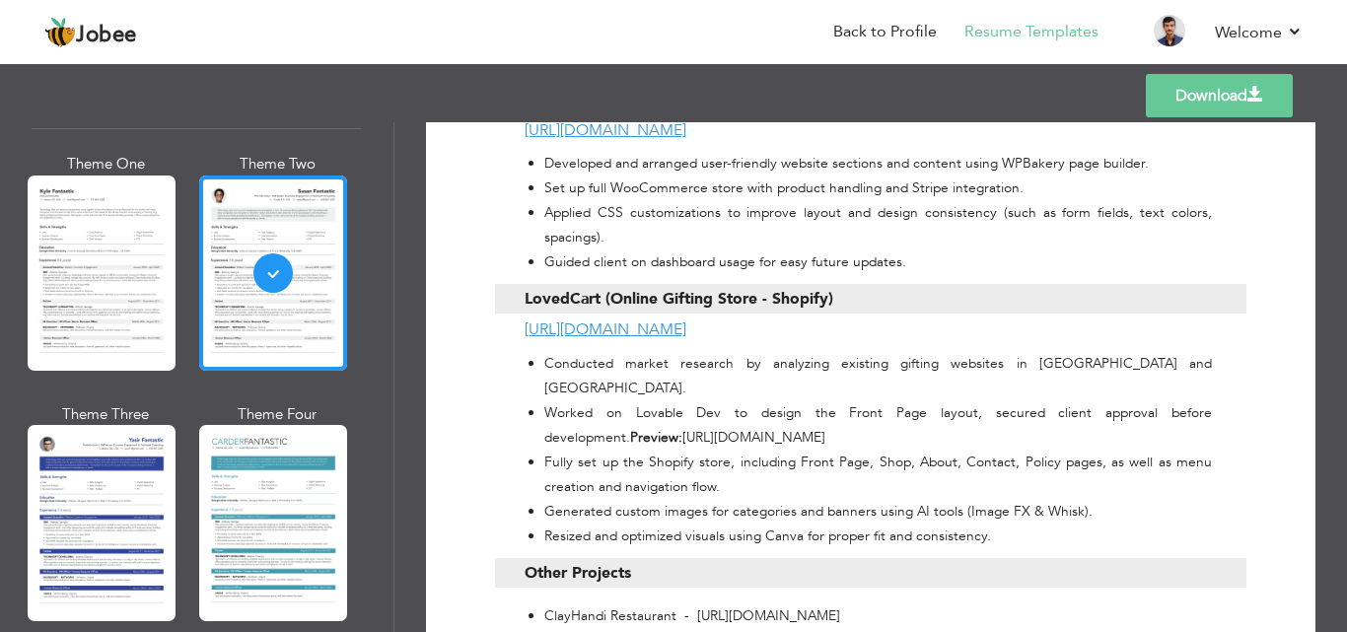
click at [778, 400] on li "Worked on Lovable Dev to design the Front Page layout, secured client approval …" at bounding box center [877, 424] width 667 height 49
drag, startPoint x: 714, startPoint y: 268, endPoint x: 526, endPoint y: 269, distance: 187.3
click at [526, 318] on div "[URL][DOMAIN_NAME]" at bounding box center [870, 329] width 751 height 22
click at [770, 400] on li "Worked on Lovable Dev to design the Front Page layout, secured client approval …" at bounding box center [877, 424] width 667 height 49
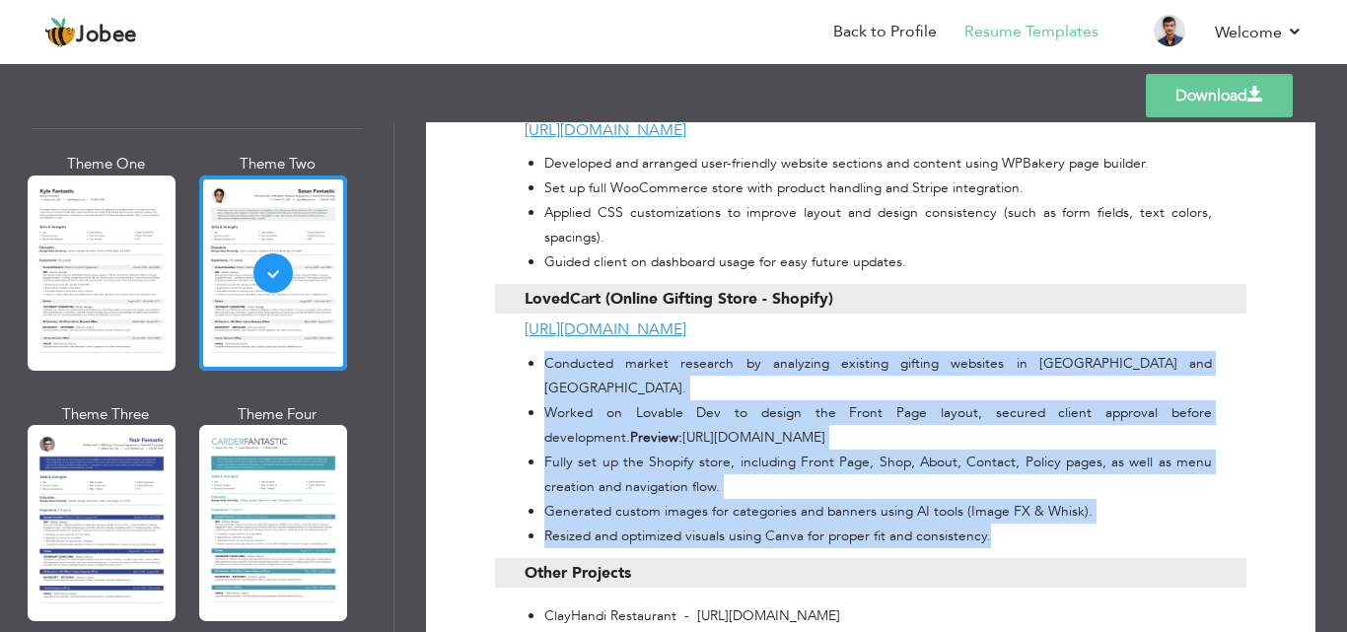
drag, startPoint x: 998, startPoint y: 448, endPoint x: 541, endPoint y: 308, distance: 477.4
click at [541, 351] on ul "Conducted market research by analyzing existing gifting websites in [GEOGRAPHIC…" at bounding box center [867, 449] width 687 height 197
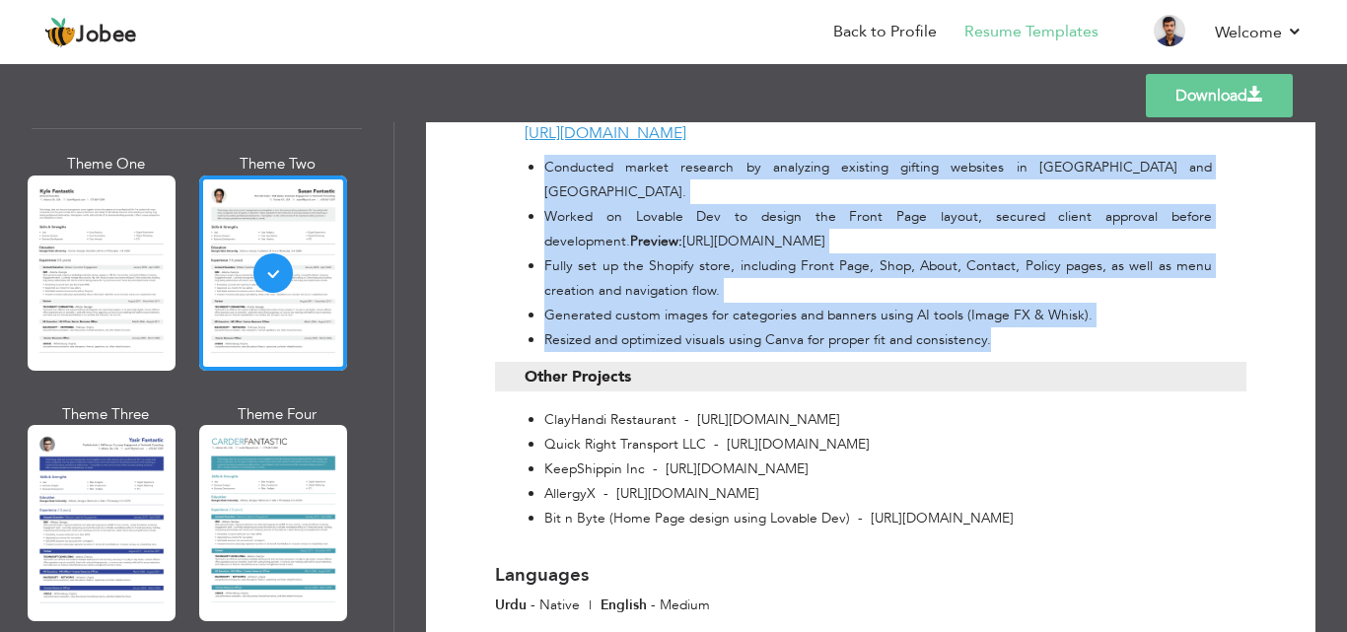
scroll to position [1663, 0]
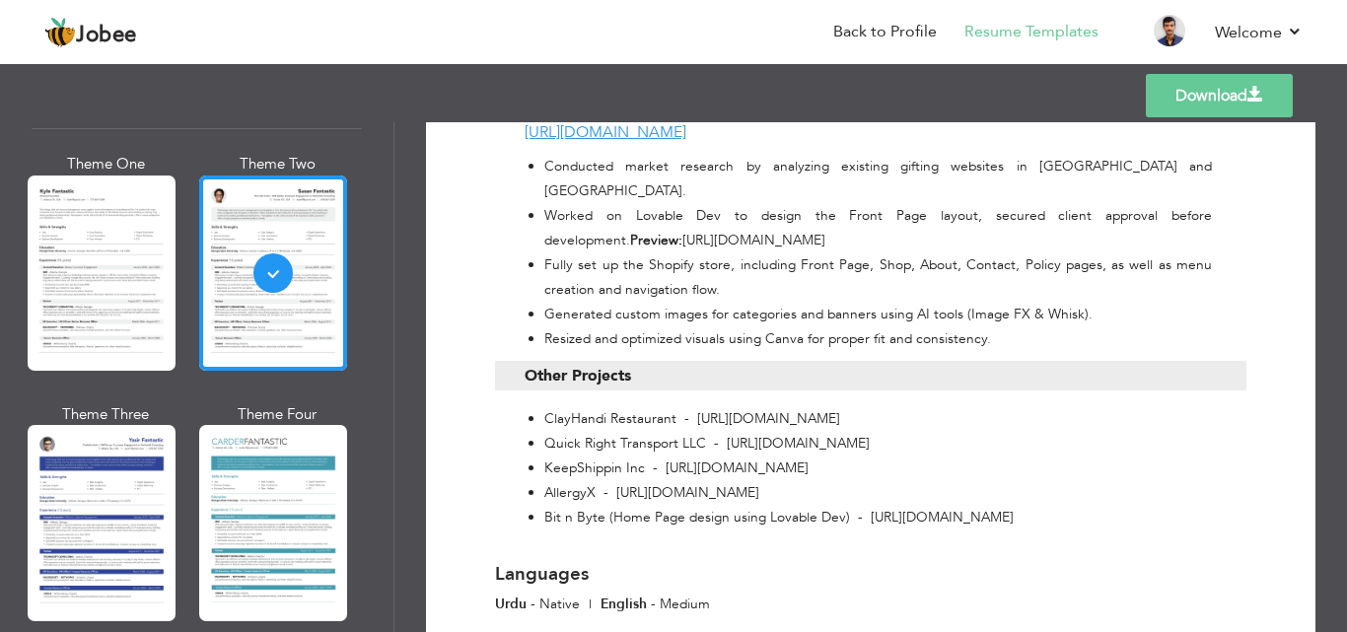
click at [774, 480] on li "AllergyX - [URL][DOMAIN_NAME]" at bounding box center [877, 492] width 667 height 25
drag, startPoint x: 1165, startPoint y: 429, endPoint x: 543, endPoint y: 324, distance: 630.7
click at [543, 406] on ul "ClayHandi Restaurant - [URL][DOMAIN_NAME] Quick Right Transport LLC - [URL][DOM…" at bounding box center [867, 467] width 687 height 123
click at [789, 505] on li "Bit n Byte (Home Page design using Lovable Dev) - [URL][DOMAIN_NAME]" at bounding box center [877, 517] width 667 height 25
click at [864, 406] on li "ClayHandi Restaurant - [URL][DOMAIN_NAME]" at bounding box center [877, 418] width 667 height 25
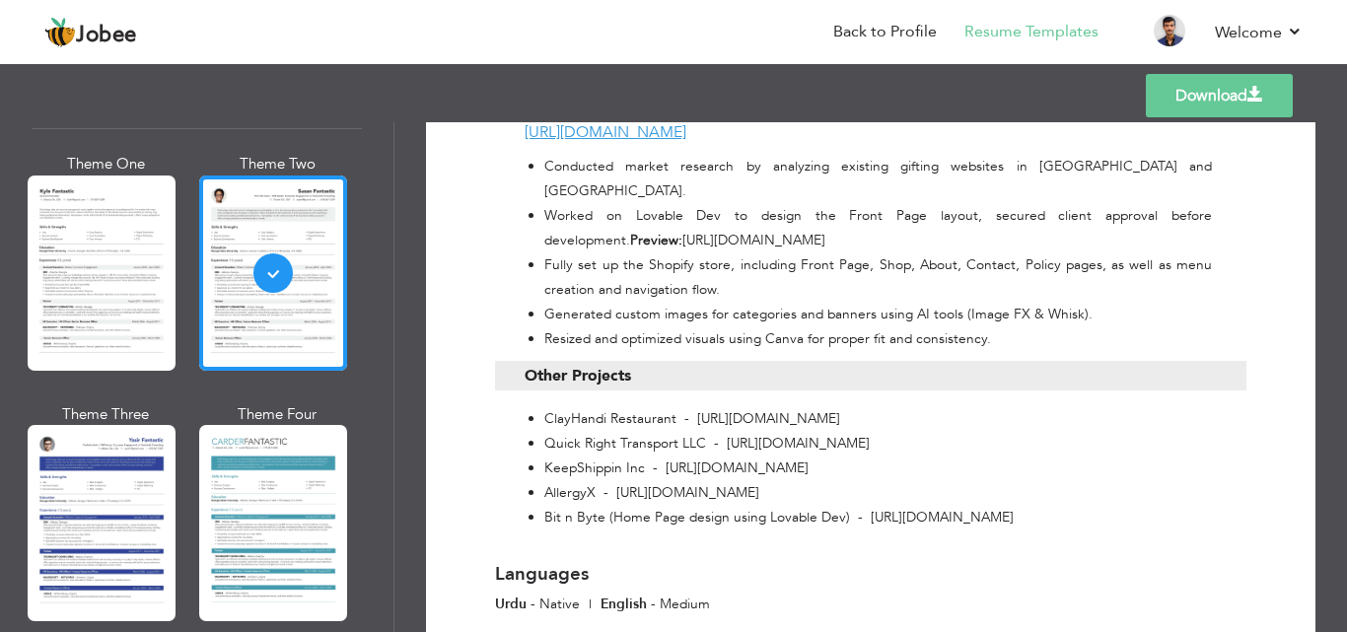
drag, startPoint x: 716, startPoint y: 332, endPoint x: 552, endPoint y: 327, distance: 163.7
click at [566, 406] on ul "ClayHandi Restaurant - [URL][DOMAIN_NAME] Quick Right Transport LLC - [URL][DOM…" at bounding box center [867, 467] width 687 height 123
click at [544, 406] on li "ClayHandi Restaurant - [URL][DOMAIN_NAME]" at bounding box center [877, 418] width 667 height 25
drag, startPoint x: 879, startPoint y: 326, endPoint x: 546, endPoint y: 323, distance: 333.2
click at [546, 406] on li "ClayHandi Restaurant - [URL][DOMAIN_NAME]" at bounding box center [877, 418] width 667 height 25
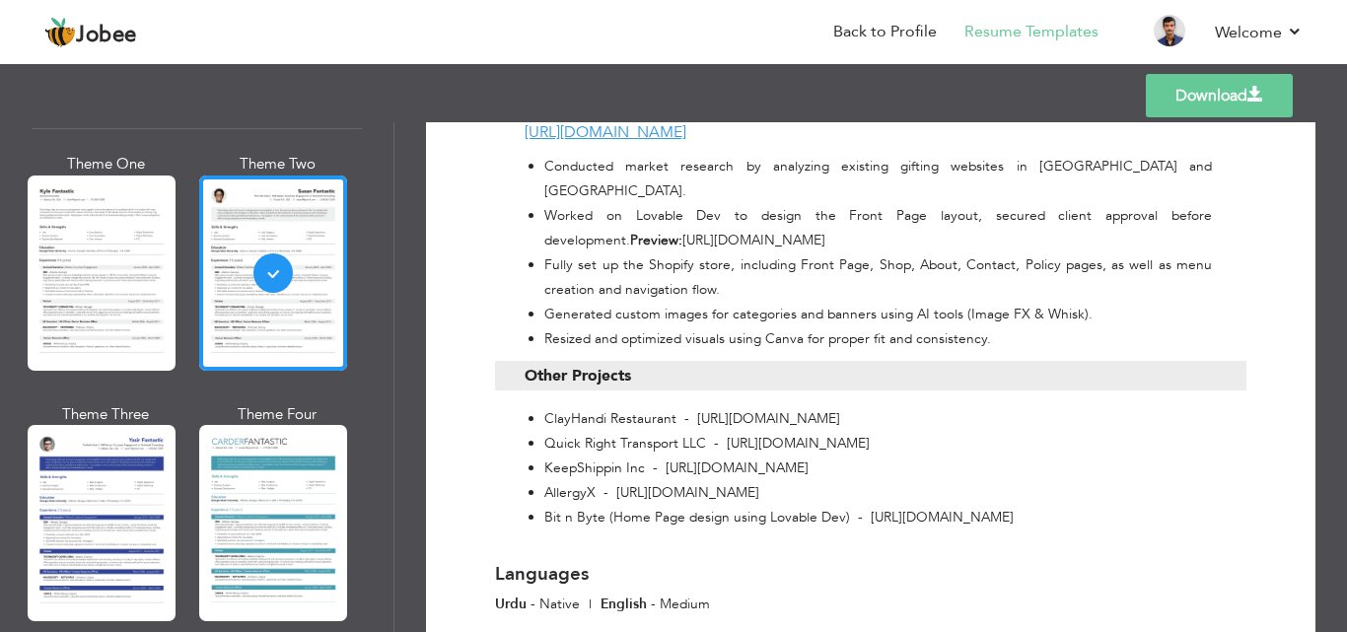
click at [861, 480] on li "AllergyX - [URL][DOMAIN_NAME]" at bounding box center [877, 492] width 667 height 25
drag, startPoint x: 867, startPoint y: 320, endPoint x: 534, endPoint y: 320, distance: 332.2
click at [534, 406] on ul "ClayHandi Restaurant - [URL][DOMAIN_NAME] Quick Right Transport LLC - [URL][DOM…" at bounding box center [867, 467] width 687 height 123
drag, startPoint x: 963, startPoint y: 345, endPoint x: 542, endPoint y: 347, distance: 420.9
click at [542, 406] on ul "ClayHandi Restaurant - [URL][DOMAIN_NAME] Quick Right Transport LLC - [URL][DOM…" at bounding box center [867, 467] width 687 height 123
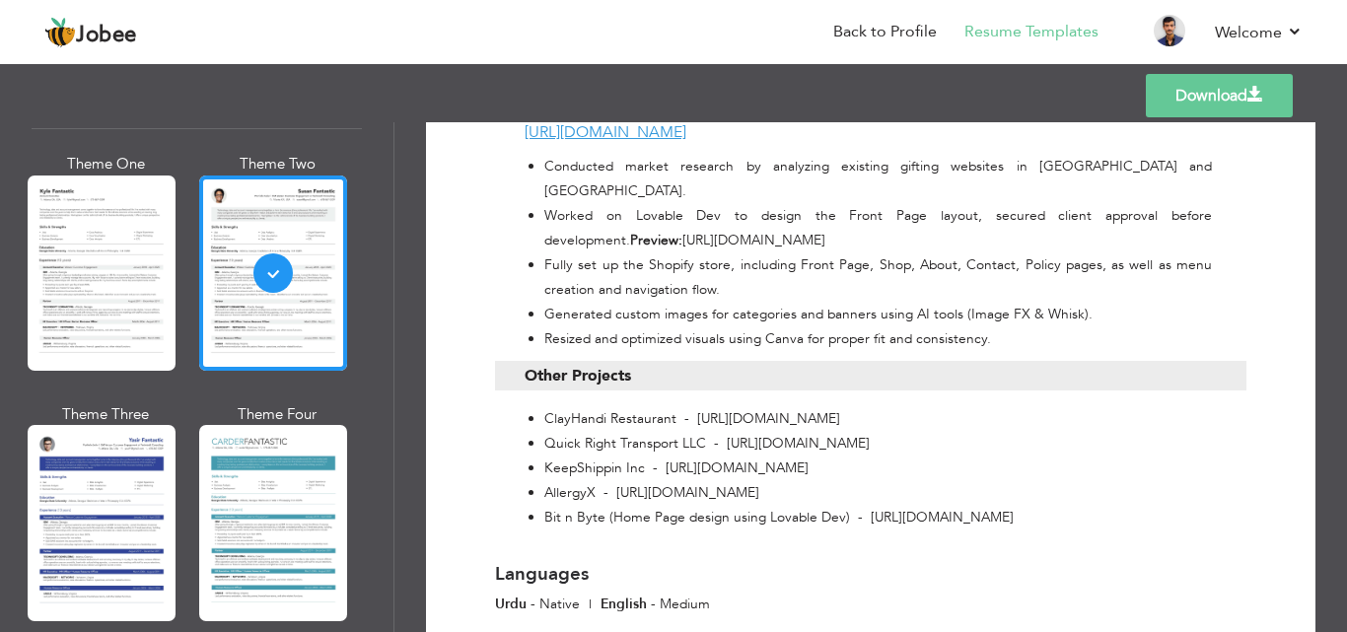
drag, startPoint x: 843, startPoint y: 382, endPoint x: 544, endPoint y: 380, distance: 298.7
click at [544, 455] on li "KeepShippin Inc - [URL][DOMAIN_NAME]" at bounding box center [877, 467] width 667 height 25
drag, startPoint x: 770, startPoint y: 397, endPoint x: 545, endPoint y: 401, distance: 224.8
click at [545, 480] on li "AllergyX - [URL][DOMAIN_NAME]" at bounding box center [877, 492] width 667 height 25
drag, startPoint x: 546, startPoint y: 422, endPoint x: 1168, endPoint y: 423, distance: 622.0
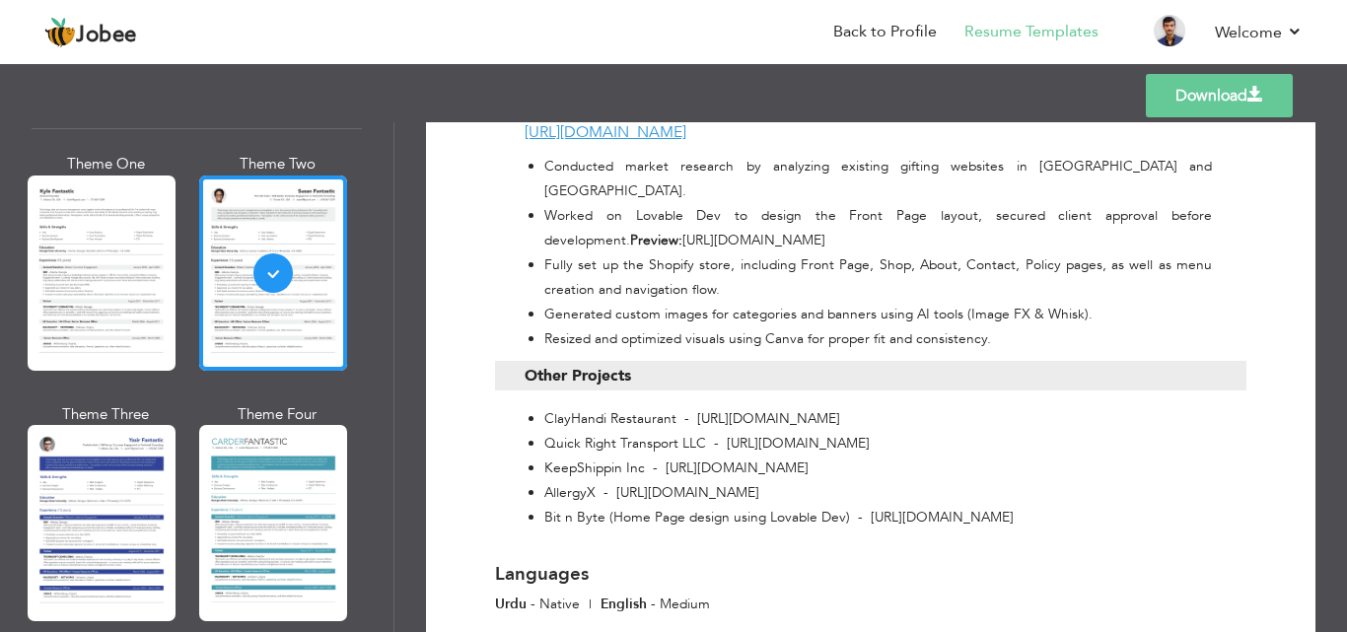
click at [1168, 505] on li "Bit n Byte (Home Page design using Lovable Dev) - [URL][DOMAIN_NAME]" at bounding box center [877, 517] width 667 height 25
